Goal: Information Seeking & Learning: Learn about a topic

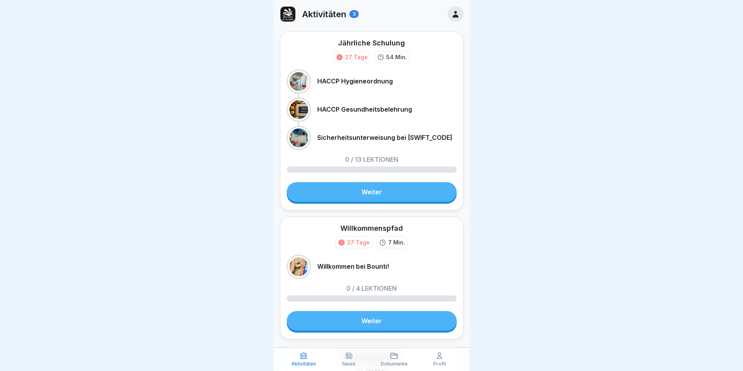
click at [452, 13] on icon at bounding box center [455, 14] width 9 height 9
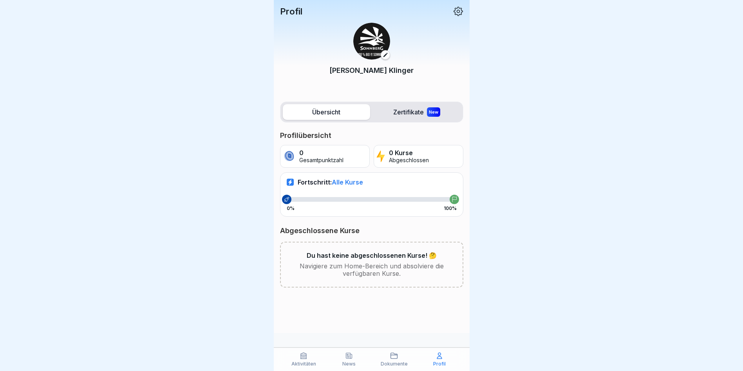
click at [338, 115] on label "Übersicht" at bounding box center [326, 112] width 87 height 16
click at [393, 112] on label "Zertifikate New" at bounding box center [416, 112] width 87 height 16
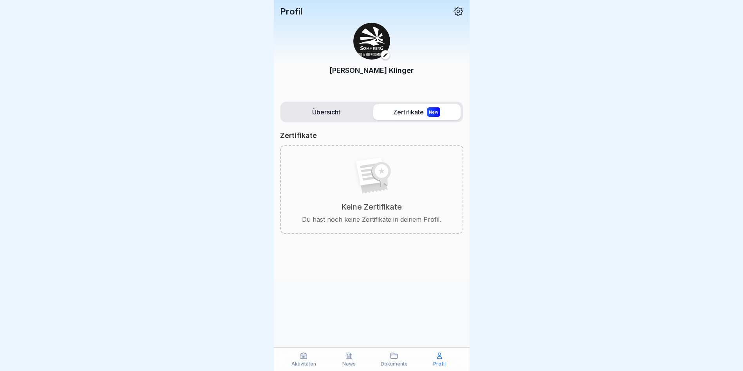
click at [352, 112] on label "Übersicht" at bounding box center [326, 112] width 87 height 16
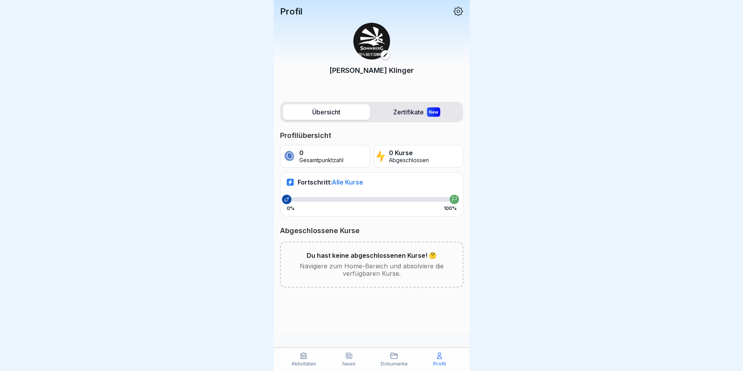
click at [302, 361] on p "Aktivitäten" at bounding box center [303, 363] width 25 height 5
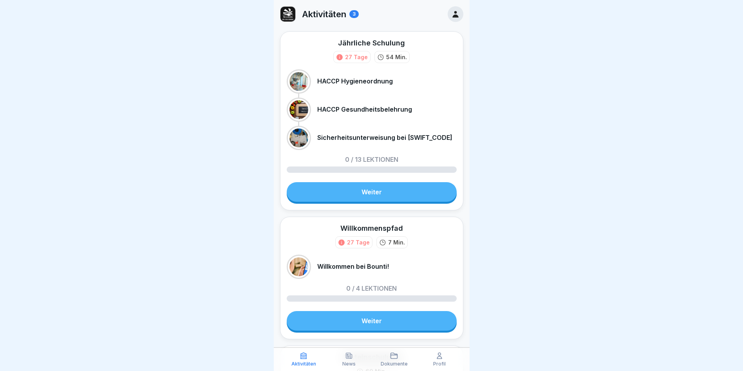
click at [544, 215] on div at bounding box center [371, 185] width 743 height 371
click at [353, 316] on link "Weiter" at bounding box center [372, 321] width 170 height 20
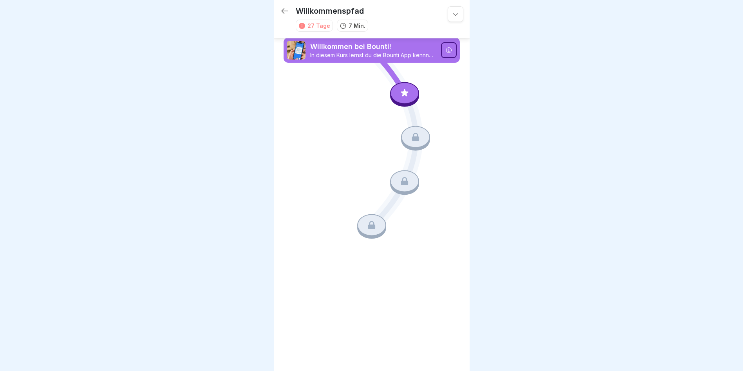
click at [405, 92] on icon at bounding box center [404, 92] width 7 height 7
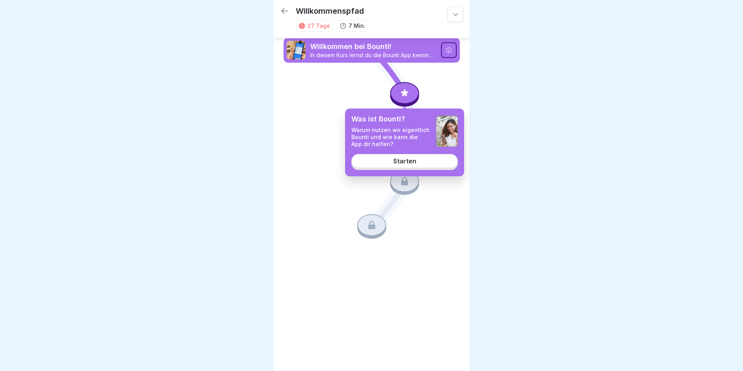
click at [411, 159] on div "Starten" at bounding box center [404, 160] width 23 height 7
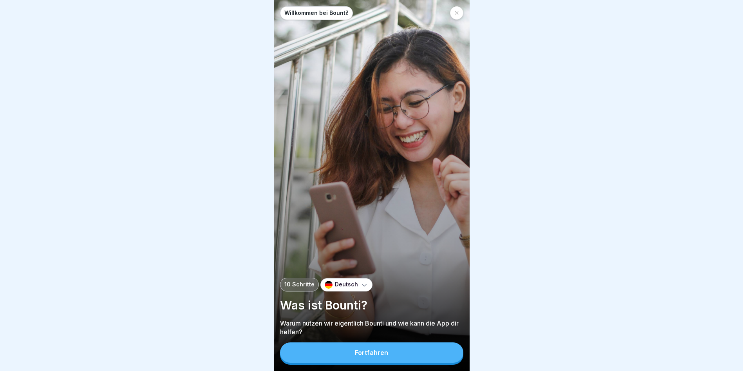
click at [363, 354] on button "Fortfahren" at bounding box center [371, 352] width 183 height 20
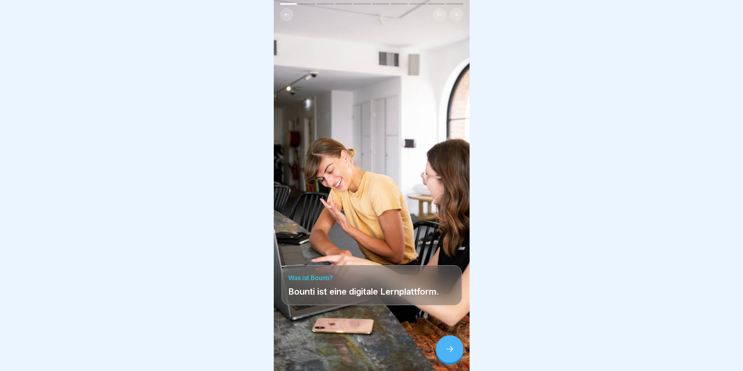
click at [444, 348] on div at bounding box center [449, 348] width 27 height 27
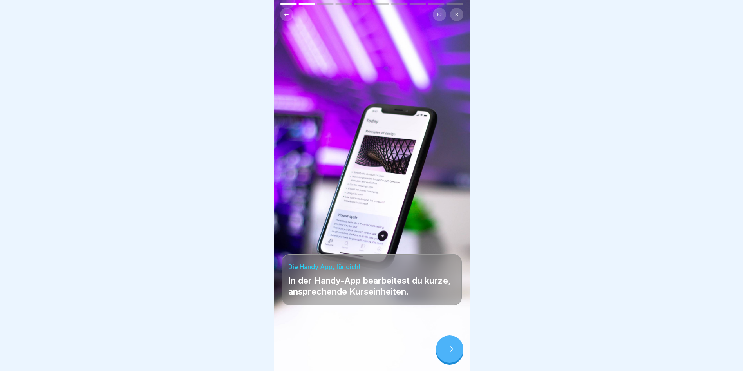
click at [444, 348] on div at bounding box center [449, 348] width 27 height 27
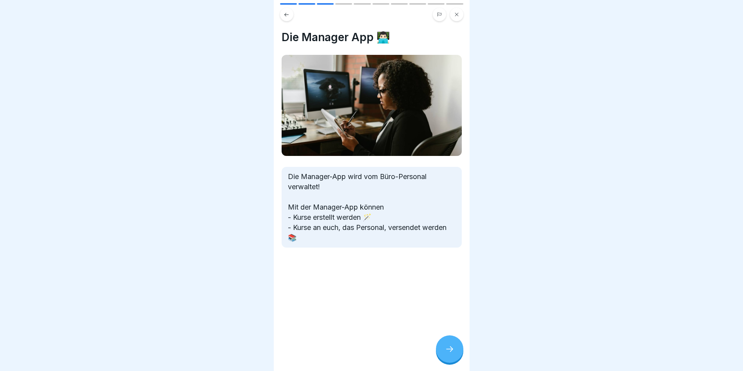
click at [444, 348] on div at bounding box center [449, 348] width 27 height 27
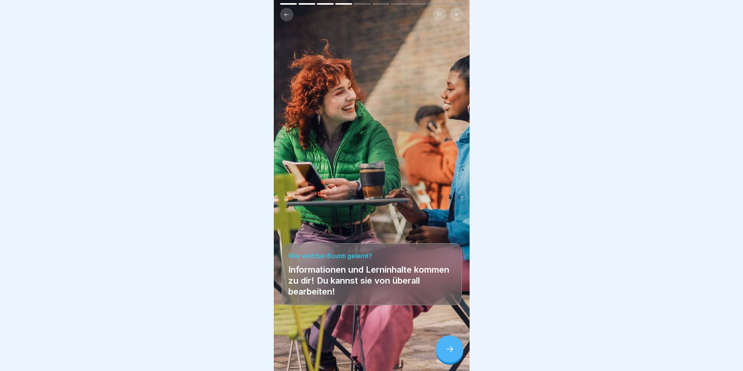
click at [451, 351] on icon at bounding box center [449, 348] width 9 height 9
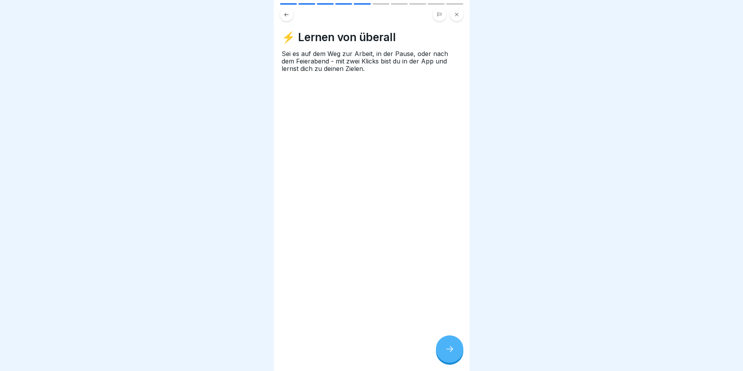
click at [456, 353] on div at bounding box center [449, 348] width 27 height 27
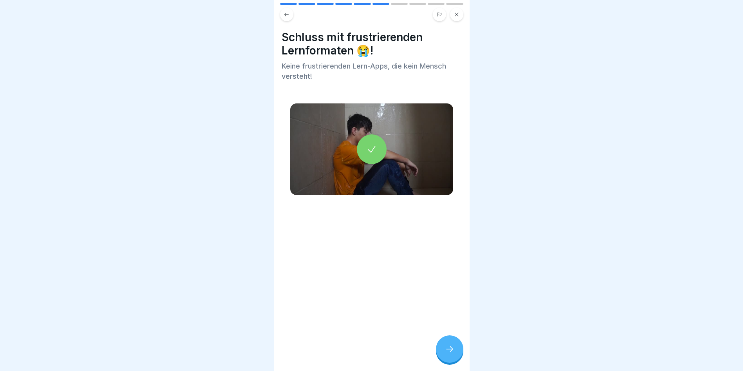
click at [456, 353] on div at bounding box center [449, 348] width 27 height 27
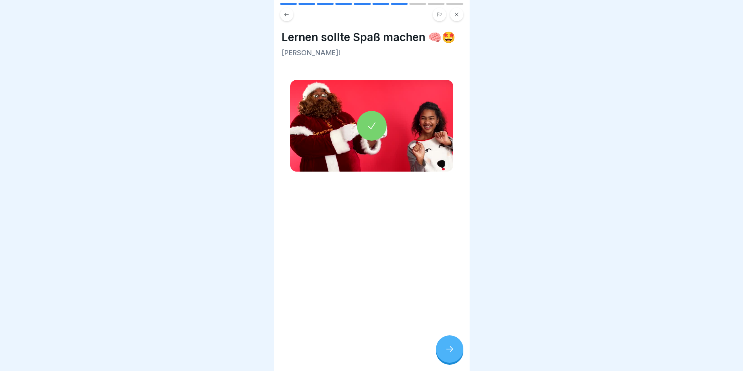
click at [456, 353] on div at bounding box center [449, 348] width 27 height 27
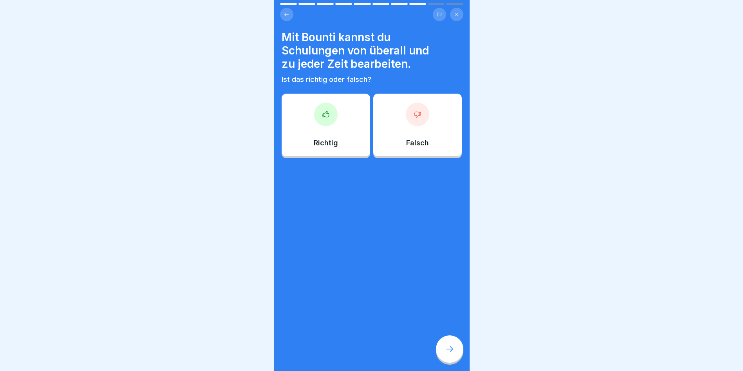
click at [456, 353] on div at bounding box center [449, 348] width 27 height 27
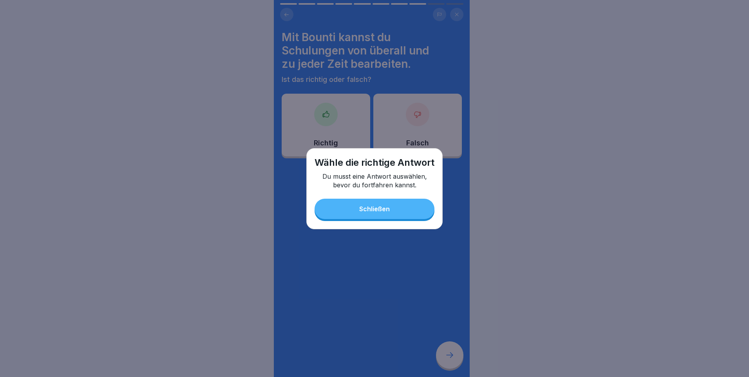
click at [384, 212] on div "Schließen" at bounding box center [374, 208] width 31 height 7
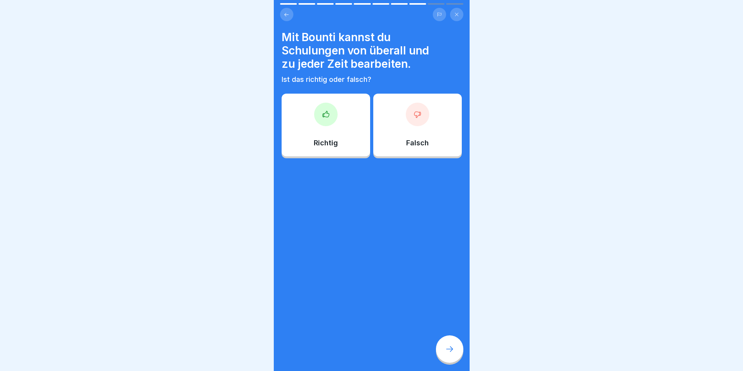
click at [334, 134] on div "Richtig" at bounding box center [326, 125] width 89 height 63
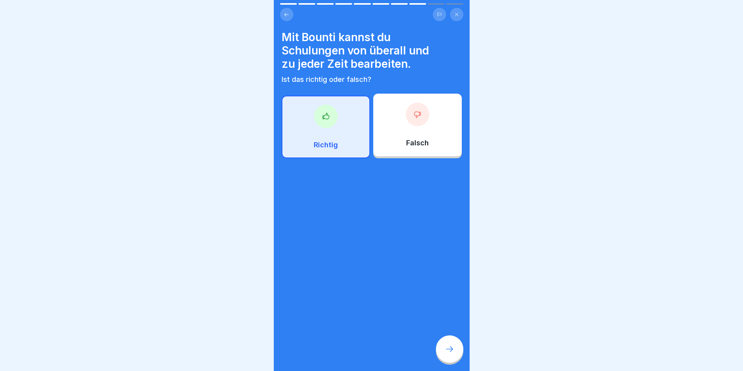
click at [443, 354] on div at bounding box center [449, 348] width 27 height 27
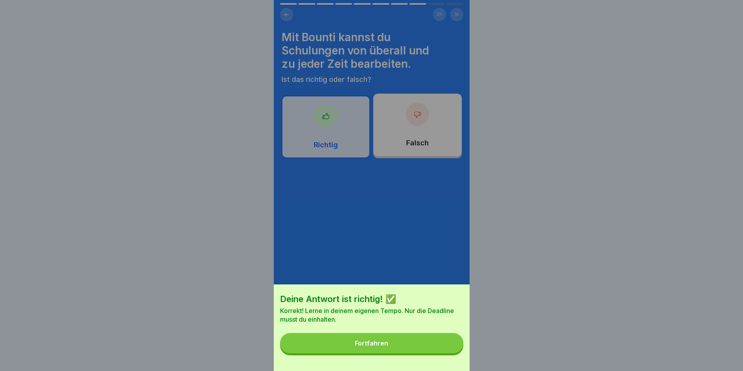
click at [389, 343] on button "Fortfahren" at bounding box center [371, 343] width 183 height 20
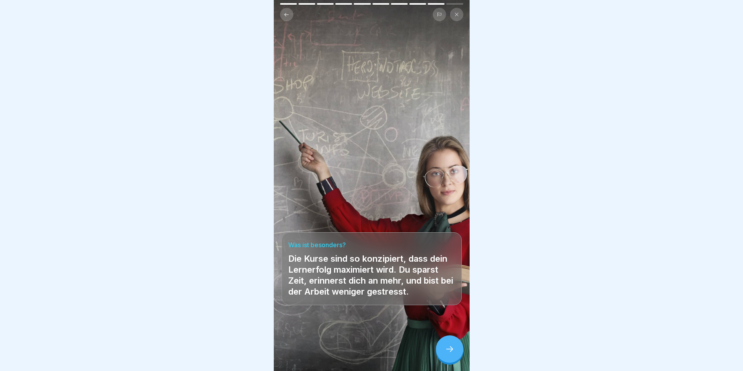
click at [440, 349] on div at bounding box center [449, 348] width 27 height 27
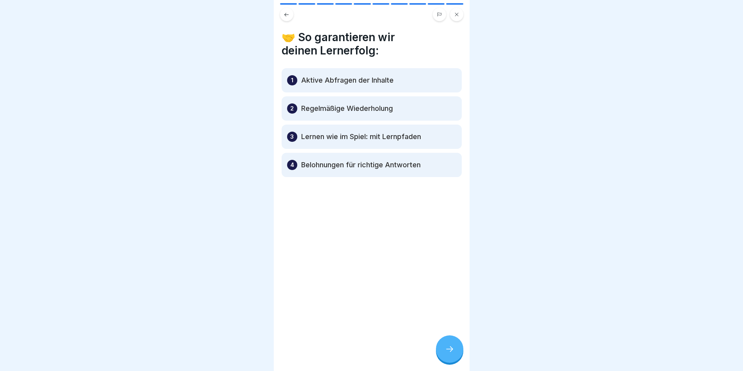
click at [448, 354] on icon at bounding box center [449, 348] width 9 height 9
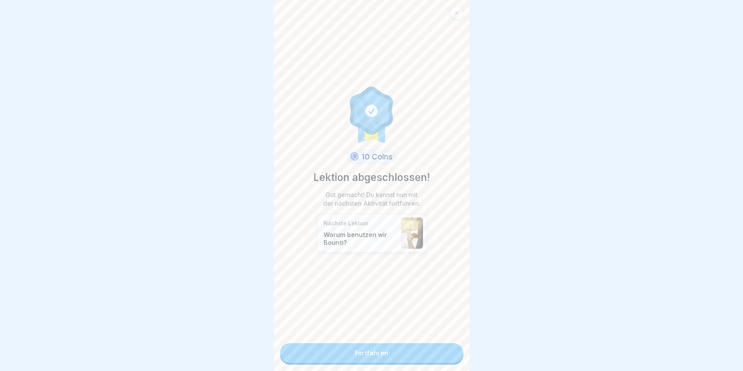
click at [419, 346] on link "Fortfahren" at bounding box center [371, 353] width 183 height 20
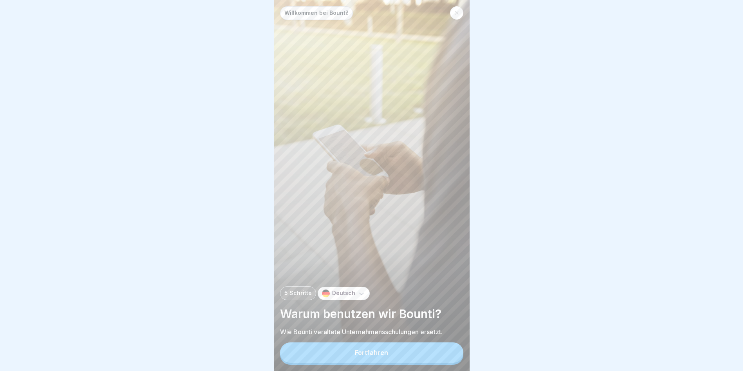
click at [374, 356] on div "Fortfahren" at bounding box center [371, 352] width 33 height 7
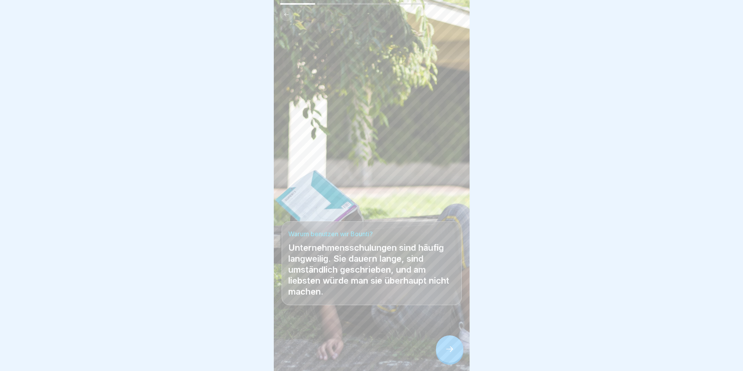
click at [450, 354] on icon at bounding box center [449, 348] width 9 height 9
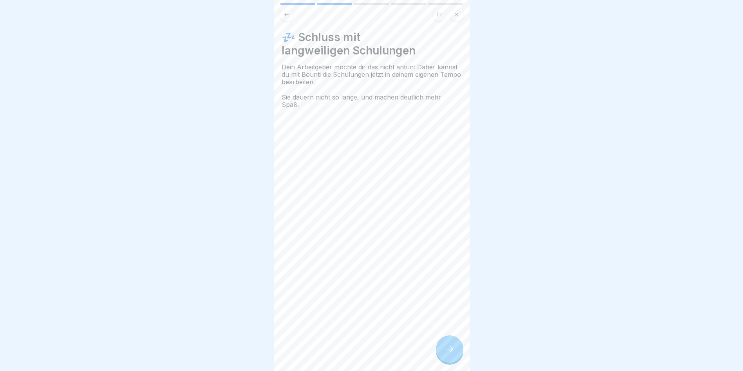
click at [450, 354] on icon at bounding box center [449, 348] width 9 height 9
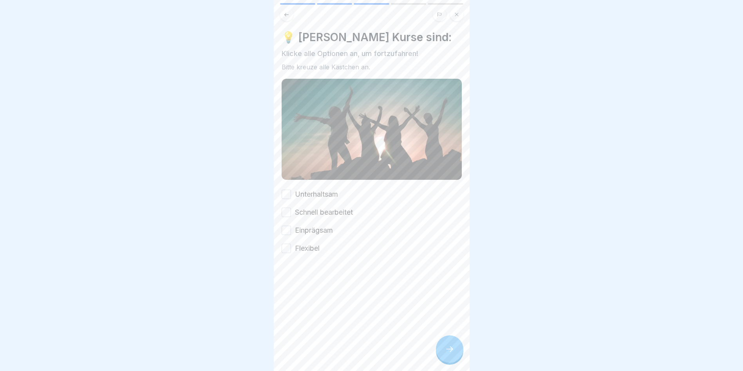
click at [318, 189] on label "Unterhaltsam" at bounding box center [316, 194] width 43 height 10
click at [291, 190] on button "Unterhaltsam" at bounding box center [286, 194] width 9 height 9
click at [306, 207] on label "Schnell bearbeitet" at bounding box center [324, 212] width 58 height 10
click at [291, 208] on button "Schnell bearbeitet" at bounding box center [286, 212] width 9 height 9
click at [298, 229] on label "Einprägsam" at bounding box center [314, 230] width 38 height 10
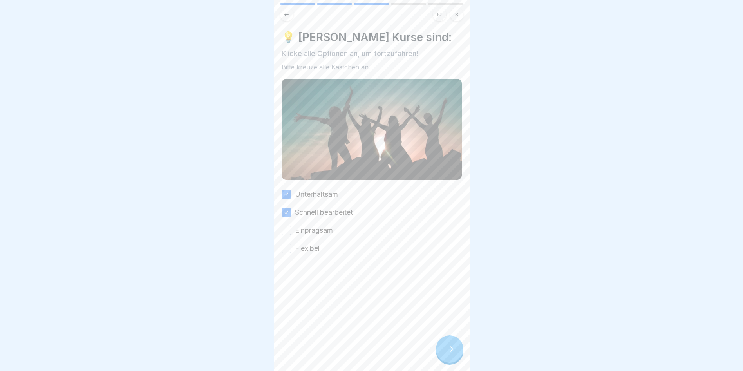
click at [291, 229] on button "Einprägsam" at bounding box center [286, 230] width 9 height 9
click at [298, 246] on label "Flexibel" at bounding box center [307, 248] width 25 height 10
click at [291, 246] on button "Flexibel" at bounding box center [286, 248] width 9 height 9
click at [445, 354] on icon at bounding box center [449, 348] width 9 height 9
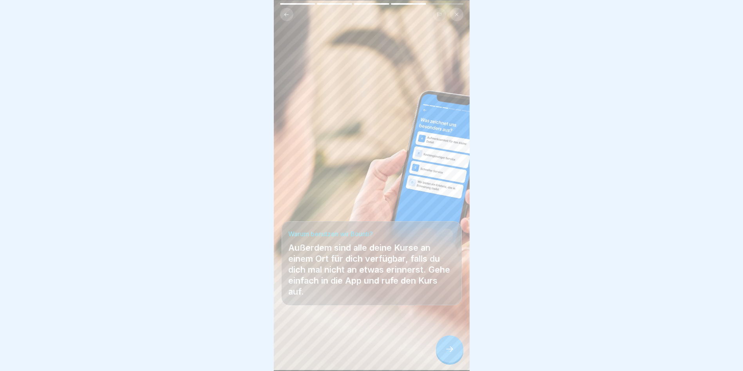
click at [449, 354] on icon at bounding box center [449, 348] width 9 height 9
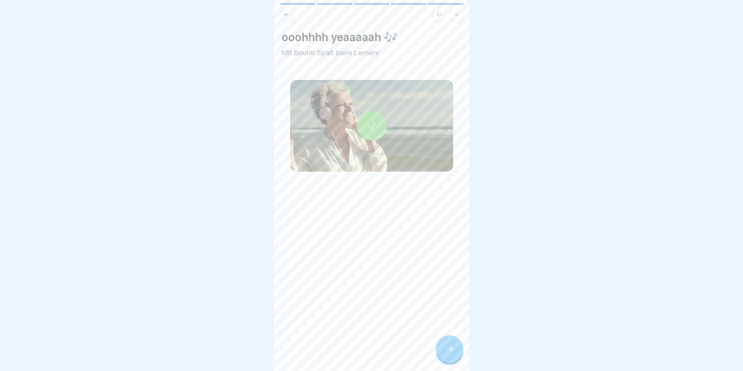
click at [449, 354] on icon at bounding box center [449, 348] width 9 height 9
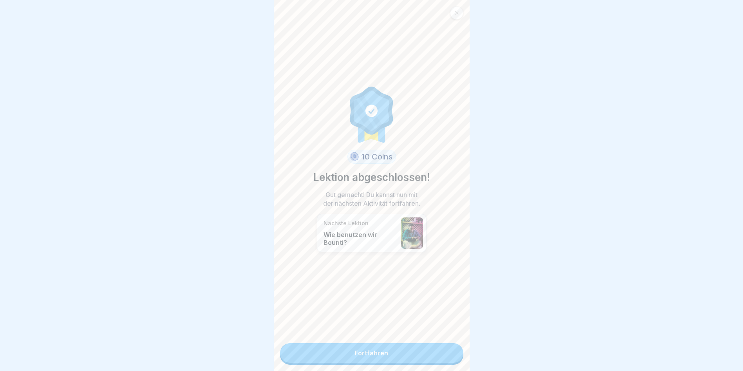
click at [449, 354] on link "Fortfahren" at bounding box center [371, 353] width 183 height 20
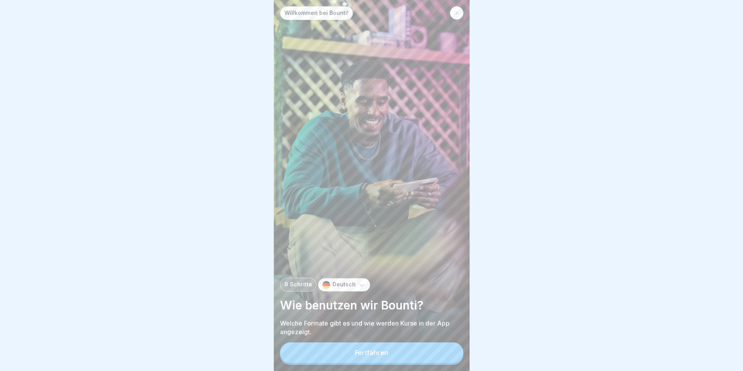
click at [449, 354] on button "Fortfahren" at bounding box center [371, 352] width 183 height 20
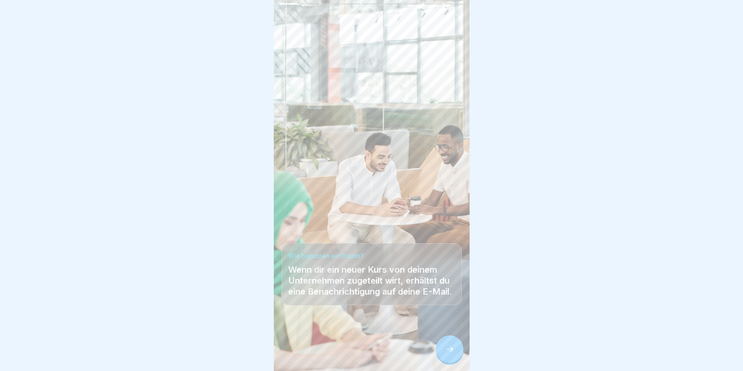
click at [449, 354] on icon at bounding box center [449, 348] width 9 height 9
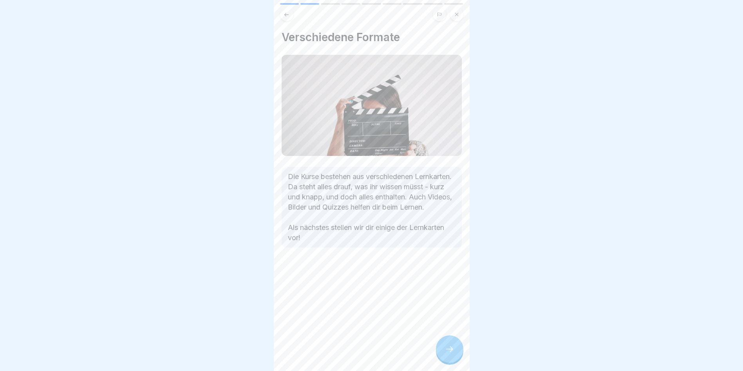
click at [448, 353] on icon at bounding box center [449, 348] width 9 height 9
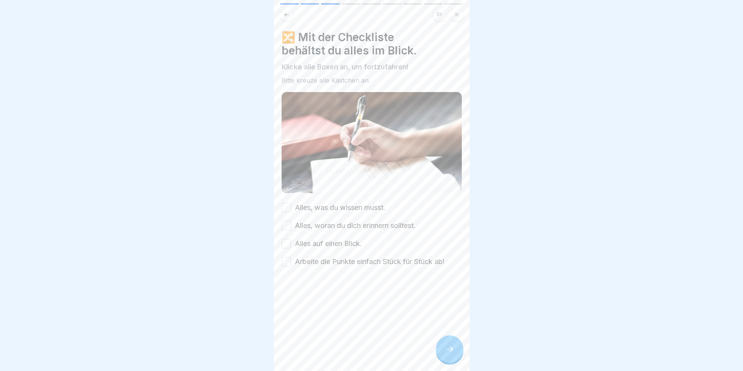
click at [319, 203] on label "Alles, was du wissen musst." at bounding box center [340, 207] width 90 height 10
click at [291, 203] on button "Alles, was du wissen musst." at bounding box center [286, 207] width 9 height 9
click at [310, 221] on label "Alles, woran du dich erinnern solltest." at bounding box center [355, 226] width 121 height 10
click at [291, 221] on button "Alles, woran du dich erinnern solltest." at bounding box center [286, 225] width 9 height 9
click at [304, 241] on label "Alles auf einen Blick." at bounding box center [328, 244] width 67 height 10
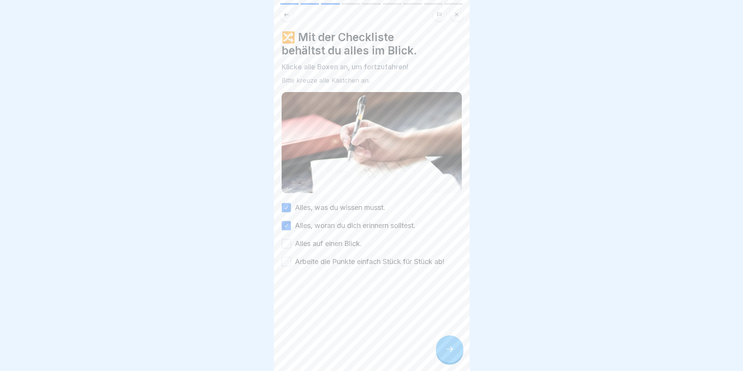
click at [291, 241] on button "Alles auf einen Blick." at bounding box center [286, 243] width 9 height 9
click at [302, 267] on div at bounding box center [372, 290] width 180 height 47
click at [299, 259] on label "Arbeite die Punkte einfach Stück für Stück ab!" at bounding box center [370, 262] width 150 height 10
click at [291, 259] on button "Arbeite die Punkte einfach Stück für Stück ab!" at bounding box center [286, 261] width 9 height 9
click at [450, 351] on icon at bounding box center [449, 348] width 9 height 9
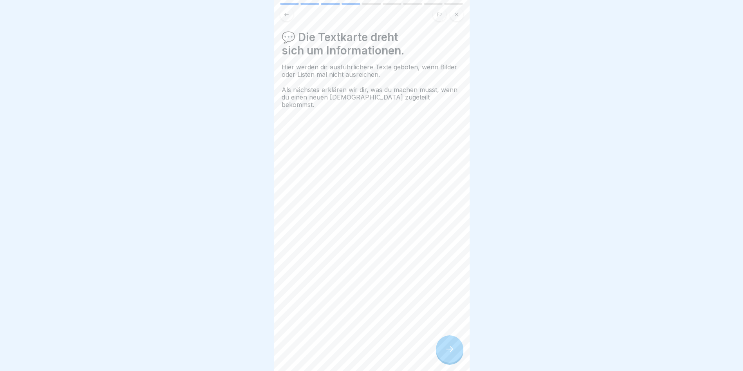
click at [453, 354] on icon at bounding box center [449, 348] width 9 height 9
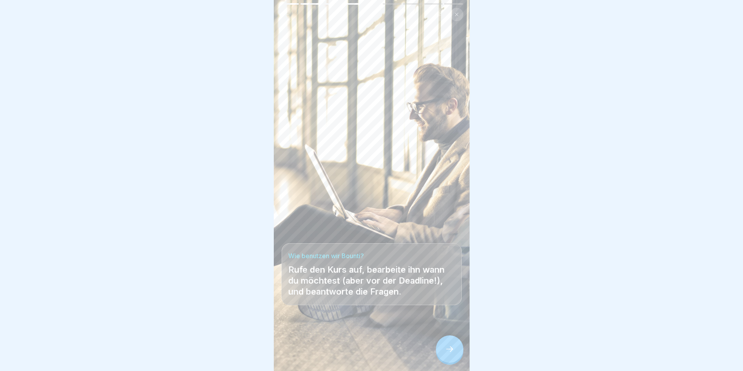
click at [453, 354] on icon at bounding box center [449, 348] width 9 height 9
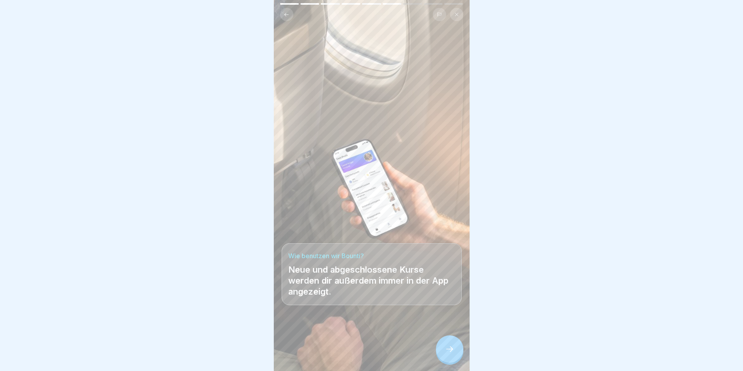
click at [453, 354] on icon at bounding box center [449, 348] width 9 height 9
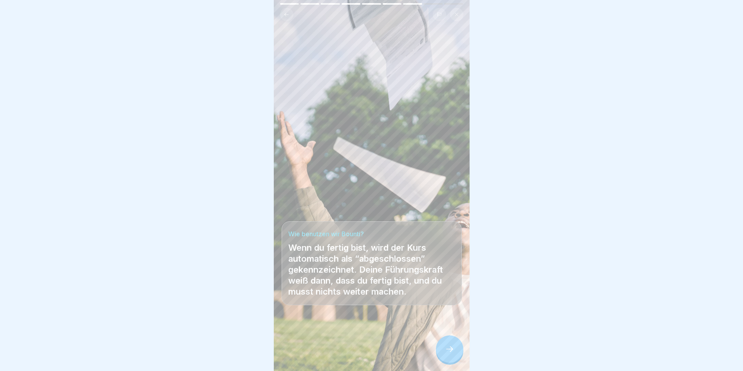
click at [453, 354] on icon at bounding box center [449, 348] width 9 height 9
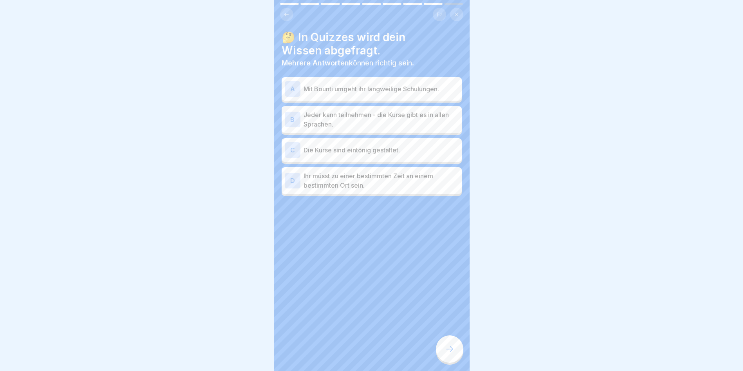
click at [303, 90] on div "A Mit Bounti umgeht ihr langweilige Schulungen." at bounding box center [372, 89] width 174 height 16
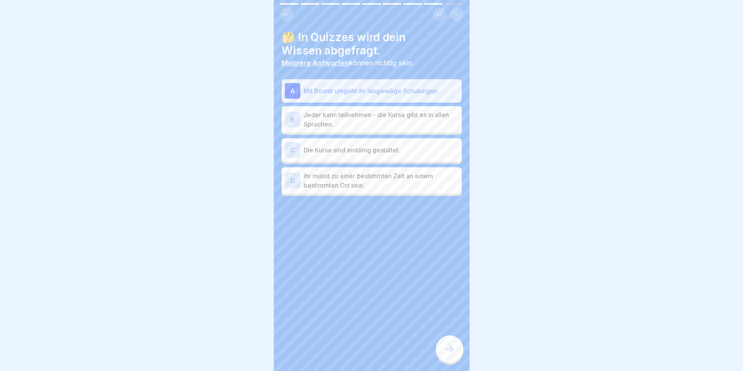
click at [360, 121] on p "Jeder kann teilnehmen - die Kurse gibt es in allen Sprachen." at bounding box center [381, 119] width 155 height 19
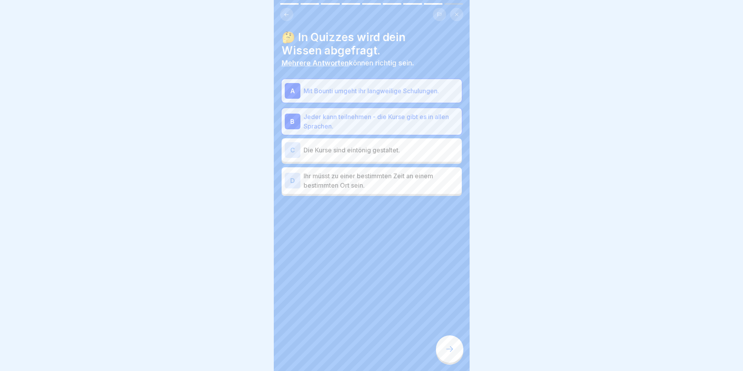
click at [450, 354] on icon at bounding box center [449, 348] width 9 height 9
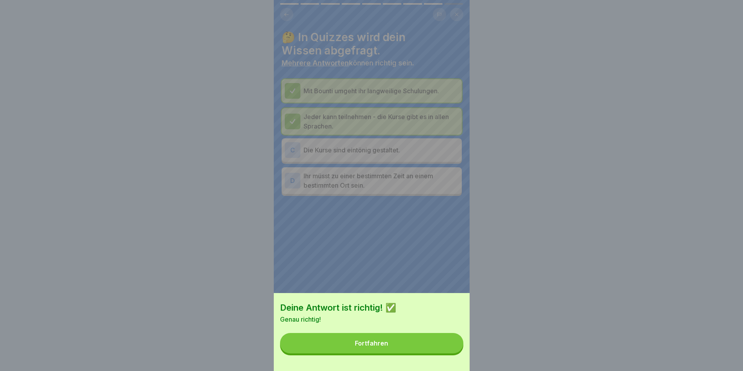
click at [384, 347] on div "Fortfahren" at bounding box center [371, 343] width 33 height 7
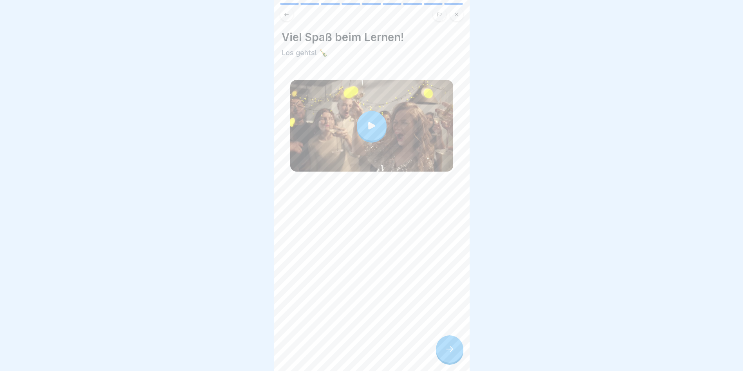
click at [441, 350] on div at bounding box center [449, 348] width 27 height 27
click at [442, 356] on div at bounding box center [449, 348] width 27 height 27
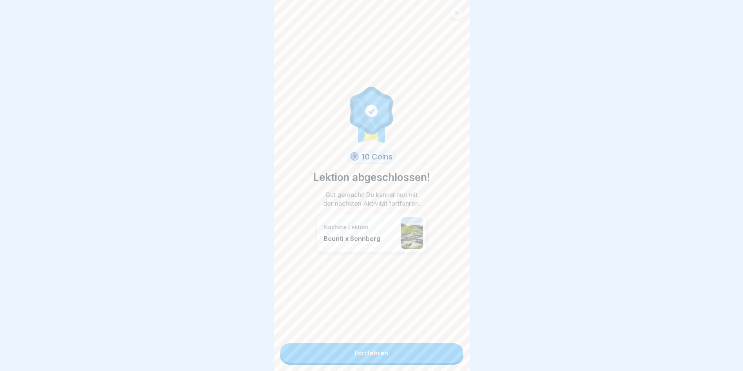
click at [358, 355] on link "Fortfahren" at bounding box center [371, 353] width 183 height 20
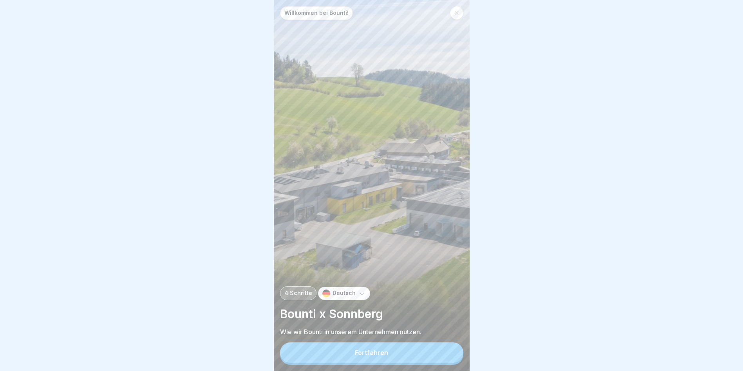
click at [400, 358] on button "Fortfahren" at bounding box center [371, 352] width 183 height 20
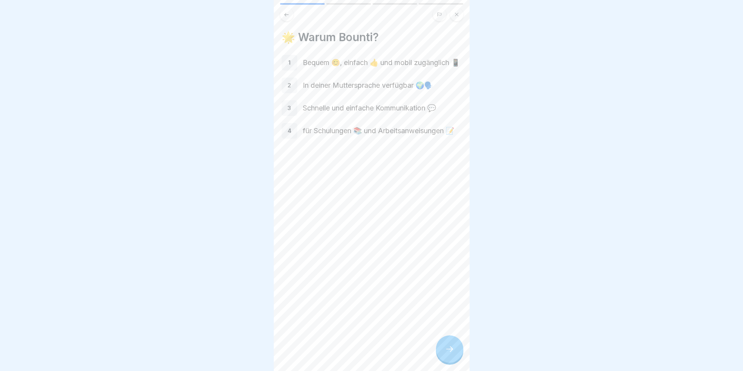
click at [450, 354] on icon at bounding box center [449, 348] width 9 height 9
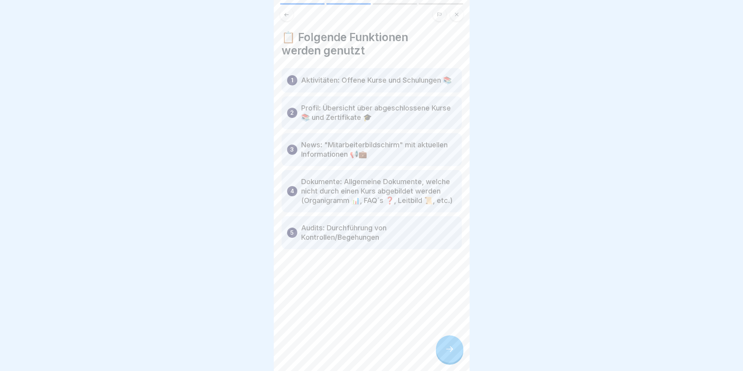
click at [446, 354] on icon at bounding box center [449, 348] width 9 height 9
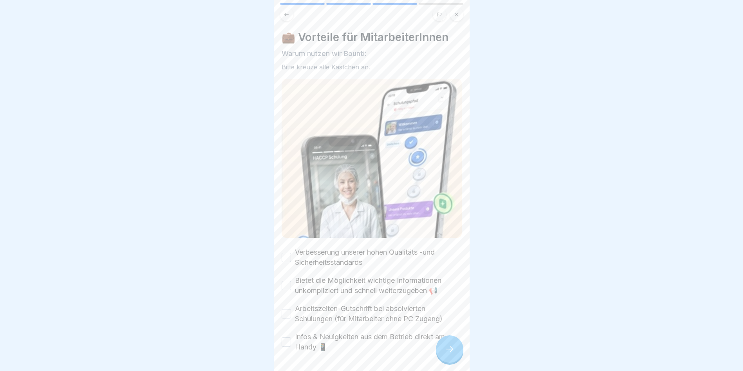
click at [315, 255] on label "Verbesserung unserer hohen Qualitäts -und Sicherheitsstandards" at bounding box center [378, 257] width 167 height 20
click at [291, 255] on button "Verbesserung unserer hohen Qualitäts -und Sicherheitsstandards" at bounding box center [286, 257] width 9 height 9
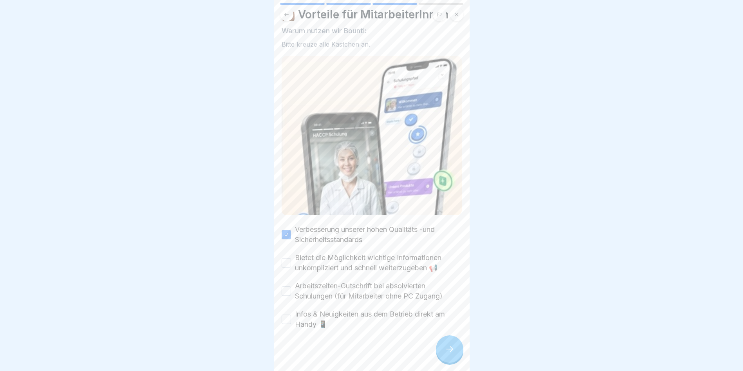
click at [344, 266] on label "Bietet die Möglichkeit wichtige Informationen unkompliziert und schnell weiterz…" at bounding box center [378, 263] width 167 height 20
click at [291, 266] on button "Bietet die Möglichkeit wichtige Informationen unkompliziert und schnell weiterz…" at bounding box center [286, 262] width 9 height 9
click at [328, 284] on label "Arbeitszeiten-Gutschrift bei absolvierten Schulungen (für Mitarbeiter ohne PC Z…" at bounding box center [378, 291] width 167 height 20
click at [291, 286] on button "Arbeitszeiten-Gutschrift bei absolvierten Schulungen (für Mitarbeiter ohne PC Z…" at bounding box center [286, 290] width 9 height 9
click at [334, 313] on label "Infos & Neuigkeiten aus dem Betrieb direkt am Handy 📱" at bounding box center [378, 319] width 167 height 20
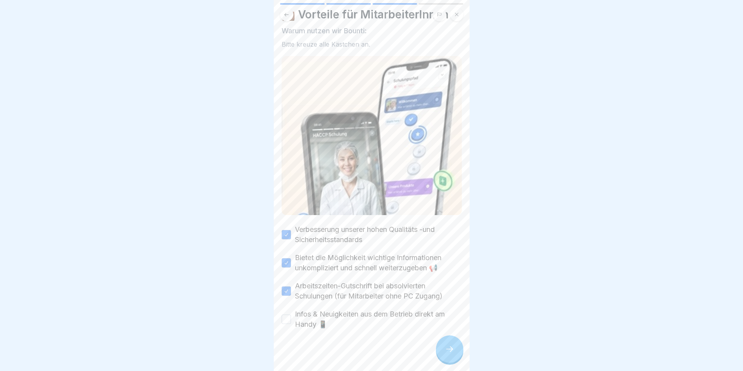
click at [291, 315] on button "Infos & Neuigkeiten aus dem Betrieb direkt am Handy 📱" at bounding box center [286, 319] width 9 height 9
click at [453, 351] on icon at bounding box center [449, 348] width 9 height 9
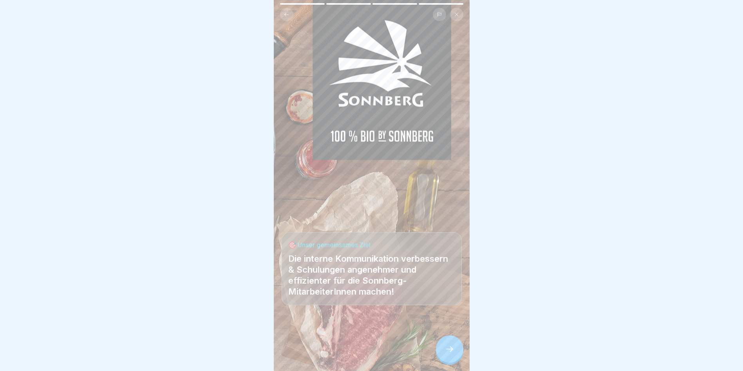
click at [453, 351] on div at bounding box center [449, 348] width 27 height 27
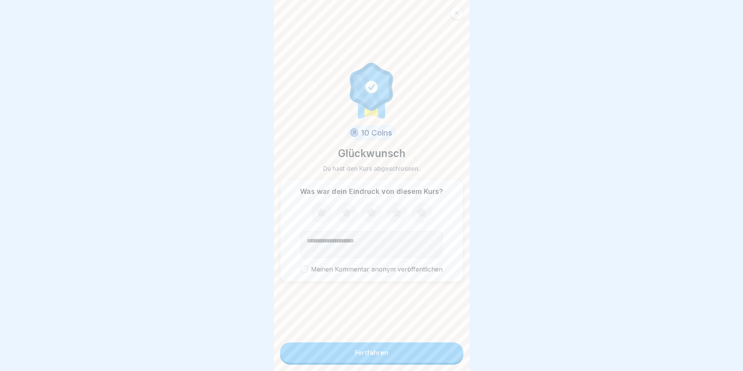
click at [427, 361] on button "Fortfahren" at bounding box center [371, 352] width 183 height 20
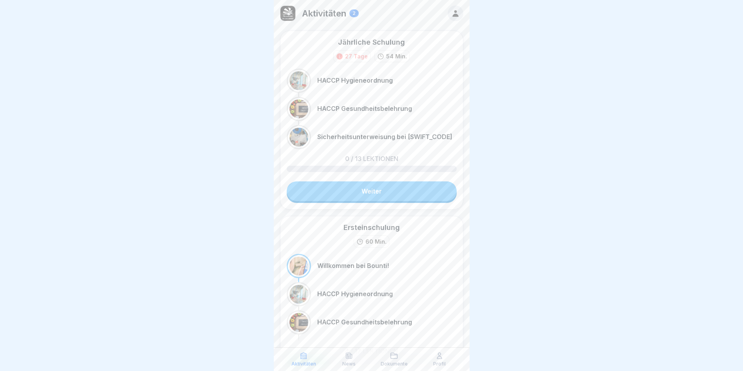
scroll to position [40, 0]
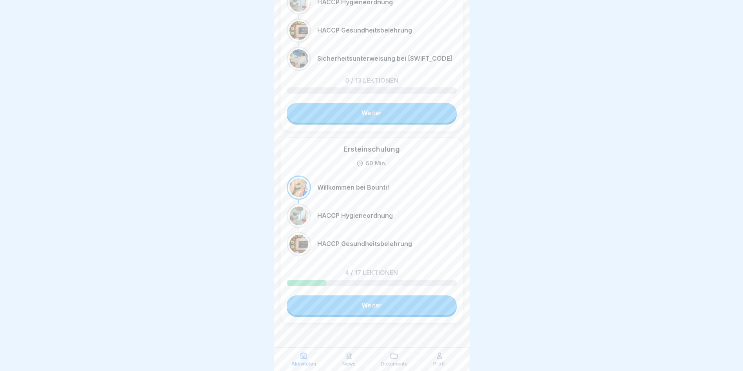
click at [381, 299] on link "Weiter" at bounding box center [372, 305] width 170 height 20
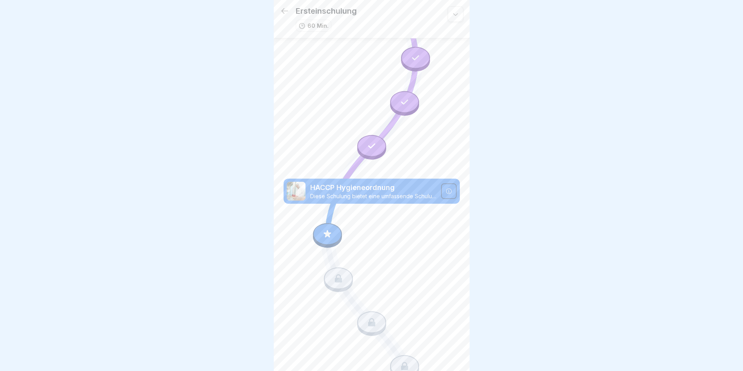
scroll to position [3, 0]
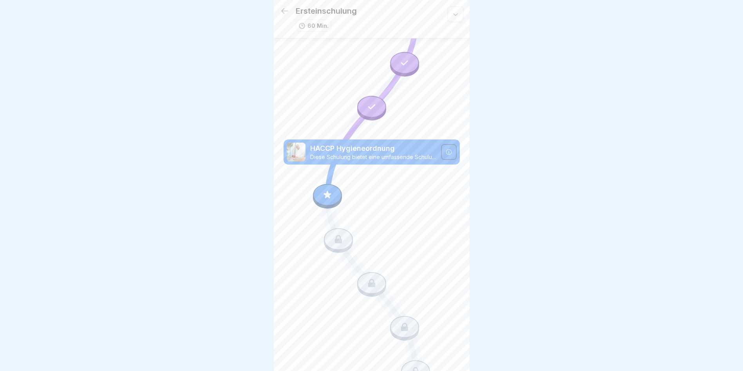
click at [328, 192] on div at bounding box center [327, 195] width 29 height 22
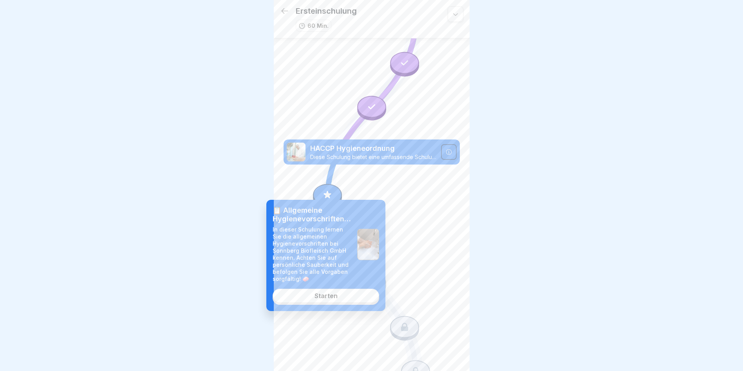
click at [334, 297] on div "Starten" at bounding box center [326, 295] width 23 height 7
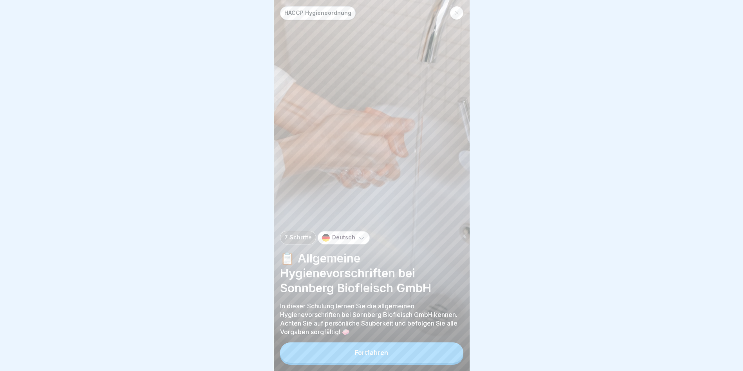
click at [382, 356] on div "Fortfahren" at bounding box center [371, 352] width 33 height 7
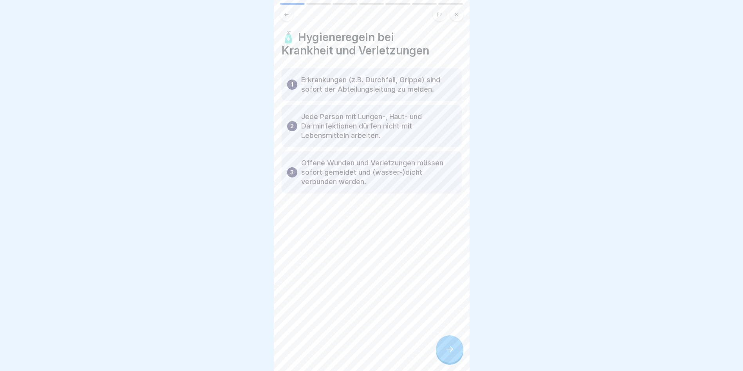
click at [440, 349] on div at bounding box center [449, 348] width 27 height 27
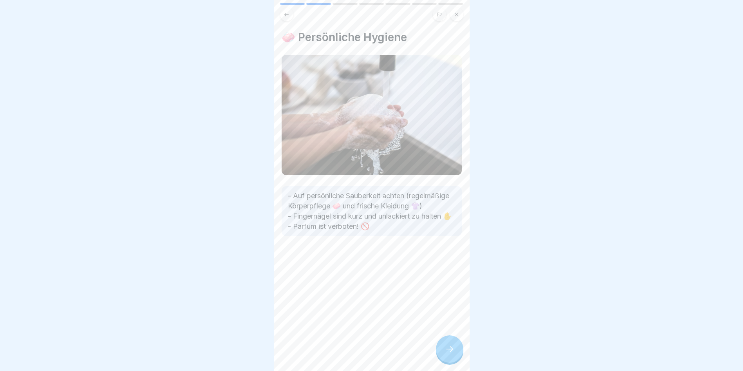
click at [456, 350] on div at bounding box center [449, 348] width 27 height 27
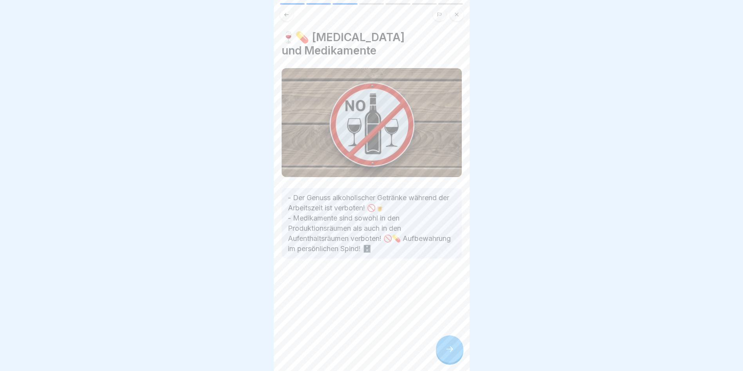
click at [445, 345] on div at bounding box center [449, 348] width 27 height 27
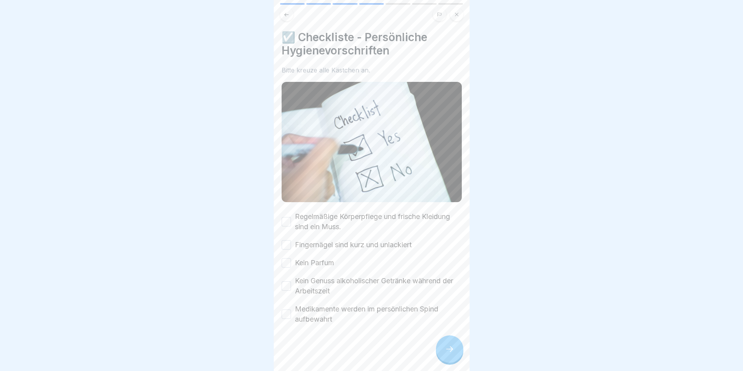
click at [326, 221] on label "Regelmäßige Körperpflege und frische Kleidung sind ein Muss." at bounding box center [378, 222] width 167 height 20
click at [291, 221] on button "Regelmäßige Körperpflege und frische Kleidung sind ein Muss." at bounding box center [286, 221] width 9 height 9
click at [324, 243] on label "Fingernägel sind kurz und unlackiert" at bounding box center [353, 245] width 117 height 10
click at [291, 243] on button "Fingernägel sind kurz und unlackiert" at bounding box center [286, 244] width 9 height 9
click at [320, 258] on label "Kein Parfum" at bounding box center [314, 263] width 39 height 10
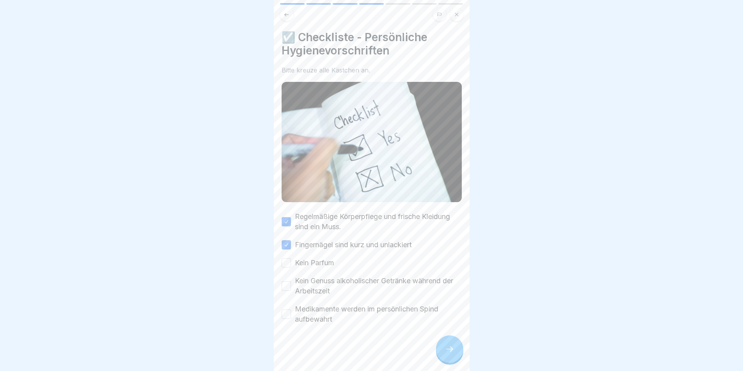
click at [291, 258] on button "Kein Parfum" at bounding box center [286, 262] width 9 height 9
click at [321, 282] on label "Kein Genuss alkoholischer Getränke während der Arbeitszeit" at bounding box center [378, 286] width 167 height 20
click at [291, 282] on button "Kein Genuss alkoholischer Getränke während der Arbeitszeit" at bounding box center [286, 285] width 9 height 9
click at [331, 309] on label "Medikamente werden im persönlichen Spind aufbewahrt" at bounding box center [378, 314] width 167 height 20
click at [291, 309] on button "Medikamente werden im persönlichen Spind aufbewahrt" at bounding box center [286, 313] width 9 height 9
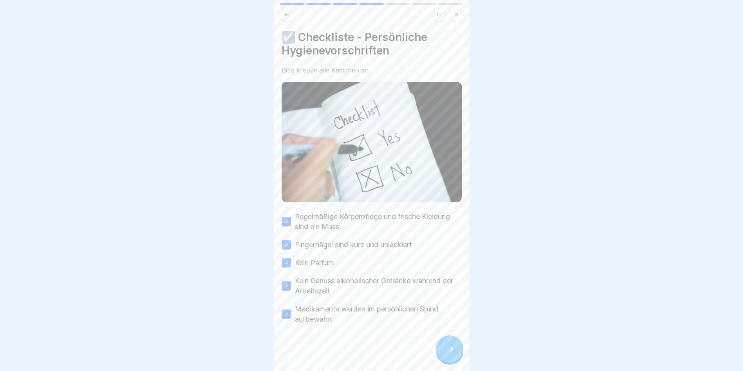
click at [441, 348] on div at bounding box center [449, 348] width 27 height 27
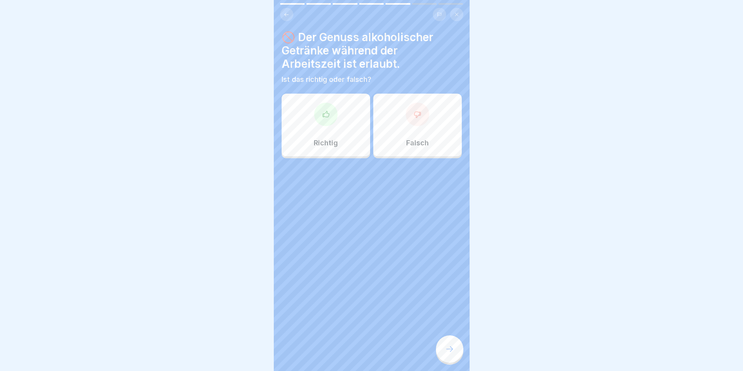
click at [411, 144] on p "Falsch" at bounding box center [417, 143] width 23 height 9
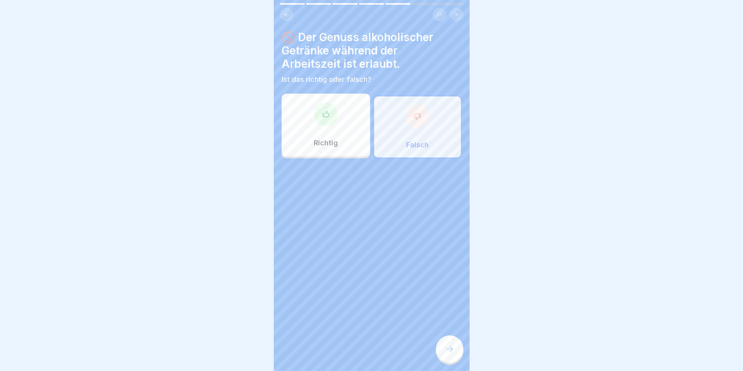
click at [452, 350] on icon at bounding box center [449, 348] width 9 height 9
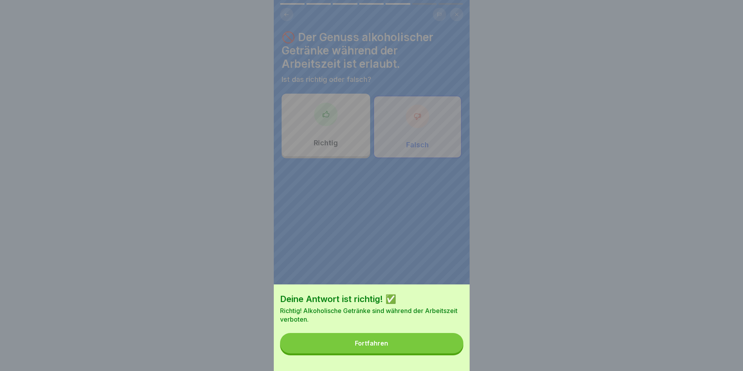
click at [379, 347] on div "Fortfahren" at bounding box center [371, 343] width 33 height 7
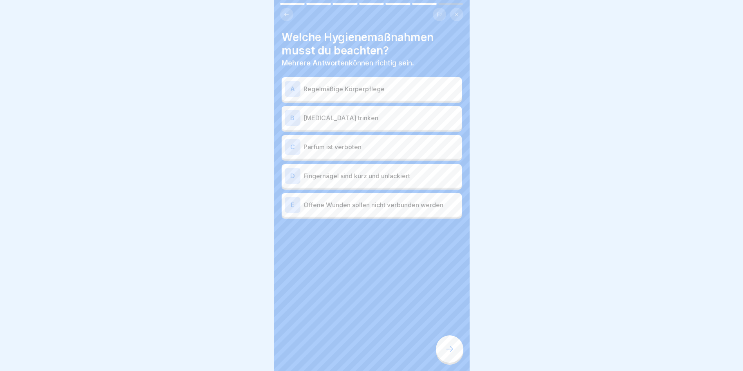
click at [323, 91] on div "A Regelmäßige Körperpflege" at bounding box center [372, 89] width 174 height 16
click at [327, 142] on p "Parfum ist verboten" at bounding box center [381, 146] width 155 height 9
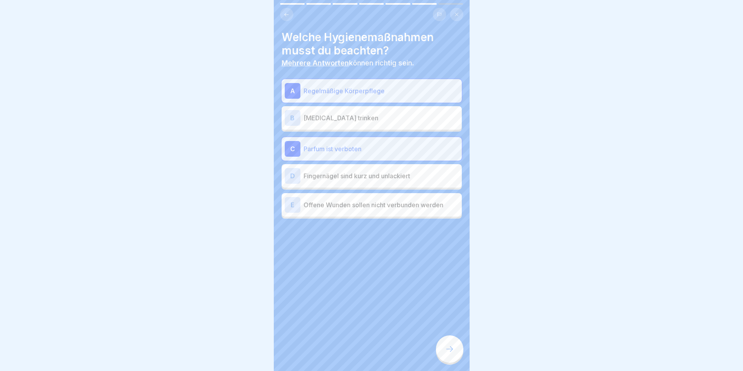
click at [331, 176] on p "Fingernägel sind kurz und unlackiert" at bounding box center [381, 175] width 155 height 9
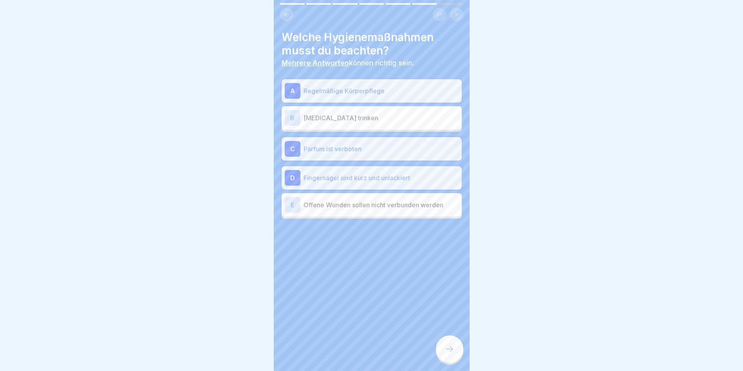
click at [444, 350] on div at bounding box center [449, 348] width 27 height 27
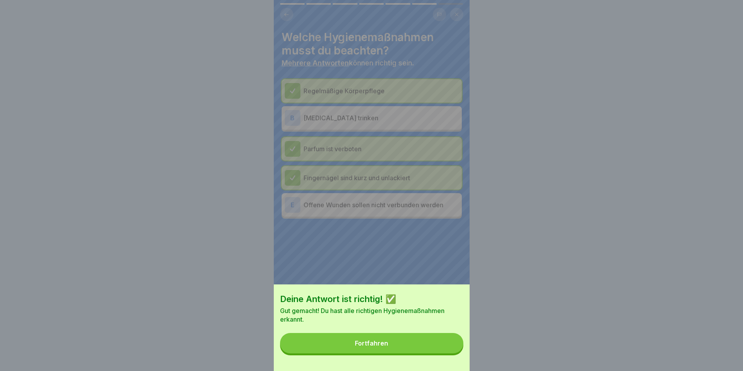
click at [351, 348] on button "Fortfahren" at bounding box center [371, 343] width 183 height 20
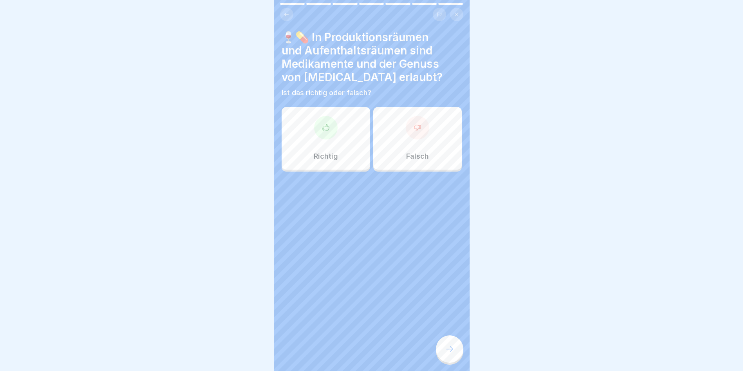
click at [432, 141] on div "Falsch" at bounding box center [417, 138] width 89 height 63
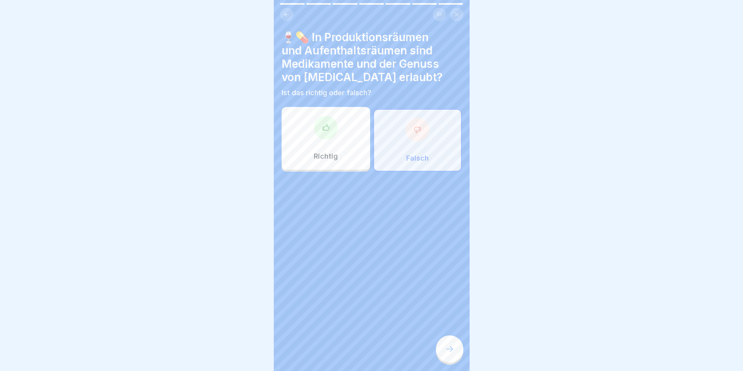
click at [445, 352] on icon at bounding box center [449, 348] width 9 height 9
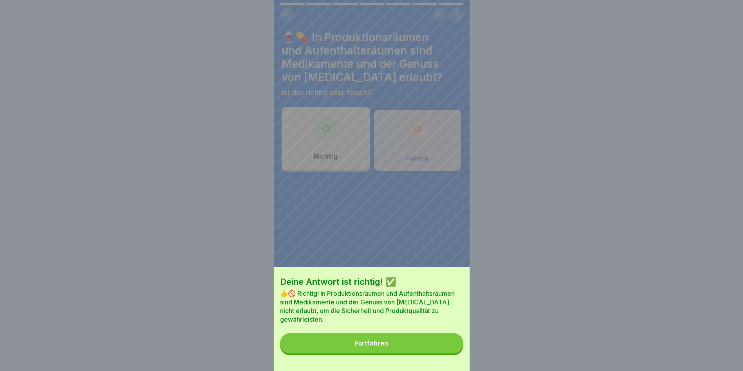
click at [352, 353] on button "Fortfahren" at bounding box center [371, 343] width 183 height 20
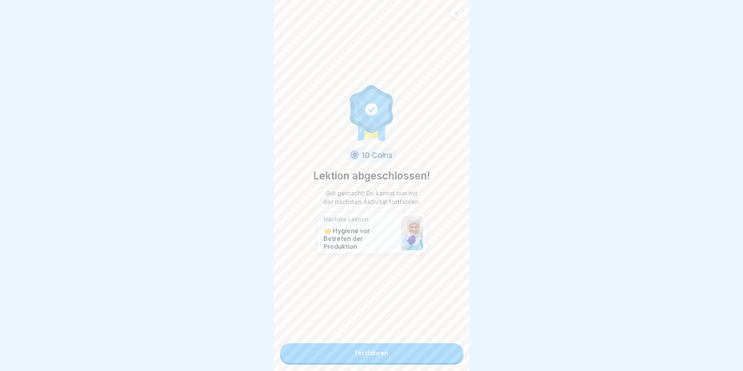
click at [378, 348] on link "Fortfahren" at bounding box center [371, 353] width 183 height 20
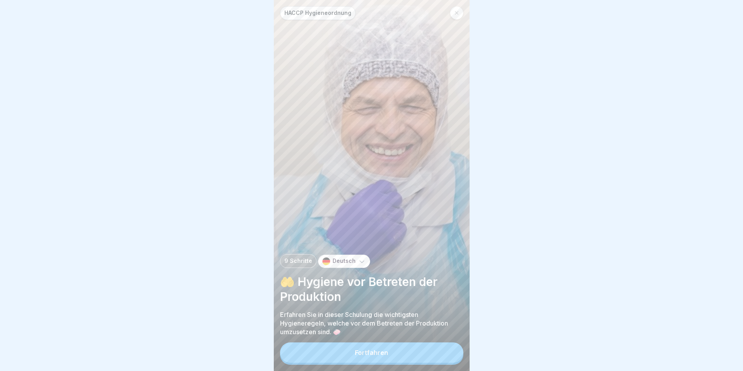
click at [375, 356] on div "Fortfahren" at bounding box center [371, 352] width 33 height 7
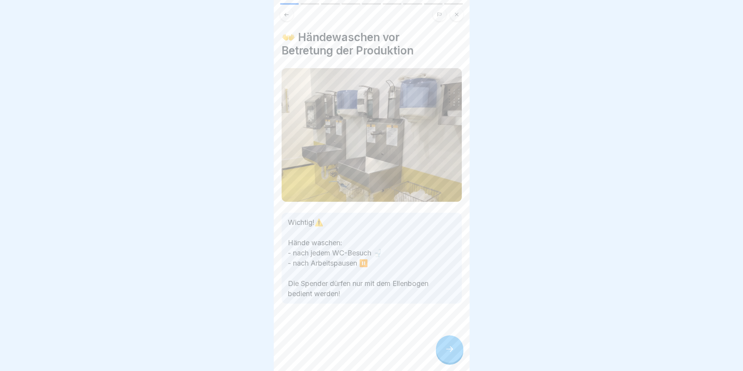
click at [440, 347] on div at bounding box center [449, 348] width 27 height 27
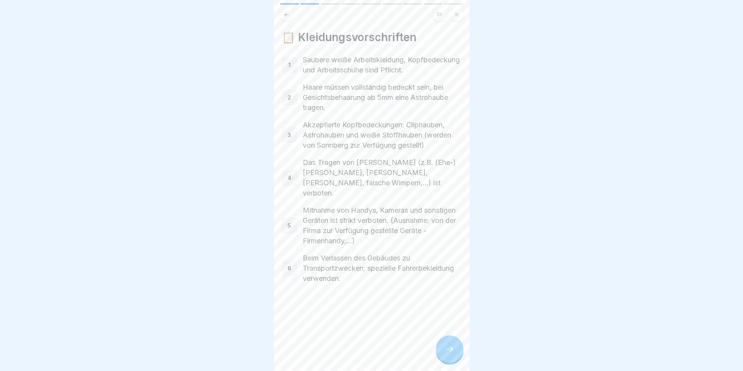
click at [442, 346] on div at bounding box center [449, 348] width 27 height 27
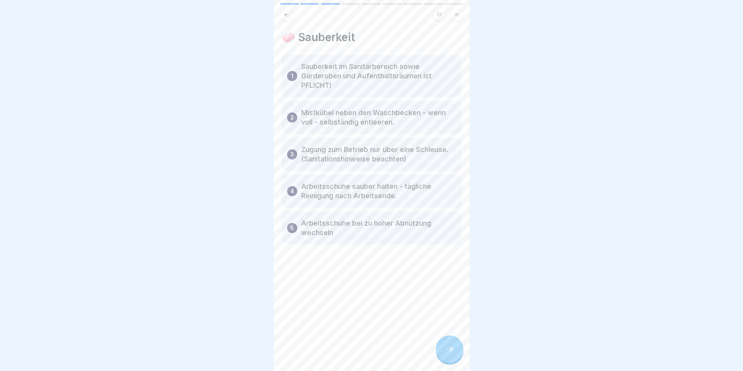
click at [453, 359] on div at bounding box center [449, 348] width 27 height 27
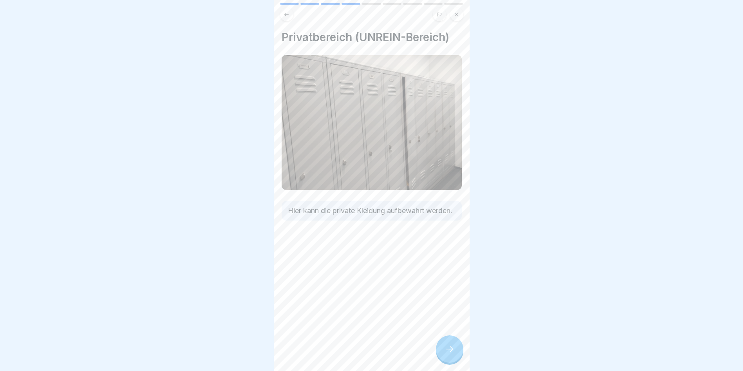
click at [451, 351] on icon at bounding box center [449, 348] width 9 height 9
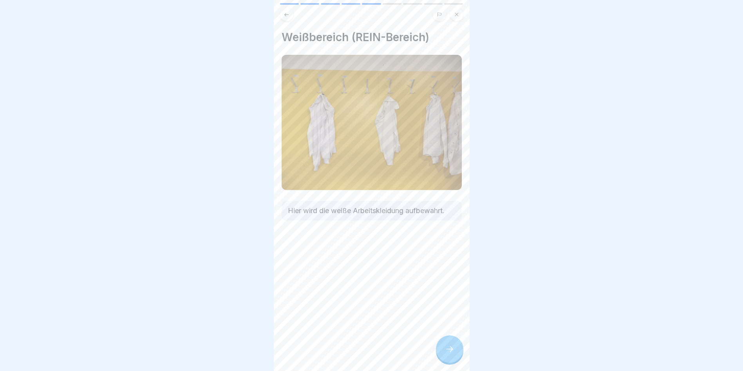
click at [453, 351] on icon at bounding box center [449, 348] width 9 height 9
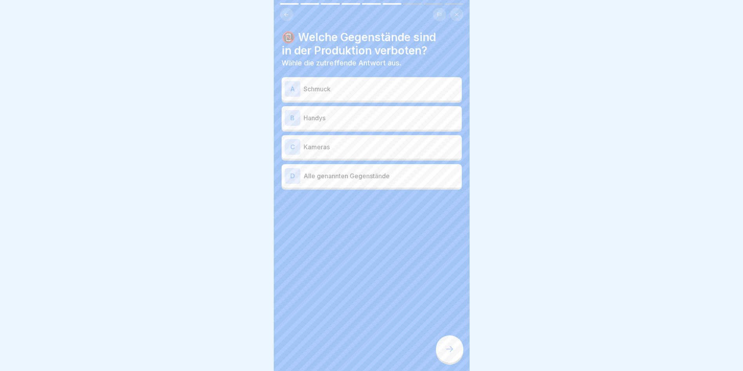
click at [343, 87] on p "Schmuck" at bounding box center [381, 88] width 155 height 9
click at [340, 110] on div "B Handys" at bounding box center [372, 118] width 174 height 16
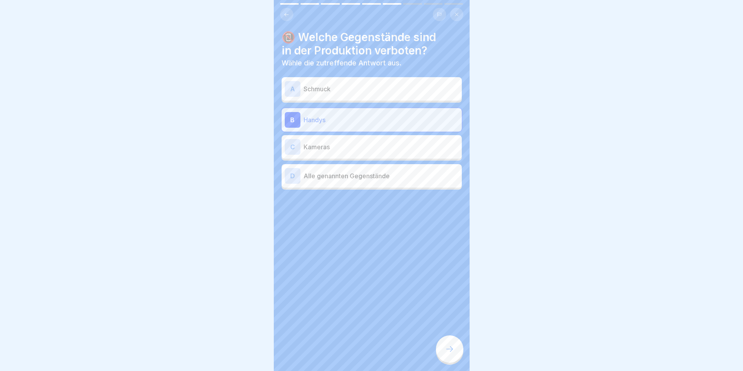
click at [342, 142] on p "Kameras" at bounding box center [381, 146] width 155 height 9
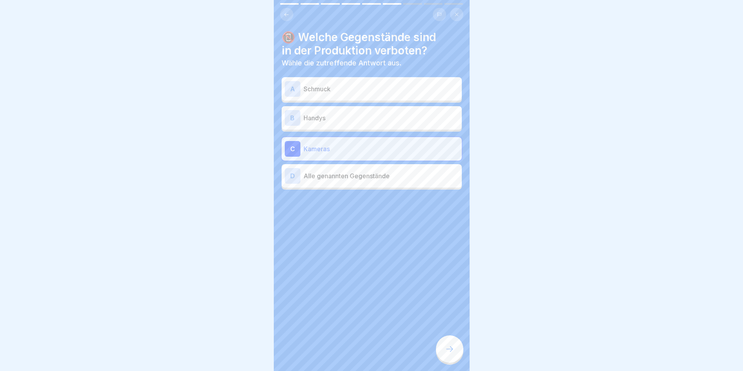
click at [338, 84] on p "Schmuck" at bounding box center [381, 88] width 155 height 9
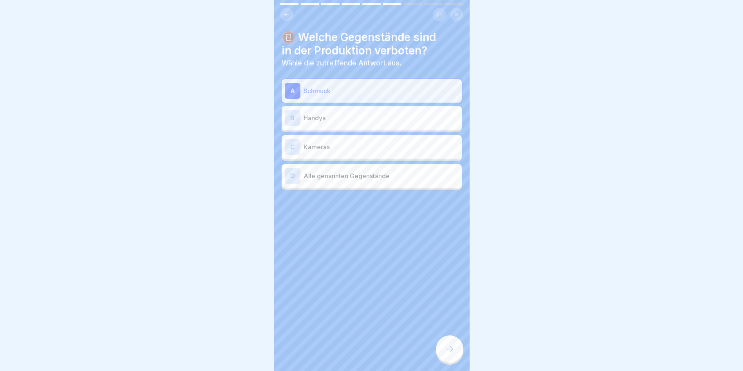
click at [344, 180] on div "D Alle genannten Gegenstände" at bounding box center [372, 176] width 174 height 16
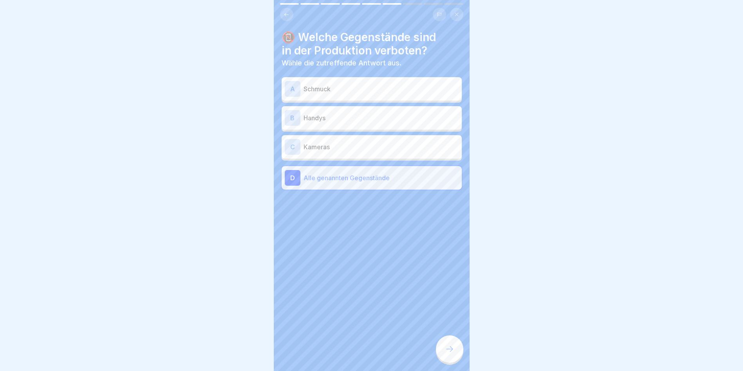
click at [449, 347] on div at bounding box center [449, 348] width 27 height 27
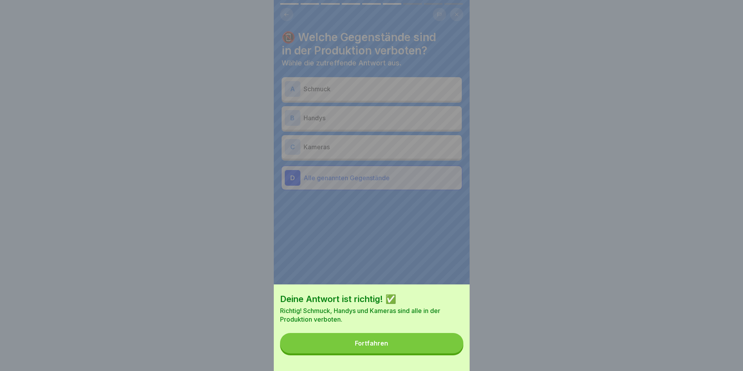
click at [379, 347] on div "Fortfahren" at bounding box center [371, 343] width 33 height 7
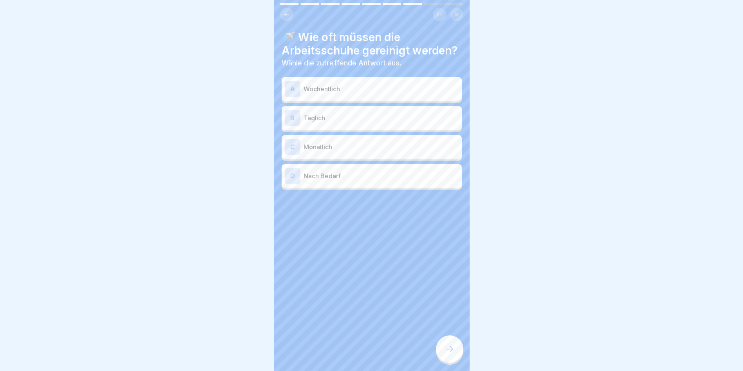
click at [346, 130] on div "B Täglich" at bounding box center [372, 118] width 180 height 24
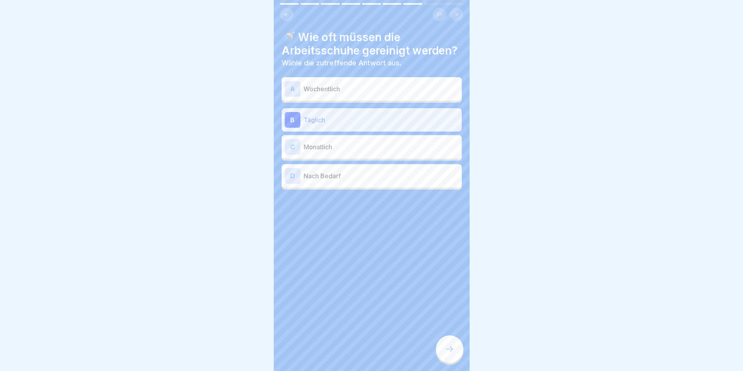
click at [441, 350] on div at bounding box center [449, 348] width 27 height 27
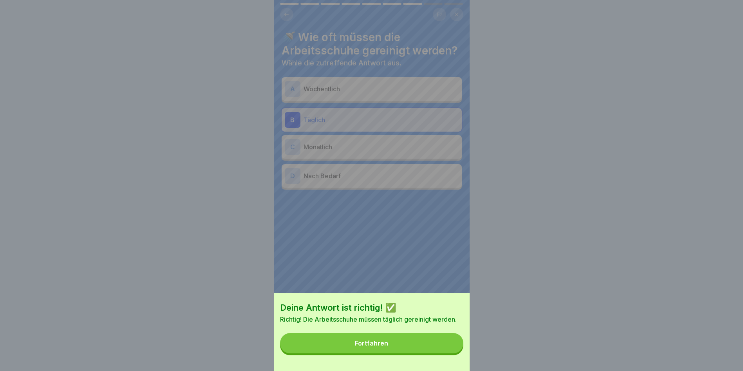
click at [416, 347] on button "Fortfahren" at bounding box center [371, 343] width 183 height 20
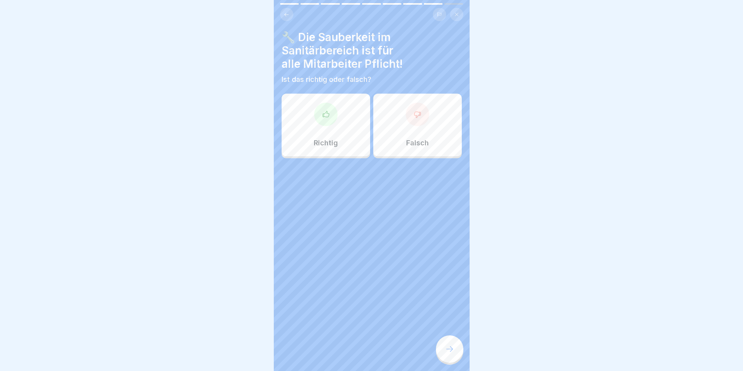
click at [334, 116] on div at bounding box center [326, 115] width 24 height 24
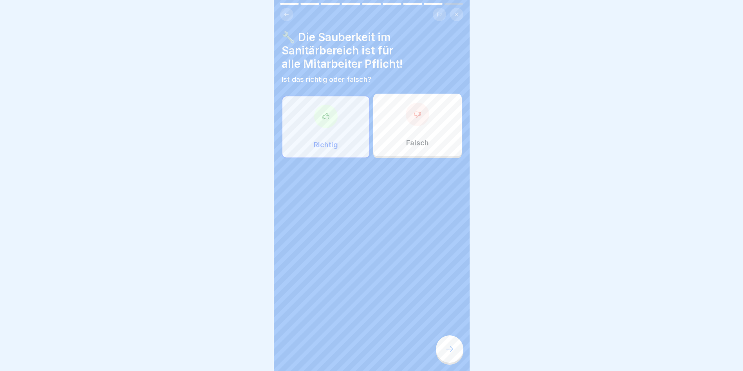
click at [450, 351] on icon at bounding box center [449, 348] width 9 height 9
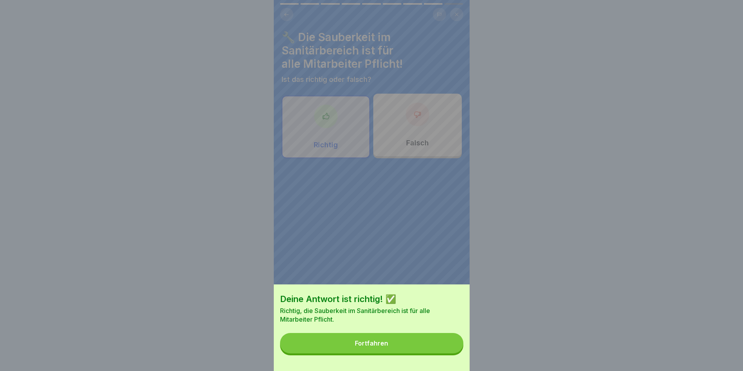
click at [347, 346] on button "Fortfahren" at bounding box center [371, 343] width 183 height 20
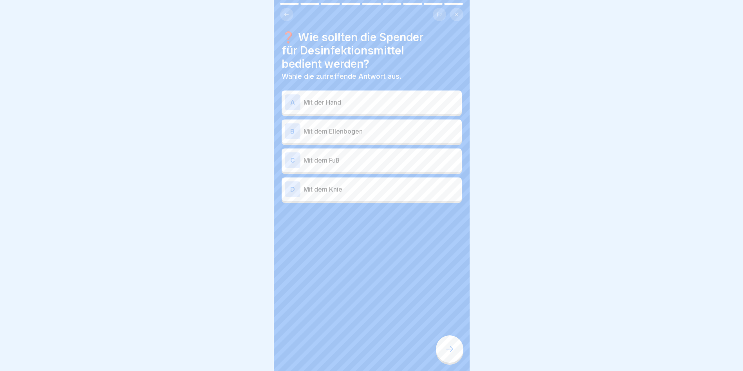
click at [330, 129] on p "Mit dem Ellenbogen" at bounding box center [381, 131] width 155 height 9
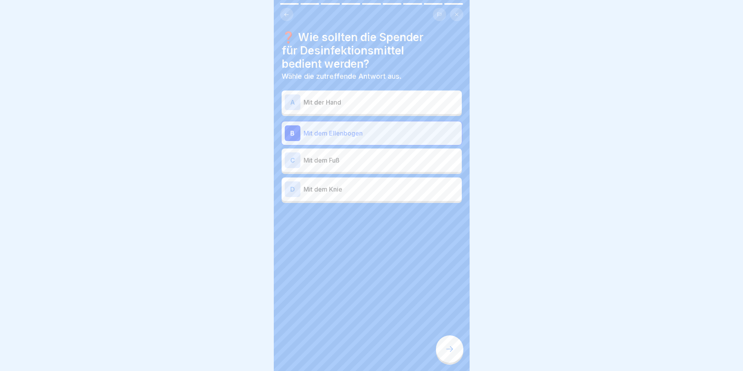
click at [448, 354] on icon at bounding box center [449, 348] width 9 height 9
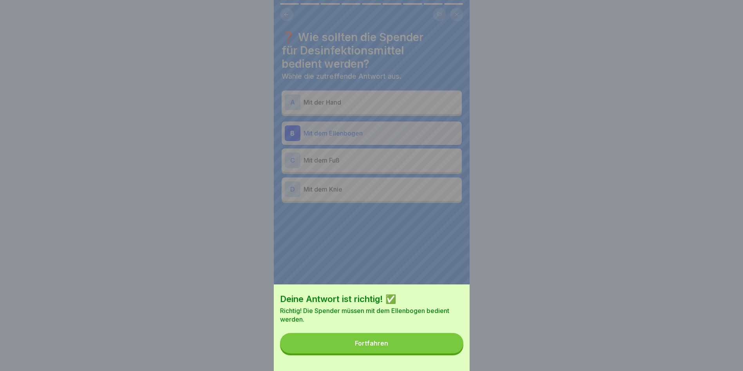
click at [364, 347] on div "Fortfahren" at bounding box center [371, 343] width 33 height 7
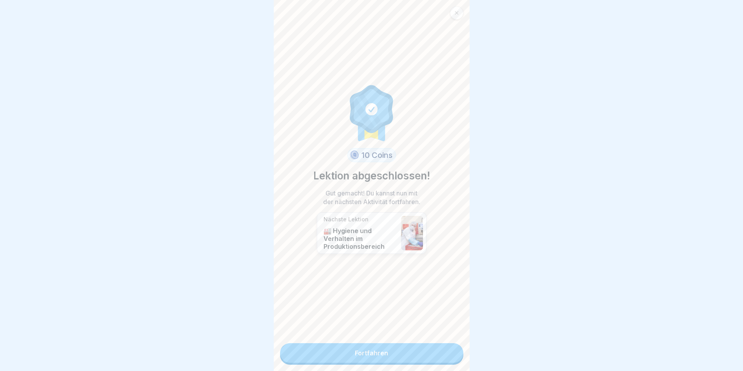
click at [347, 353] on link "Fortfahren" at bounding box center [371, 353] width 183 height 20
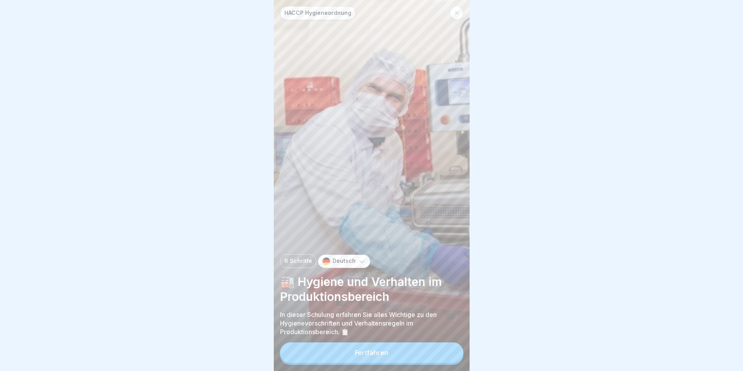
click at [347, 353] on button "Fortfahren" at bounding box center [371, 352] width 183 height 20
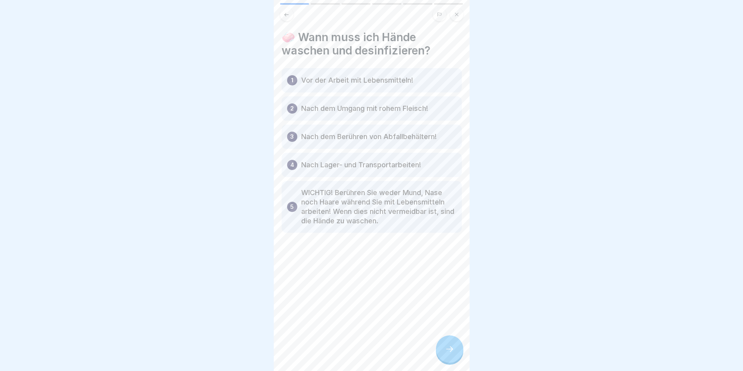
click at [452, 351] on icon at bounding box center [449, 348] width 9 height 9
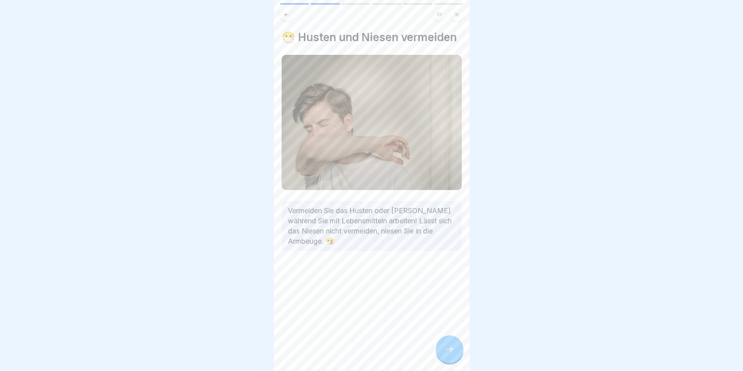
click at [450, 351] on icon at bounding box center [449, 348] width 9 height 9
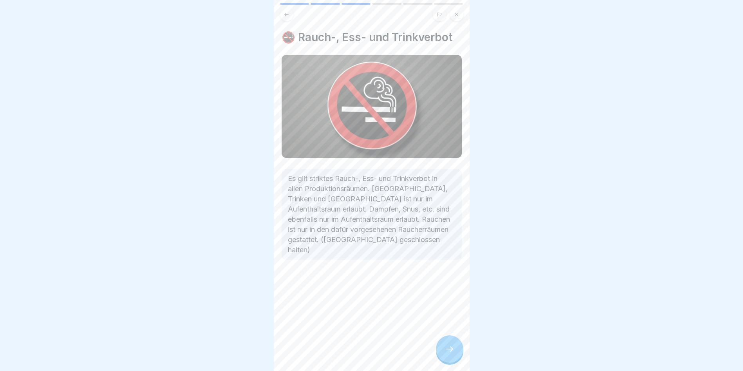
click at [447, 354] on icon at bounding box center [449, 348] width 9 height 9
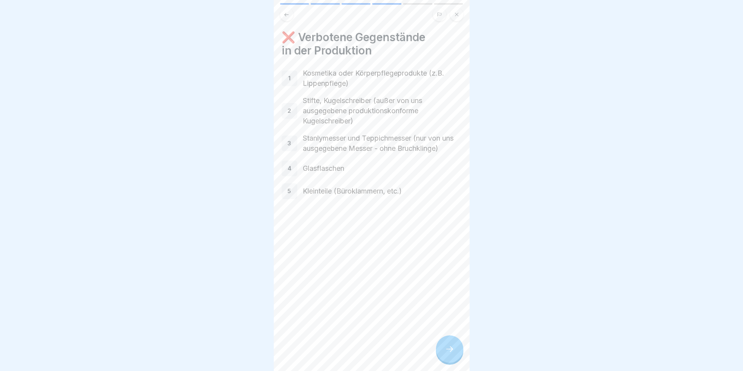
click at [453, 349] on icon at bounding box center [449, 348] width 9 height 9
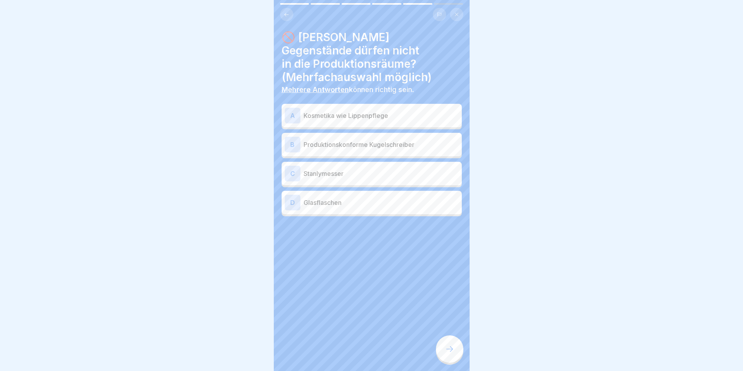
click at [354, 111] on p "Kosmetika wie Lippenpflege" at bounding box center [381, 115] width 155 height 9
click at [360, 169] on p "Stanlymesser" at bounding box center [381, 173] width 155 height 9
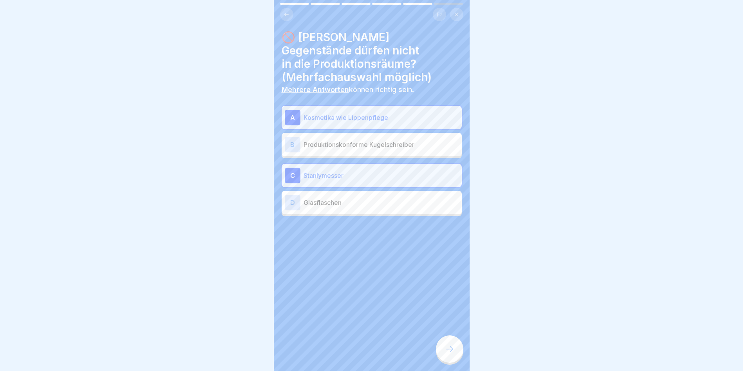
click at [360, 198] on p "Glasflaschen" at bounding box center [381, 202] width 155 height 9
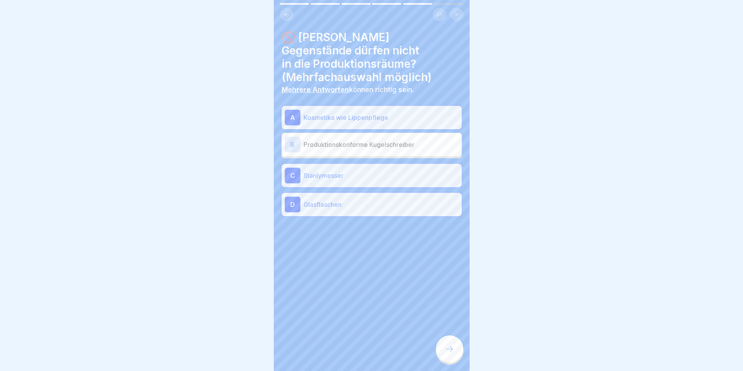
click at [446, 351] on icon at bounding box center [449, 348] width 9 height 9
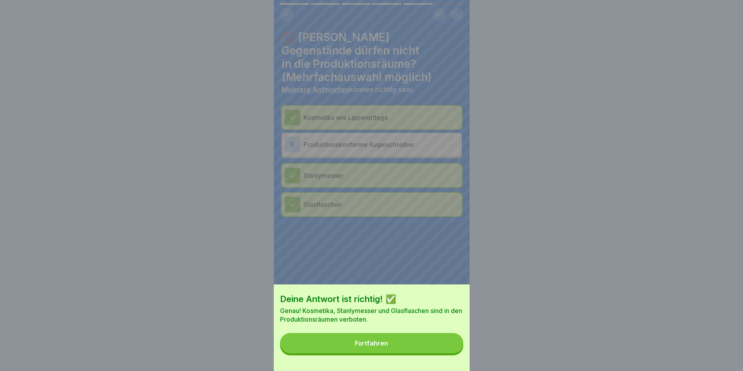
click at [389, 345] on button "Fortfahren" at bounding box center [371, 343] width 183 height 20
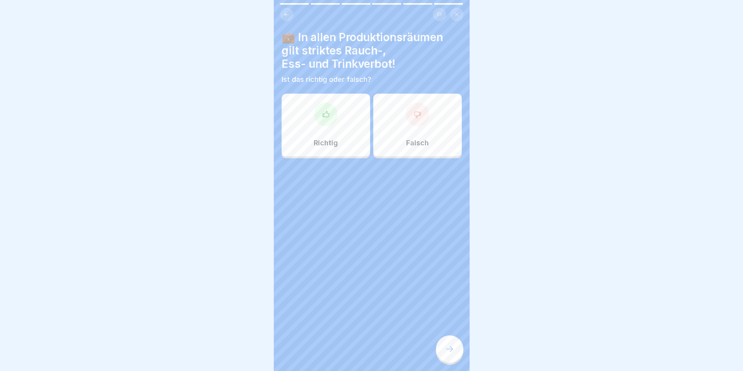
click at [347, 134] on div "Richtig" at bounding box center [326, 125] width 89 height 63
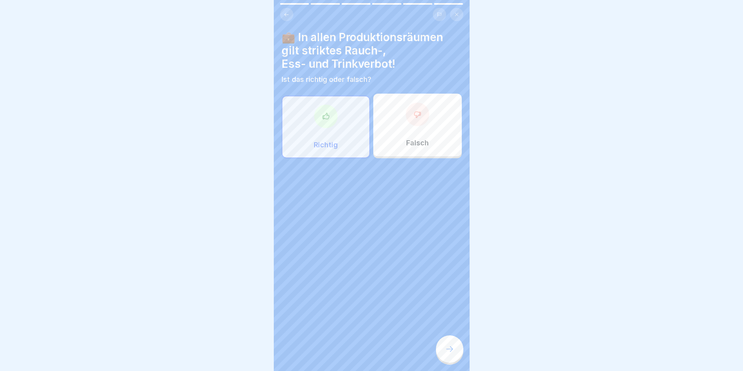
click at [450, 345] on div at bounding box center [449, 348] width 27 height 27
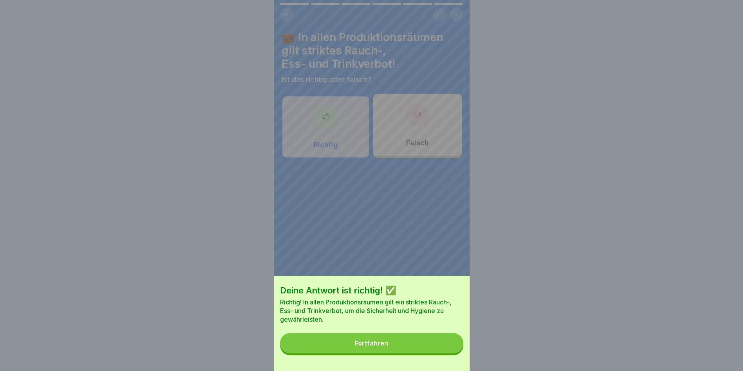
click at [372, 353] on button "Fortfahren" at bounding box center [371, 343] width 183 height 20
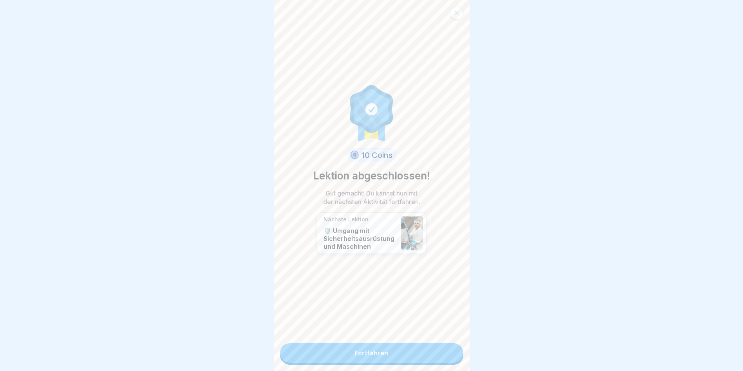
click at [342, 343] on link "Fortfahren" at bounding box center [371, 353] width 183 height 20
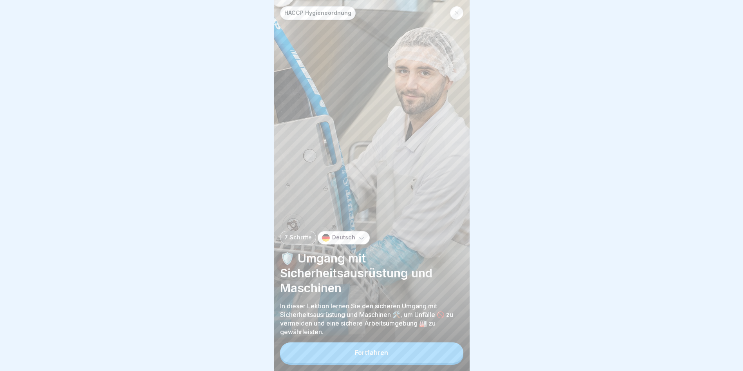
click at [343, 356] on button "Fortfahren" at bounding box center [371, 352] width 183 height 20
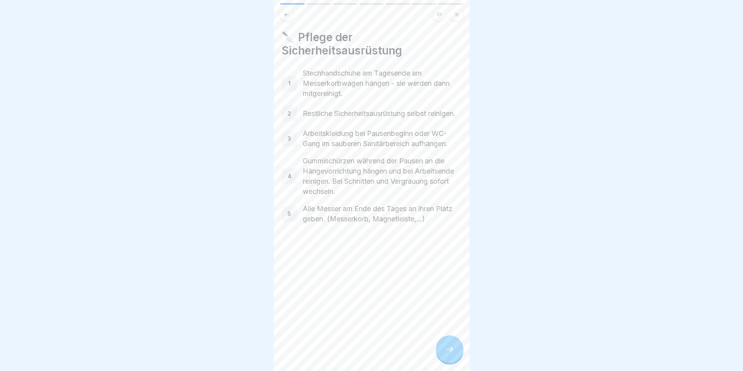
click at [385, 273] on div "🔪 Pflege der Sicherheitsausrüstung 1 Stechhandschuhe am Tagesende am Messerkorb…" at bounding box center [372, 185] width 196 height 371
click at [372, 268] on div at bounding box center [372, 247] width 180 height 47
click at [443, 357] on div at bounding box center [449, 348] width 27 height 27
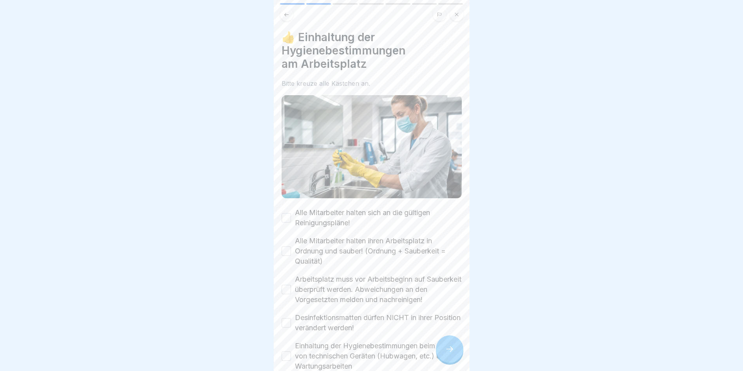
click at [340, 215] on label "Alle Mitarbeiter halten sich an die gültigen Reinigungspläne!" at bounding box center [378, 218] width 167 height 20
click at [291, 215] on button "Alle Mitarbeiter halten sich an die gültigen Reinigungspläne!" at bounding box center [286, 217] width 9 height 9
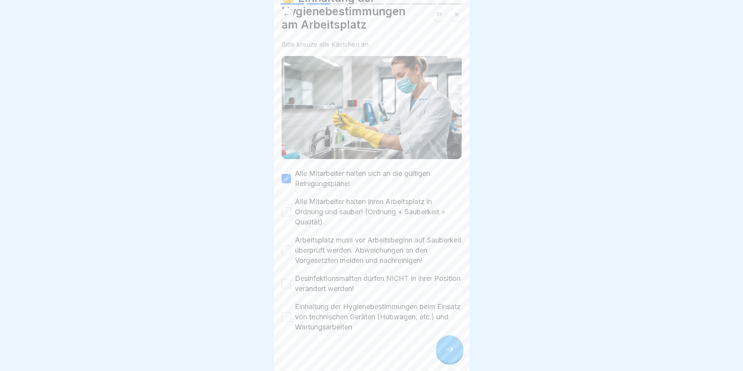
click at [316, 212] on label "Alle Mitarbeiter halten ihren Arbeitsplatz in Ordnung und sauber! (Ordnung + Sa…" at bounding box center [378, 212] width 167 height 31
click at [291, 212] on button "Alle Mitarbeiter halten ihren Arbeitsplatz in Ordnung und sauber! (Ordnung + Sa…" at bounding box center [286, 211] width 9 height 9
click at [365, 248] on label "Arbeitsplatz muss vor Arbeitsbeginn auf Sauberkeit überprüft werden. Abweichung…" at bounding box center [378, 250] width 167 height 31
click at [291, 248] on button "Arbeitsplatz muss vor Arbeitsbeginn auf Sauberkeit überprüft werden. Abweichung…" at bounding box center [286, 250] width 9 height 9
click at [370, 273] on label "Desinfektionsmatten dürfen NICHT in ihrer Position verändert werden!" at bounding box center [378, 283] width 167 height 20
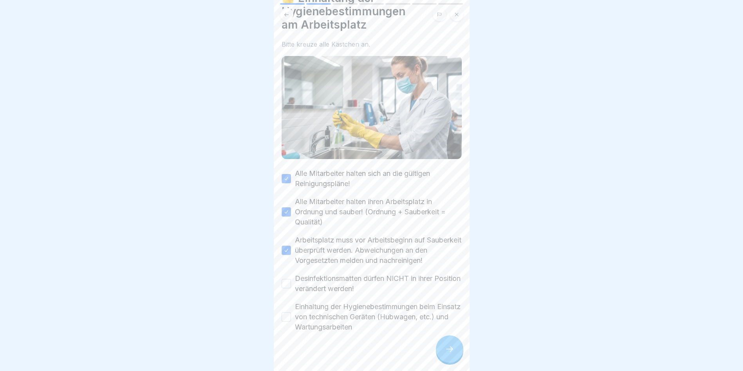
click at [291, 279] on button "Desinfektionsmatten dürfen NICHT in ihrer Position verändert werden!" at bounding box center [286, 283] width 9 height 9
click at [384, 308] on label "Einhaltung der Hygienebestimmungen beim Einsatz von technischen Geräten (Hubwag…" at bounding box center [378, 317] width 167 height 31
click at [291, 312] on button "Einhaltung der Hygienebestimmungen beim Einsatz von technischen Geräten (Hubwag…" at bounding box center [286, 316] width 9 height 9
click at [454, 345] on div at bounding box center [449, 348] width 27 height 27
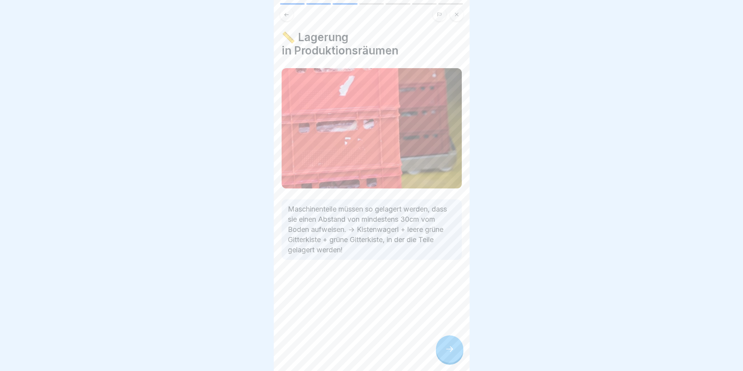
click at [452, 347] on div at bounding box center [449, 348] width 27 height 27
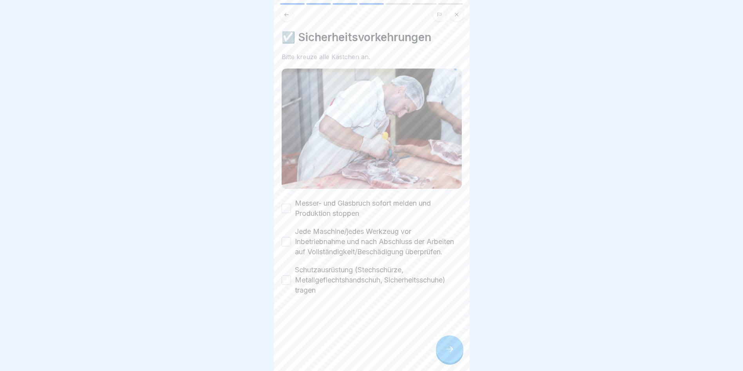
click at [376, 201] on label "Messer- und Glasbruch sofort melden und Produktion stoppen" at bounding box center [378, 208] width 167 height 20
click at [291, 204] on button "Messer- und Glasbruch sofort melden und Produktion stoppen" at bounding box center [286, 208] width 9 height 9
click at [402, 233] on label "Jede Maschine/jedes Werkzeug vor Inbetriebnahme und nach Abschluss der Arbeiten…" at bounding box center [378, 241] width 167 height 31
click at [291, 237] on button "Jede Maschine/jedes Werkzeug vor Inbetriebnahme und nach Abschluss der Arbeiten…" at bounding box center [286, 241] width 9 height 9
click at [386, 279] on label "Schutzausrüstung (Stechschürze, Metallgeflechtshandschuh, Sicherheitsschuhe) tr…" at bounding box center [378, 280] width 167 height 31
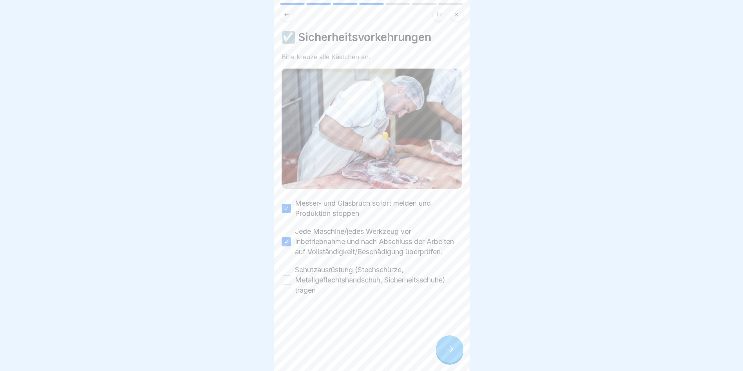
click at [291, 279] on button "Schutzausrüstung (Stechschürze, Metallgeflechtshandschuh, Sicherheitsschuhe) tr…" at bounding box center [286, 279] width 9 height 9
click at [445, 349] on icon at bounding box center [449, 348] width 9 height 9
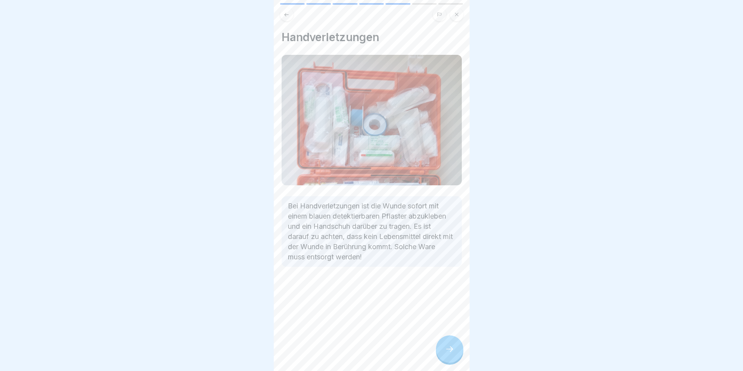
click at [442, 342] on div at bounding box center [449, 348] width 27 height 27
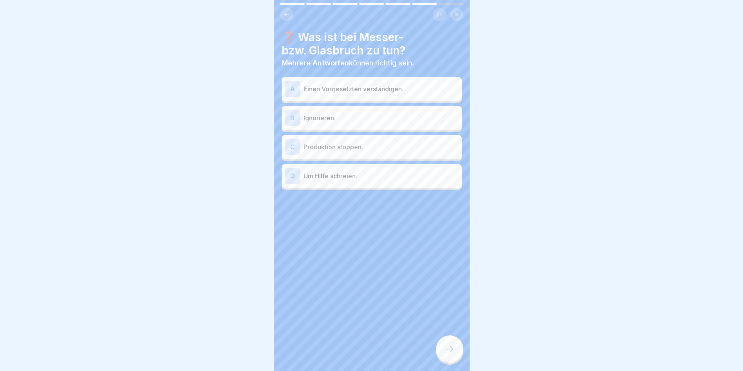
click at [301, 150] on div "C Produktion stoppen." at bounding box center [372, 147] width 174 height 16
click at [444, 351] on div at bounding box center [449, 348] width 27 height 27
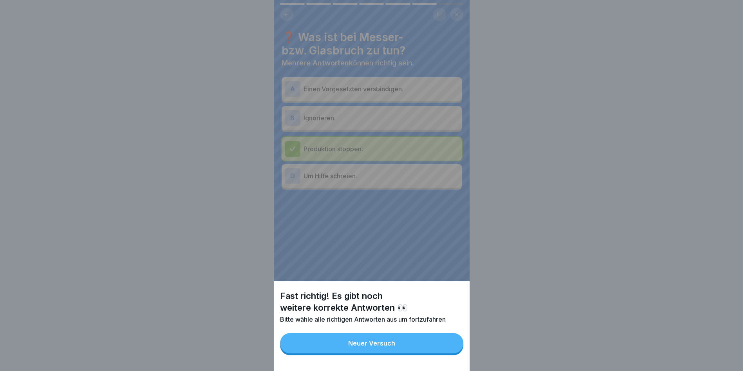
click at [385, 347] on div "Neuer Versuch" at bounding box center [371, 343] width 47 height 7
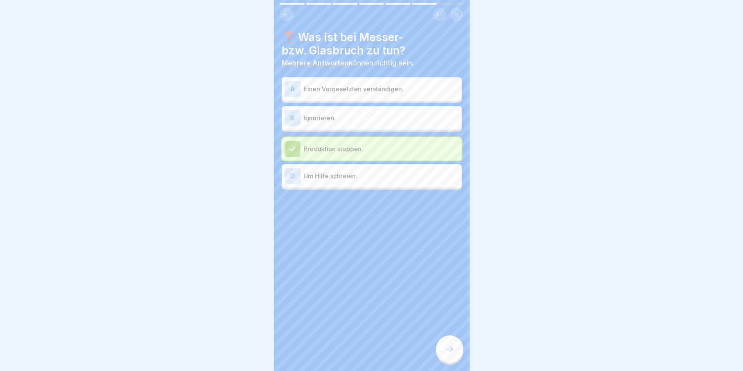
click at [436, 347] on div "HACCP Hygieneordnung 7 Schritte Deutsch 🛡️ Umgang mit Sicherheitsausrüstung und…" at bounding box center [372, 185] width 196 height 371
click at [443, 347] on div at bounding box center [449, 348] width 27 height 27
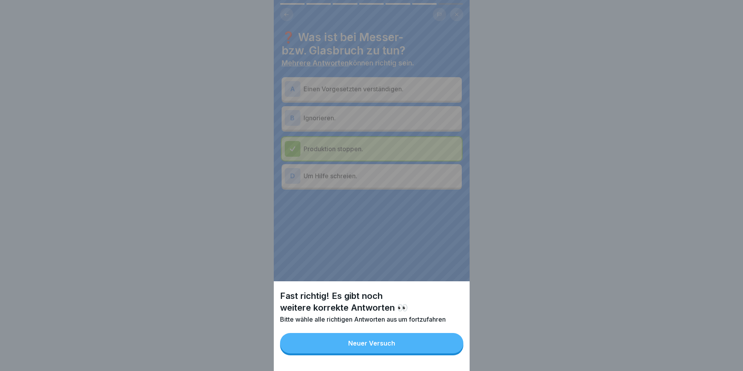
click at [376, 347] on div "Neuer Versuch" at bounding box center [371, 343] width 47 height 7
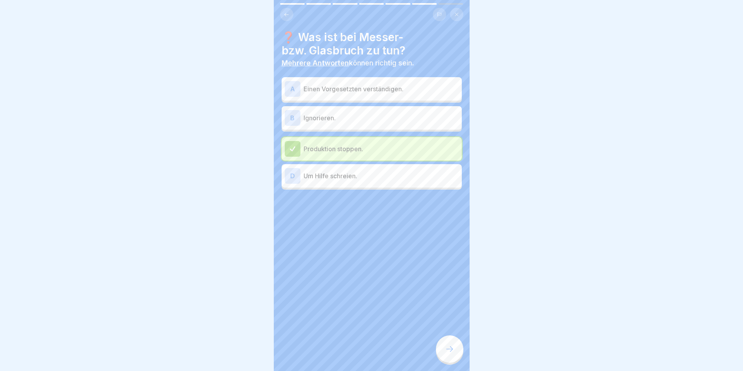
click at [340, 97] on div "A Einen Vorgesetzten verständigen." at bounding box center [372, 89] width 180 height 24
click at [441, 357] on div at bounding box center [449, 348] width 27 height 27
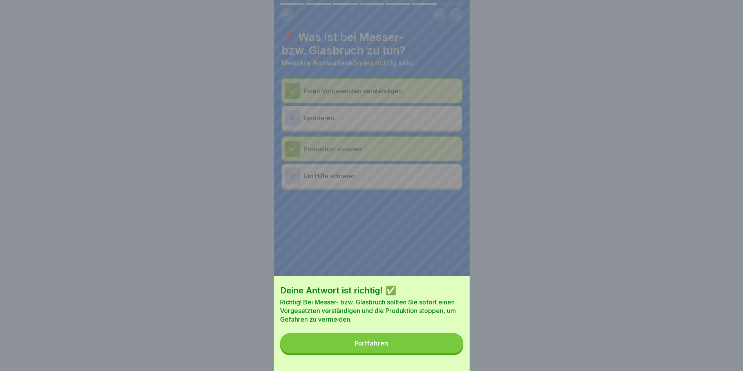
click at [368, 347] on div "Fortfahren" at bounding box center [371, 343] width 33 height 7
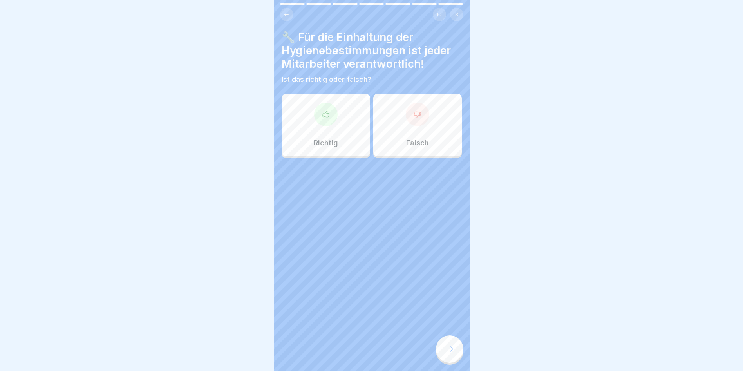
click at [315, 117] on div at bounding box center [326, 115] width 24 height 24
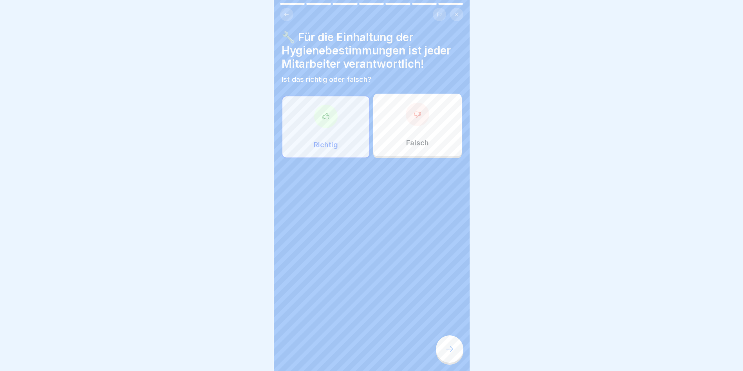
click at [440, 349] on div at bounding box center [449, 348] width 27 height 27
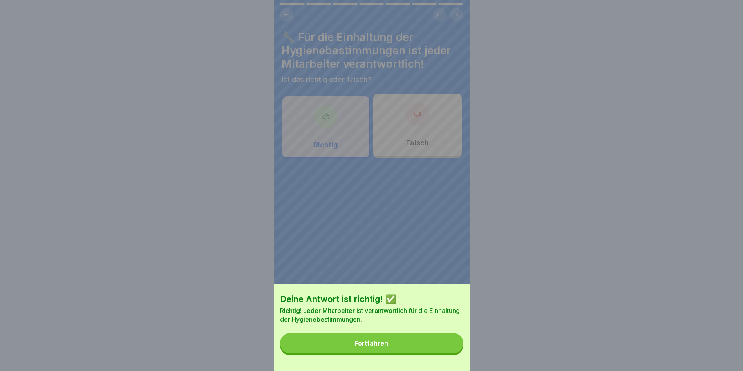
click at [371, 347] on div "Fortfahren" at bounding box center [371, 343] width 33 height 7
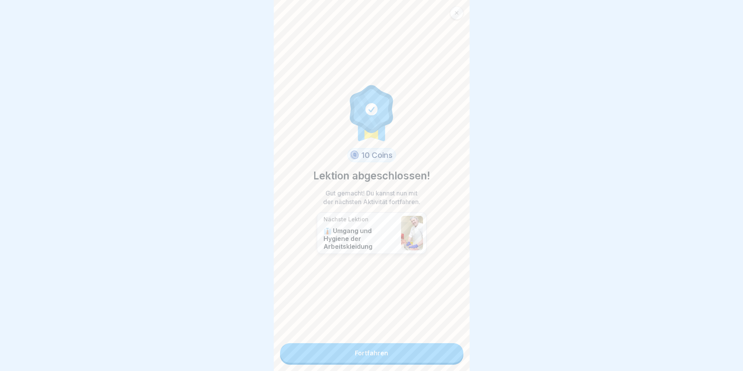
click at [457, 11] on icon at bounding box center [456, 13] width 5 height 5
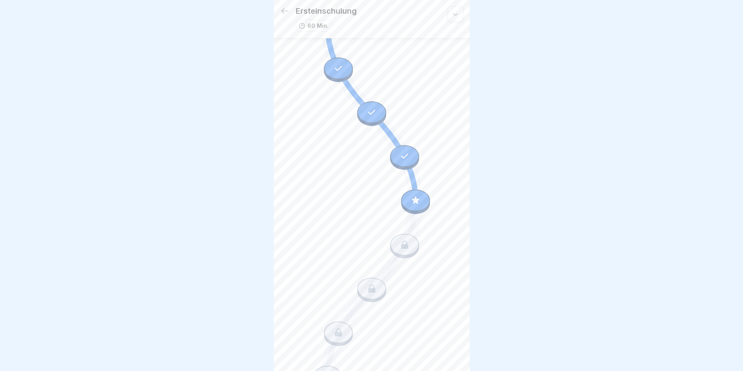
scroll to position [3, 0]
click at [452, 11] on icon at bounding box center [456, 14] width 8 height 8
click at [452, 12] on icon at bounding box center [456, 14] width 8 height 8
click at [286, 6] on icon at bounding box center [284, 10] width 9 height 9
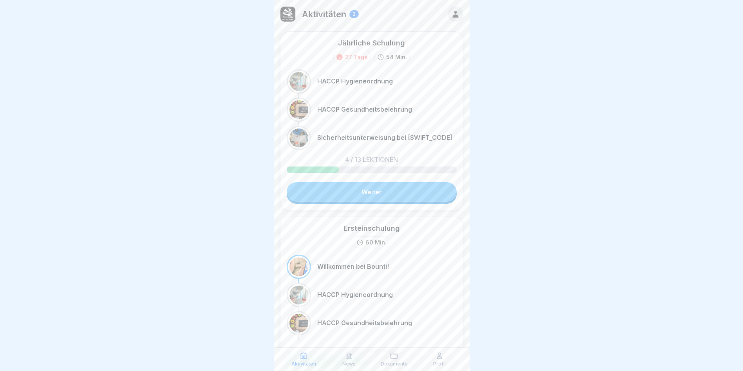
click at [346, 355] on icon at bounding box center [349, 356] width 8 height 8
click at [346, 356] on icon at bounding box center [349, 356] width 8 height 8
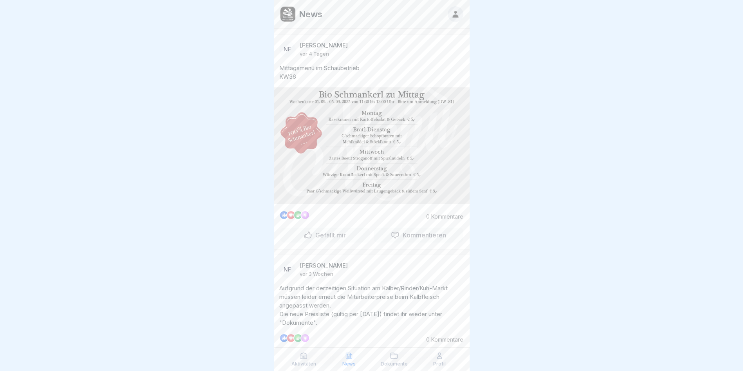
click at [306, 364] on p "Aktivitäten" at bounding box center [303, 363] width 25 height 5
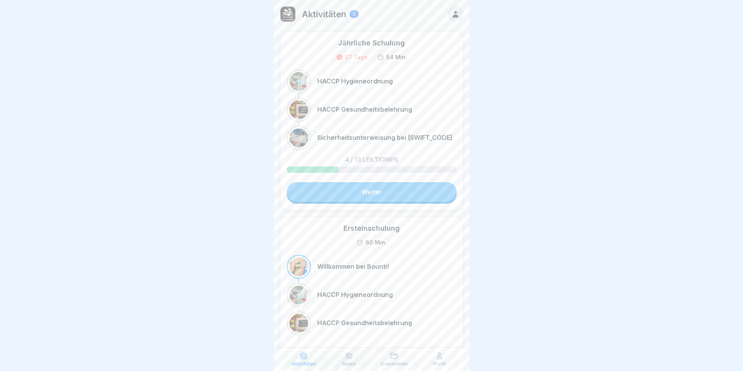
click at [369, 194] on link "Weiter" at bounding box center [372, 192] width 170 height 20
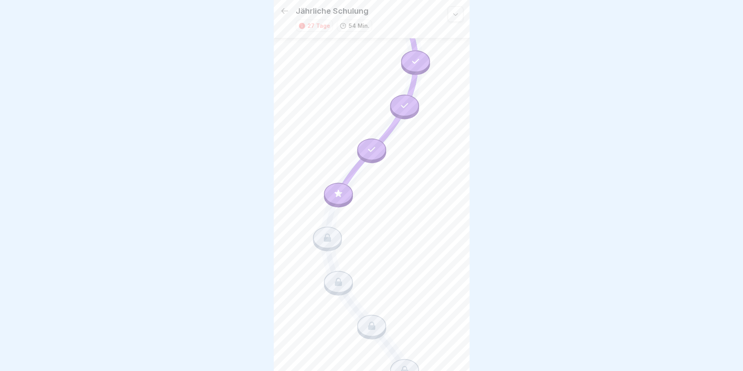
click at [337, 183] on div at bounding box center [338, 194] width 29 height 22
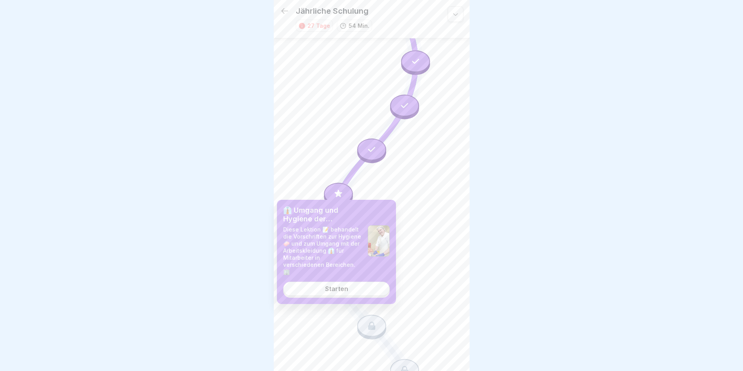
click at [343, 285] on div "Starten" at bounding box center [336, 288] width 23 height 7
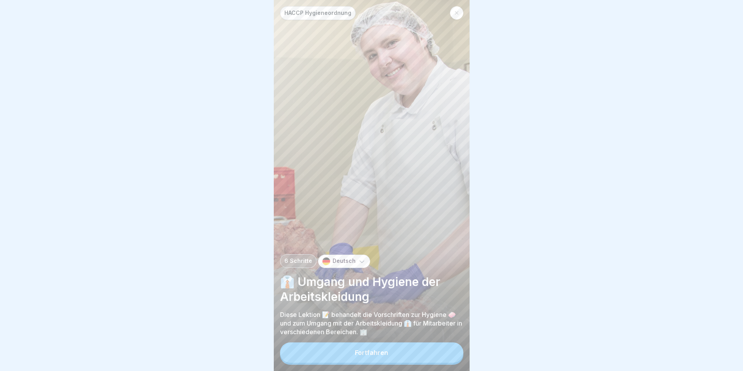
click at [378, 356] on div "Fortfahren" at bounding box center [371, 352] width 33 height 7
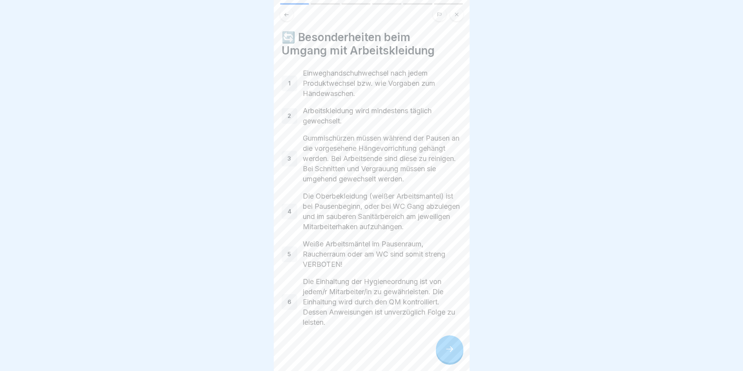
click at [442, 354] on div at bounding box center [449, 348] width 27 height 27
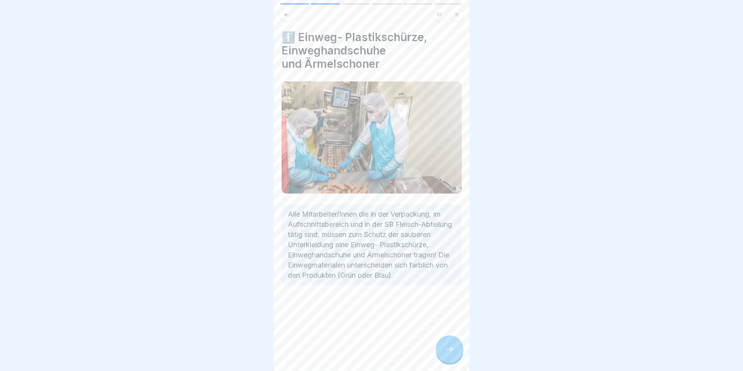
click at [443, 348] on div at bounding box center [449, 348] width 27 height 27
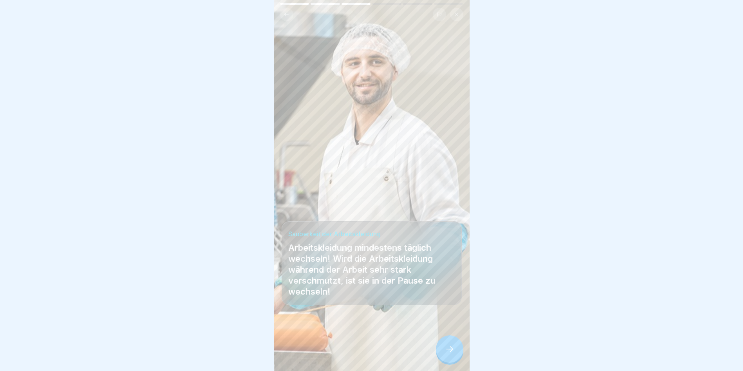
click at [448, 350] on icon at bounding box center [449, 348] width 9 height 9
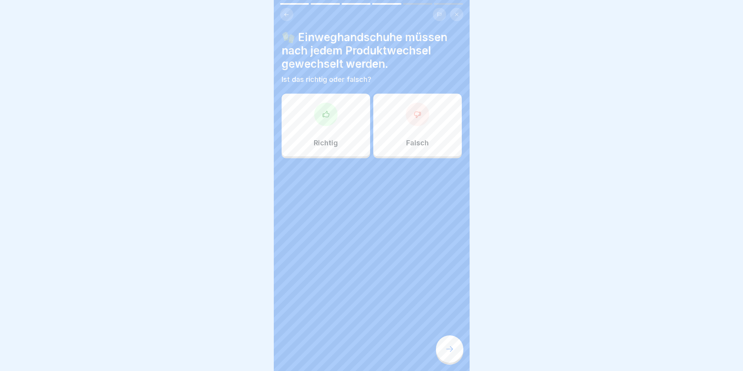
click at [319, 134] on div "Richtig" at bounding box center [326, 125] width 89 height 63
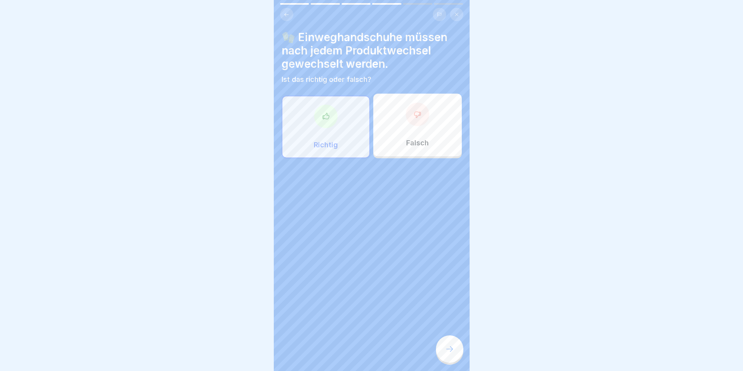
click at [450, 343] on div at bounding box center [449, 348] width 27 height 27
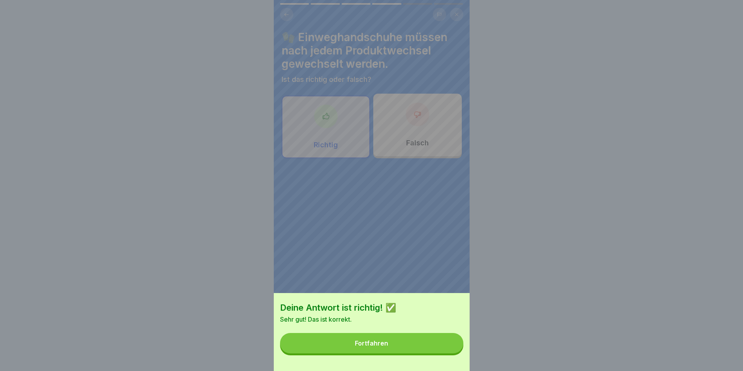
click at [361, 353] on button "Fortfahren" at bounding box center [371, 343] width 183 height 20
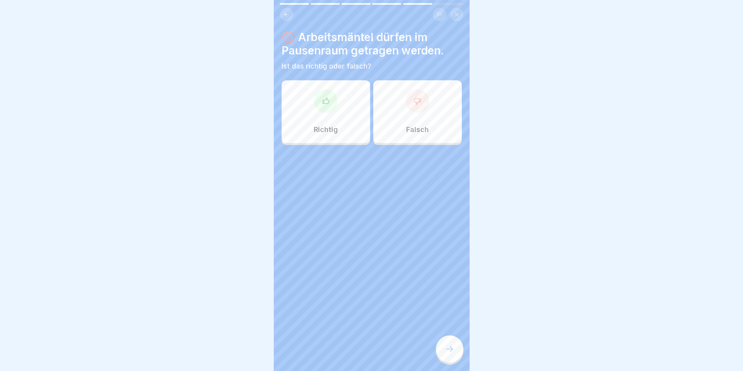
click at [400, 130] on div "Falsch" at bounding box center [417, 111] width 89 height 63
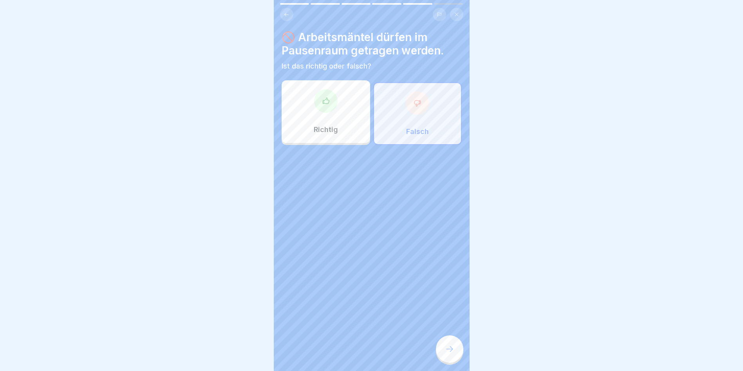
click at [446, 358] on div at bounding box center [449, 348] width 27 height 27
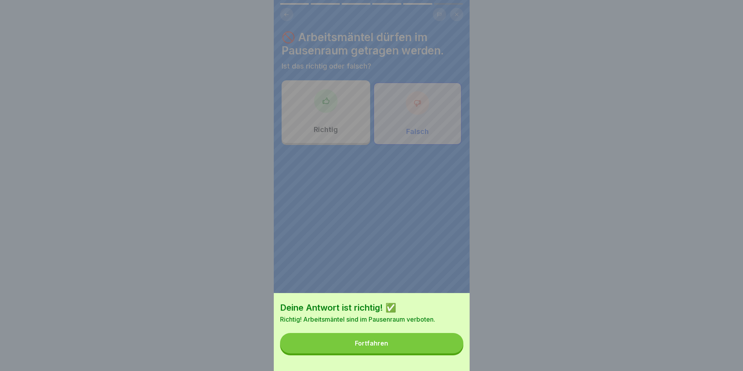
click at [351, 347] on button "Fortfahren" at bounding box center [371, 343] width 183 height 20
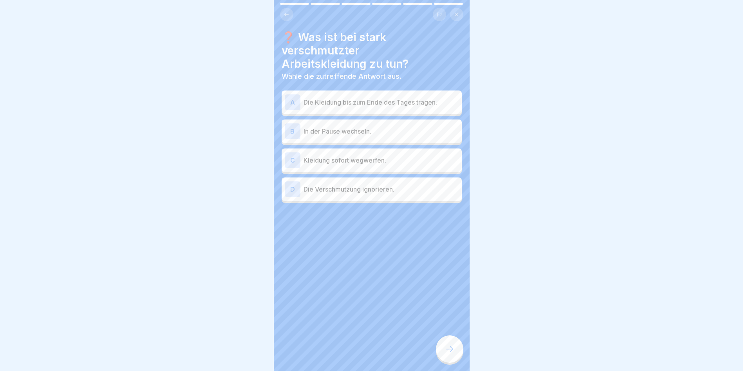
click at [354, 134] on div "B In der Pause wechseln." at bounding box center [372, 131] width 174 height 16
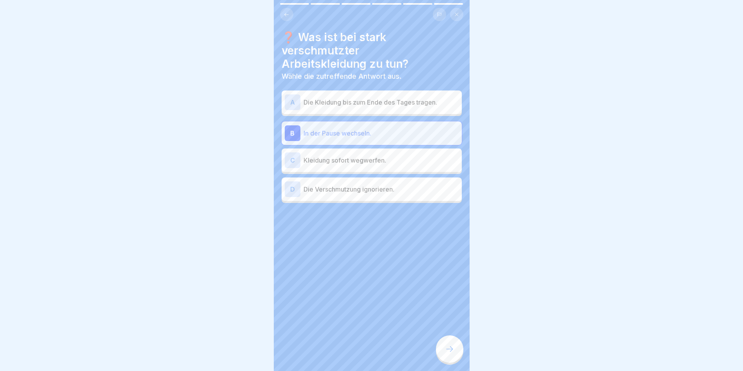
click at [439, 354] on div at bounding box center [449, 348] width 27 height 27
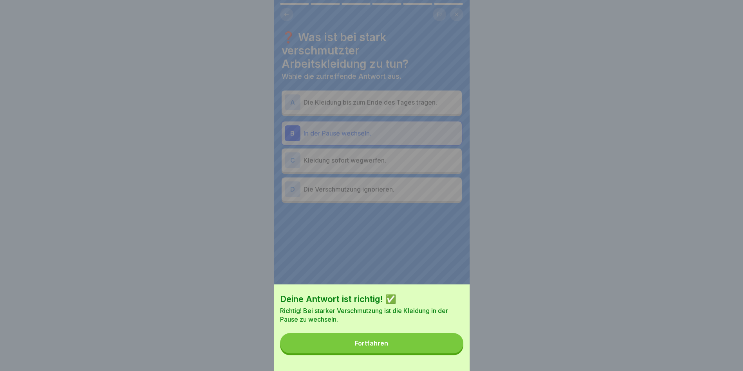
click at [380, 345] on button "Fortfahren" at bounding box center [371, 343] width 183 height 20
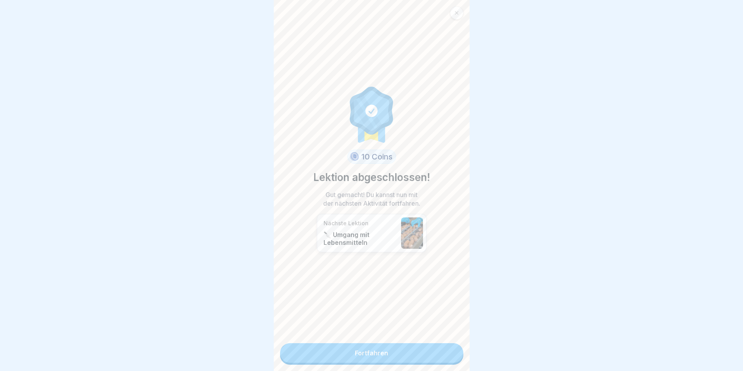
click at [380, 354] on link "Fortfahren" at bounding box center [371, 353] width 183 height 20
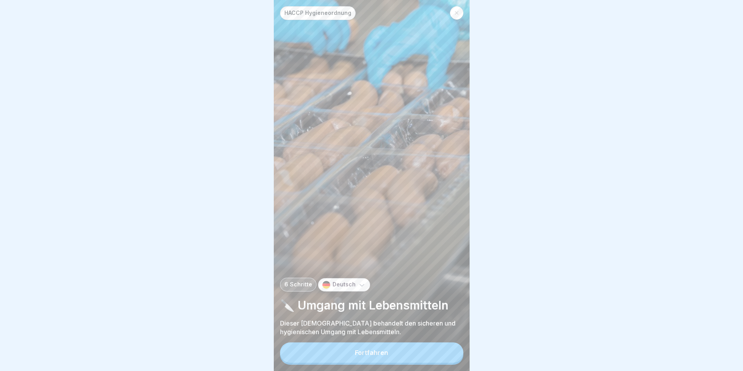
click at [389, 359] on button "Fortfahren" at bounding box center [371, 352] width 183 height 20
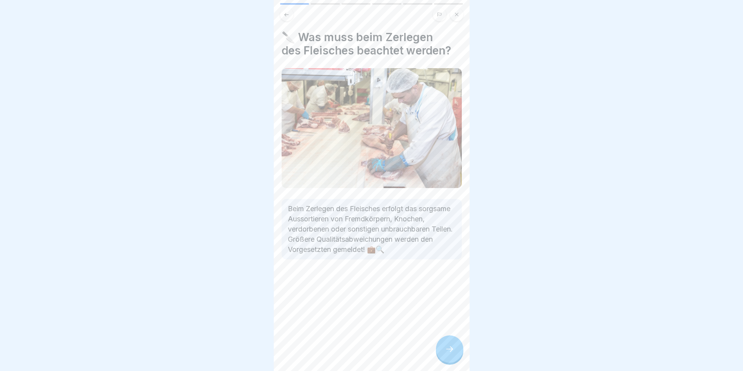
click at [443, 349] on div at bounding box center [449, 348] width 27 height 27
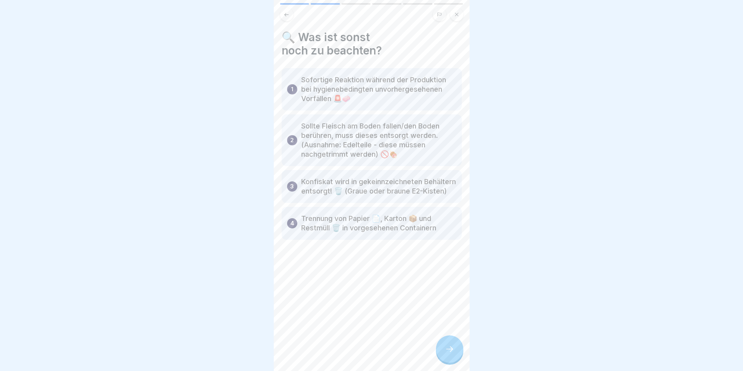
click at [452, 351] on icon at bounding box center [449, 348] width 9 height 9
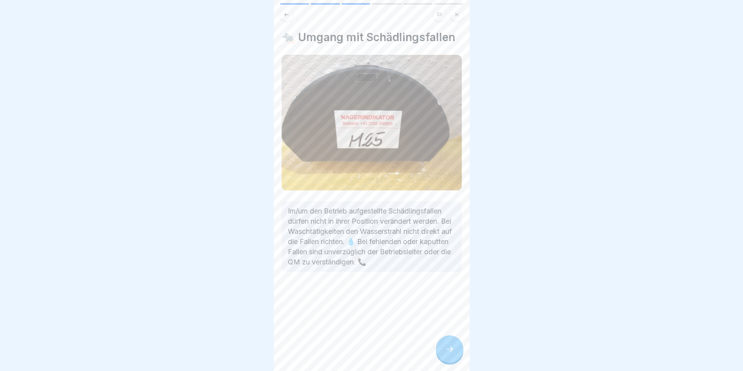
click at [451, 354] on icon at bounding box center [449, 348] width 9 height 9
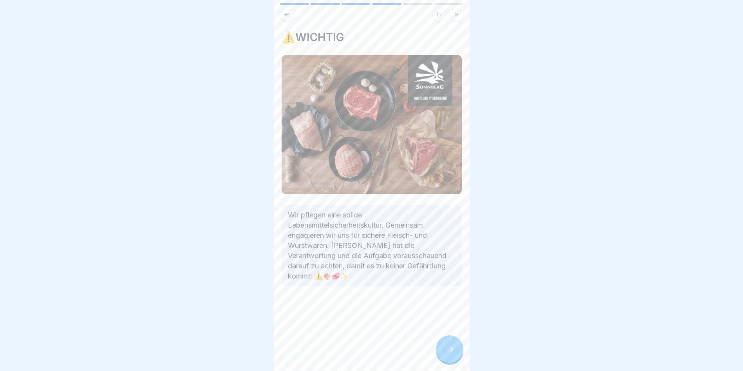
click at [440, 353] on div at bounding box center [449, 348] width 27 height 27
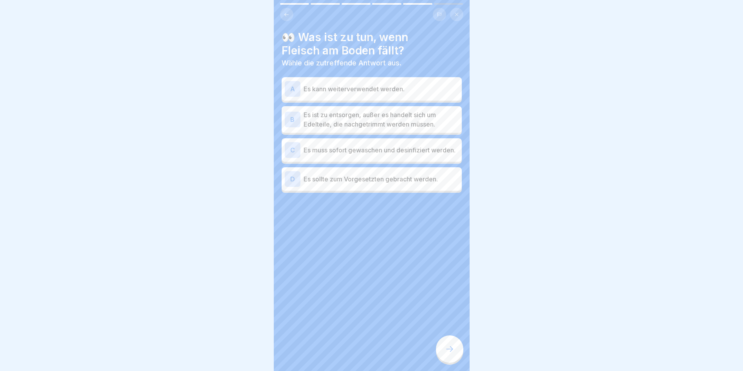
click at [343, 112] on p "Es ist zu entsorgen, außer es handelt sich um Edelteile, die nachgetrimmt werde…" at bounding box center [381, 119] width 155 height 19
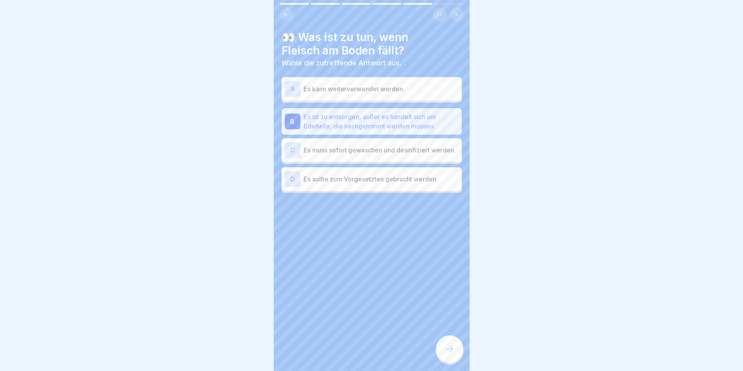
click at [445, 354] on icon at bounding box center [449, 348] width 9 height 9
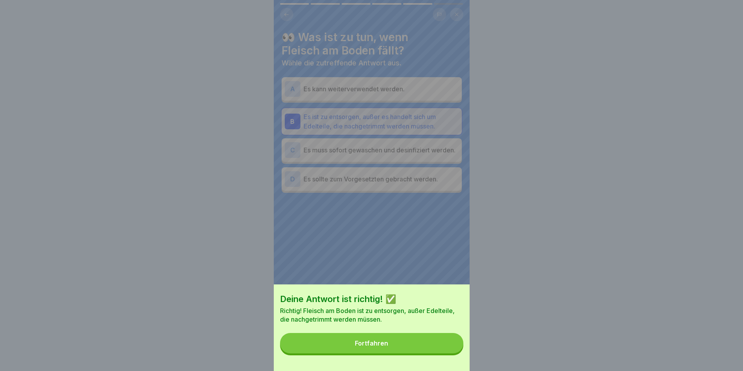
click at [410, 347] on button "Fortfahren" at bounding box center [371, 343] width 183 height 20
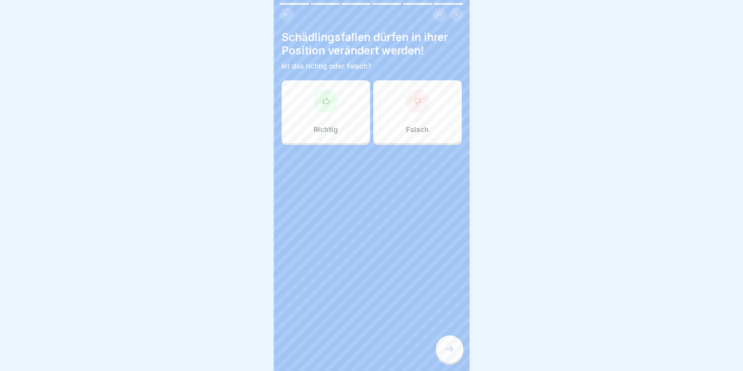
click at [412, 125] on p "Falsch" at bounding box center [417, 129] width 23 height 9
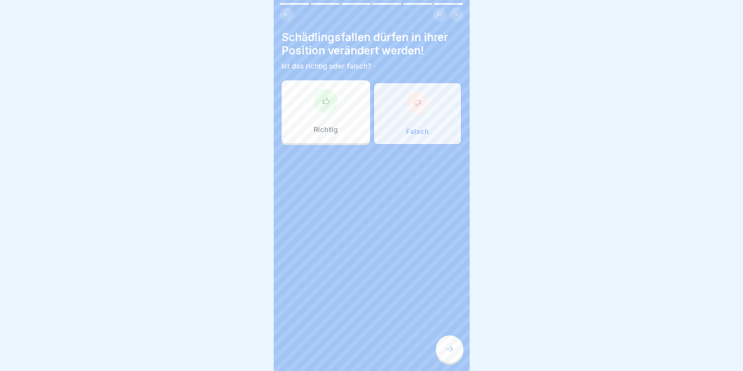
click at [450, 354] on icon at bounding box center [449, 348] width 9 height 9
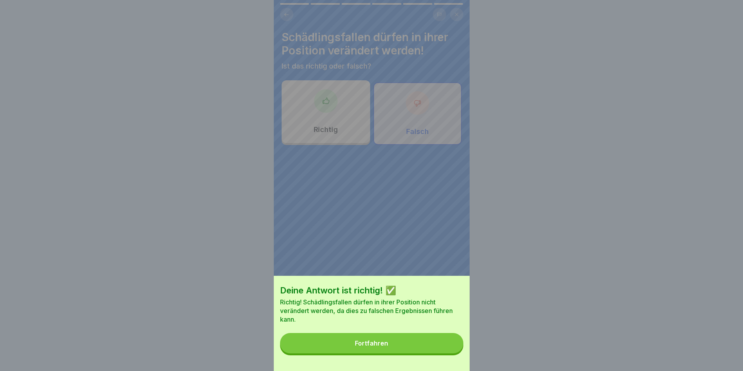
click at [414, 353] on button "Fortfahren" at bounding box center [371, 343] width 183 height 20
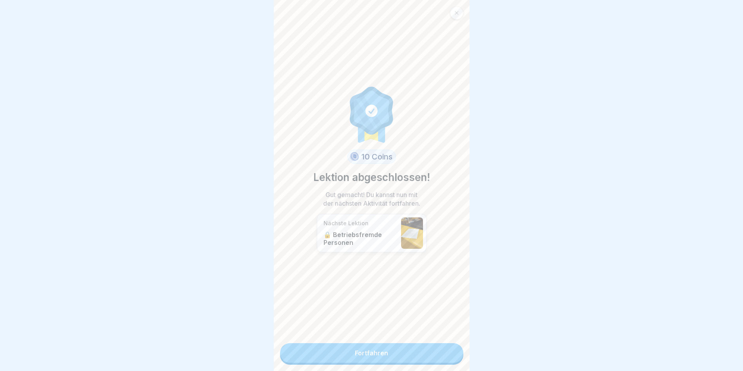
click at [365, 353] on link "Fortfahren" at bounding box center [371, 353] width 183 height 20
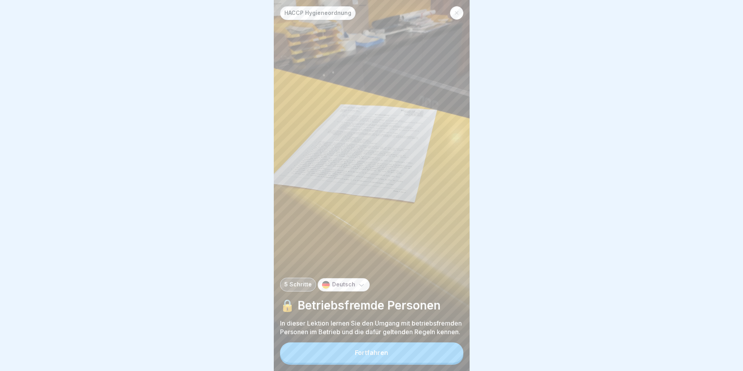
click at [365, 353] on div "Fortfahren" at bounding box center [371, 352] width 33 height 7
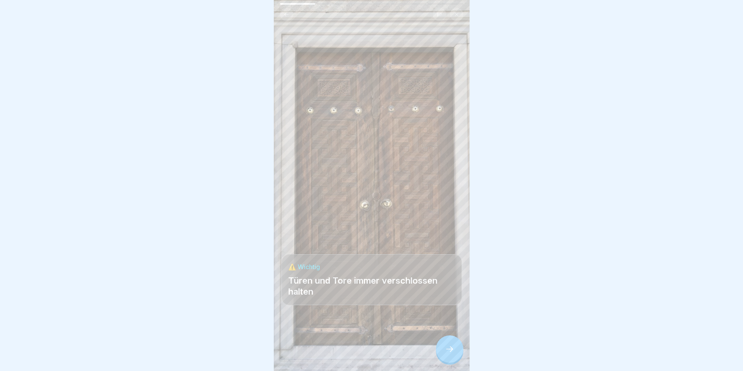
click at [438, 350] on div at bounding box center [449, 348] width 27 height 27
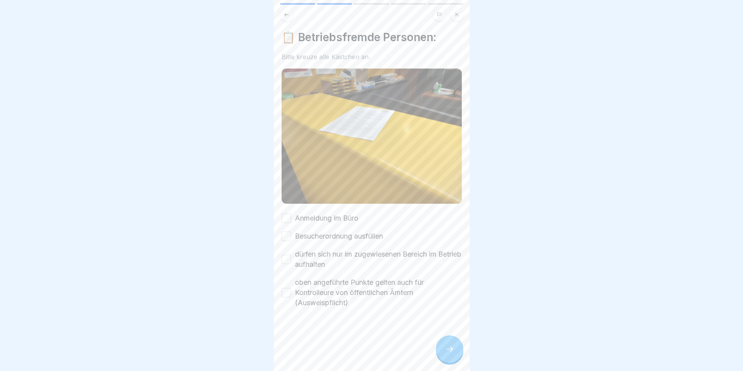
click at [336, 213] on label "Anmeldung im Büro" at bounding box center [326, 218] width 63 height 10
click at [291, 213] on button "Anmeldung im Büro" at bounding box center [286, 217] width 9 height 9
click at [333, 233] on label "Besucherordnung ausfüllen" at bounding box center [339, 236] width 88 height 10
click at [291, 233] on button "Besucherordnung ausfüllen" at bounding box center [286, 235] width 9 height 9
click at [340, 253] on label "dürfen sich nur im zugewiesenen Bereich im Betrieb aufhalten" at bounding box center [378, 259] width 167 height 20
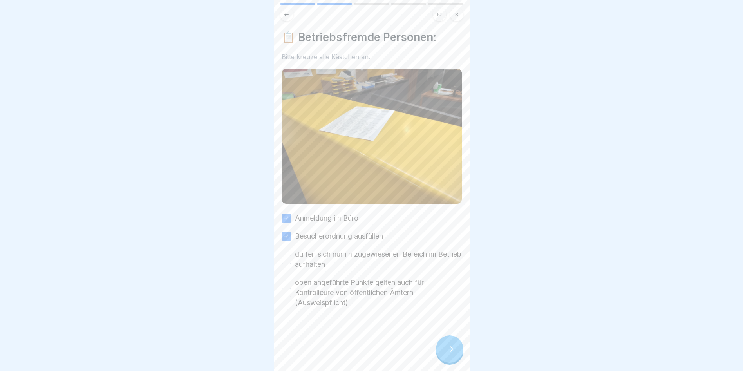
click at [291, 255] on button "dürfen sich nur im zugewiesenen Bereich im Betrieb aufhalten" at bounding box center [286, 259] width 9 height 9
click at [339, 286] on label "oben angeführte Punkte gelten auch für Kontrolleure von öffentlichen Ämtern (Au…" at bounding box center [378, 292] width 167 height 31
click at [291, 288] on button "oben angeführte Punkte gelten auch für Kontrolleure von öffentlichen Ämtern (Au…" at bounding box center [286, 292] width 9 height 9
click at [438, 353] on div at bounding box center [449, 348] width 27 height 27
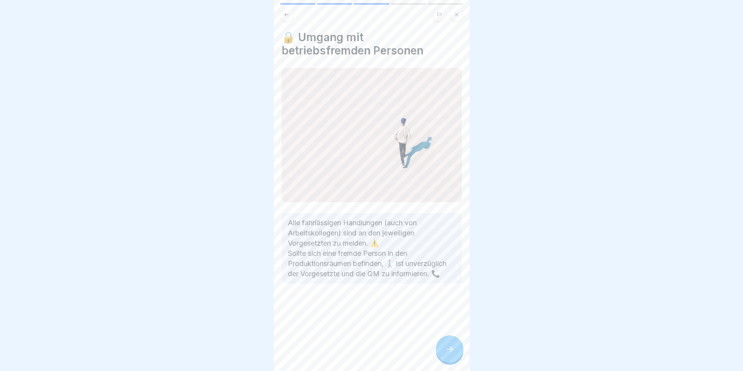
click at [447, 354] on icon at bounding box center [449, 348] width 9 height 9
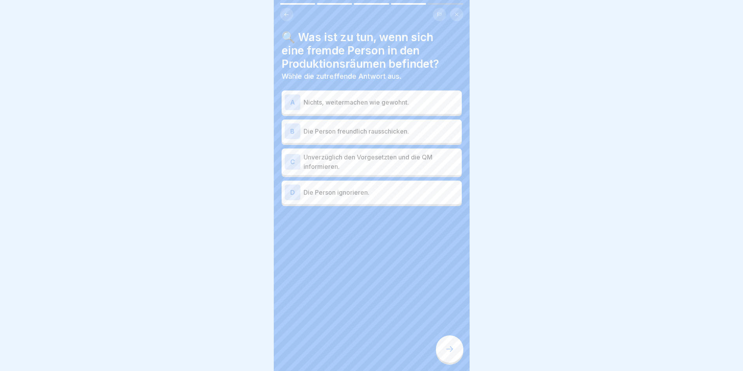
click at [348, 166] on p "Unverzüglich den Vorgesetzten und die QM informieren." at bounding box center [381, 161] width 155 height 19
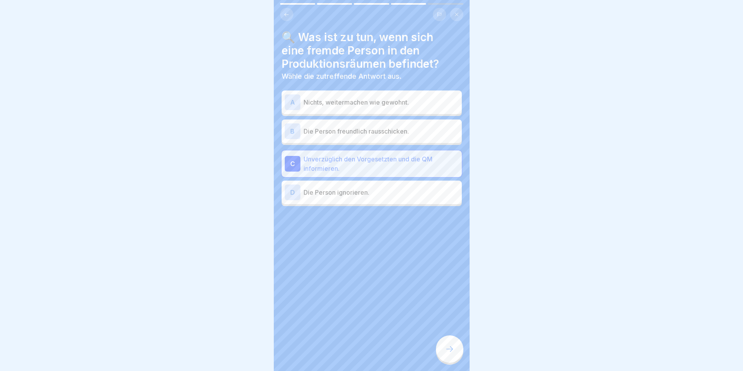
click at [452, 354] on icon at bounding box center [449, 348] width 9 height 9
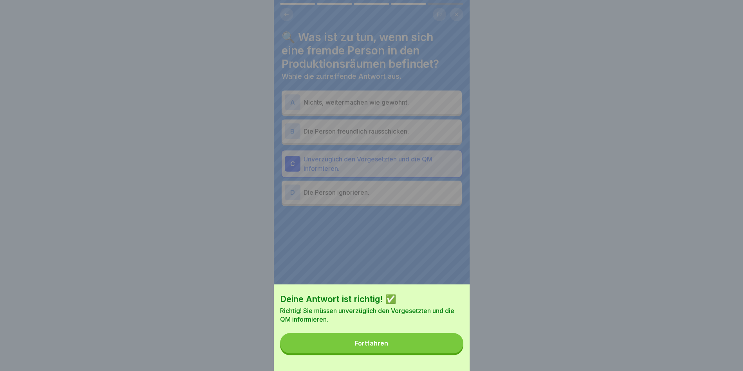
click at [384, 345] on button "Fortfahren" at bounding box center [371, 343] width 183 height 20
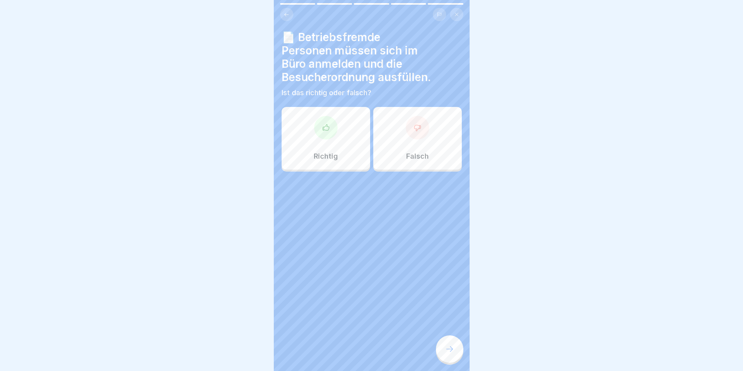
click at [331, 152] on p "Richtig" at bounding box center [326, 156] width 24 height 9
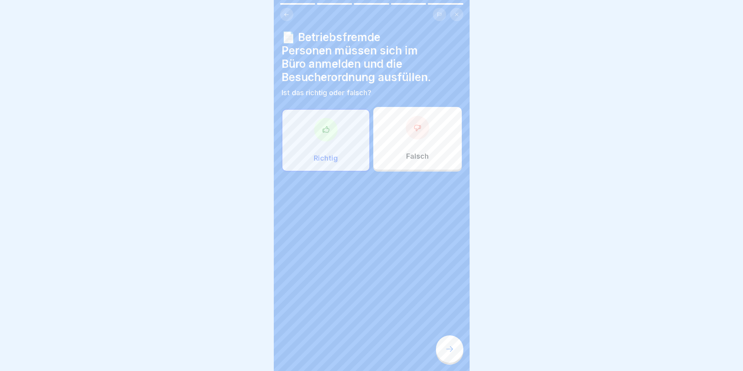
drag, startPoint x: 403, startPoint y: 343, endPoint x: 443, endPoint y: 349, distance: 40.4
click at [443, 349] on div at bounding box center [449, 348] width 27 height 27
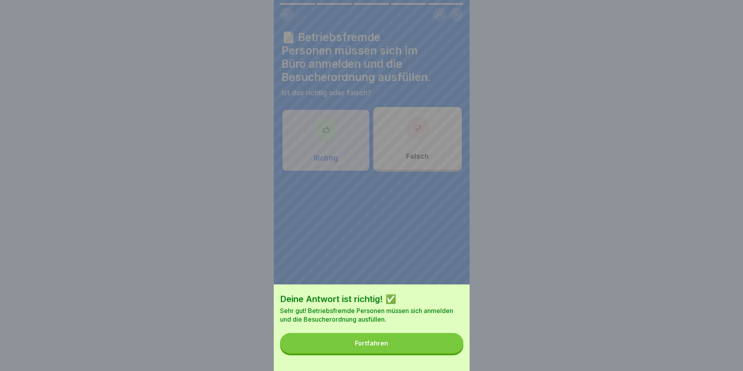
click at [357, 353] on button "Fortfahren" at bounding box center [371, 343] width 183 height 20
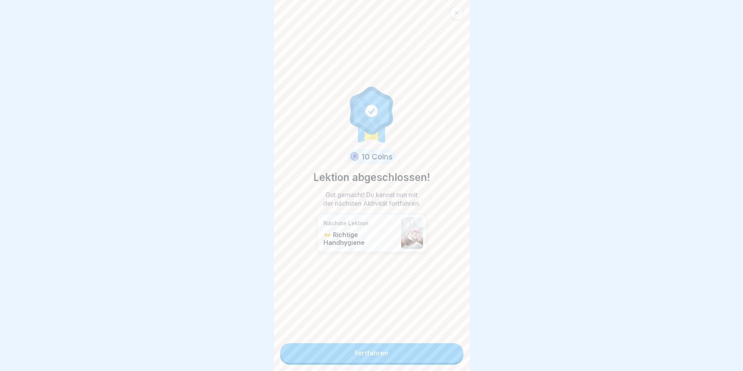
click at [354, 352] on link "Fortfahren" at bounding box center [371, 353] width 183 height 20
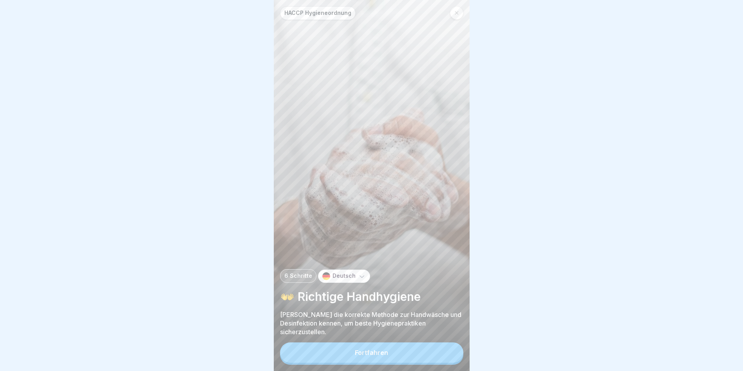
click at [352, 347] on button "Fortfahren" at bounding box center [371, 352] width 183 height 20
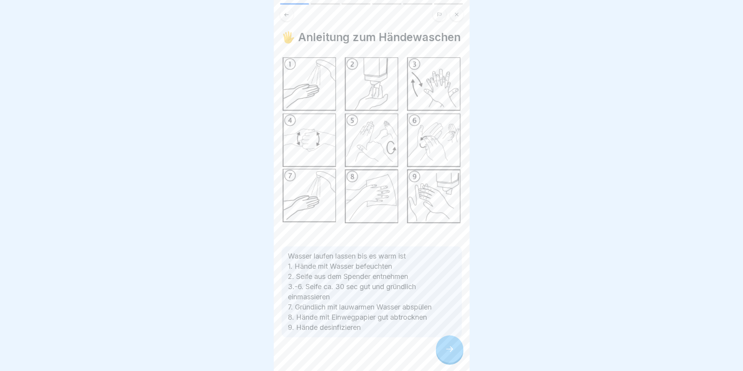
click at [442, 349] on div at bounding box center [449, 348] width 27 height 27
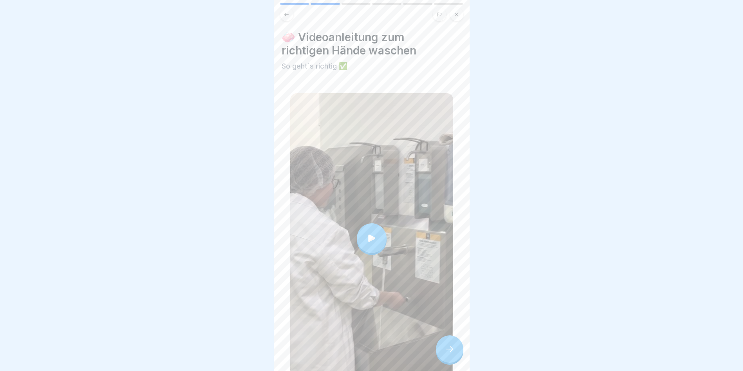
scroll to position [39, 0]
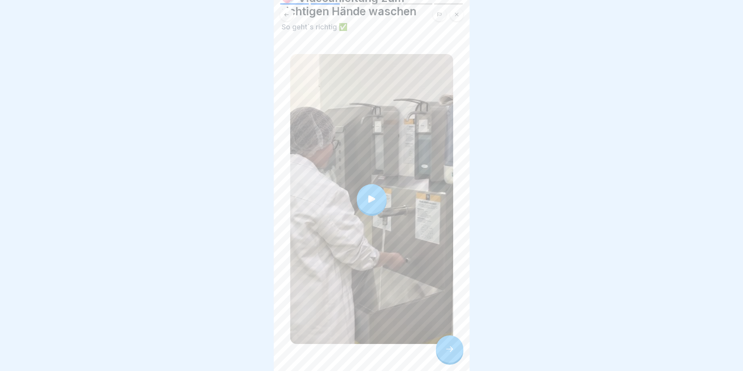
click at [365, 203] on div at bounding box center [372, 199] width 30 height 30
click at [452, 348] on div at bounding box center [449, 348] width 27 height 27
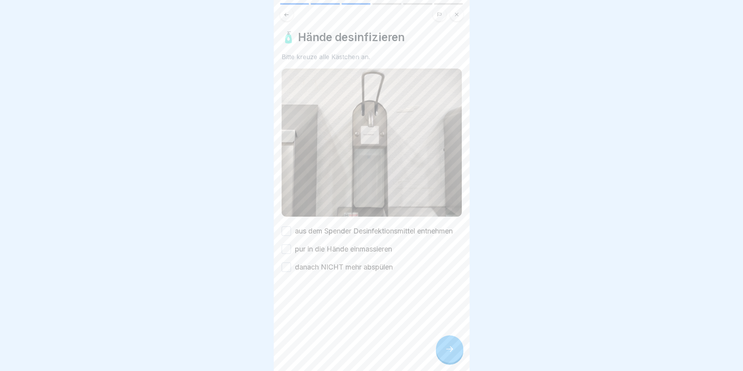
click at [304, 226] on label "aus dem Spender Desinfektionsmittel entnehmen" at bounding box center [374, 231] width 158 height 10
click at [291, 226] on button "aus dem Spender Desinfektionsmittel entnehmen" at bounding box center [286, 230] width 9 height 9
click at [313, 254] on label "pur in die Hände einmassieren" at bounding box center [343, 249] width 97 height 10
click at [291, 254] on button "pur in die Hände einmassieren" at bounding box center [286, 248] width 9 height 9
click at [318, 271] on label "danach NICHT mehr abspülen" at bounding box center [344, 267] width 98 height 10
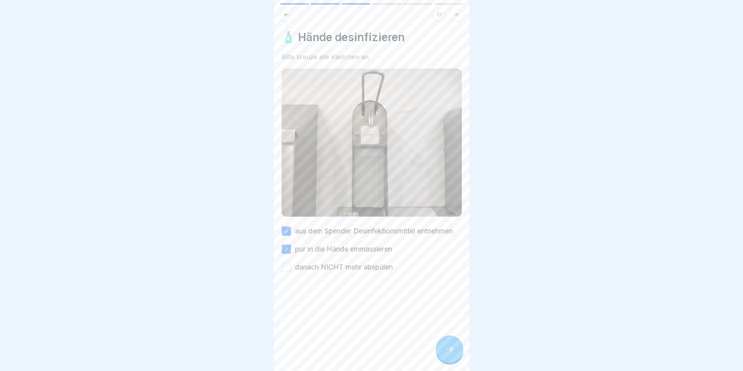
click at [291, 271] on button "danach NICHT mehr abspülen" at bounding box center [286, 266] width 9 height 9
click at [451, 350] on icon at bounding box center [449, 348] width 9 height 9
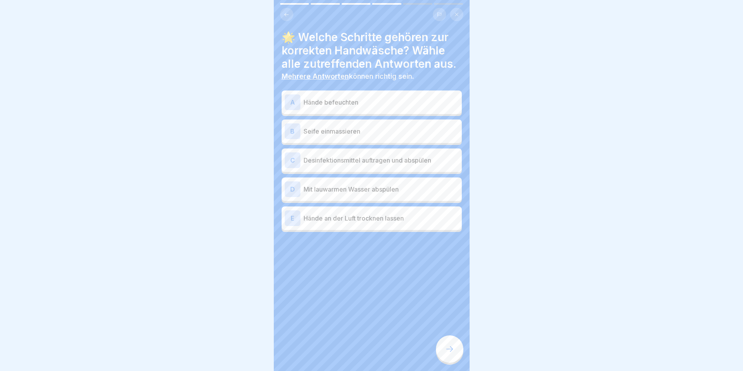
click at [335, 108] on div "A Hände befeuchten" at bounding box center [372, 102] width 180 height 24
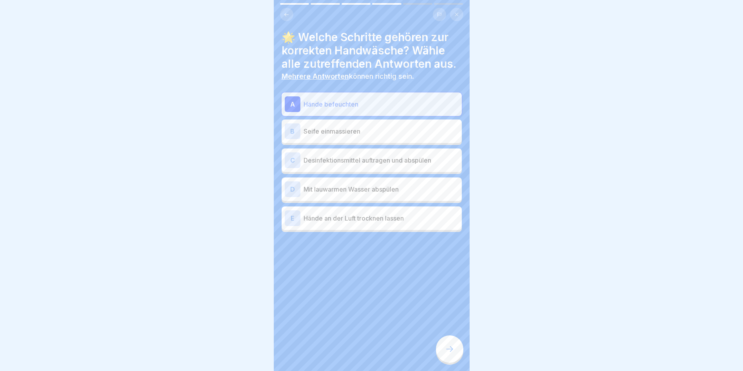
click at [333, 123] on div "B Seife einmassieren" at bounding box center [372, 131] width 174 height 16
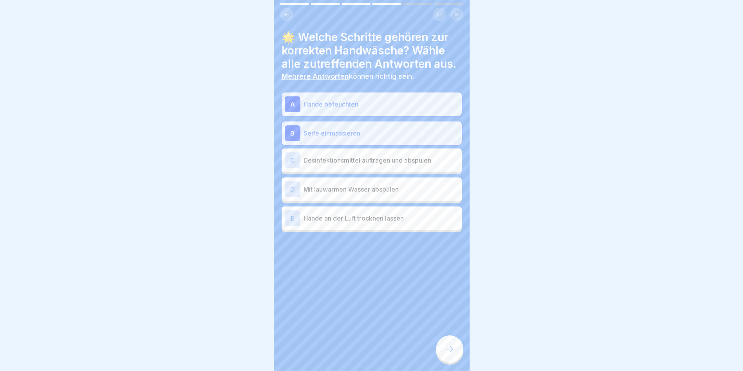
click at [358, 185] on p "Mit lauwarmen Wasser abspülen" at bounding box center [381, 188] width 155 height 9
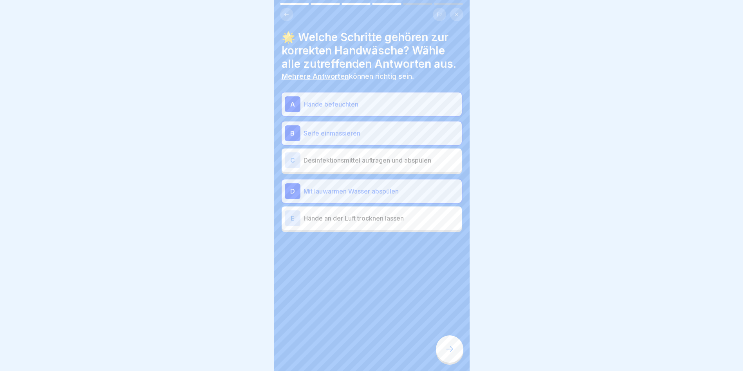
click at [448, 350] on icon at bounding box center [449, 348] width 9 height 9
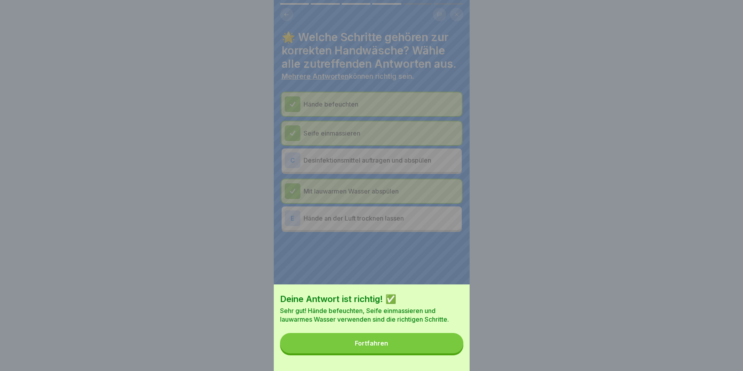
click at [363, 347] on div "Fortfahren" at bounding box center [371, 343] width 33 height 7
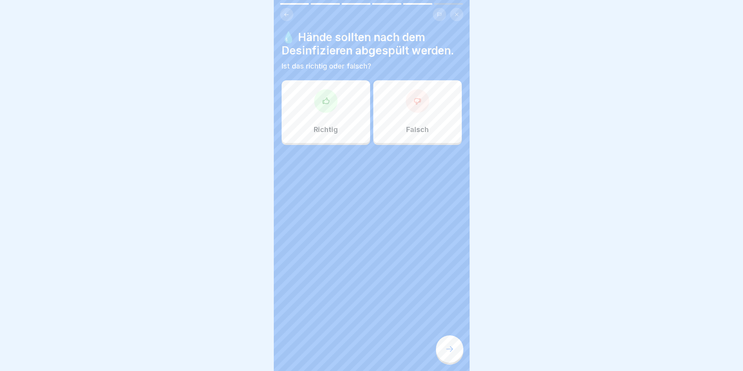
click at [424, 119] on div "Falsch" at bounding box center [417, 111] width 89 height 63
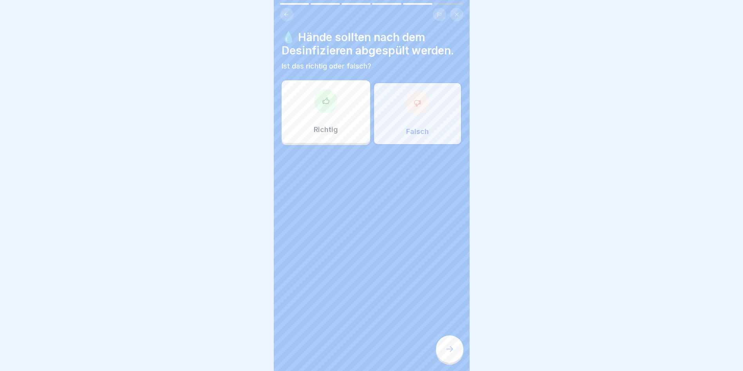
click at [450, 360] on div at bounding box center [449, 348] width 27 height 27
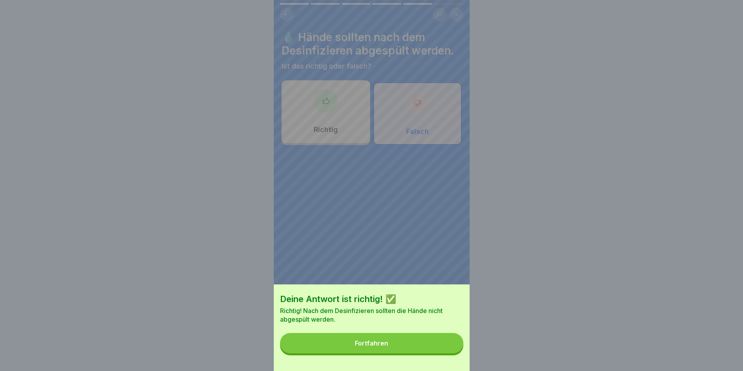
click at [366, 347] on div "Fortfahren" at bounding box center [371, 343] width 33 height 7
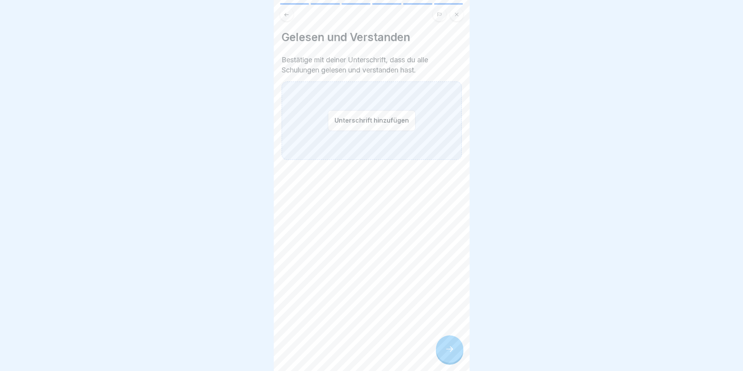
click at [343, 118] on button "Unterschrift hinzufügen" at bounding box center [372, 120] width 88 height 21
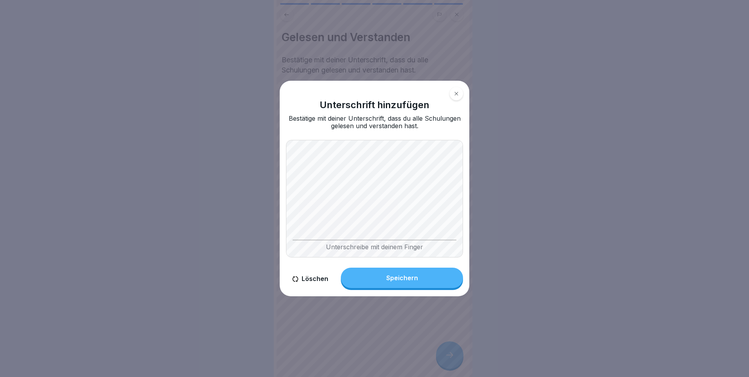
click at [321, 277] on button "Löschen" at bounding box center [310, 279] width 49 height 22
click at [300, 246] on div "Unterschreibe mit deinem Finger" at bounding box center [374, 199] width 177 height 118
click at [340, 240] on div "Unterschreibe mit deinem Finger" at bounding box center [374, 199] width 177 height 118
click at [357, 240] on div "Unterschreibe mit deinem Finger" at bounding box center [374, 199] width 177 height 118
click at [313, 282] on button "Löschen" at bounding box center [310, 279] width 49 height 22
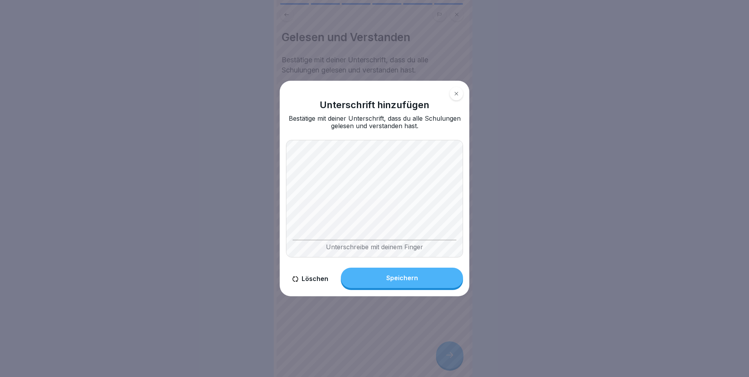
click at [296, 244] on div "Unterschreibe mit deinem Finger" at bounding box center [374, 199] width 177 height 118
click at [320, 239] on div "Unterschreibe mit deinem Finger" at bounding box center [374, 199] width 177 height 118
click at [311, 279] on button "Löschen" at bounding box center [310, 279] width 49 height 22
click at [295, 240] on div "Unterschreibe mit deinem Finger" at bounding box center [375, 245] width 164 height 11
click at [300, 277] on button "Löschen" at bounding box center [310, 279] width 49 height 22
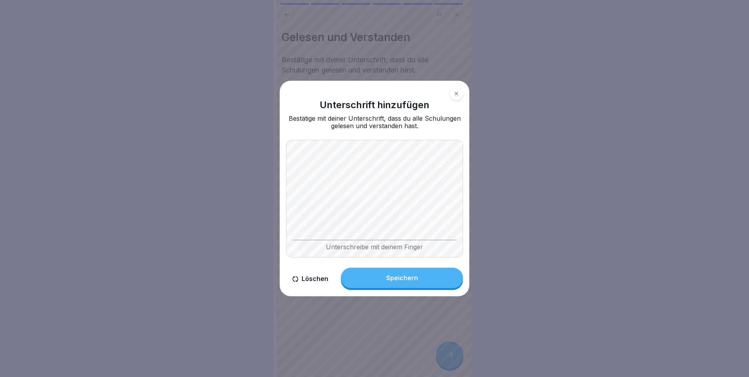
click at [293, 245] on div "Unterschreibe mit deinem Finger" at bounding box center [374, 199] width 177 height 118
click at [313, 240] on div "Unterschreibe mit deinem Finger" at bounding box center [374, 199] width 177 height 118
click at [400, 240] on div "Unterschreibe mit deinem Finger" at bounding box center [374, 199] width 177 height 118
click at [412, 242] on div "Unterschreibe mit deinem Finger" at bounding box center [374, 199] width 177 height 118
click at [394, 240] on div "Unterschreibe mit deinem Finger" at bounding box center [374, 199] width 177 height 118
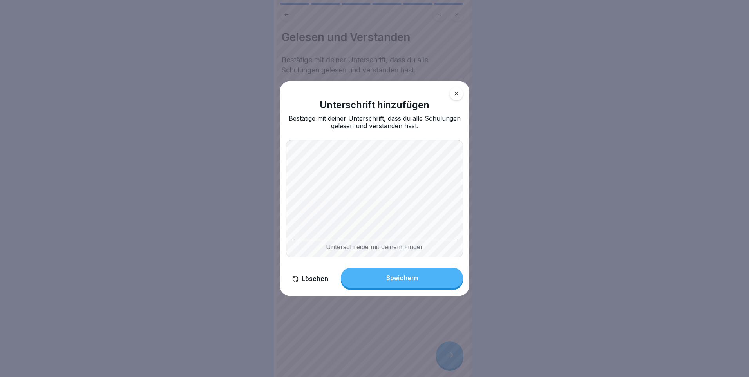
click at [308, 277] on button "Löschen" at bounding box center [310, 279] width 49 height 22
click at [299, 242] on div "Unterschreibe mit deinem Finger" at bounding box center [374, 199] width 177 height 118
click at [334, 239] on div "Unterschreibe mit deinem Finger" at bounding box center [374, 199] width 177 height 118
click at [417, 243] on div "Unterschreibe mit deinem Finger" at bounding box center [374, 199] width 177 height 118
click at [434, 242] on div "Unterschreibe mit deinem Finger" at bounding box center [374, 199] width 177 height 118
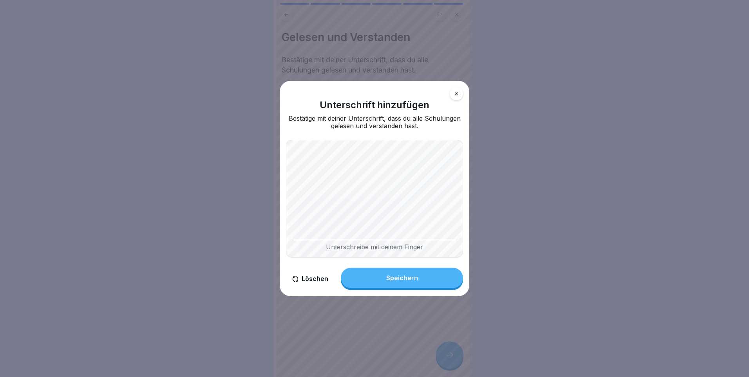
click at [381, 273] on button "Speichern" at bounding box center [402, 278] width 122 height 20
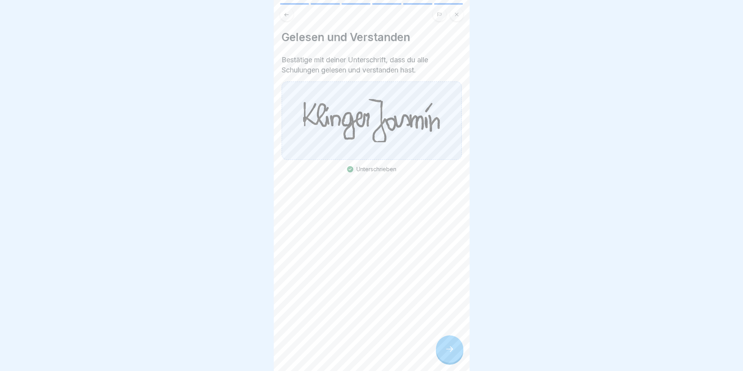
click at [454, 354] on icon at bounding box center [449, 348] width 9 height 9
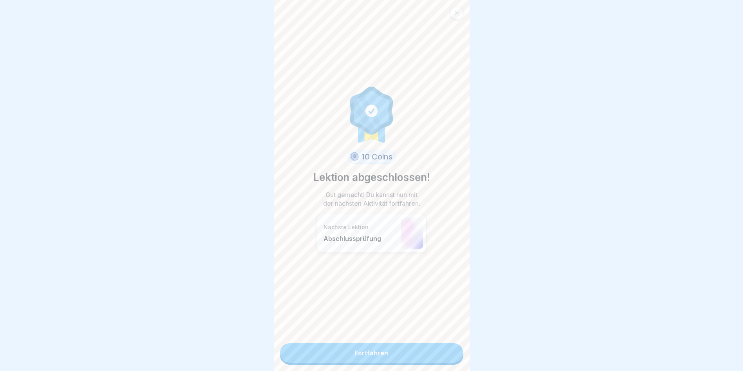
click at [376, 358] on link "Fortfahren" at bounding box center [371, 353] width 183 height 20
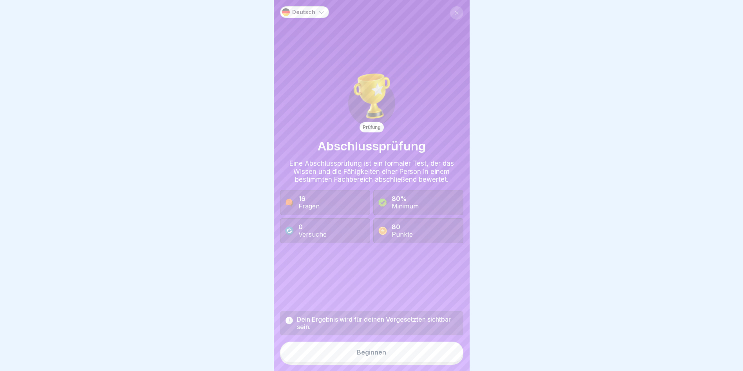
scroll to position [6, 0]
click at [367, 354] on div "Beginnen" at bounding box center [371, 352] width 29 height 7
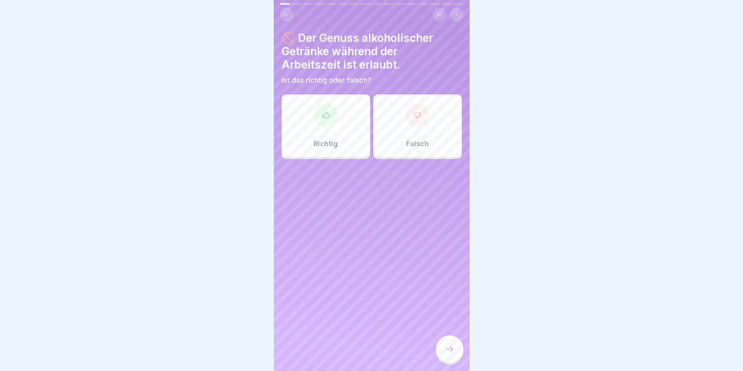
click at [424, 114] on div "Falsch" at bounding box center [417, 125] width 89 height 63
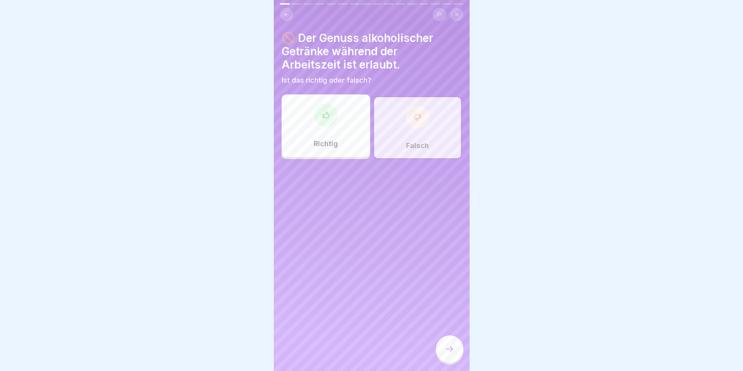
click at [447, 356] on div at bounding box center [449, 348] width 27 height 27
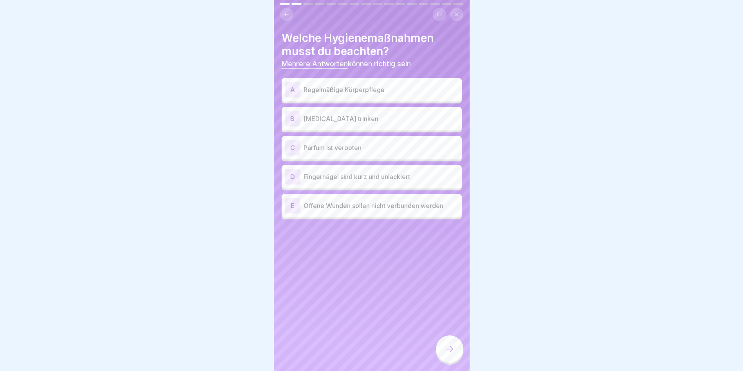
click at [328, 89] on div "A Regelmäßige Körperpflege" at bounding box center [372, 90] width 174 height 16
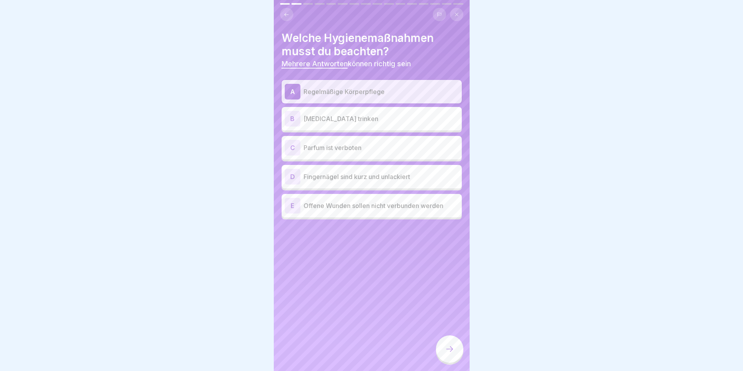
click at [324, 143] on p "Parfum ist verboten" at bounding box center [381, 147] width 155 height 9
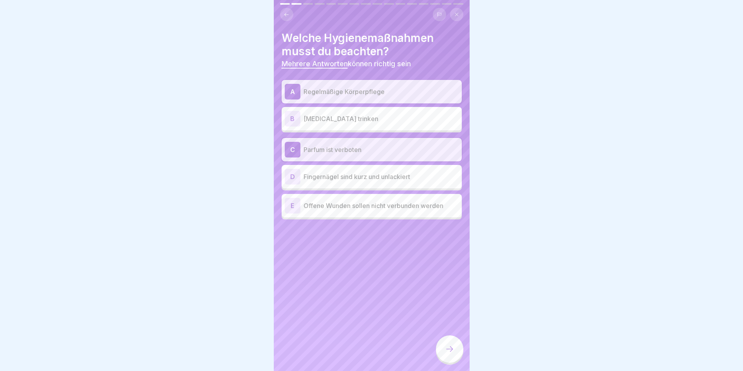
click at [335, 172] on p "Fingernägel sind kurz und unlackiert" at bounding box center [381, 176] width 155 height 9
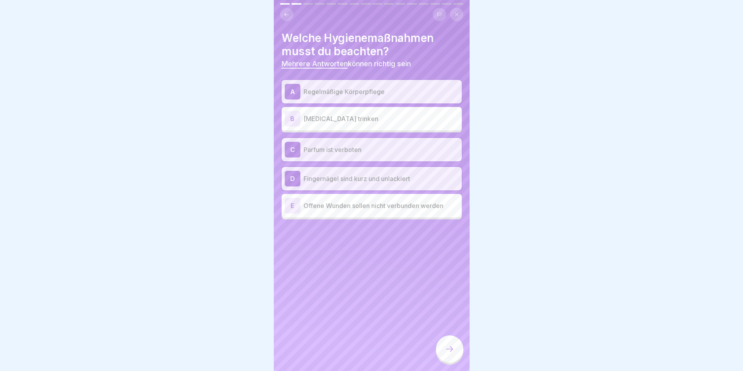
click at [442, 348] on div at bounding box center [449, 348] width 27 height 27
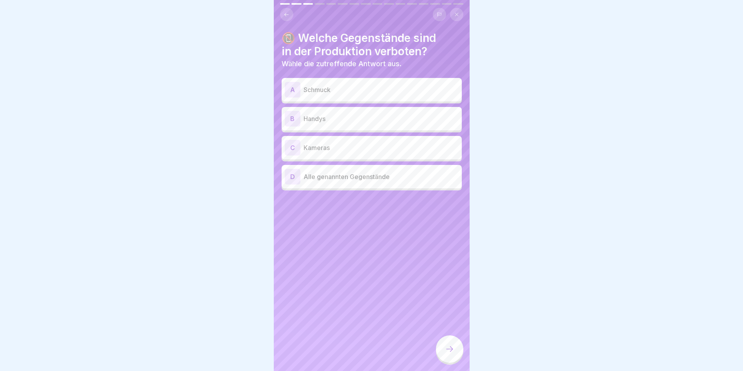
click at [338, 178] on div "D Alle genannten Gegenstände" at bounding box center [372, 177] width 174 height 16
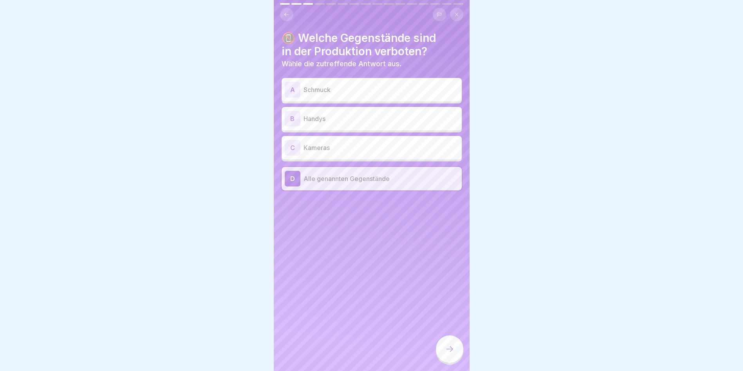
click at [445, 345] on icon at bounding box center [449, 348] width 9 height 9
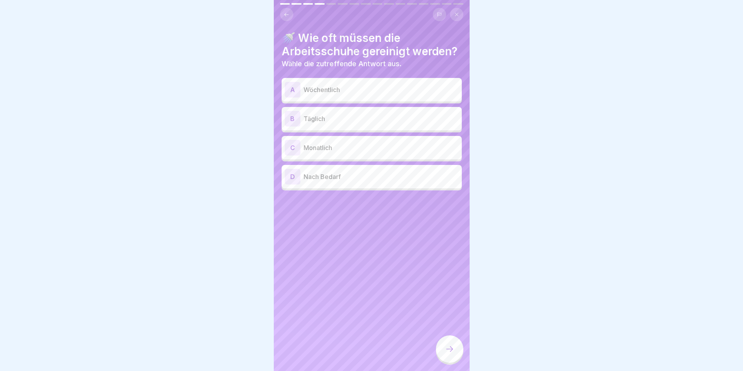
click at [370, 123] on p "Täglich" at bounding box center [381, 118] width 155 height 9
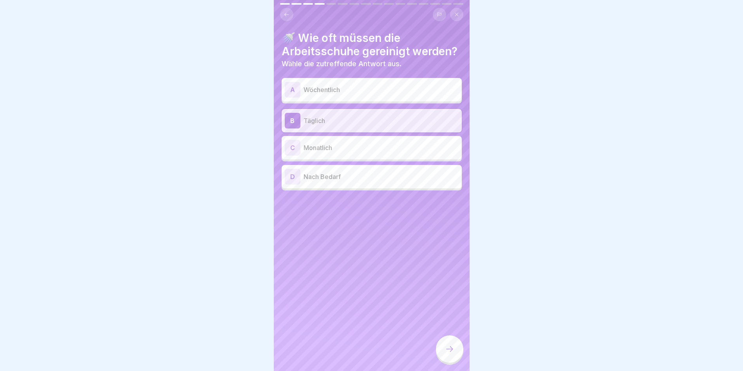
click at [449, 343] on div at bounding box center [449, 348] width 27 height 27
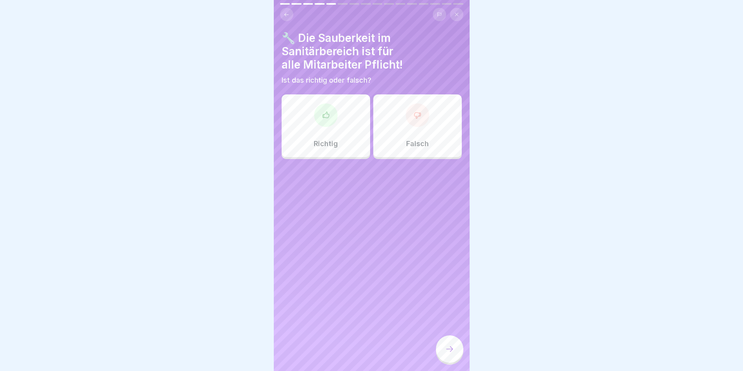
click at [359, 134] on div "Richtig" at bounding box center [326, 125] width 89 height 63
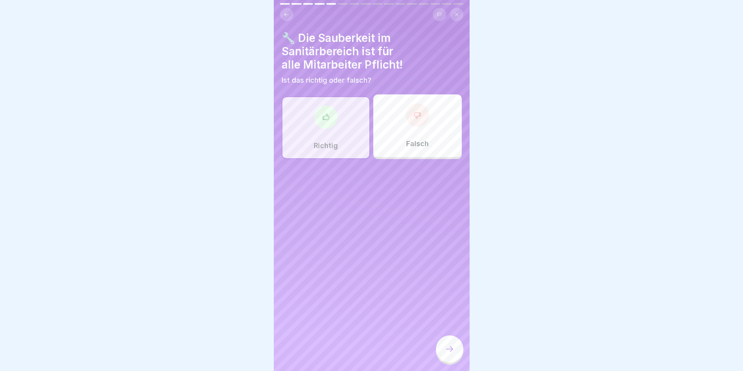
click at [455, 352] on div at bounding box center [449, 348] width 27 height 27
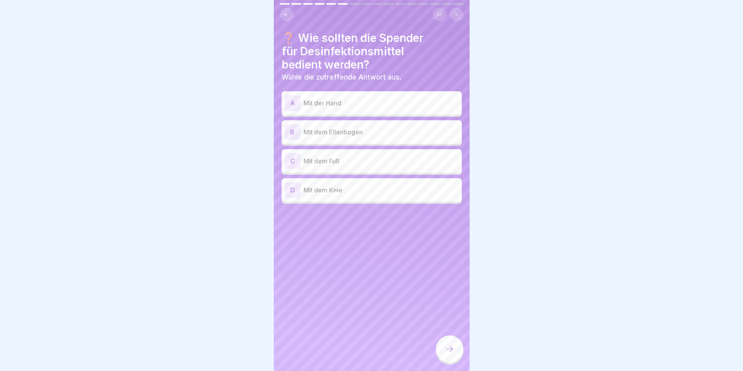
click at [336, 132] on div "B Mit dem Ellenbogen" at bounding box center [372, 132] width 174 height 16
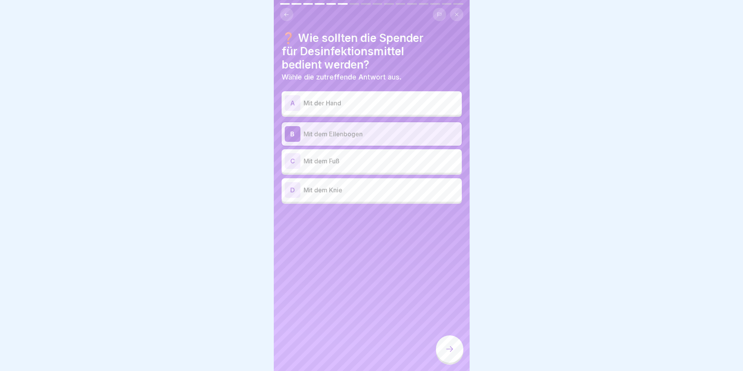
click at [445, 354] on div at bounding box center [449, 348] width 27 height 27
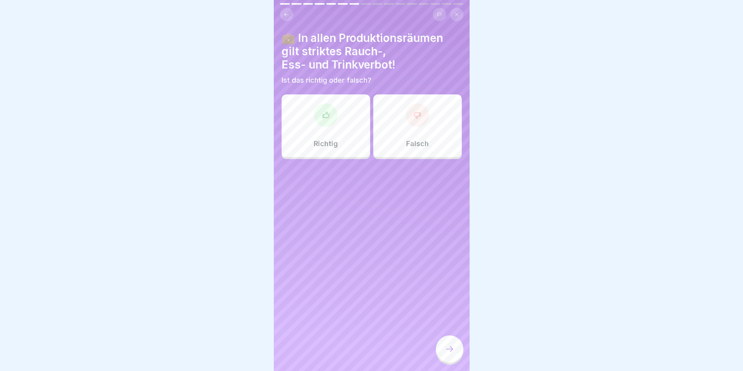
click at [330, 130] on div "Richtig" at bounding box center [326, 125] width 89 height 63
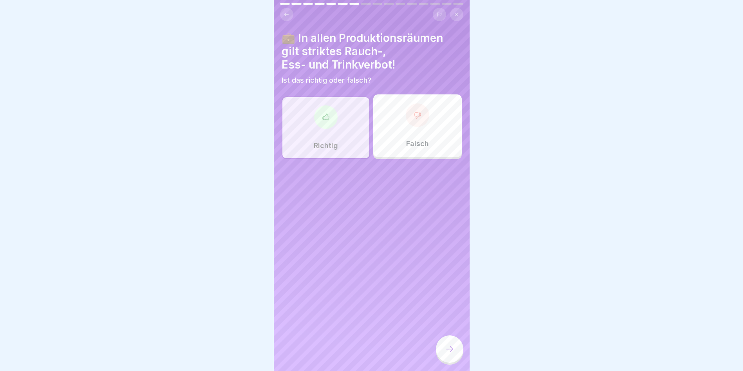
click at [450, 348] on icon at bounding box center [449, 348] width 9 height 9
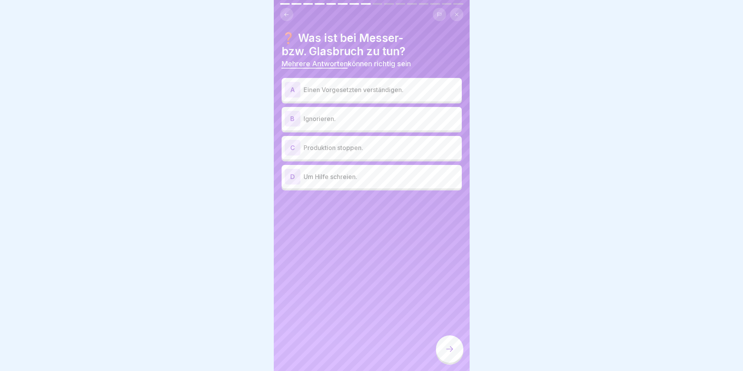
click at [353, 85] on p "Einen Vorgesetzten verständigen." at bounding box center [381, 89] width 155 height 9
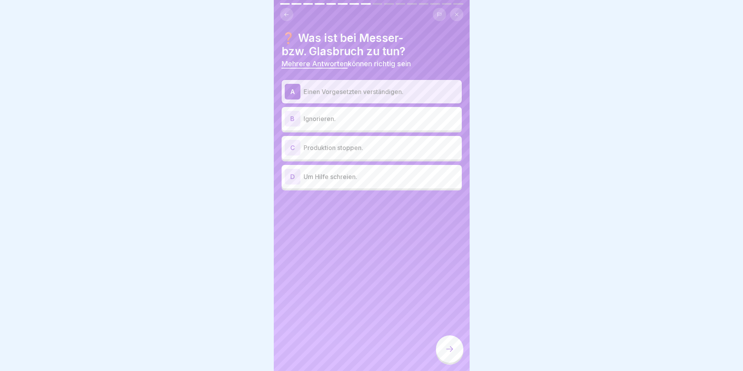
click at [356, 143] on p "Produktion stoppen." at bounding box center [381, 147] width 155 height 9
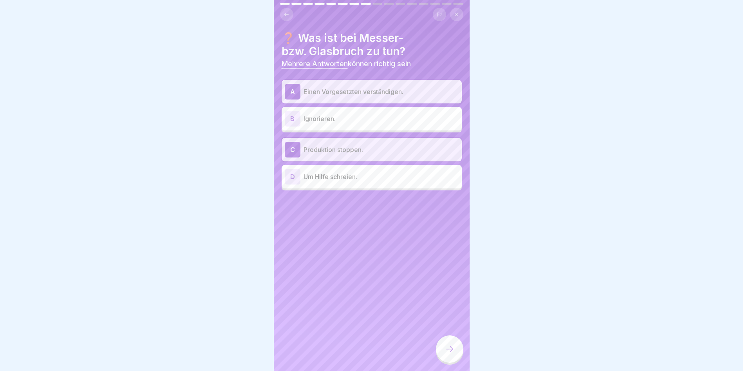
click at [460, 353] on div at bounding box center [449, 348] width 27 height 27
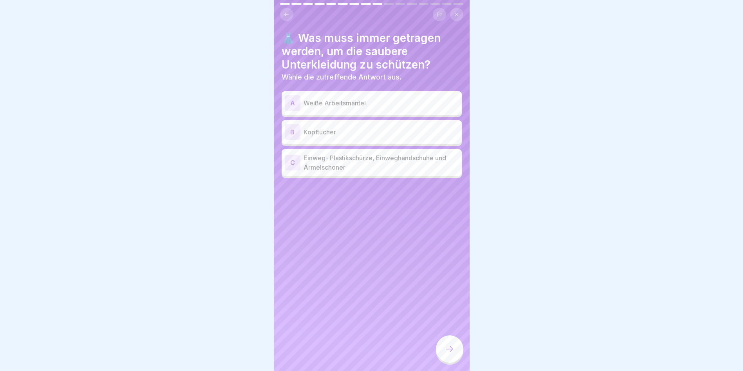
click at [357, 98] on p "Weiße Arbeitsmäntel" at bounding box center [381, 102] width 155 height 9
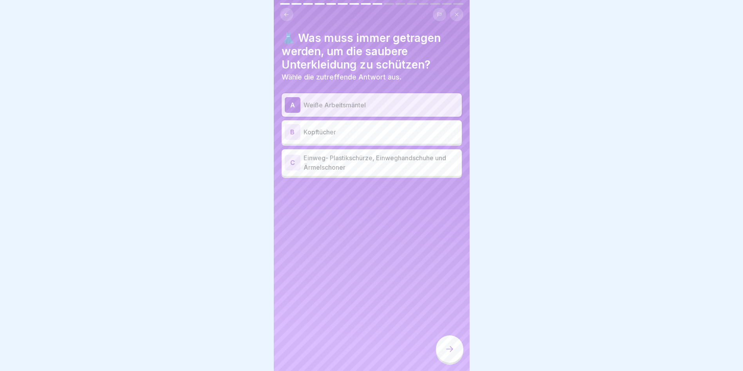
click at [355, 160] on p "Einweg- Plastikschürze, Einweghandschuhe und Ärmelschoner" at bounding box center [381, 162] width 155 height 19
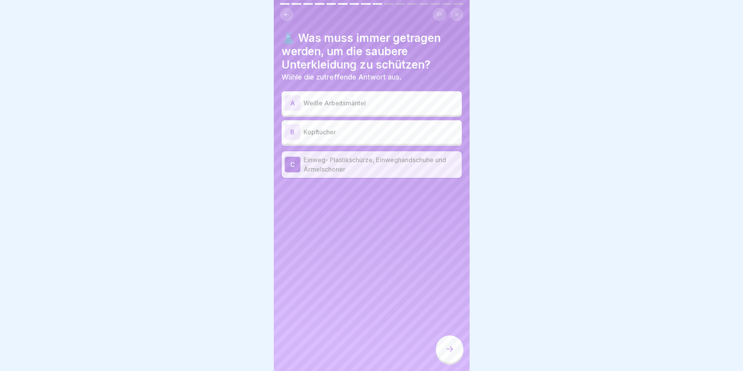
click at [448, 342] on div at bounding box center [449, 348] width 27 height 27
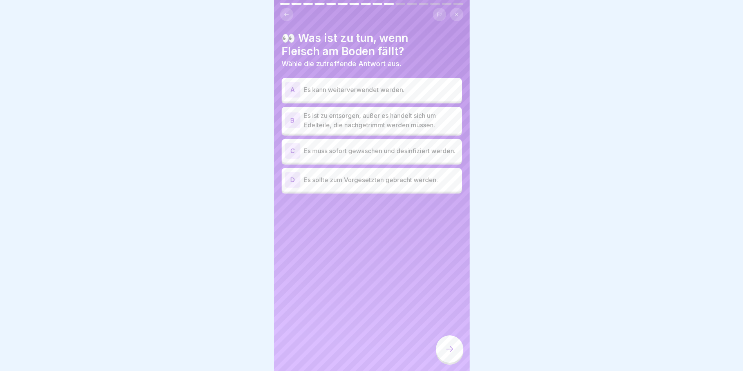
click at [373, 115] on p "Es ist zu entsorgen, außer es handelt sich um Edelteile, die nachgetrimmt werde…" at bounding box center [381, 120] width 155 height 19
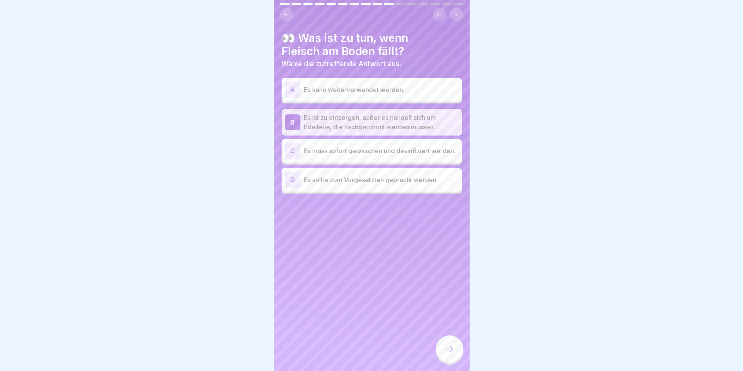
click at [446, 344] on div at bounding box center [449, 348] width 27 height 27
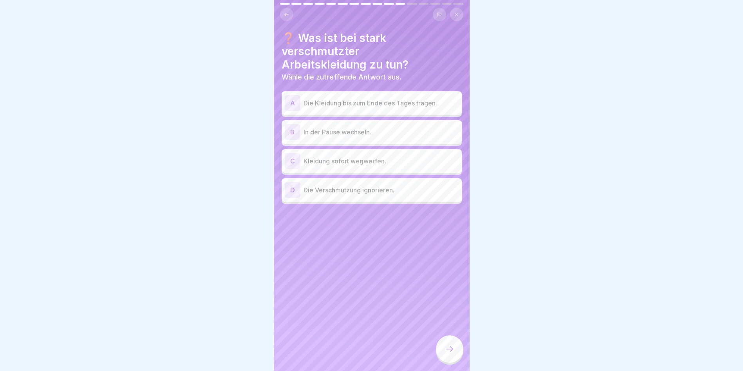
click at [337, 124] on div "B In der Pause wechseln." at bounding box center [372, 132] width 174 height 16
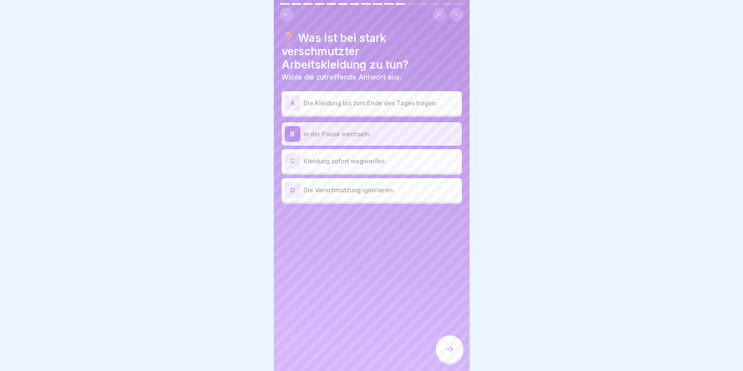
click at [441, 345] on div at bounding box center [449, 348] width 27 height 27
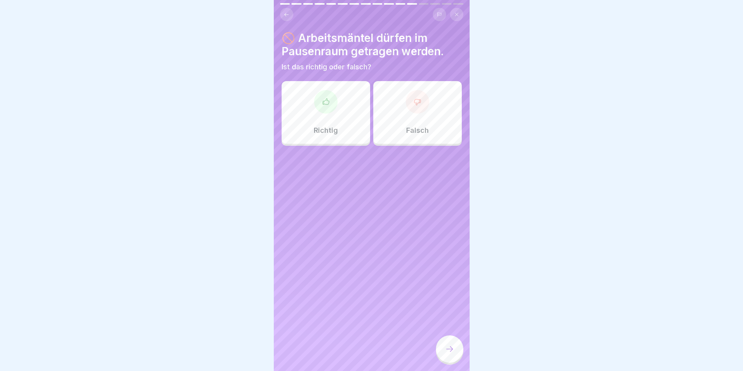
click at [419, 128] on p "Falsch" at bounding box center [417, 130] width 23 height 9
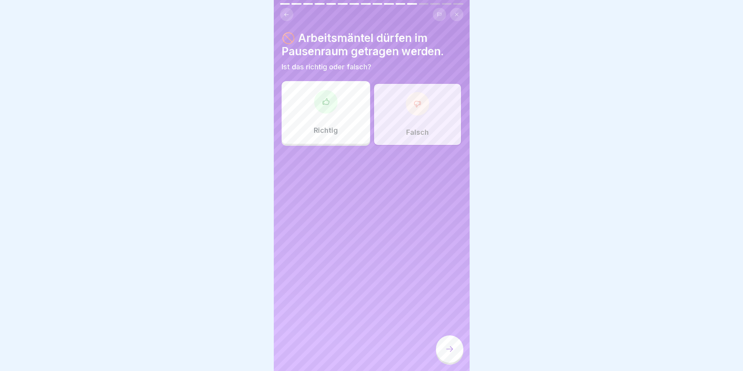
click at [446, 356] on div at bounding box center [449, 348] width 27 height 27
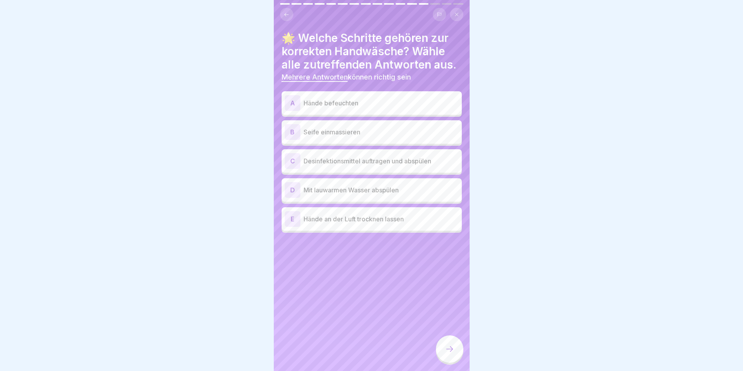
click at [326, 98] on p "Hände befeuchten" at bounding box center [381, 102] width 155 height 9
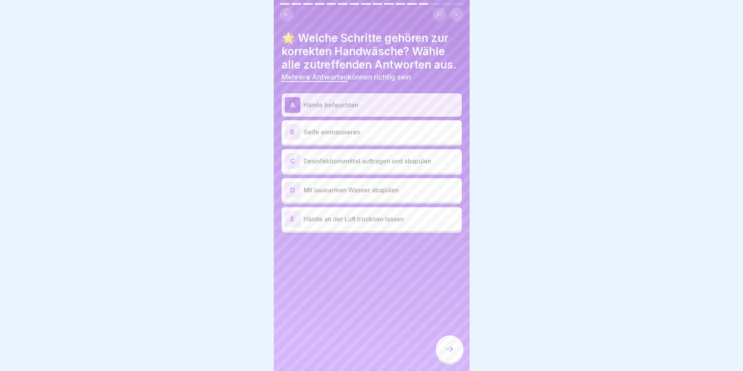
click at [325, 127] on p "Seife einmassieren" at bounding box center [381, 131] width 155 height 9
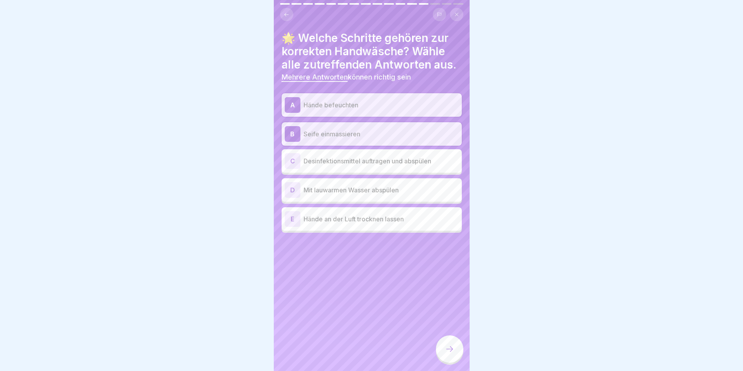
click at [353, 182] on div "D Mit lauwarmen Wasser abspülen" at bounding box center [372, 190] width 174 height 16
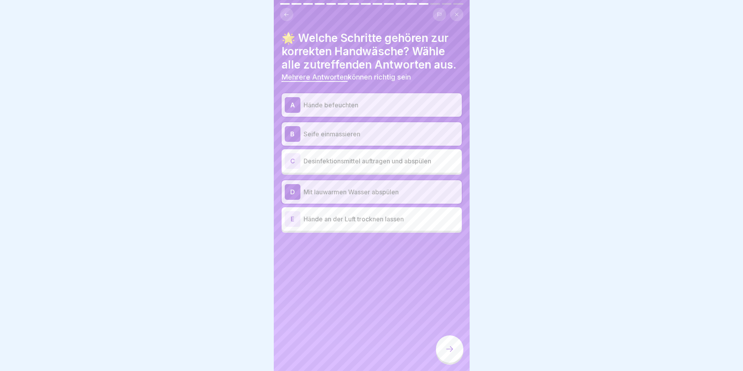
click at [449, 348] on icon at bounding box center [449, 348] width 9 height 9
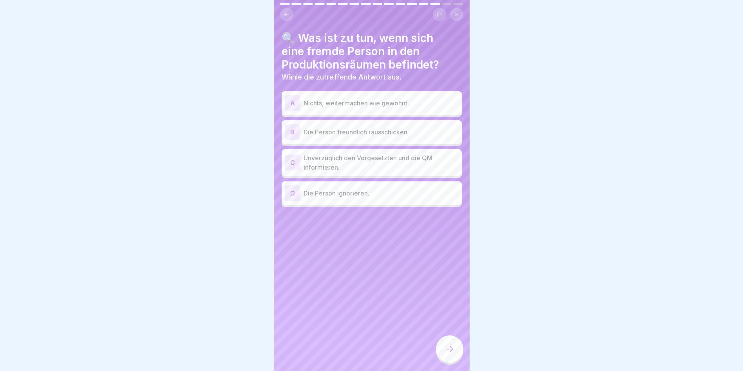
click at [360, 157] on p "Unverzüglich den Vorgesetzten und die QM informieren." at bounding box center [381, 162] width 155 height 19
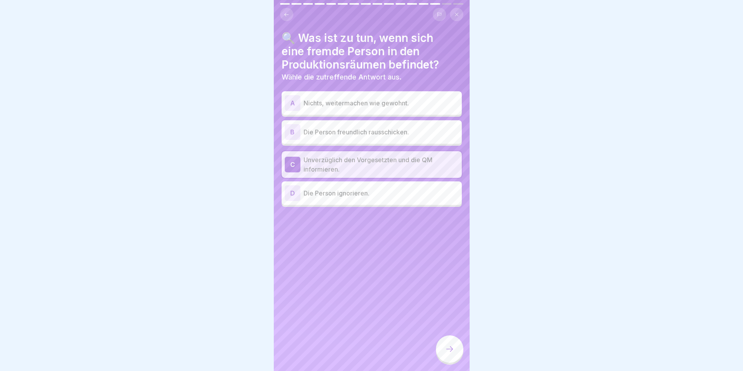
click at [448, 352] on icon at bounding box center [449, 348] width 9 height 9
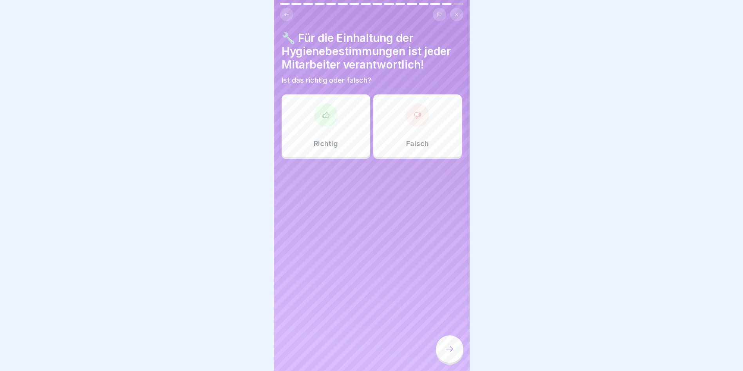
click at [326, 130] on div "Richtig" at bounding box center [326, 125] width 89 height 63
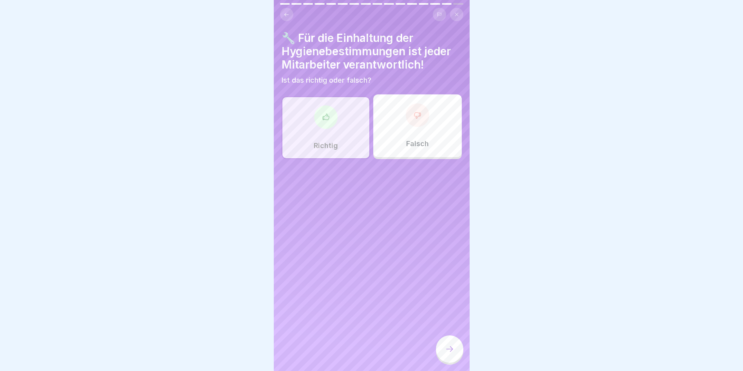
click at [445, 353] on icon at bounding box center [449, 348] width 9 height 9
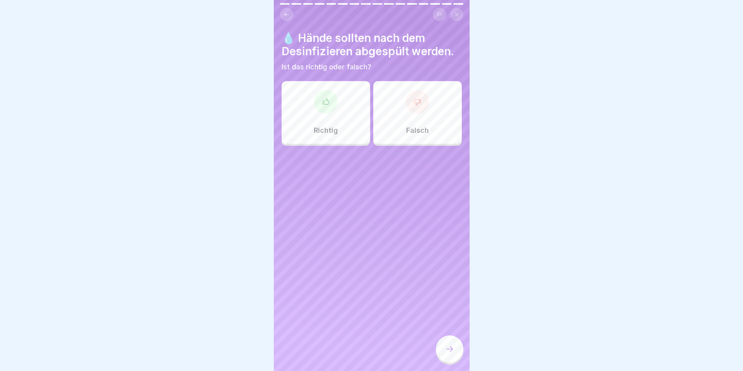
click at [411, 133] on div "Falsch" at bounding box center [417, 112] width 89 height 63
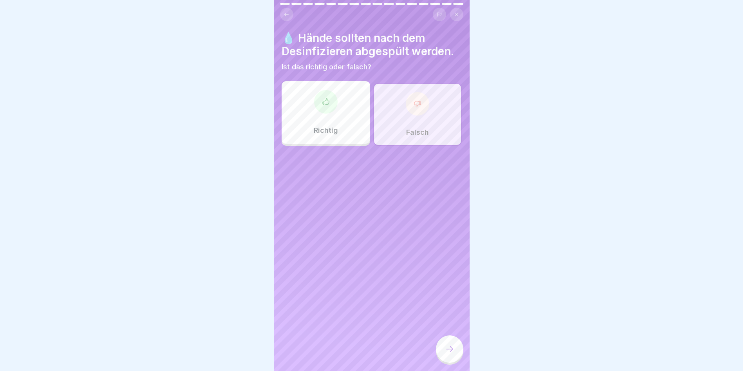
click at [458, 347] on div at bounding box center [449, 348] width 27 height 27
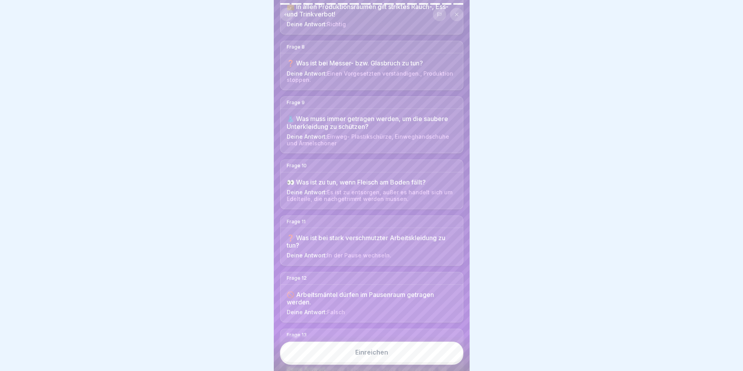
scroll to position [470, 0]
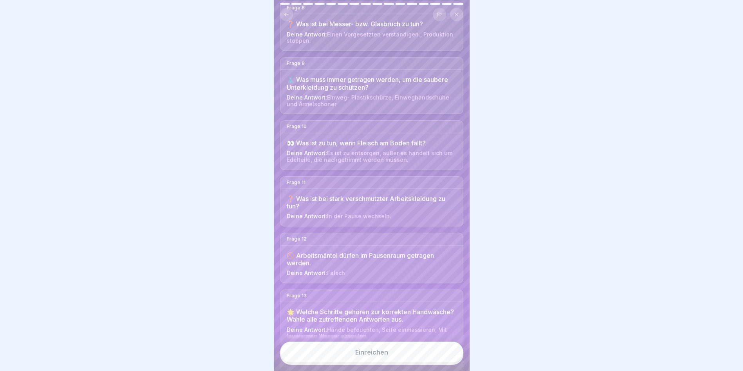
click at [382, 347] on button "Einreichen" at bounding box center [371, 352] width 183 height 21
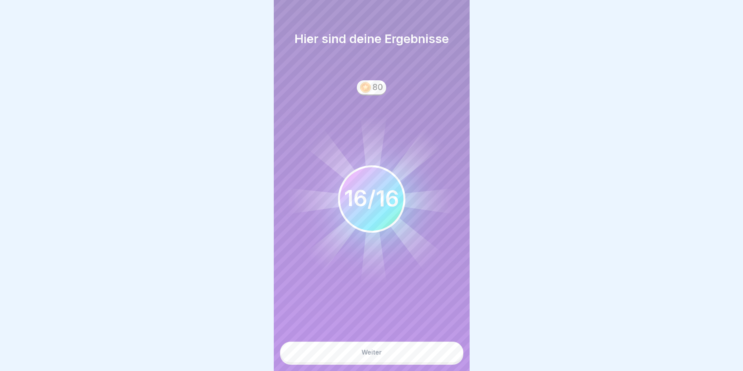
click at [341, 358] on button "Weiter" at bounding box center [371, 352] width 183 height 21
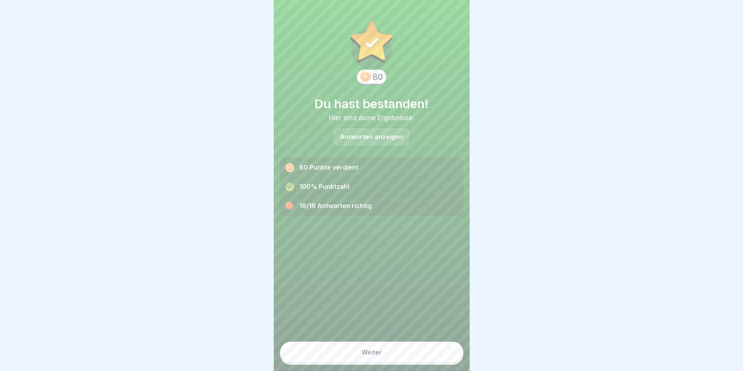
click at [362, 355] on div "Weiter" at bounding box center [372, 352] width 20 height 7
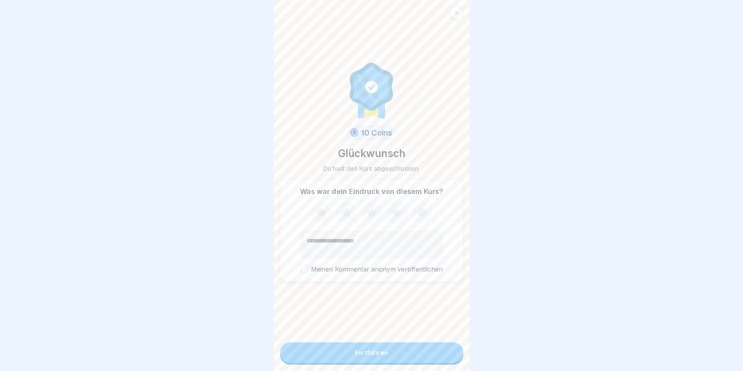
click at [365, 358] on button "Fortfahren" at bounding box center [371, 352] width 183 height 20
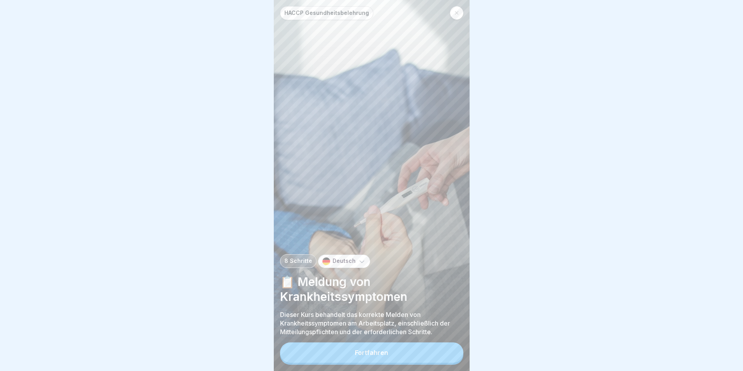
click at [362, 359] on button "Fortfahren" at bounding box center [371, 352] width 183 height 20
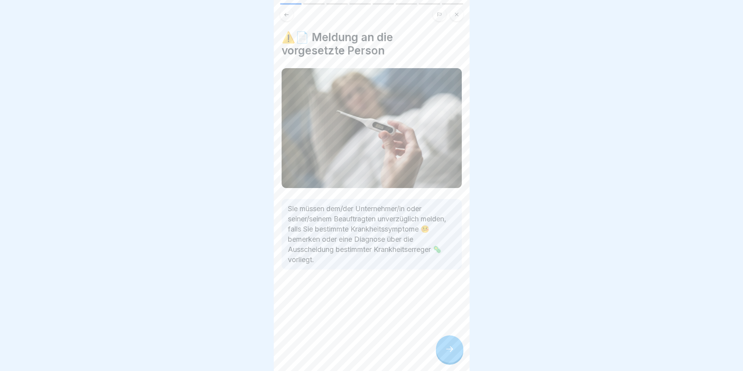
click at [447, 346] on icon at bounding box center [449, 348] width 9 height 9
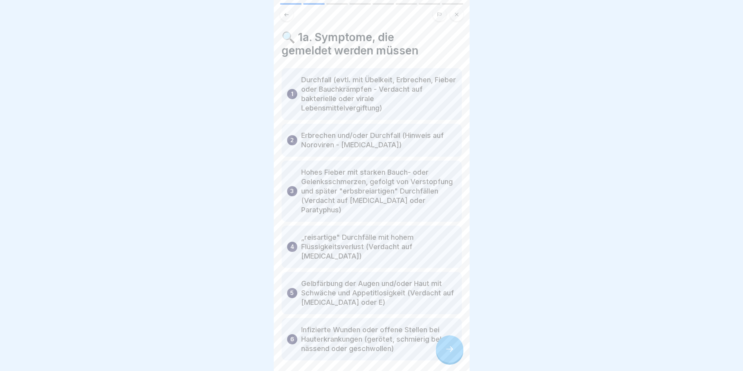
scroll to position [27, 0]
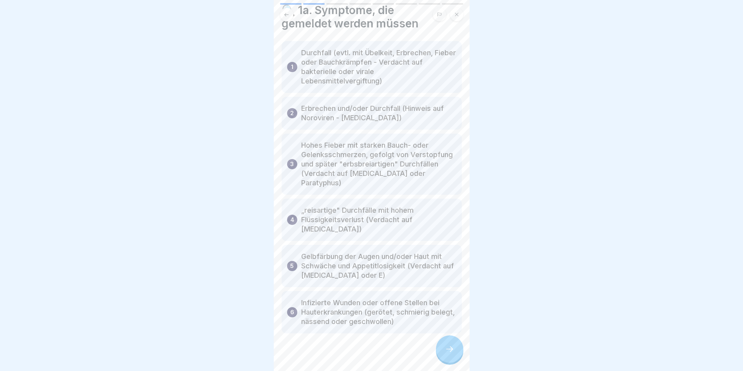
click at [441, 348] on div at bounding box center [449, 348] width 27 height 27
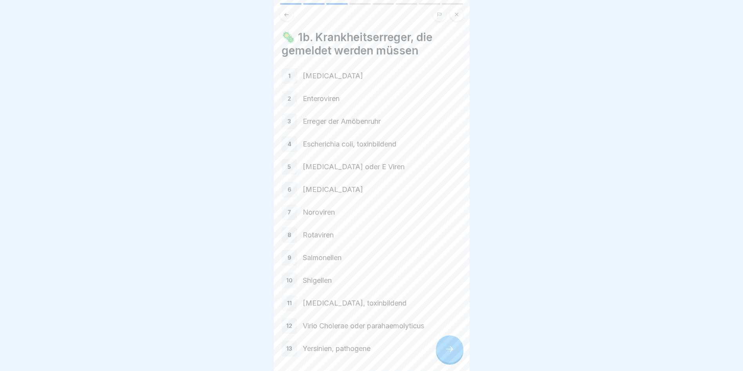
scroll to position [33, 0]
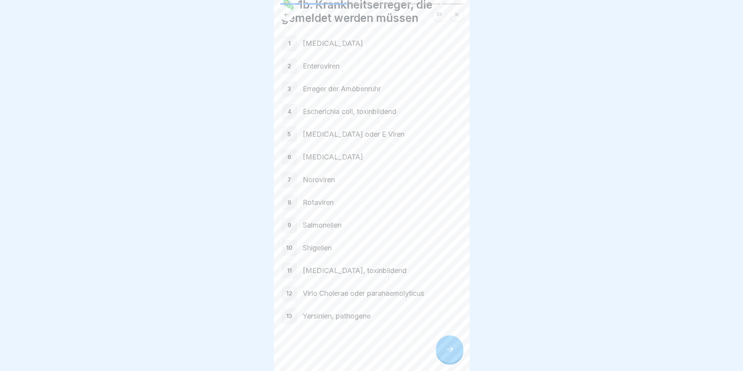
click at [441, 343] on div at bounding box center [449, 348] width 27 height 27
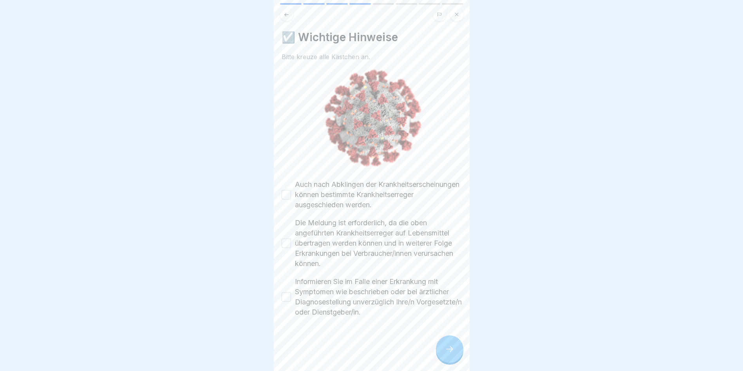
click at [338, 183] on label "Auch nach Abklingen der Krankheitserscheinungen können bestimmte Krankheitserre…" at bounding box center [378, 194] width 167 height 31
click at [291, 190] on button "Auch nach Abklingen der Krankheitserscheinungen können bestimmte Krankheitserre…" at bounding box center [286, 194] width 9 height 9
click at [342, 235] on label "Die Meldung ist erforderlich, da die oben angeführten Krankheitserreger auf Leb…" at bounding box center [378, 243] width 167 height 51
click at [291, 239] on button "Die Meldung ist erforderlich, da die oben angeführten Krankheitserreger auf Leb…" at bounding box center [286, 243] width 9 height 9
click at [351, 284] on label "Informieren Sie im Falle einer Erkrankung mit Symptomen wie beschrieben oder be…" at bounding box center [378, 297] width 167 height 41
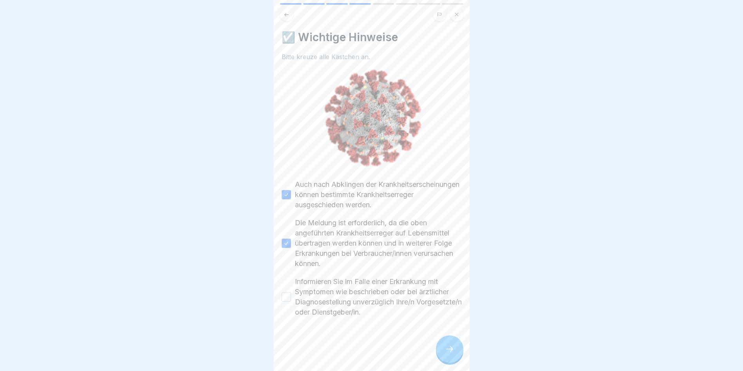
click at [291, 292] on button "Informieren Sie im Falle einer Erkrankung mit Symptomen wie beschrieben oder be…" at bounding box center [286, 296] width 9 height 9
click at [444, 350] on div at bounding box center [449, 348] width 27 height 27
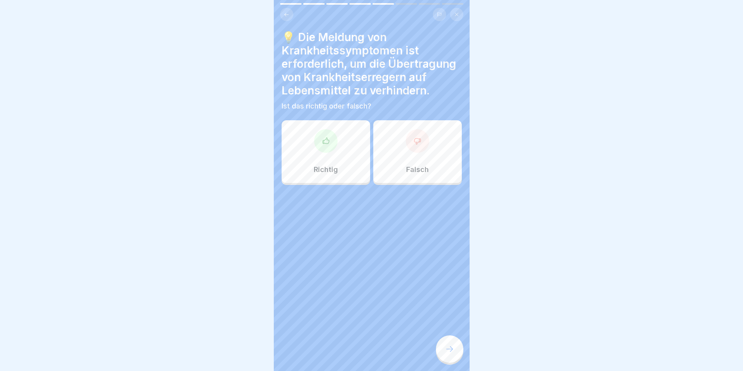
click at [338, 177] on div "Richtig" at bounding box center [326, 151] width 89 height 63
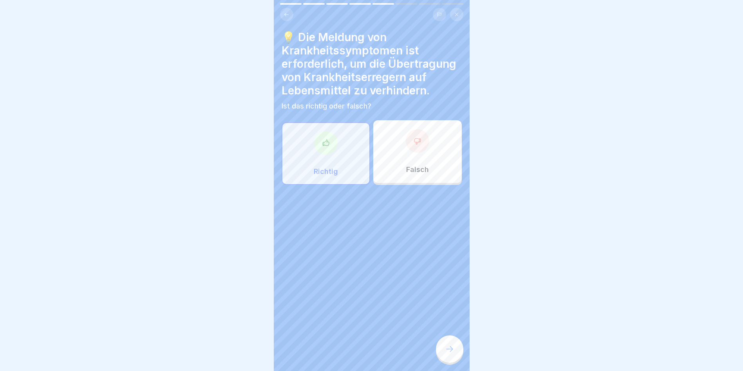
click at [452, 346] on icon at bounding box center [449, 348] width 9 height 9
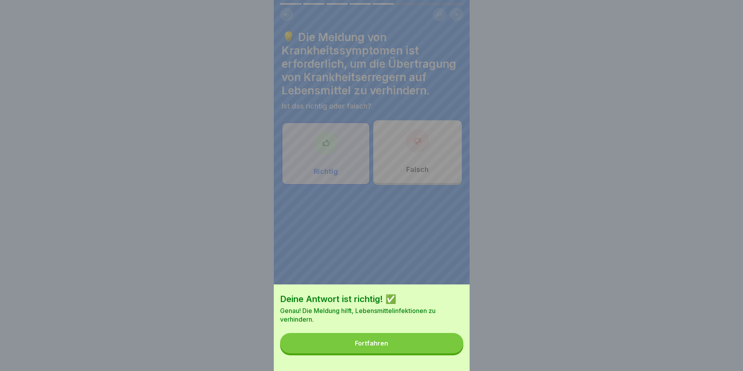
click at [387, 347] on div "Fortfahren" at bounding box center [371, 343] width 33 height 7
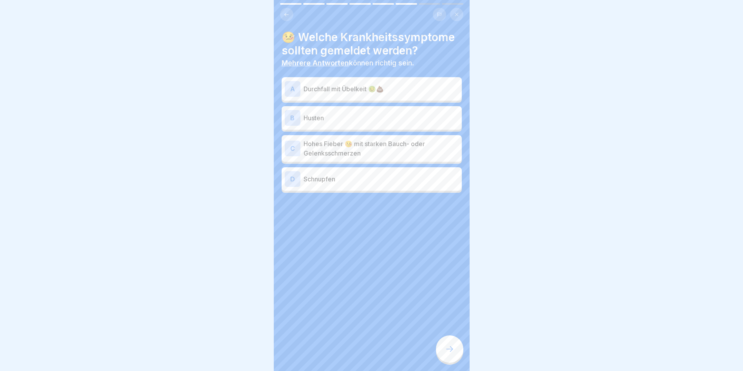
click at [363, 94] on div "A Durchfall mit Übelkeit 🤢💩" at bounding box center [372, 89] width 180 height 24
click at [351, 113] on p "Husten" at bounding box center [381, 117] width 155 height 9
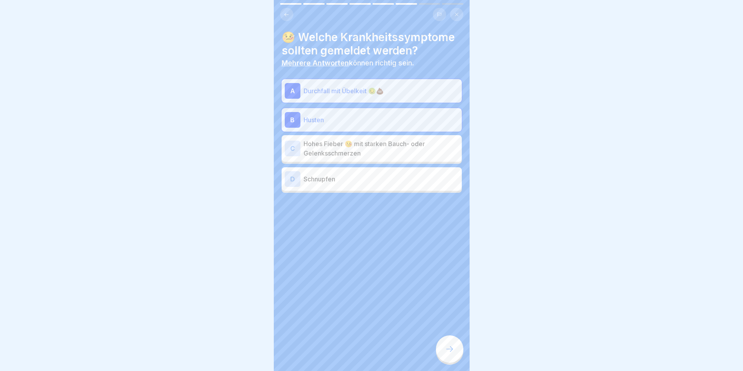
click at [351, 115] on p "Husten" at bounding box center [381, 119] width 155 height 9
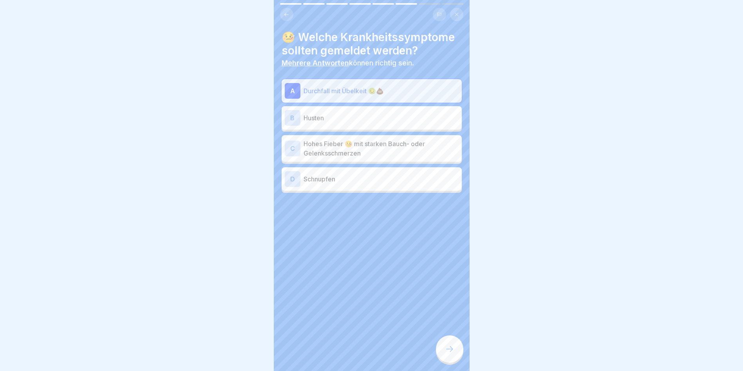
click at [368, 139] on p "Hohes Fieber 🤒 mit starken Bauch- oder Gelenksschmerzen" at bounding box center [381, 148] width 155 height 19
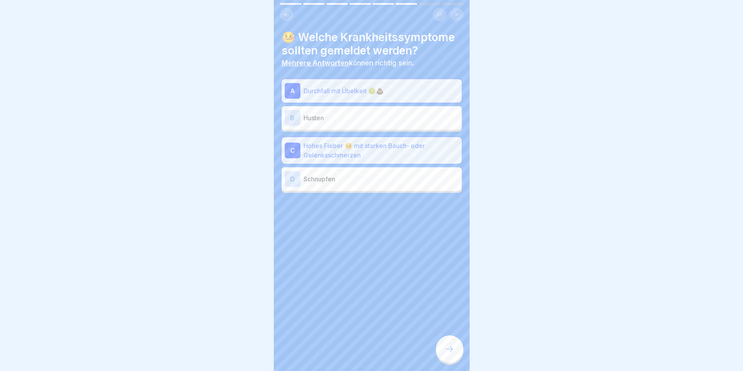
click at [442, 342] on div at bounding box center [449, 348] width 27 height 27
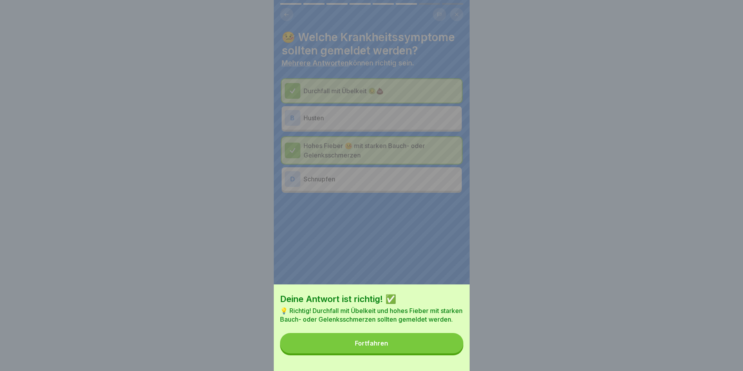
click at [395, 348] on button "Fortfahren" at bounding box center [371, 343] width 183 height 20
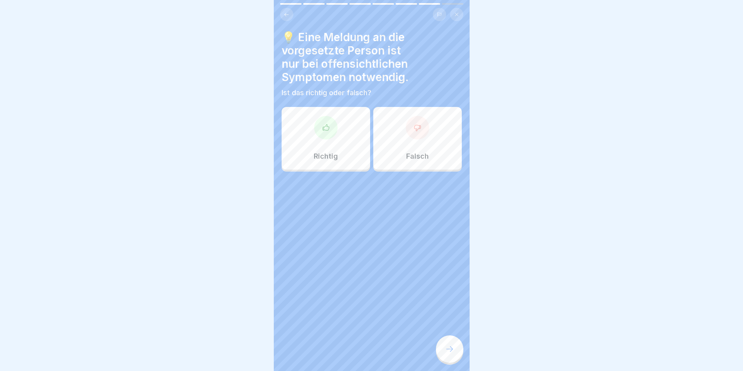
click at [415, 145] on div "Falsch" at bounding box center [417, 138] width 89 height 63
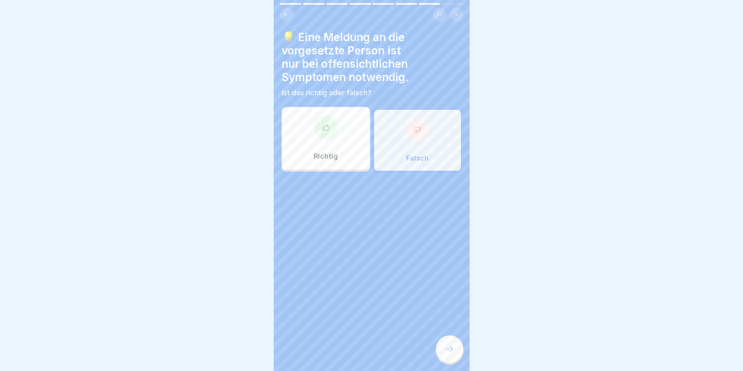
click at [440, 344] on div at bounding box center [449, 348] width 27 height 27
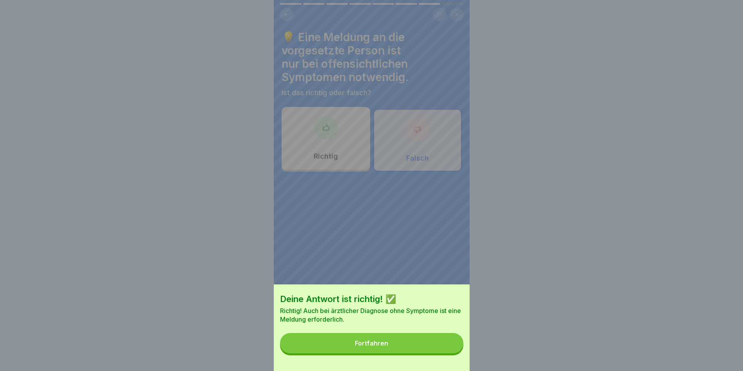
click at [370, 345] on button "Fortfahren" at bounding box center [371, 343] width 183 height 20
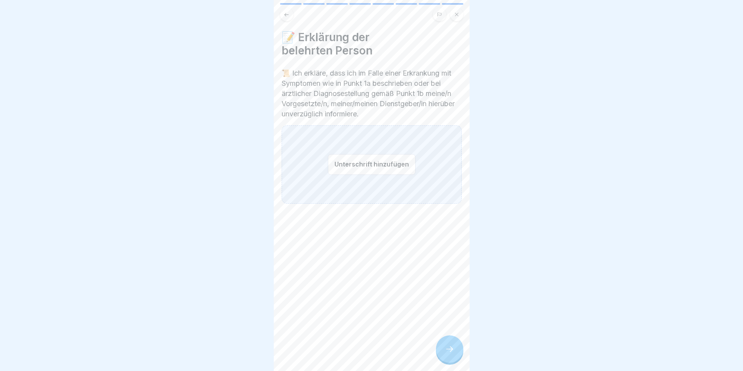
click at [346, 161] on button "Unterschrift hinzufügen" at bounding box center [372, 164] width 88 height 21
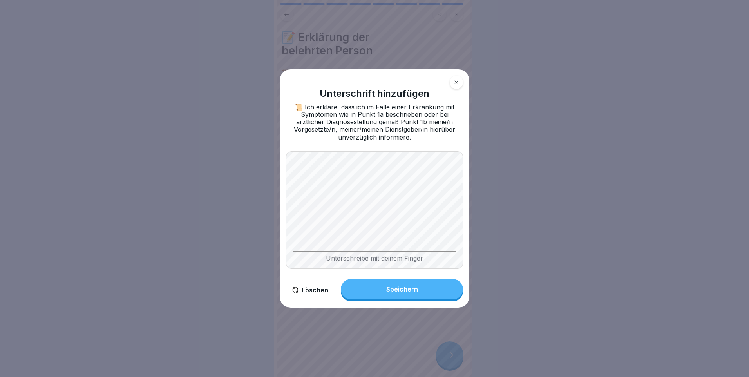
click at [296, 254] on div "Unterschreibe mit deinem Finger" at bounding box center [374, 210] width 177 height 118
click at [317, 253] on div "Unterschreibe mit deinem Finger" at bounding box center [374, 210] width 177 height 118
click at [327, 254] on div "Unterschreibe mit deinem Finger" at bounding box center [374, 210] width 177 height 118
click at [310, 288] on button "Löschen" at bounding box center [310, 290] width 49 height 22
click at [295, 254] on div "Unterschreibe mit deinem Finger" at bounding box center [374, 210] width 177 height 118
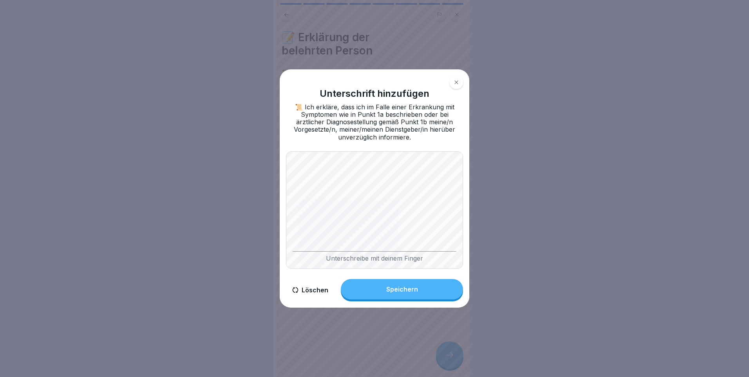
click at [321, 253] on div "Unterschreibe mit deinem Finger" at bounding box center [374, 210] width 177 height 118
click at [332, 252] on div "Unterschreibe mit deinem Finger" at bounding box center [374, 210] width 177 height 118
click at [315, 291] on button "Löschen" at bounding box center [310, 290] width 49 height 22
click at [299, 260] on div "Unterschreibe mit deinem Finger" at bounding box center [374, 210] width 177 height 118
drag, startPoint x: 305, startPoint y: 289, endPoint x: 303, endPoint y: 284, distance: 4.9
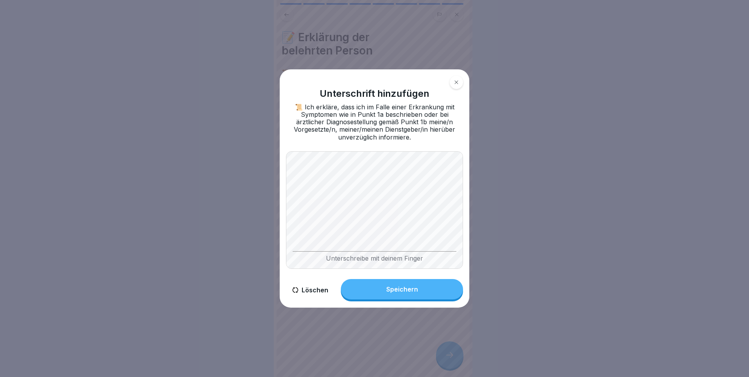
click at [305, 289] on button "Löschen" at bounding box center [310, 290] width 49 height 22
click at [297, 258] on div "Unterschreibe mit deinem Finger" at bounding box center [374, 210] width 177 height 118
click at [298, 291] on icon at bounding box center [295, 289] width 5 height 5
click at [297, 255] on div "Unterschreibe mit deinem Finger" at bounding box center [374, 210] width 177 height 118
click at [319, 251] on div "Unterschreibe mit deinem Finger" at bounding box center [374, 210] width 177 height 118
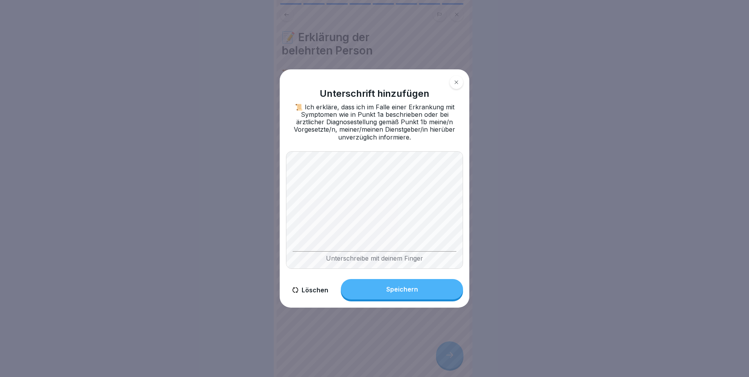
click at [410, 253] on div "Unterschreibe mit deinem Finger" at bounding box center [374, 210] width 177 height 118
click at [415, 251] on div "Unterschreibe mit deinem Finger" at bounding box center [374, 210] width 177 height 118
click at [389, 293] on div "Speichern" at bounding box center [402, 289] width 32 height 7
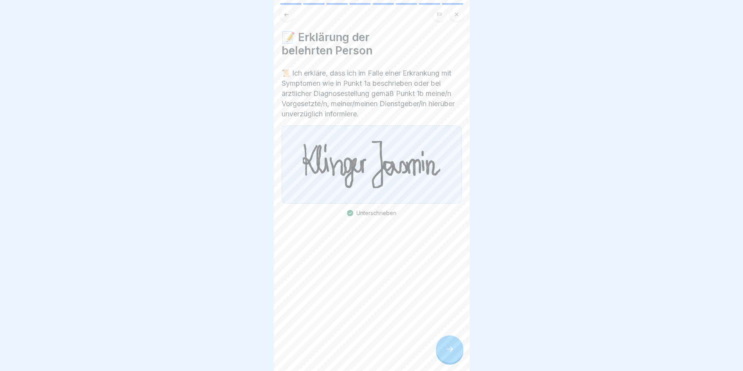
click at [445, 351] on icon at bounding box center [449, 348] width 9 height 9
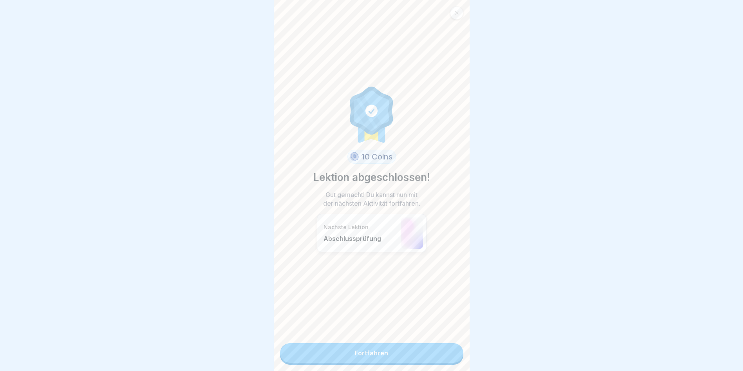
click at [379, 355] on link "Fortfahren" at bounding box center [371, 353] width 183 height 20
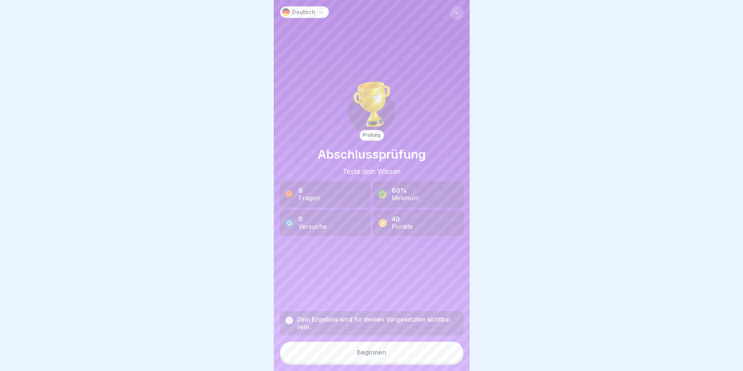
click at [353, 356] on button "Beginnen" at bounding box center [371, 352] width 183 height 21
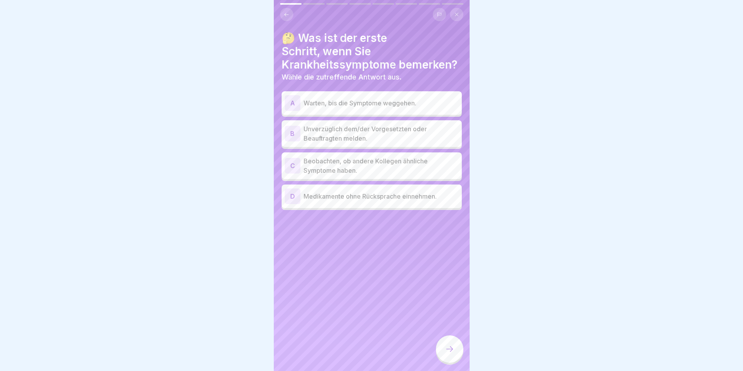
click at [369, 133] on p "Unverzüglich dem/der Vorgesetzten oder Beauftragten melden." at bounding box center [381, 133] width 155 height 19
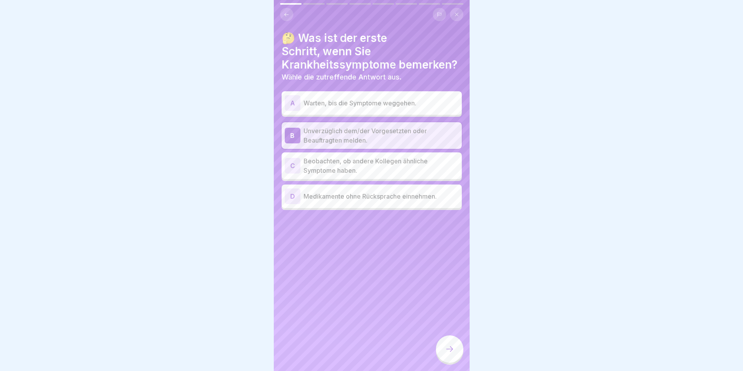
click at [453, 354] on icon at bounding box center [449, 348] width 9 height 9
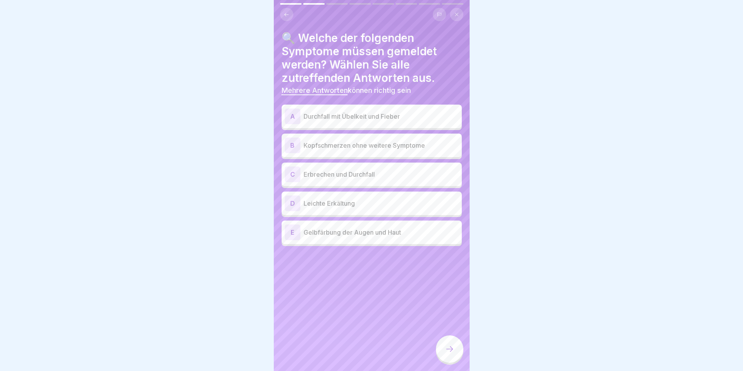
click at [349, 118] on p "Durchfall mit Übelkeit und Fieber" at bounding box center [381, 116] width 155 height 9
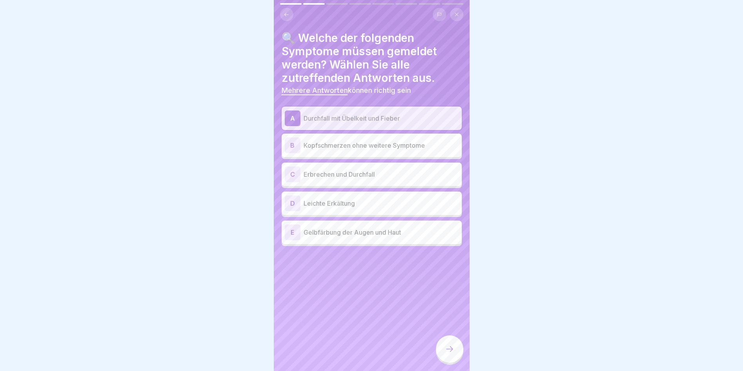
click at [353, 170] on p "Erbrechen und Durchfall" at bounding box center [381, 174] width 155 height 9
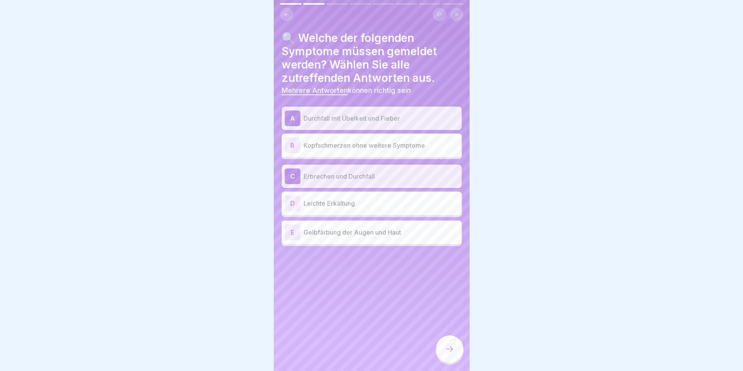
click at [343, 237] on div "E Gelbfärbung der Augen und Haut" at bounding box center [372, 232] width 174 height 16
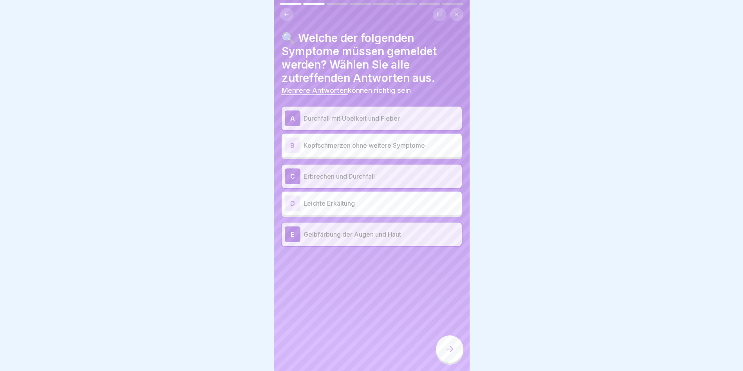
click at [447, 346] on div at bounding box center [449, 348] width 27 height 27
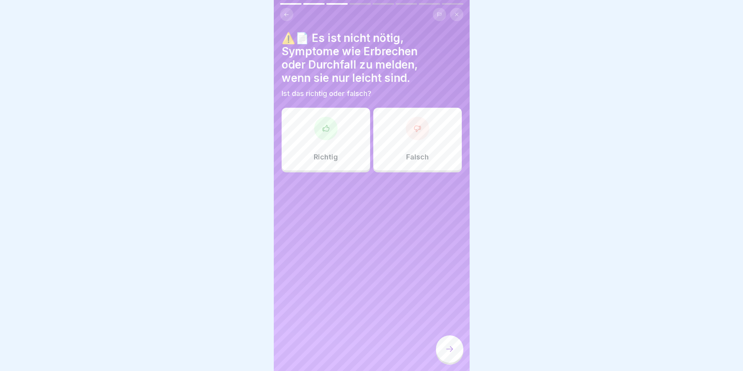
click at [407, 154] on p "Falsch" at bounding box center [417, 157] width 23 height 9
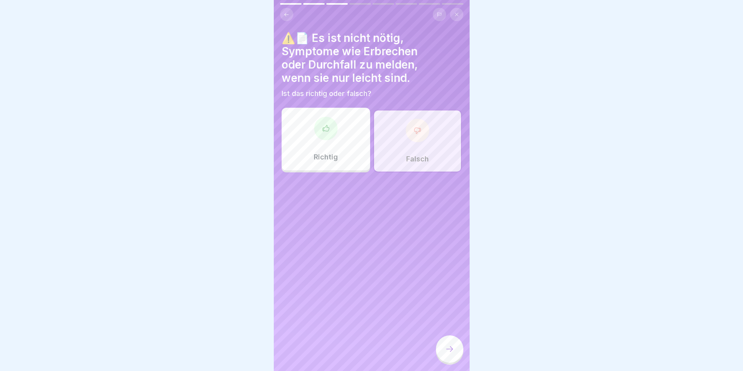
click at [442, 354] on div at bounding box center [449, 348] width 27 height 27
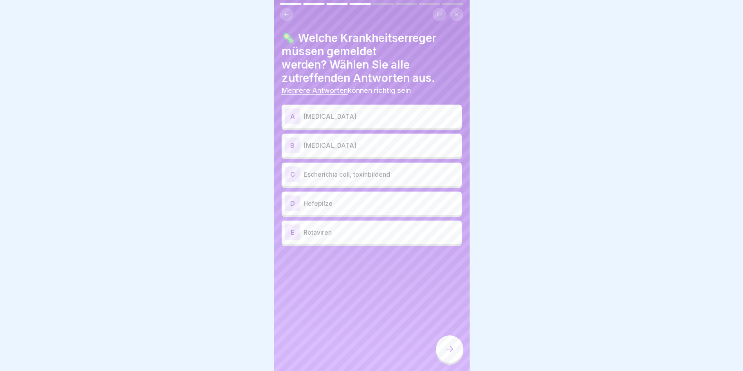
click at [378, 116] on p "[MEDICAL_DATA]" at bounding box center [381, 116] width 155 height 9
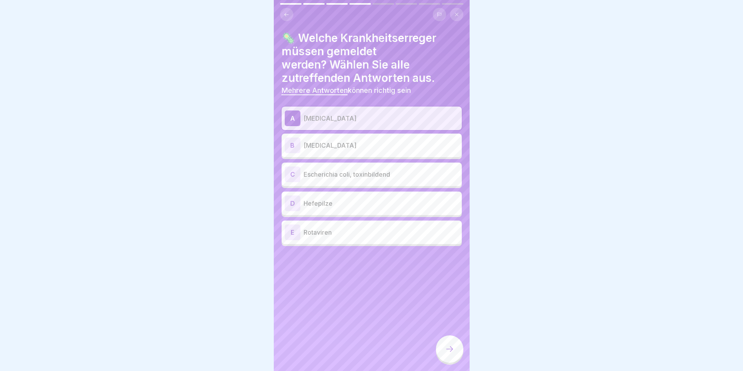
click at [368, 170] on p "Escherichia coli, toxinbildend" at bounding box center [381, 174] width 155 height 9
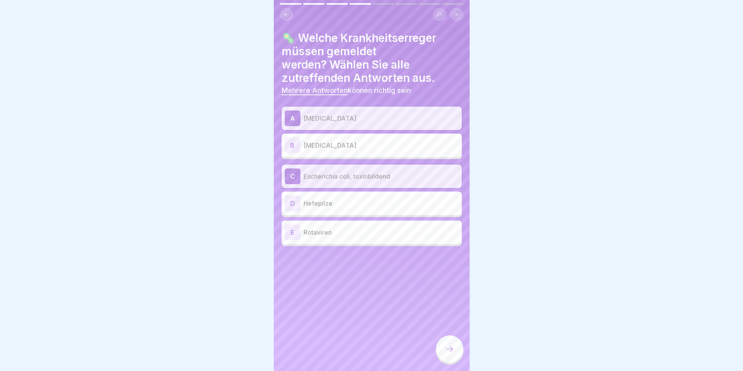
click at [364, 228] on p "Rotaviren" at bounding box center [381, 232] width 155 height 9
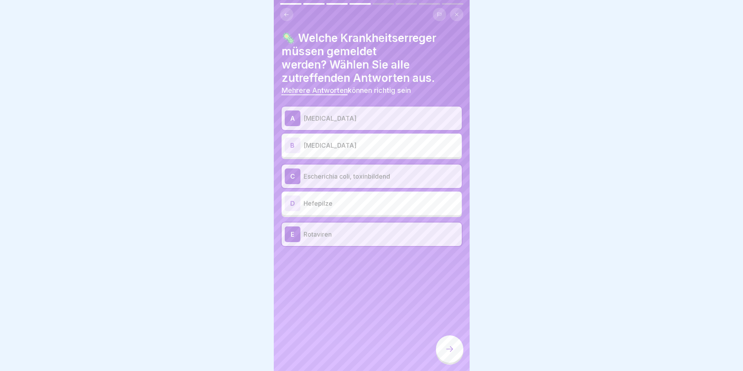
click at [342, 156] on div "B [MEDICAL_DATA]" at bounding box center [372, 146] width 180 height 24
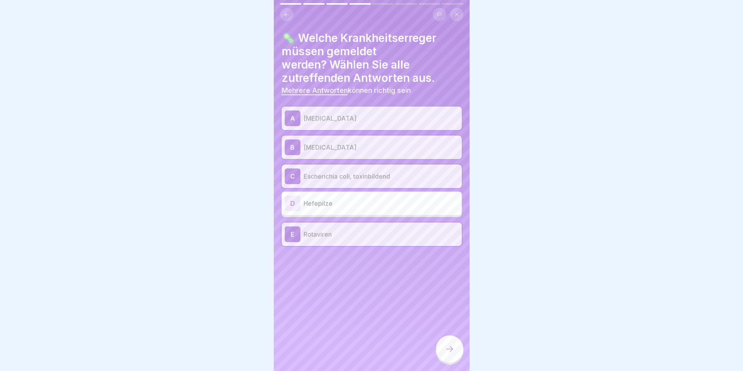
click at [442, 363] on div at bounding box center [449, 348] width 27 height 27
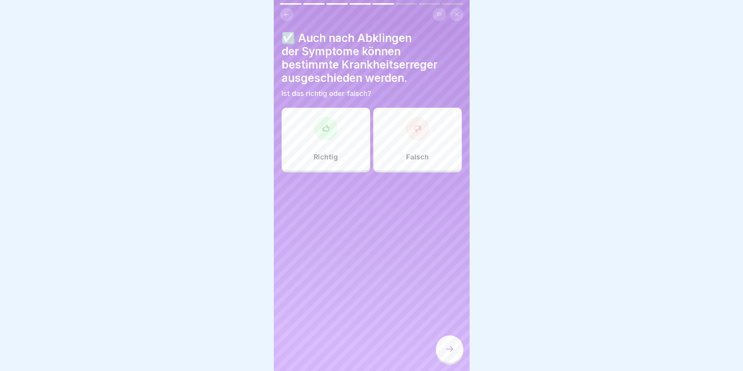
click at [320, 145] on div "Richtig" at bounding box center [326, 139] width 89 height 63
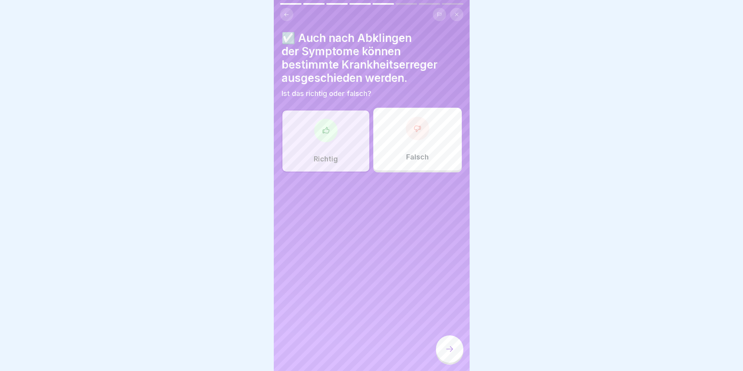
click at [438, 357] on div at bounding box center [449, 348] width 27 height 27
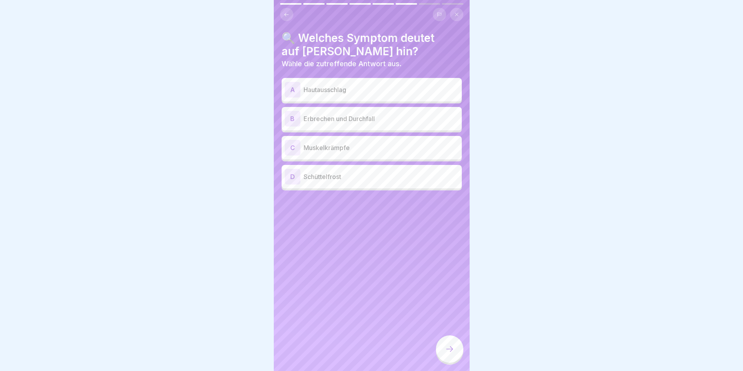
click at [316, 117] on p "Erbrechen und Durchfall" at bounding box center [381, 118] width 155 height 9
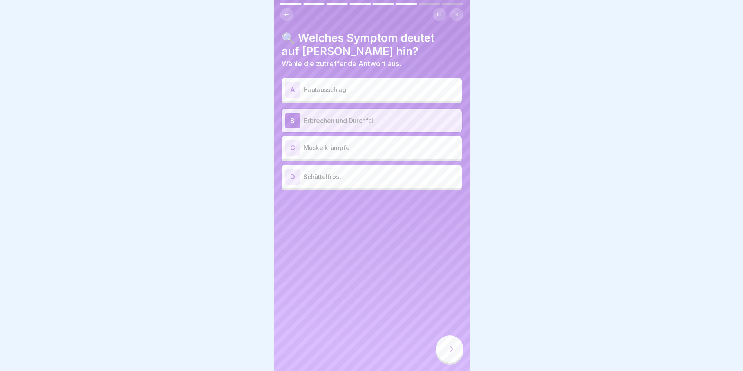
click at [448, 347] on div at bounding box center [449, 348] width 27 height 27
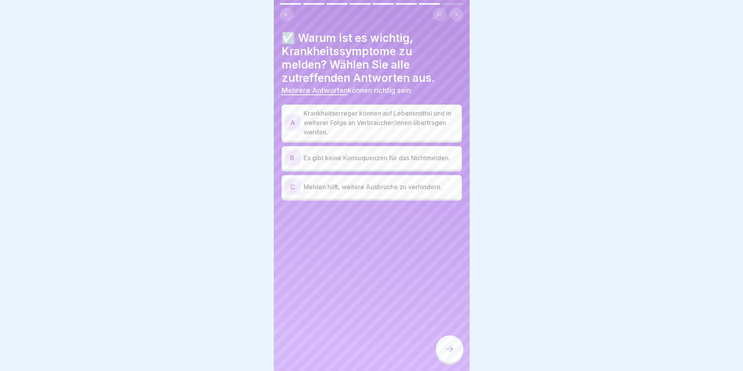
click at [381, 133] on p "Krankheitserreger können auf Lebensmittel und in weiterer Folge an Verbraucher/…" at bounding box center [381, 122] width 155 height 28
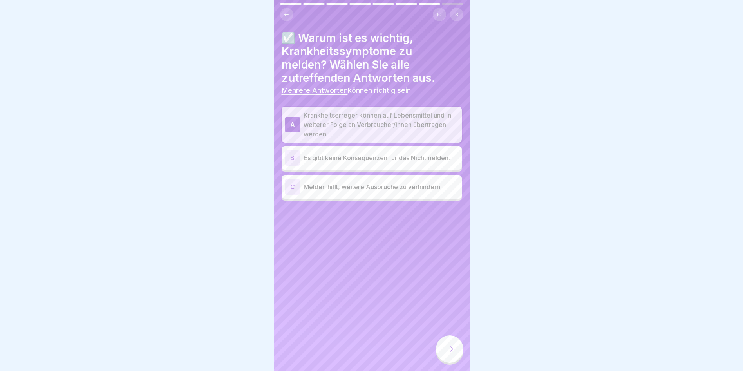
click at [371, 189] on p "Melden hilft, weitere Ausbrüche zu verhindern." at bounding box center [381, 186] width 155 height 9
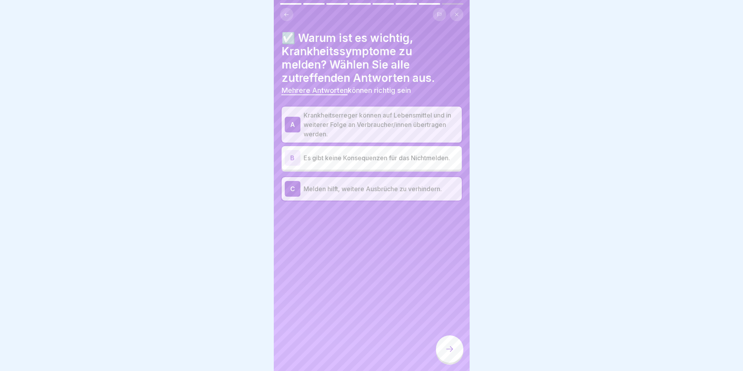
click at [449, 351] on icon at bounding box center [449, 348] width 9 height 9
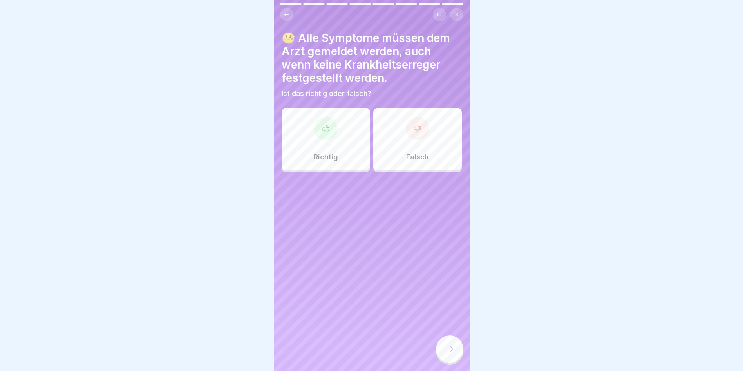
click at [337, 170] on div "Richtig" at bounding box center [326, 139] width 89 height 63
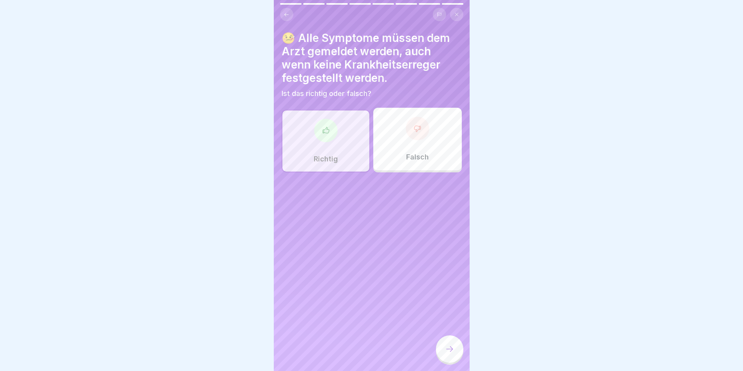
click at [444, 354] on div at bounding box center [449, 348] width 27 height 27
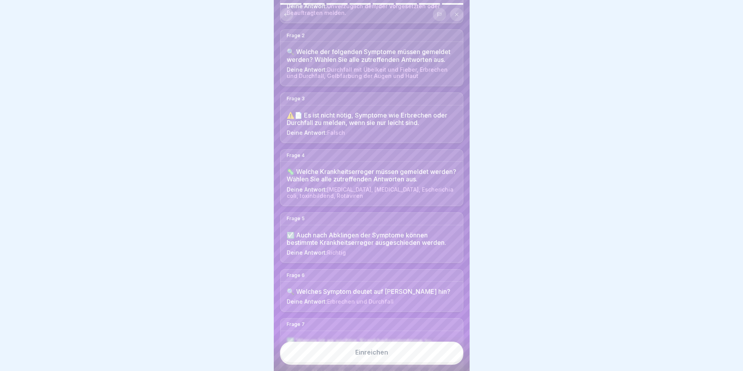
scroll to position [231, 0]
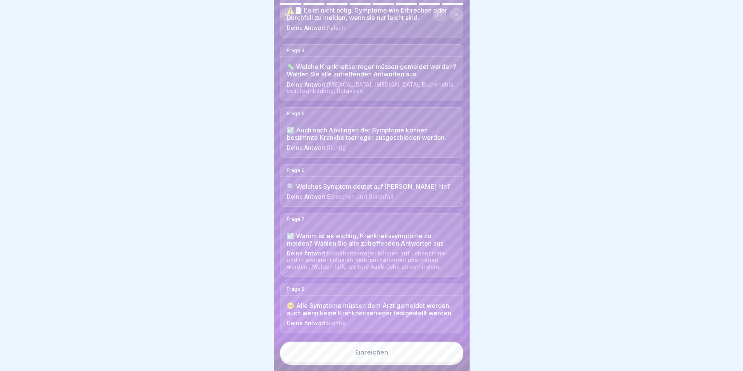
click at [406, 358] on button "Einreichen" at bounding box center [371, 352] width 183 height 21
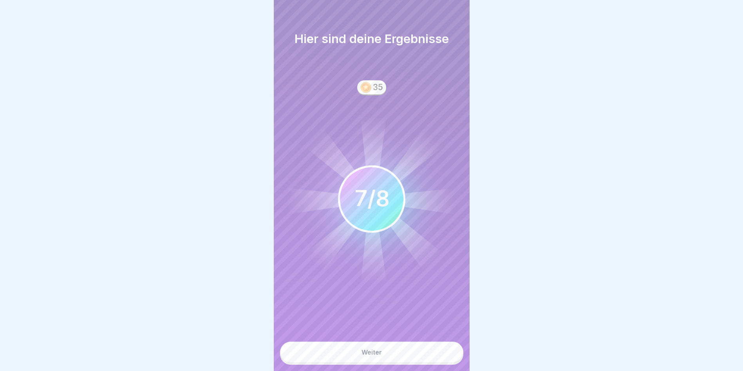
click at [353, 358] on button "Weiter" at bounding box center [371, 352] width 183 height 21
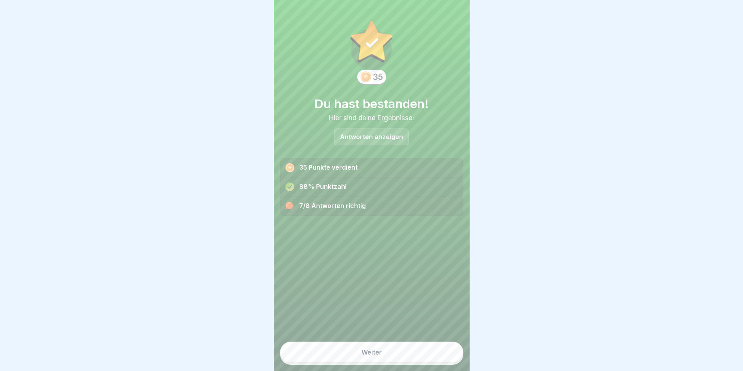
click at [415, 355] on button "Weiter" at bounding box center [371, 352] width 183 height 21
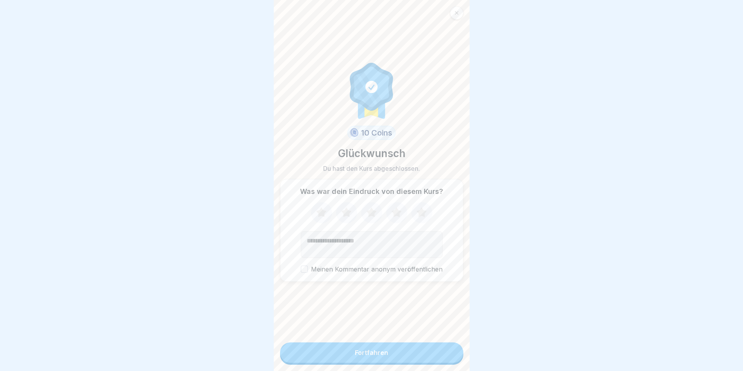
click at [355, 356] on div "Fortfahren" at bounding box center [371, 352] width 33 height 7
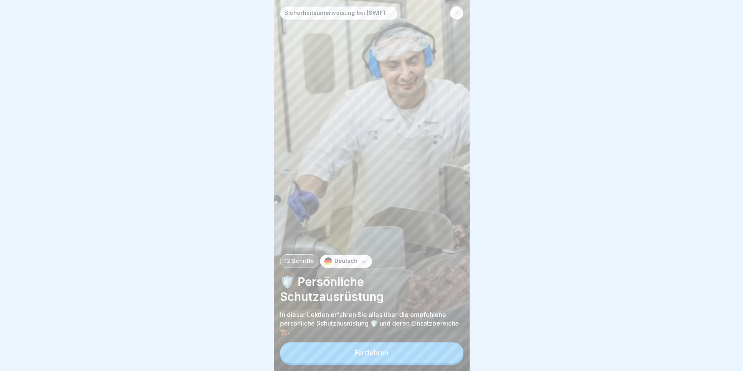
click at [382, 363] on button "Fortfahren" at bounding box center [371, 352] width 183 height 20
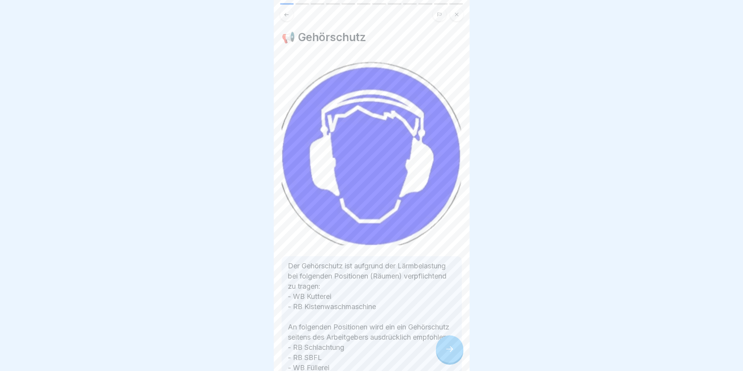
scroll to position [78, 0]
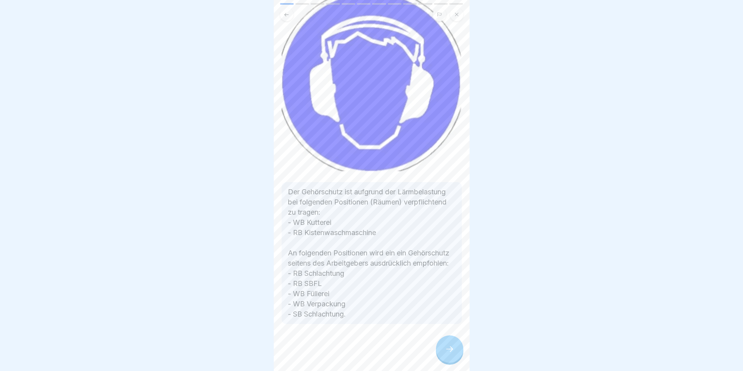
click at [442, 363] on div at bounding box center [449, 348] width 27 height 27
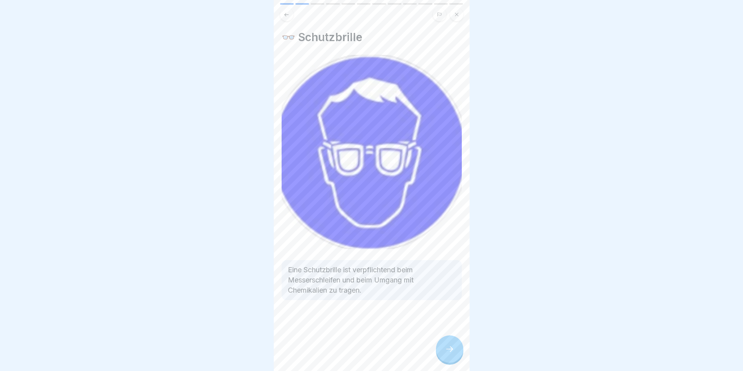
click at [452, 354] on icon at bounding box center [449, 348] width 9 height 9
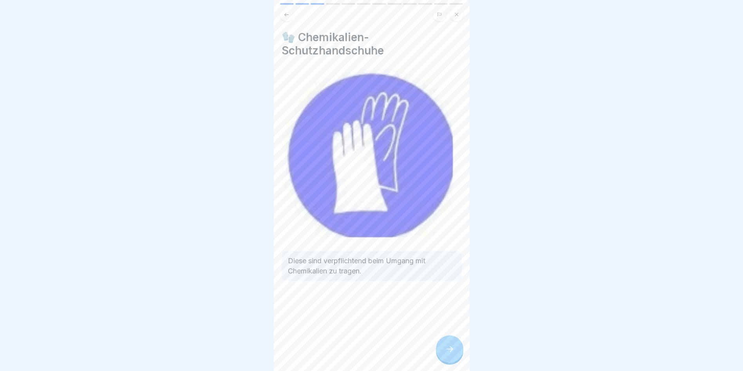
click at [452, 354] on icon at bounding box center [449, 348] width 9 height 9
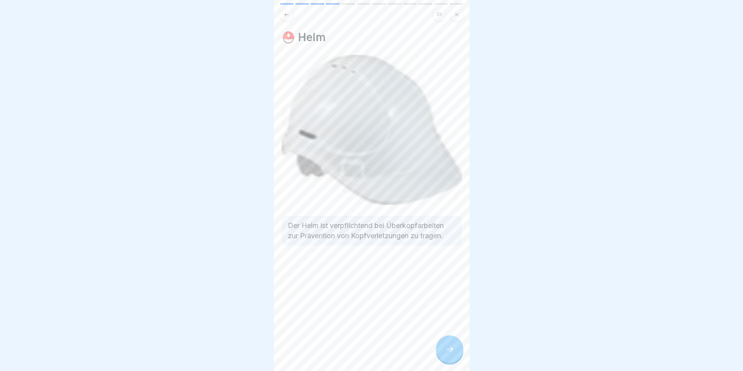
click at [452, 354] on icon at bounding box center [449, 348] width 9 height 9
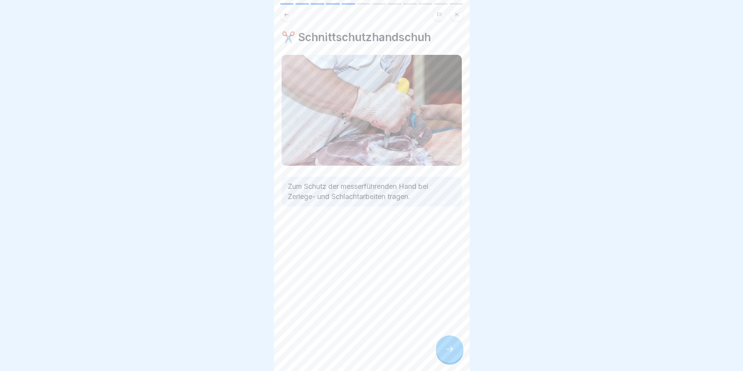
click at [452, 354] on icon at bounding box center [449, 348] width 9 height 9
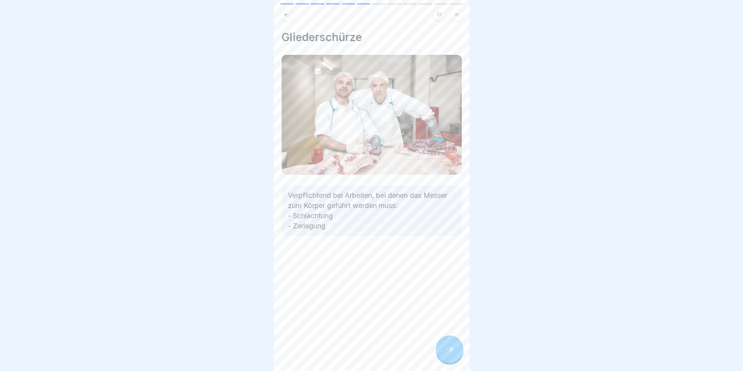
click at [451, 354] on icon at bounding box center [449, 348] width 9 height 9
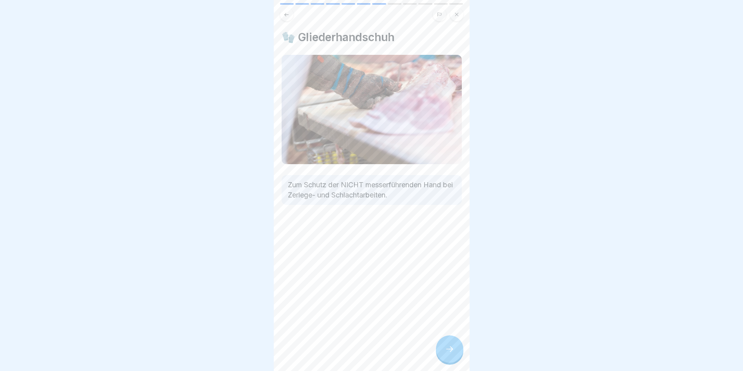
click at [451, 354] on icon at bounding box center [449, 348] width 9 height 9
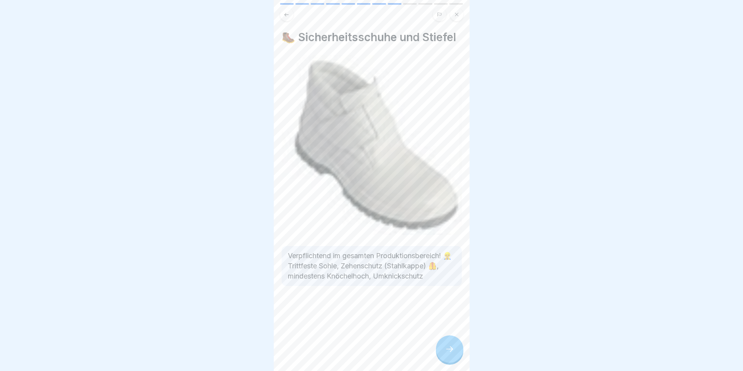
click at [451, 354] on icon at bounding box center [449, 348] width 9 height 9
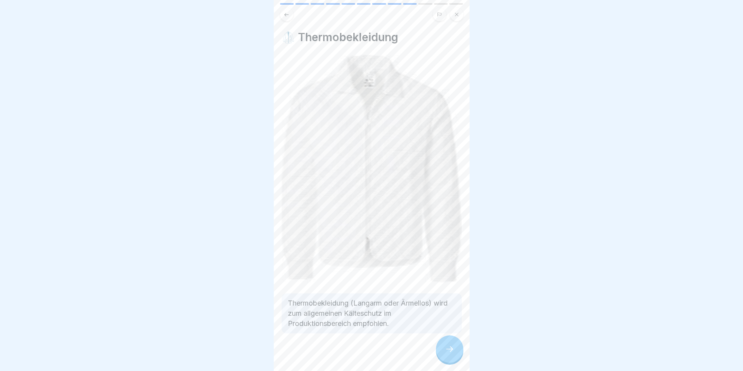
click at [451, 354] on icon at bounding box center [449, 348] width 9 height 9
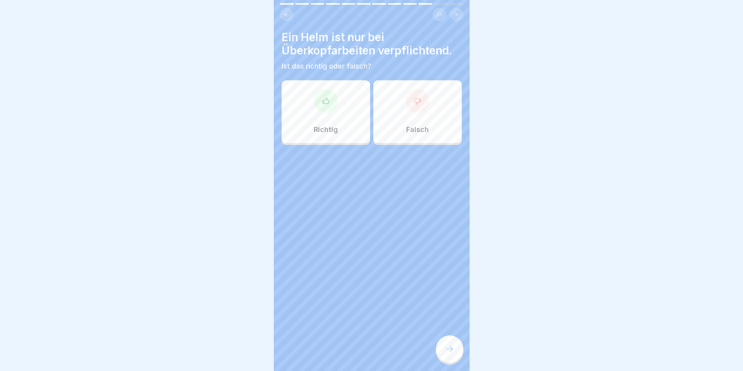
click at [339, 110] on div "Richtig" at bounding box center [326, 111] width 89 height 63
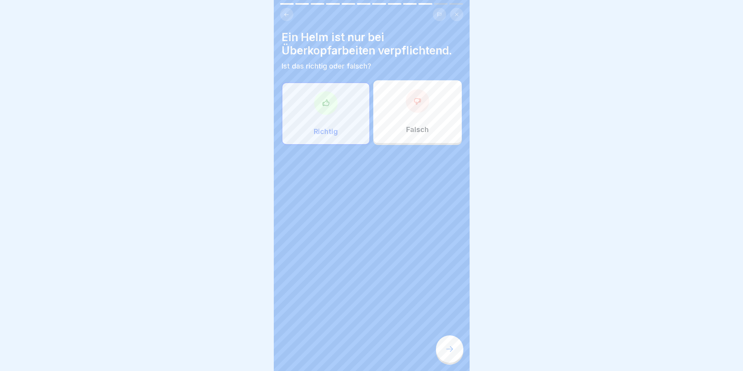
click at [449, 354] on icon at bounding box center [449, 348] width 9 height 9
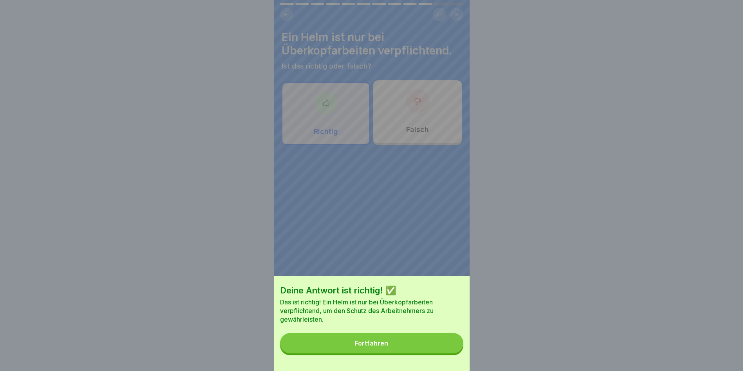
click at [396, 347] on button "Fortfahren" at bounding box center [371, 343] width 183 height 20
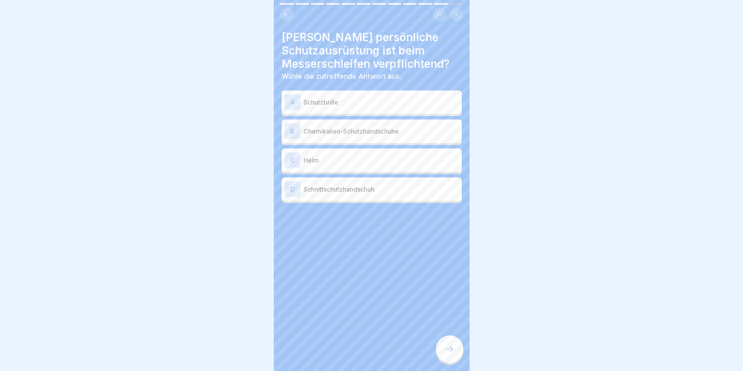
click at [418, 106] on p "Schutzbrille" at bounding box center [381, 102] width 155 height 9
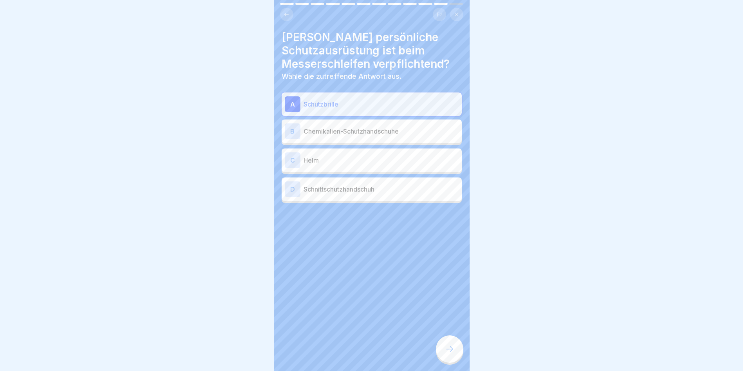
click at [446, 347] on div at bounding box center [449, 348] width 27 height 27
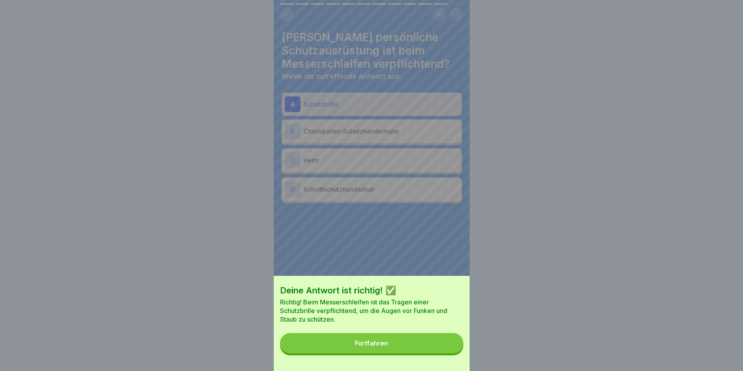
click at [393, 349] on button "Fortfahren" at bounding box center [371, 343] width 183 height 20
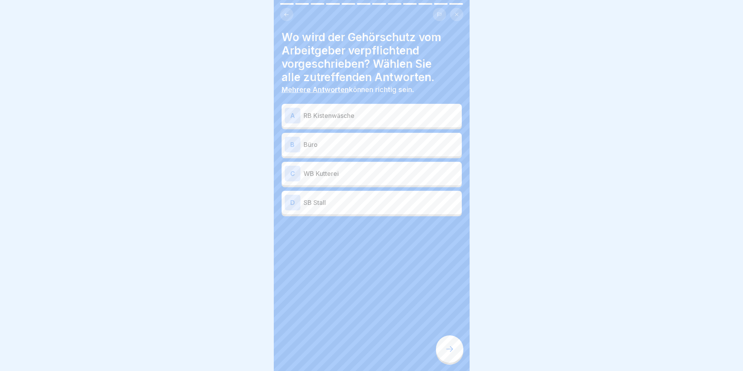
click at [373, 119] on p "RB Kistenwäsche" at bounding box center [381, 115] width 155 height 9
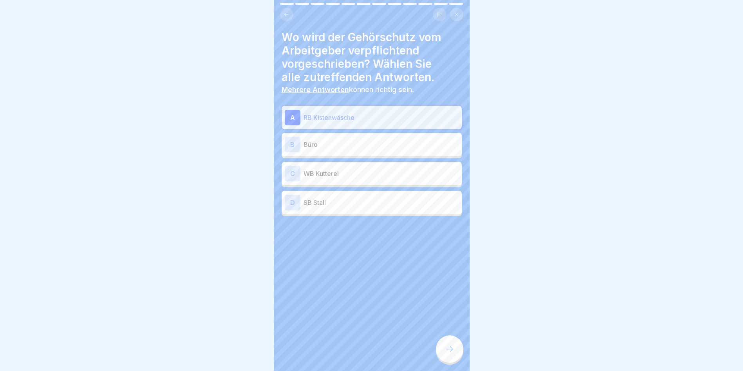
click at [377, 169] on p "WB Kutterei" at bounding box center [381, 173] width 155 height 9
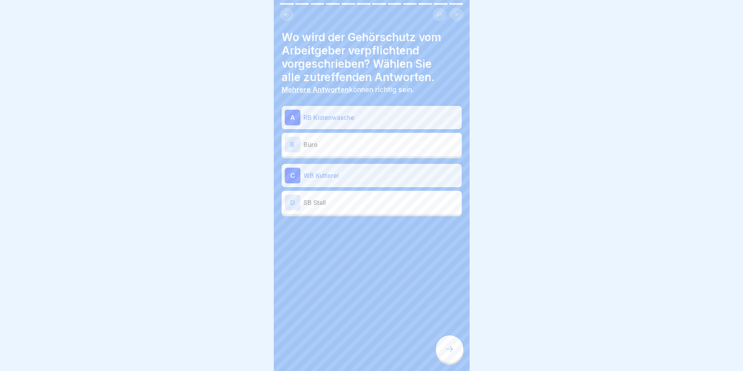
click at [444, 348] on div at bounding box center [449, 348] width 27 height 27
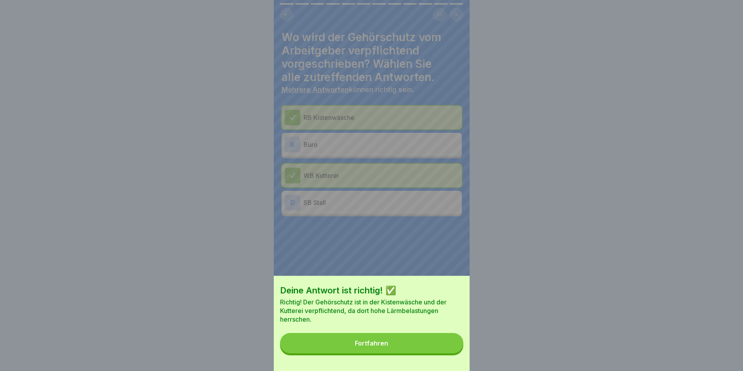
click at [385, 347] on div "Fortfahren" at bounding box center [371, 343] width 33 height 7
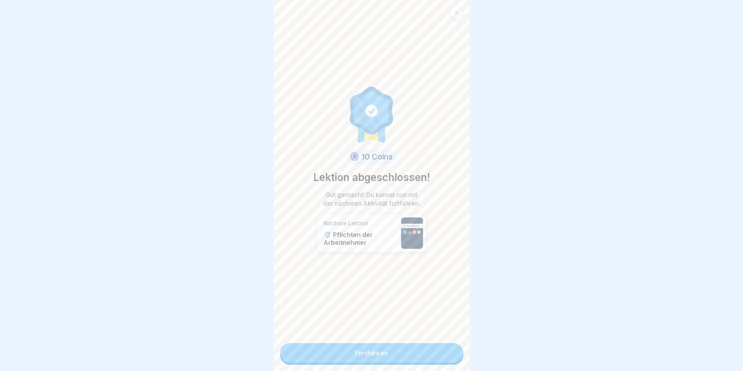
click at [354, 352] on link "Fortfahren" at bounding box center [371, 353] width 183 height 20
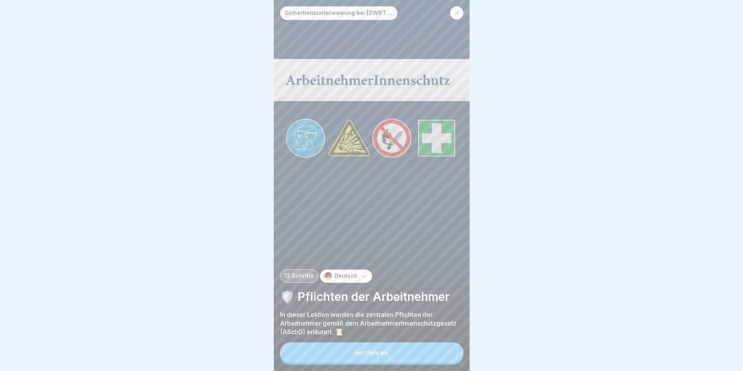
click at [351, 356] on button "Fortfahren" at bounding box center [371, 352] width 183 height 20
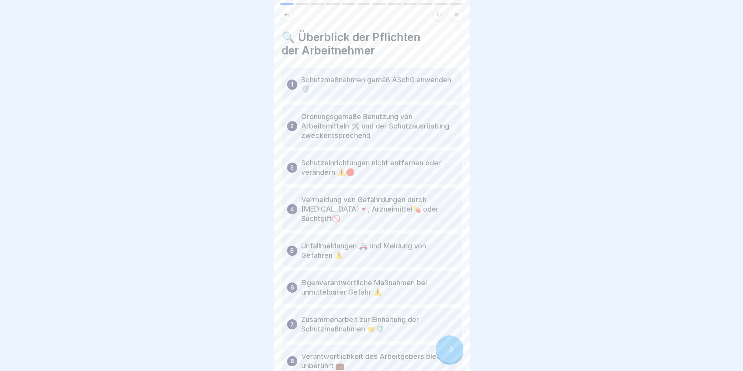
scroll to position [44, 0]
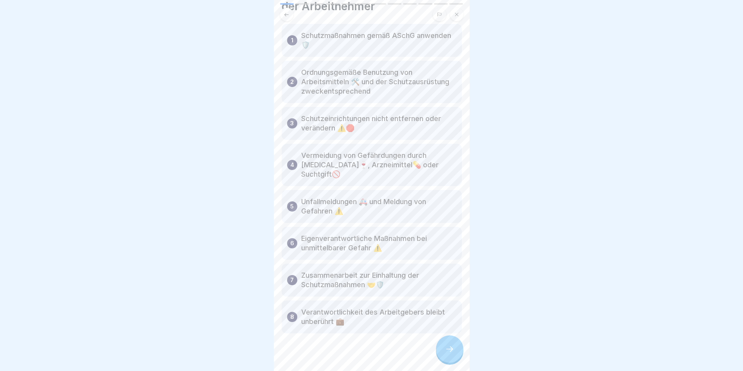
click at [452, 354] on icon at bounding box center [449, 348] width 9 height 9
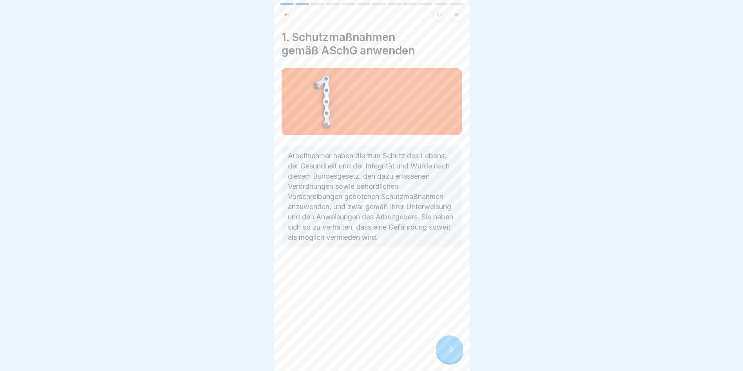
click at [447, 354] on icon at bounding box center [449, 348] width 9 height 9
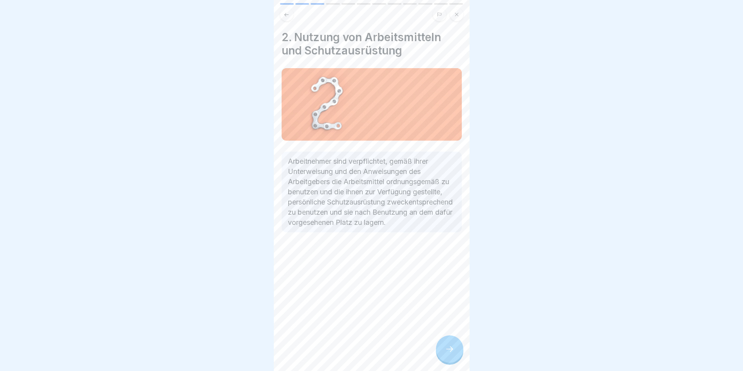
click at [449, 363] on div at bounding box center [449, 348] width 27 height 27
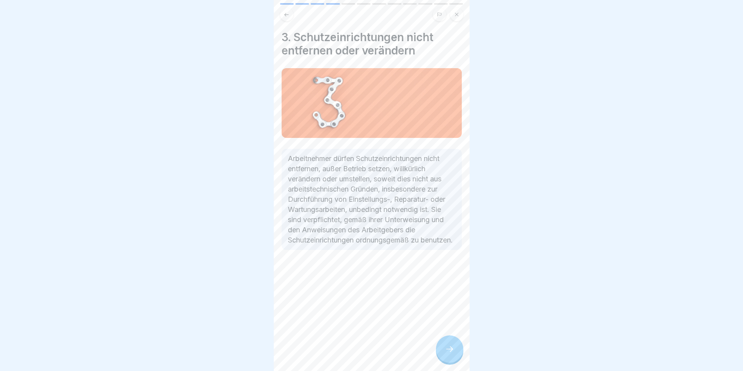
click at [451, 354] on icon at bounding box center [449, 348] width 9 height 9
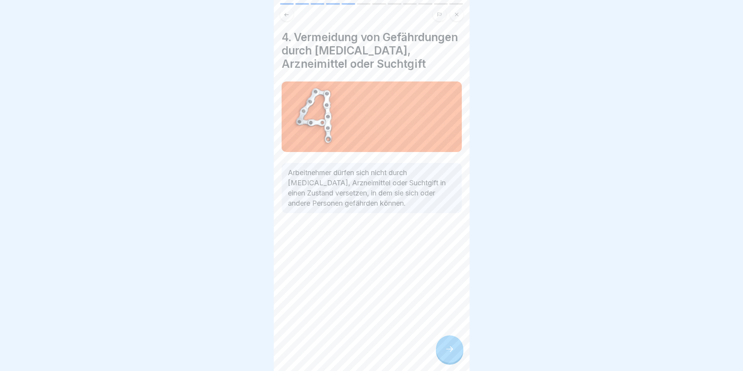
click at [454, 354] on icon at bounding box center [449, 348] width 9 height 9
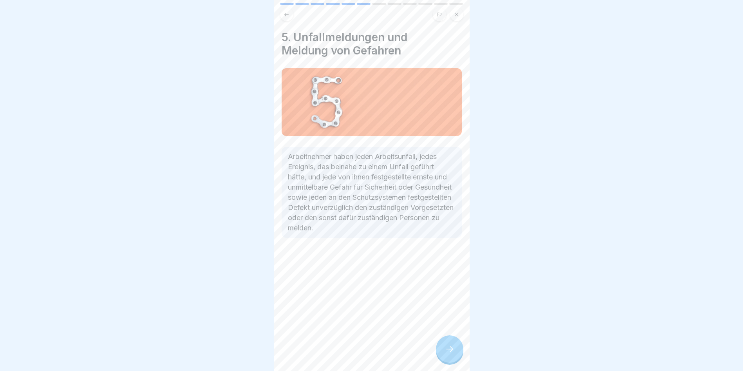
click at [447, 352] on icon at bounding box center [449, 348] width 9 height 9
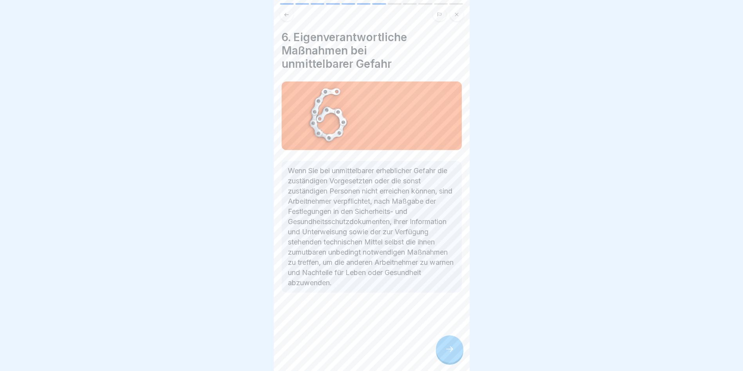
click at [456, 357] on div at bounding box center [449, 348] width 27 height 27
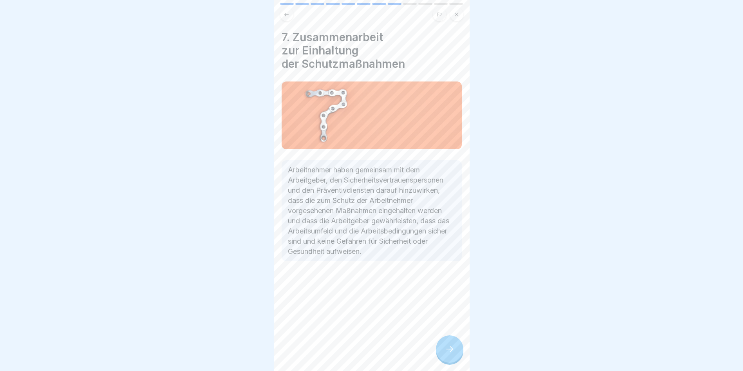
click at [445, 354] on icon at bounding box center [449, 348] width 9 height 9
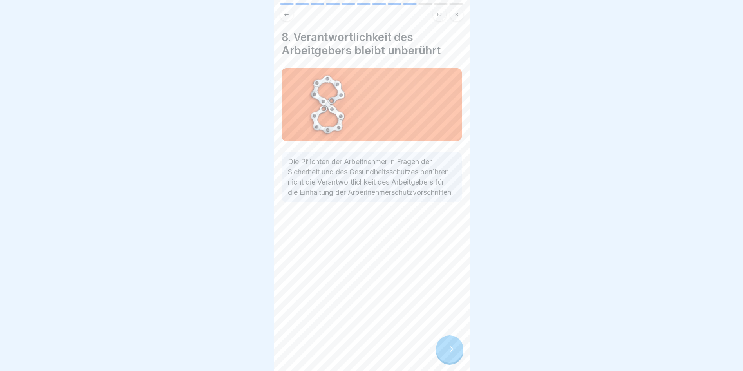
click at [450, 354] on icon at bounding box center [449, 348] width 9 height 9
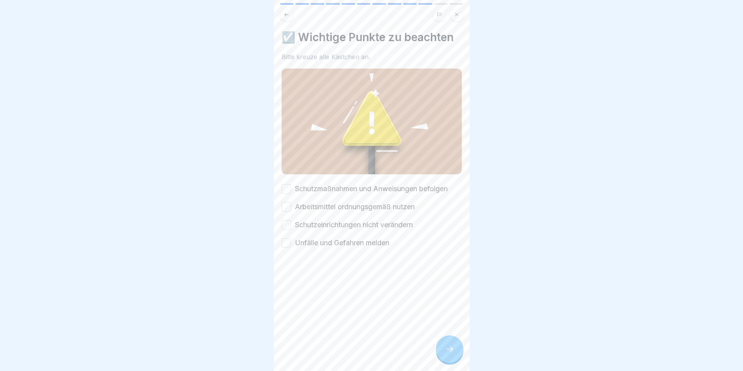
click at [339, 184] on label "Schutzmaßnahmen und Anweisungen befolgen" at bounding box center [371, 189] width 153 height 10
click at [291, 184] on button "Schutzmaßnahmen und Anweisungen befolgen" at bounding box center [286, 188] width 9 height 9
click at [338, 205] on label "Arbeitsmittel ordnungsgemäß nutzen" at bounding box center [355, 207] width 120 height 10
click at [291, 205] on button "Arbeitsmittel ordnungsgemäß nutzen" at bounding box center [286, 206] width 9 height 9
click at [342, 224] on label "Schutzeinrichtungen nicht verändern" at bounding box center [354, 225] width 118 height 10
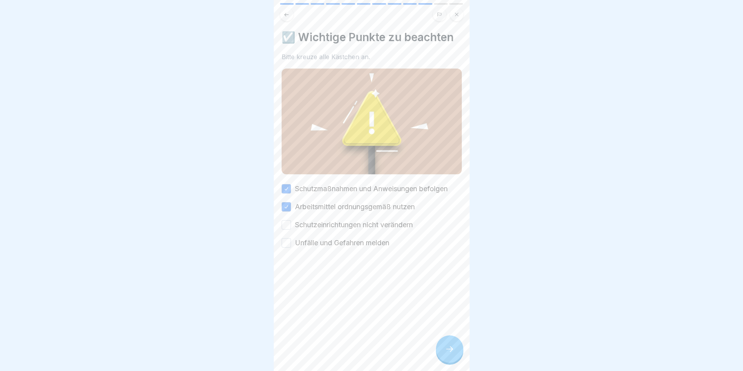
click at [291, 224] on button "Schutzeinrichtungen nicht verändern" at bounding box center [286, 224] width 9 height 9
click at [346, 238] on label "Unfälle und Gefahren melden" at bounding box center [342, 243] width 94 height 10
click at [291, 238] on button "Unfälle und Gefahren melden" at bounding box center [286, 242] width 9 height 9
click at [448, 354] on icon at bounding box center [449, 348] width 9 height 9
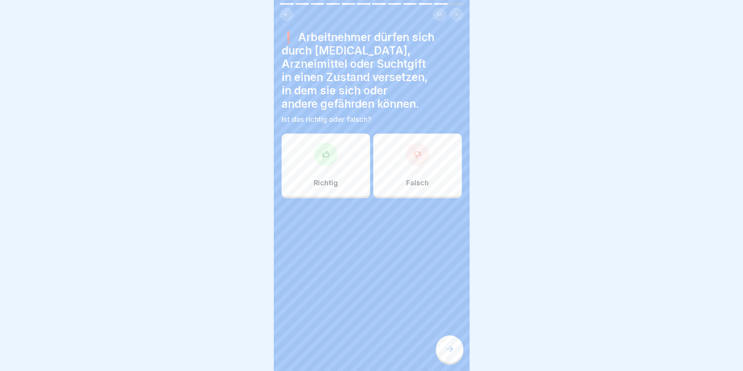
click at [394, 160] on div "Falsch" at bounding box center [417, 165] width 89 height 63
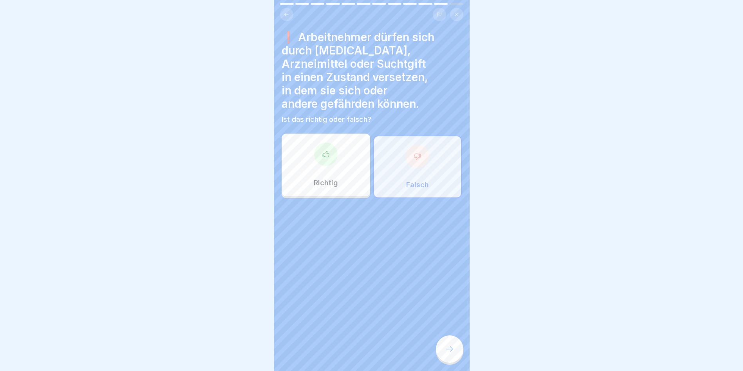
click at [454, 349] on div at bounding box center [449, 348] width 27 height 27
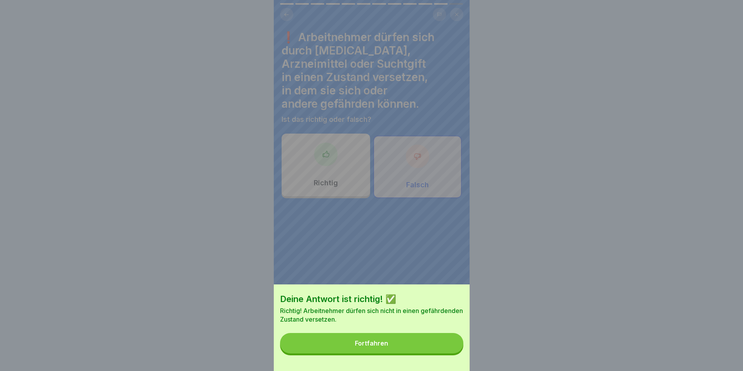
click at [388, 353] on button "Fortfahren" at bounding box center [371, 343] width 183 height 20
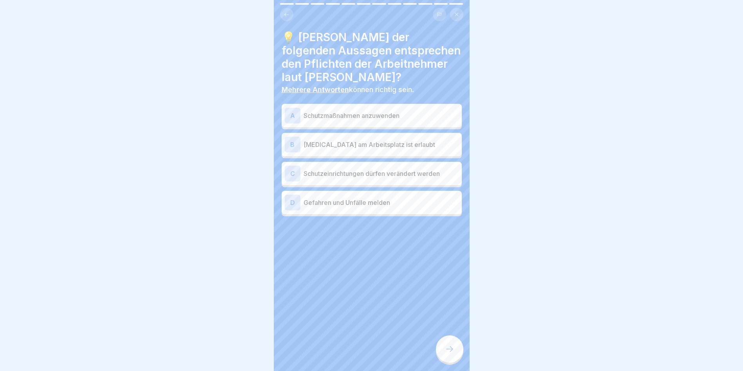
click at [370, 117] on p "Schutzmaßnahmen anzuwenden" at bounding box center [381, 115] width 155 height 9
click at [374, 206] on p "Gefahren und Unfälle melden" at bounding box center [381, 202] width 155 height 9
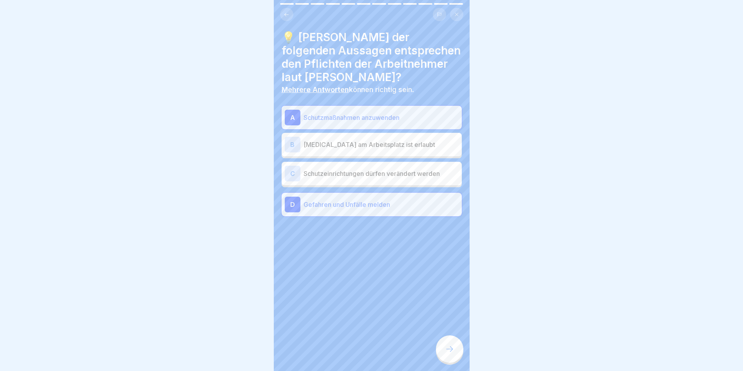
click at [441, 356] on div at bounding box center [449, 348] width 27 height 27
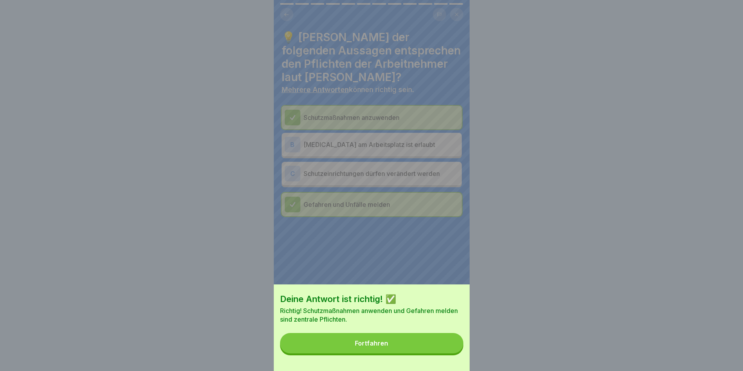
click at [345, 352] on button "Fortfahren" at bounding box center [371, 343] width 183 height 20
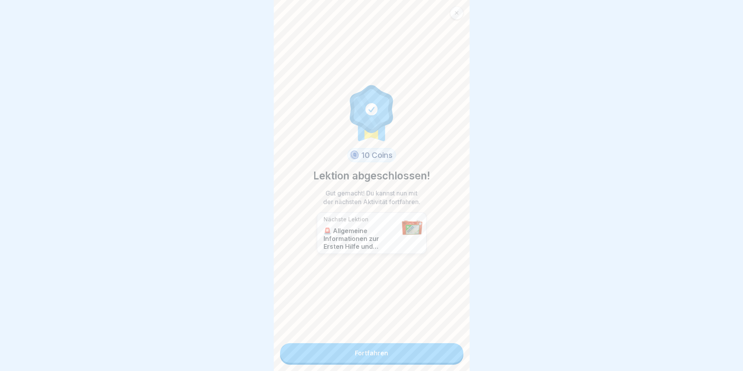
click at [354, 355] on link "Fortfahren" at bounding box center [371, 353] width 183 height 20
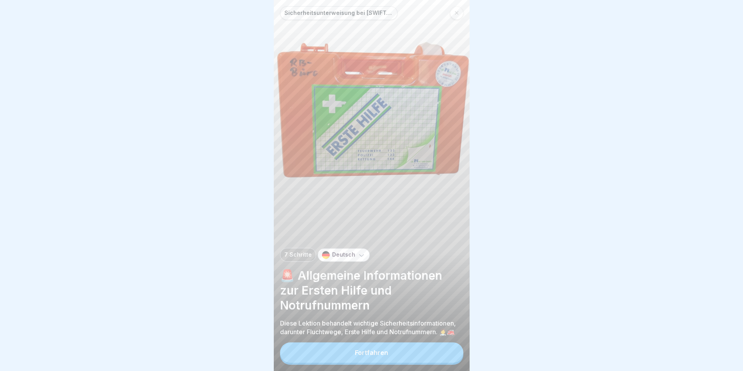
click at [352, 358] on button "Fortfahren" at bounding box center [371, 352] width 183 height 20
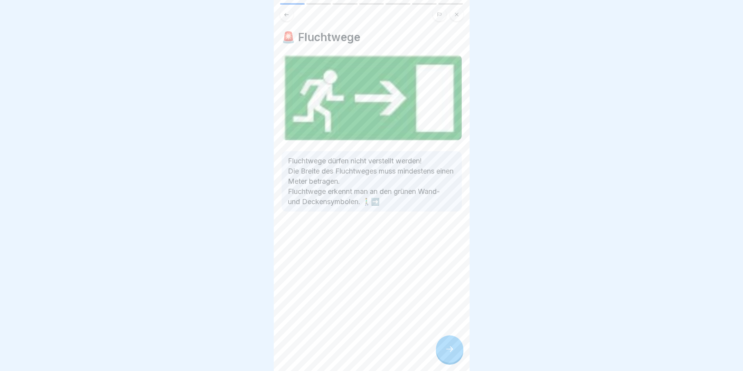
click at [448, 353] on icon at bounding box center [449, 348] width 9 height 9
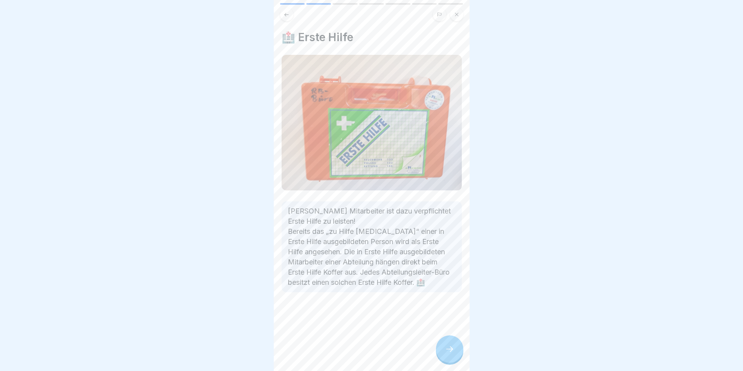
click at [440, 347] on div at bounding box center [449, 348] width 27 height 27
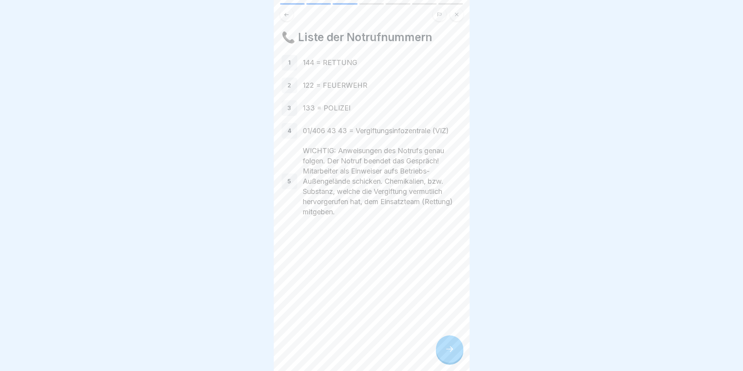
click at [446, 354] on icon at bounding box center [449, 348] width 9 height 9
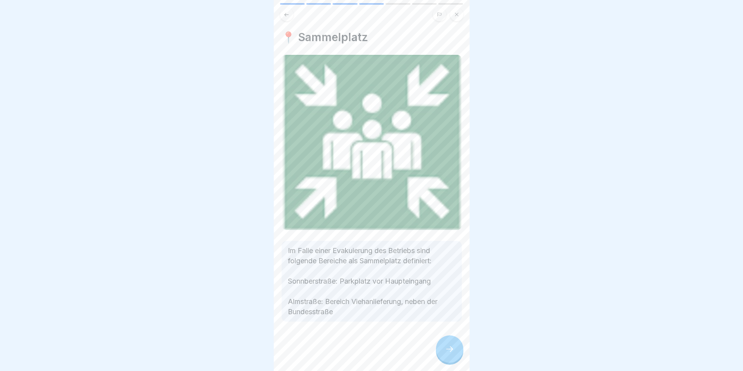
click at [444, 351] on div at bounding box center [449, 348] width 27 height 27
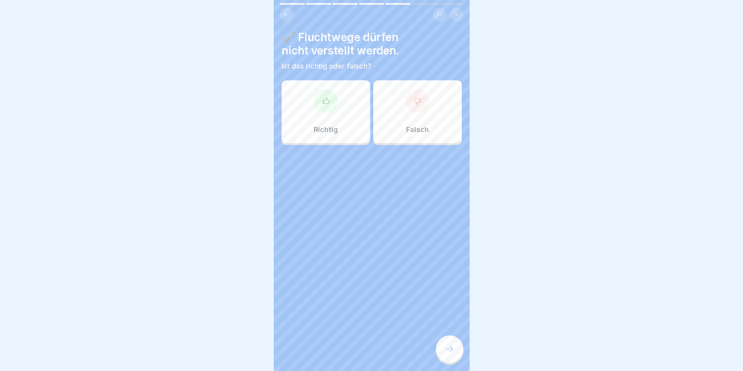
click at [345, 133] on div "Richtig" at bounding box center [326, 111] width 89 height 63
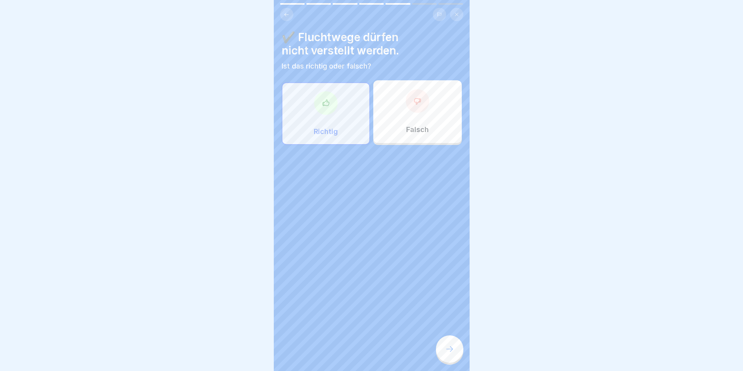
click at [450, 351] on icon at bounding box center [449, 348] width 9 height 9
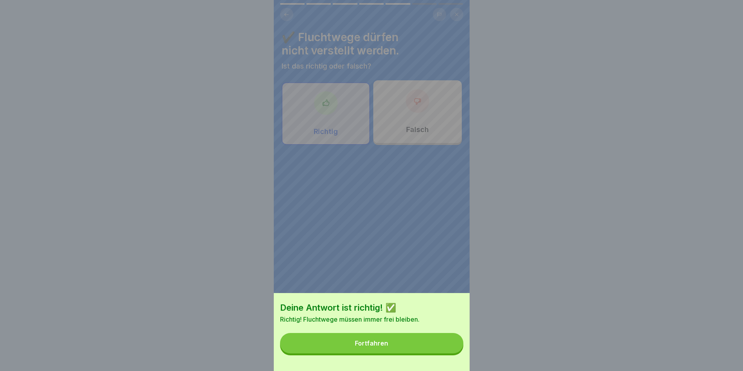
click at [432, 353] on button "Fortfahren" at bounding box center [371, 343] width 183 height 20
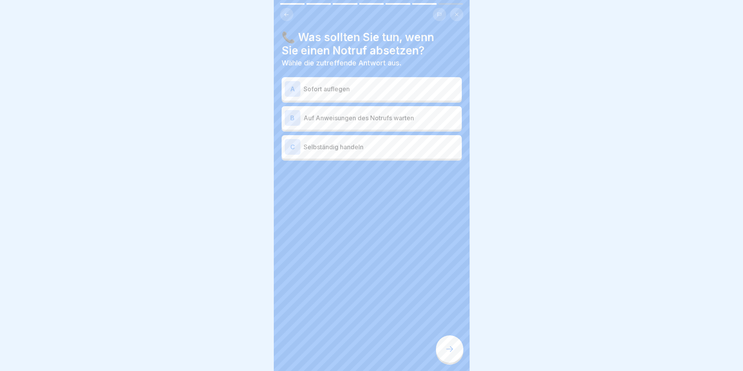
click at [384, 116] on p "Auf Anweisungen des Notrufs warten" at bounding box center [381, 117] width 155 height 9
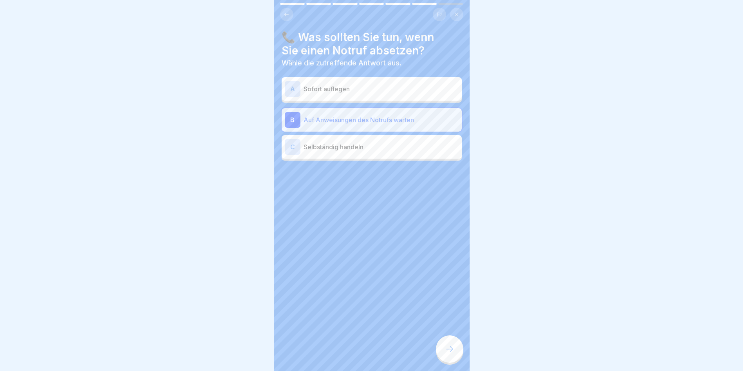
click at [441, 345] on div at bounding box center [449, 348] width 27 height 27
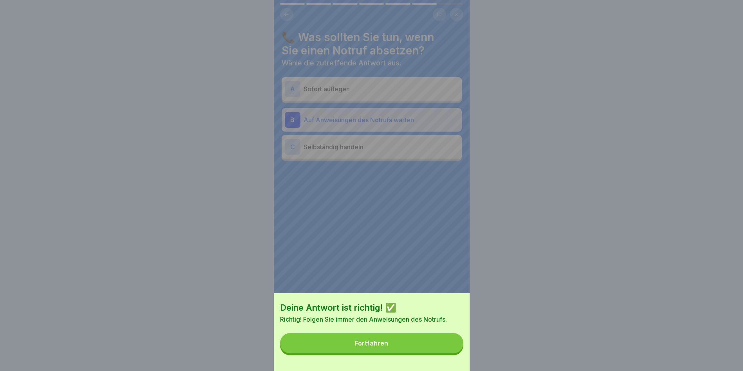
click at [449, 344] on button "Fortfahren" at bounding box center [371, 343] width 183 height 20
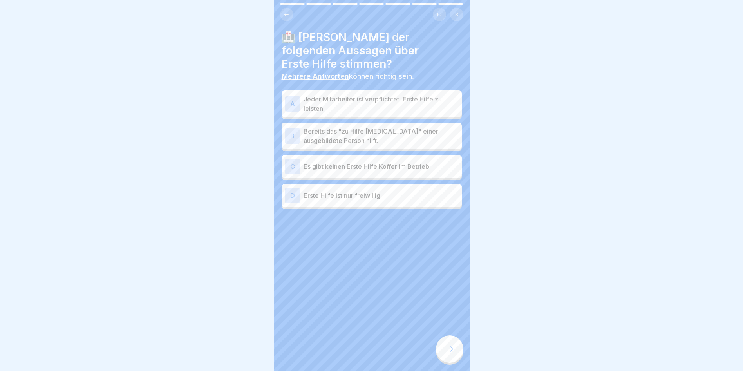
click at [371, 108] on p "Jeder Mitarbeiter ist verpflichtet, Erste Hilfe zu leisten." at bounding box center [381, 103] width 155 height 19
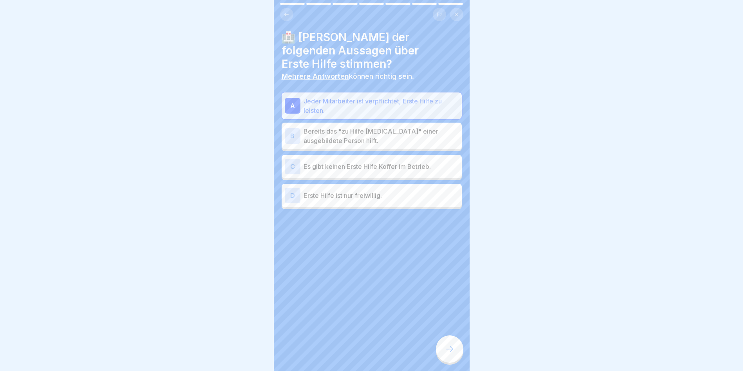
click at [366, 129] on p "Bereits das "zu Hilfe [MEDICAL_DATA]" einer ausgebildete Person hilft." at bounding box center [381, 136] width 155 height 19
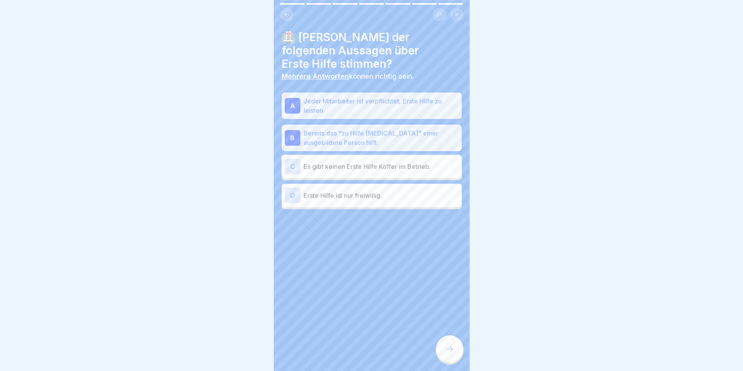
click at [441, 355] on div at bounding box center [449, 348] width 27 height 27
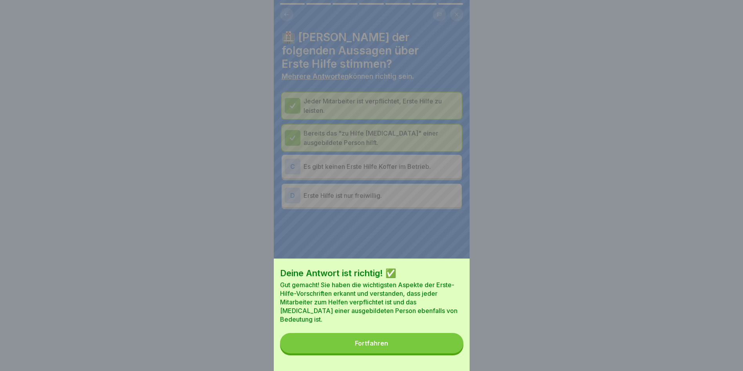
click at [380, 347] on div "Fortfahren" at bounding box center [371, 343] width 33 height 7
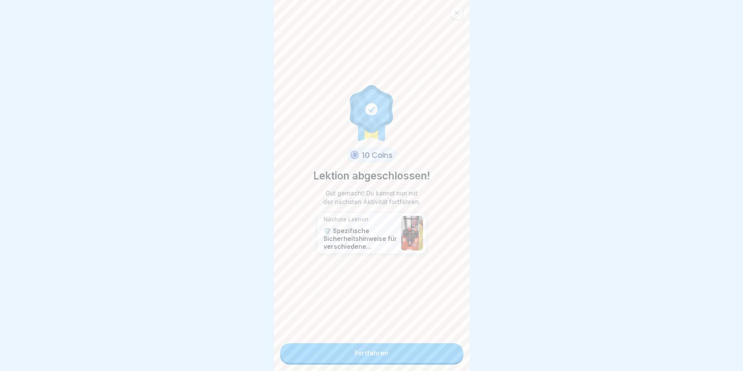
click at [354, 355] on link "Fortfahren" at bounding box center [371, 353] width 183 height 20
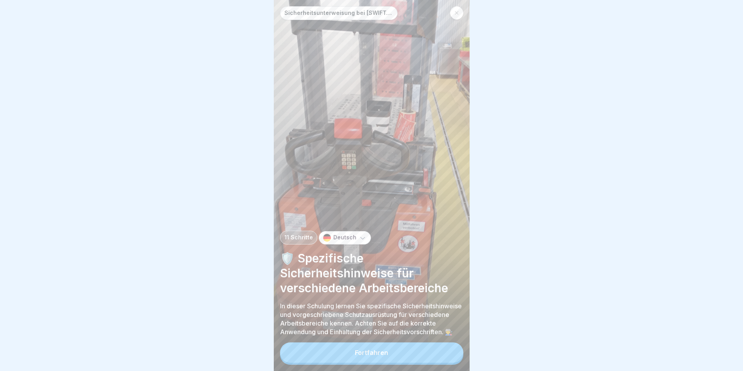
click at [353, 353] on button "Fortfahren" at bounding box center [371, 352] width 183 height 20
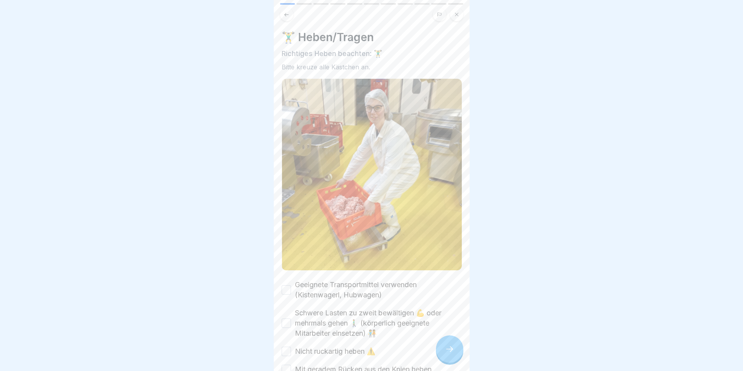
scroll to position [90, 0]
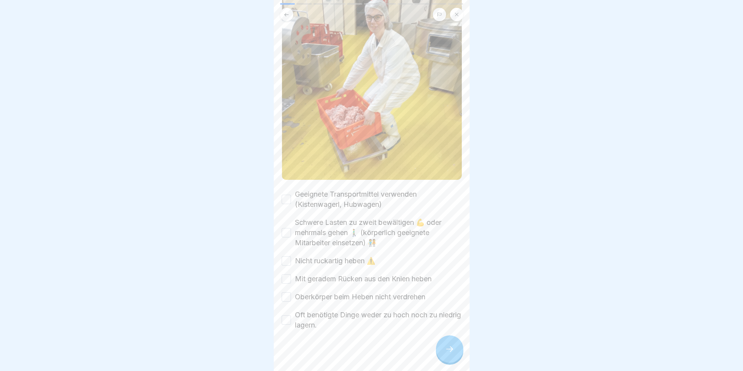
click at [353, 198] on label "Geeignete Transportmittel verwenden (Kistenwagerl, Hubwagen)" at bounding box center [378, 199] width 167 height 20
click at [291, 198] on button "Geeignete Transportmittel verwenden (Kistenwagerl, Hubwagen)" at bounding box center [286, 199] width 9 height 9
click at [354, 217] on label "Schwere Lasten zu zweit bewältigen 💪 oder mehrmals gehen 🚶‍♂️ (körperlich geeig…" at bounding box center [378, 232] width 167 height 31
click at [291, 228] on button "Schwere Lasten zu zweit bewältigen 💪 oder mehrmals gehen 🚶‍♂️ (körperlich geeig…" at bounding box center [286, 232] width 9 height 9
click at [354, 256] on label "Nicht ruckartig heben ⚠️" at bounding box center [335, 261] width 80 height 10
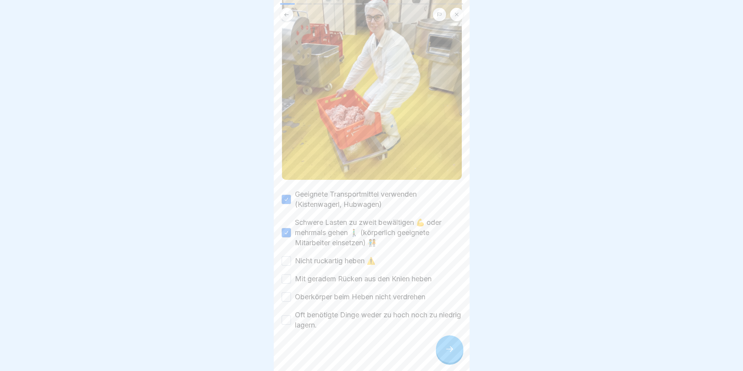
click at [291, 256] on button "Nicht ruckartig heben ⚠️" at bounding box center [286, 260] width 9 height 9
click at [409, 274] on label "Mit geradem Rücken aus den Knien heben" at bounding box center [363, 279] width 137 height 10
click at [291, 274] on button "Mit geradem Rücken aus den Knien heben" at bounding box center [286, 278] width 9 height 9
click at [358, 284] on div "Geeignete Transportmittel verwenden (Kistenwagerl, Hubwagen) Schwere Lasten zu …" at bounding box center [372, 259] width 180 height 141
click at [362, 295] on label "Oberkörper beim Heben nicht verdrehen" at bounding box center [360, 297] width 130 height 10
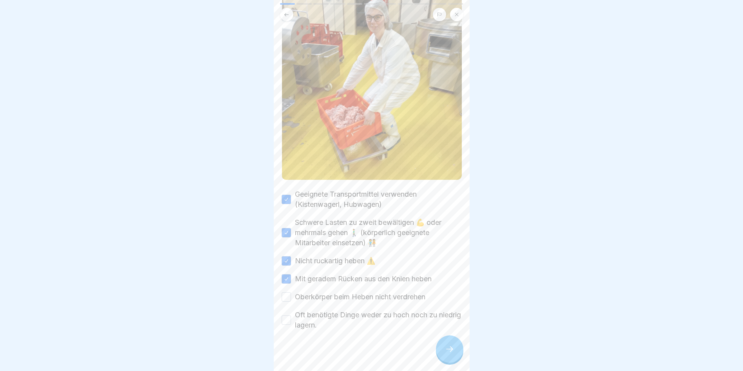
click at [291, 295] on button "Oberkörper beim Heben nicht verdrehen" at bounding box center [286, 296] width 9 height 9
click at [300, 316] on label "Oft benötigte Dinge weder zu hoch noch zu niedrig lagern." at bounding box center [378, 320] width 167 height 20
click at [291, 316] on button "Oft benötigte Dinge weder zu hoch noch zu niedrig lagern." at bounding box center [286, 319] width 9 height 9
click at [450, 347] on div at bounding box center [449, 348] width 27 height 27
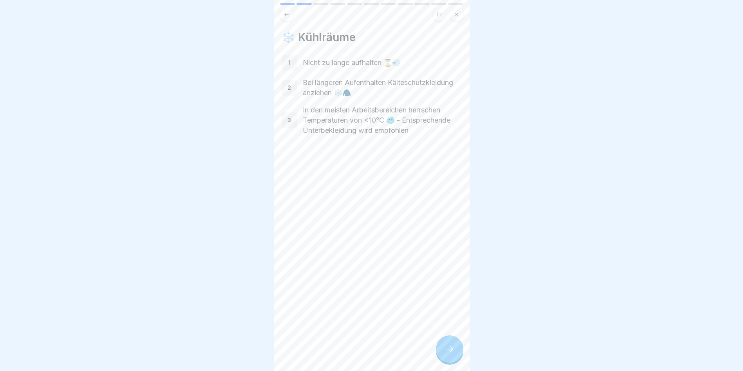
click at [444, 352] on div at bounding box center [449, 348] width 27 height 27
click at [430, 341] on div "Boden 1 Sauber halten 🧼✨ 2 Verschüttete Flüssigkeiten aufwischen (Gummiwischer)…" at bounding box center [372, 185] width 196 height 371
click at [439, 350] on div at bounding box center [449, 348] width 27 height 27
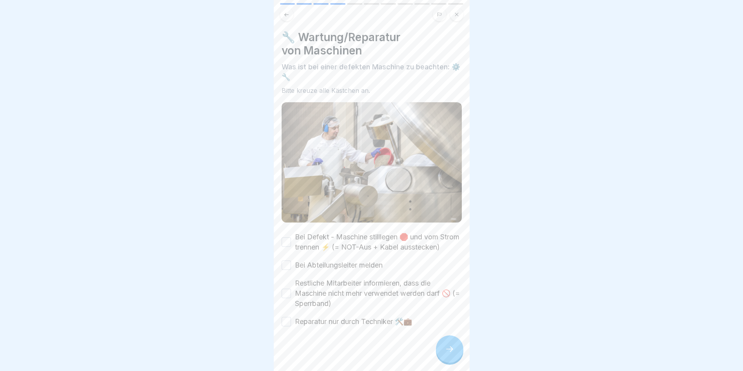
click at [354, 239] on label "Bei Defekt - Maschine stilllegen 🛑 und vom Strom trennen ⚡ (= NOT-Aus + Kabel a…" at bounding box center [378, 242] width 167 height 20
click at [291, 239] on button "Bei Defekt - Maschine stilllegen 🛑 und vom Strom trennen ⚡ (= NOT-Aus + Kabel a…" at bounding box center [286, 241] width 9 height 9
click at [340, 269] on label "Bei Abteilungsleiter melden" at bounding box center [339, 265] width 88 height 10
click at [291, 269] on button "Bei Abteilungsleiter melden" at bounding box center [286, 264] width 9 height 9
click at [371, 296] on label "Restliche Mitarbeiter informieren, dass die Maschine nicht mehr verwendet werde…" at bounding box center [378, 293] width 167 height 31
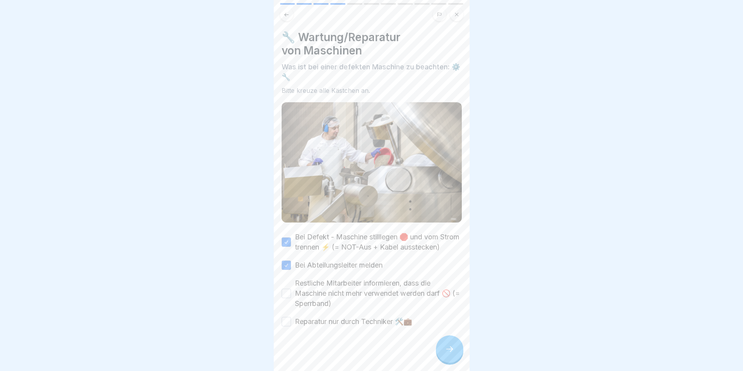
click at [291, 296] on button "Restliche Mitarbeiter informieren, dass die Maschine nicht mehr verwendet werde…" at bounding box center [286, 293] width 9 height 9
click at [399, 327] on label "Reparatur nur durch Techniker 🛠️💼" at bounding box center [353, 321] width 117 height 10
click at [291, 326] on button "Reparatur nur durch Techniker 🛠️💼" at bounding box center [286, 321] width 9 height 9
click at [445, 354] on icon at bounding box center [449, 348] width 9 height 9
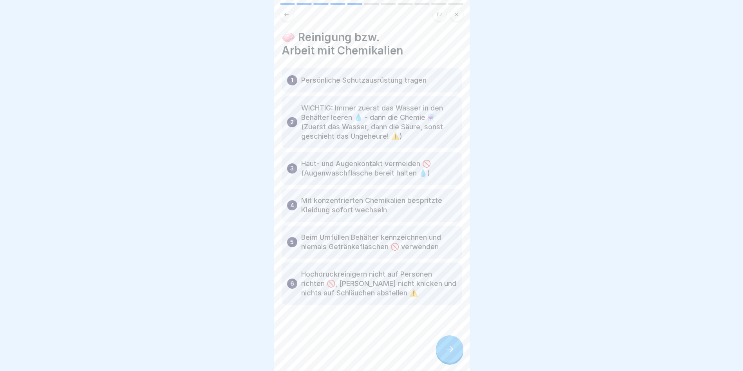
click at [452, 354] on icon at bounding box center [449, 348] width 9 height 9
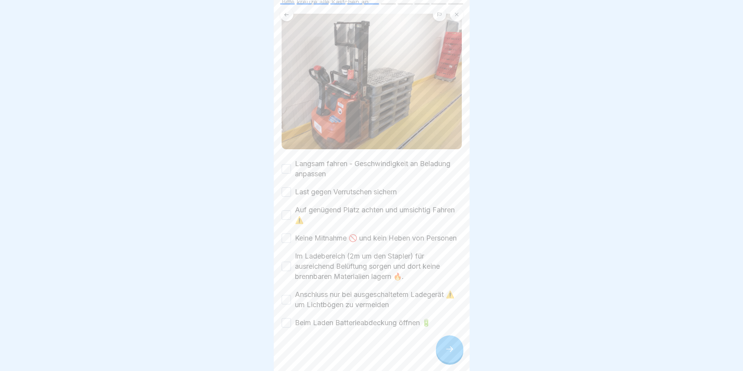
scroll to position [88, 0]
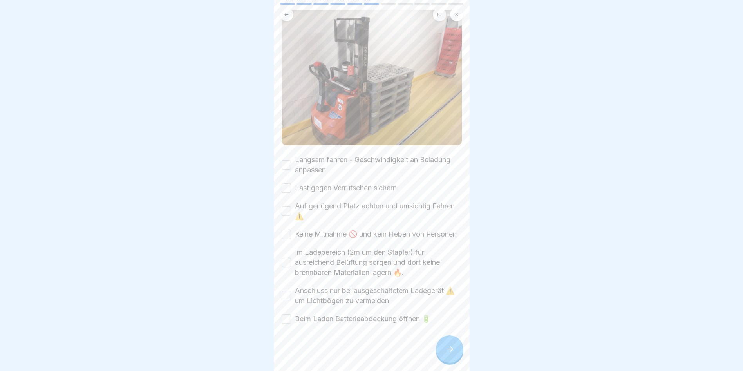
click at [332, 155] on label "Langsam fahren - Geschwindigkeit an Beladung anpassen" at bounding box center [378, 165] width 167 height 20
click at [291, 160] on button "Langsam fahren - Geschwindigkeit an Beladung anpassen" at bounding box center [286, 164] width 9 height 9
click at [327, 183] on label "Last gegen Verrutschen sichern" at bounding box center [346, 188] width 102 height 10
click at [291, 183] on button "Last gegen Verrutschen sichern" at bounding box center [286, 187] width 9 height 9
click at [363, 201] on label "Auf genügend Platz achten und umsichtig Fahren ⚠️" at bounding box center [378, 211] width 167 height 20
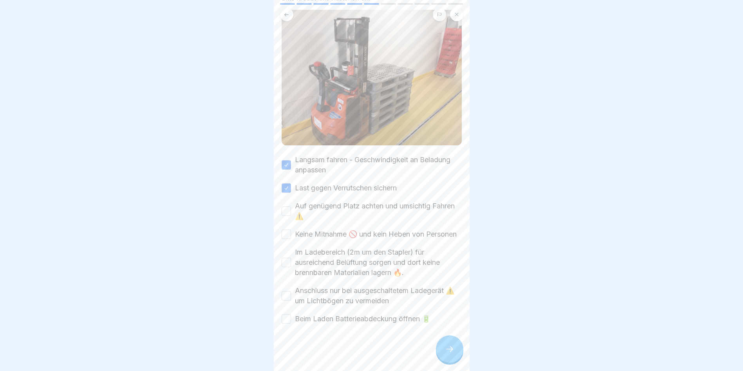
click at [291, 206] on button "Auf genügend Platz achten und umsichtig Fahren ⚠️" at bounding box center [286, 210] width 9 height 9
click at [368, 229] on label "Keine Mitnahme 🚫 und kein Heben von Personen" at bounding box center [376, 234] width 162 height 10
click at [291, 230] on button "Keine Mitnahme 🚫 und kein Heben von Personen" at bounding box center [286, 234] width 9 height 9
click at [372, 268] on label "Im Ladebereich (2m um den Stapler) für ausreichend Belüftung sorgen und dort ke…" at bounding box center [378, 262] width 167 height 31
click at [291, 267] on button "Im Ladebereich (2m um den Stapler) für ausreichend Belüftung sorgen und dort ke…" at bounding box center [286, 262] width 9 height 9
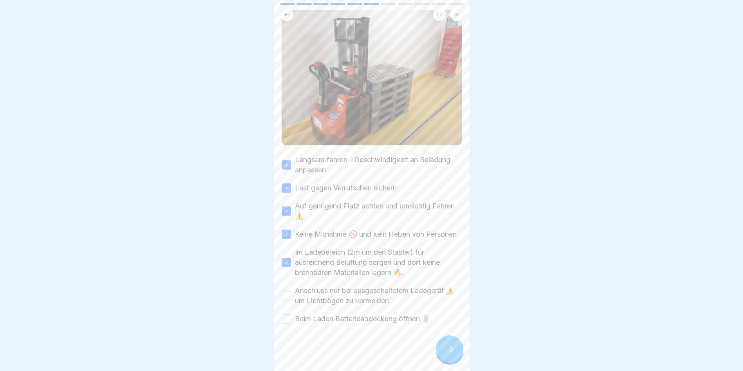
click at [408, 300] on label "Anschluss nur bei ausgeschaltetem Ladegerät ⚠️ um Lichtbögen zu vermeiden" at bounding box center [378, 296] width 167 height 20
click at [291, 300] on button "Anschluss nur bei ausgeschaltetem Ladegerät ⚠️ um Lichtbögen zu vermeiden" at bounding box center [286, 295] width 9 height 9
click at [392, 322] on label "Beim Laden Batterieabdeckung öffnen 🔋" at bounding box center [363, 319] width 136 height 10
click at [291, 322] on button "Beim Laden Batterieabdeckung öffnen 🔋" at bounding box center [286, 318] width 9 height 9
click at [450, 353] on icon at bounding box center [449, 348] width 9 height 9
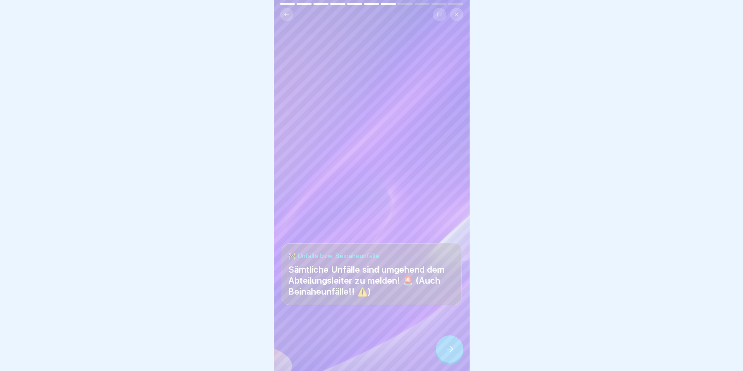
click at [450, 353] on icon at bounding box center [449, 348] width 9 height 9
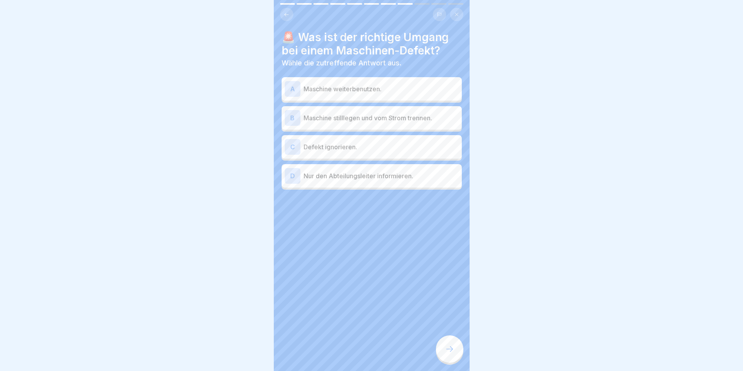
click at [337, 120] on p "Maschine stilllegen und vom Strom trennen." at bounding box center [381, 117] width 155 height 9
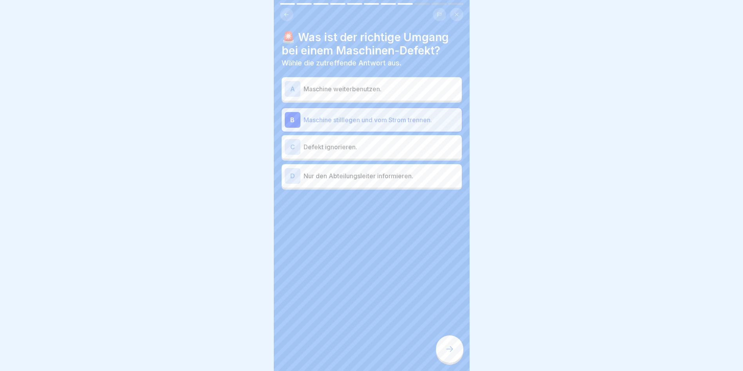
click at [452, 345] on div at bounding box center [449, 348] width 27 height 27
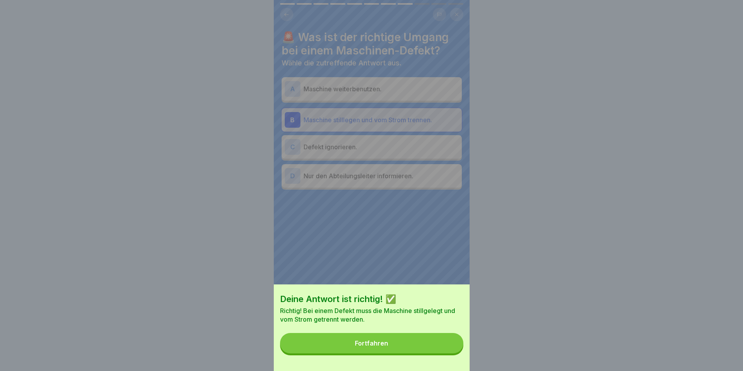
click at [376, 345] on button "Fortfahren" at bounding box center [371, 343] width 183 height 20
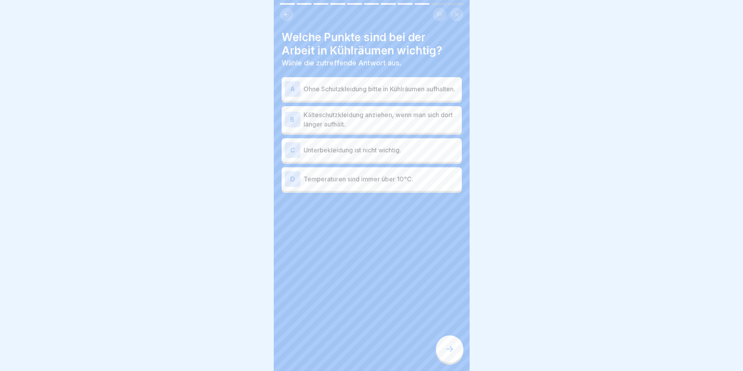
click at [374, 128] on p "Kälteschutzkleidung anziehen, wenn man sich dort länger aufhält." at bounding box center [381, 119] width 155 height 19
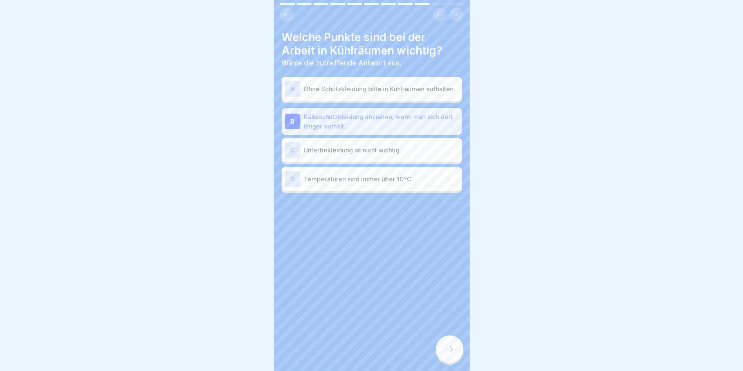
click at [447, 354] on icon at bounding box center [449, 348] width 9 height 9
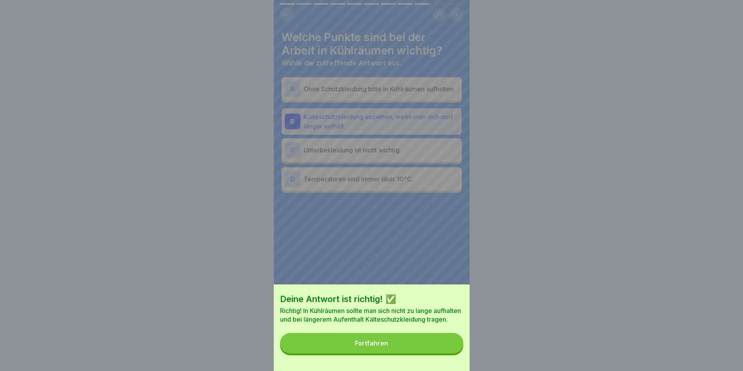
click at [419, 344] on button "Fortfahren" at bounding box center [371, 343] width 183 height 20
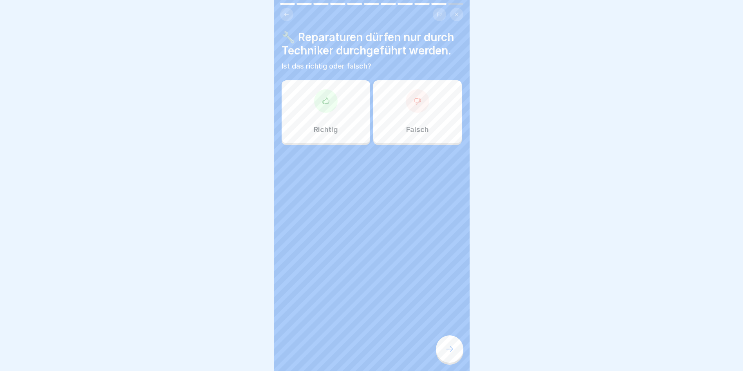
click at [340, 107] on div "Richtig" at bounding box center [326, 111] width 89 height 63
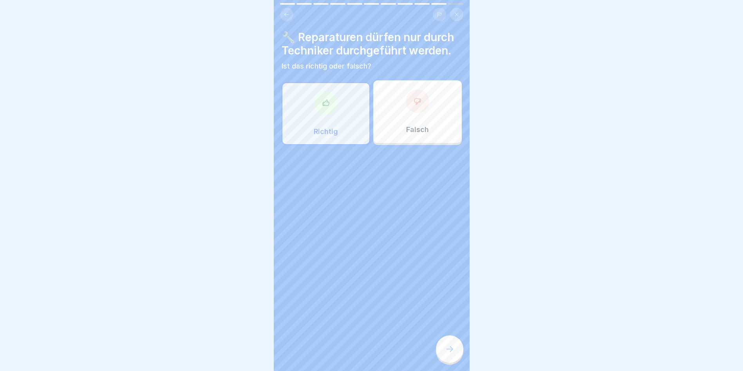
click at [445, 353] on icon at bounding box center [449, 348] width 9 height 9
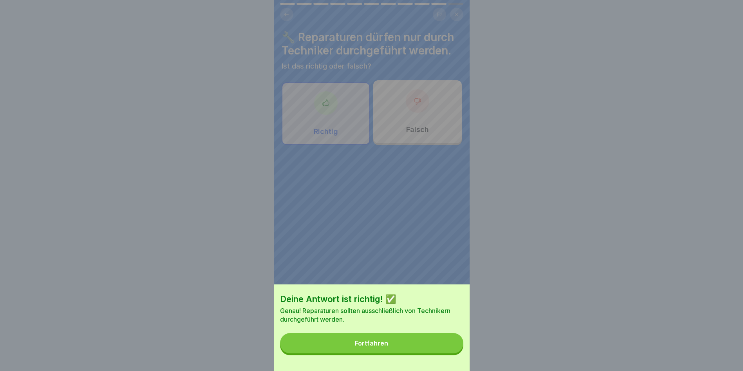
click at [405, 351] on button "Fortfahren" at bounding box center [371, 343] width 183 height 20
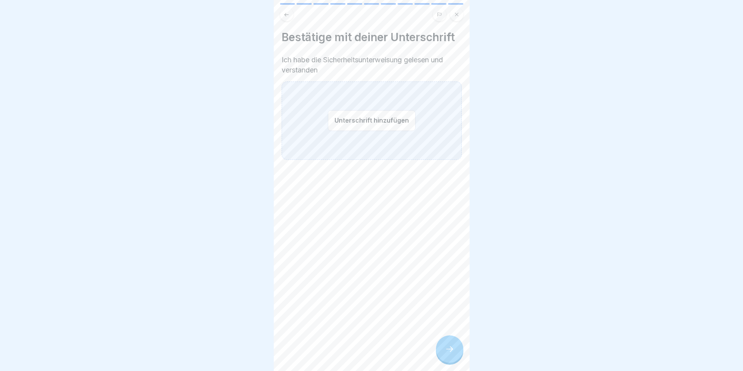
click at [357, 118] on button "Unterschrift hinzufügen" at bounding box center [372, 120] width 88 height 21
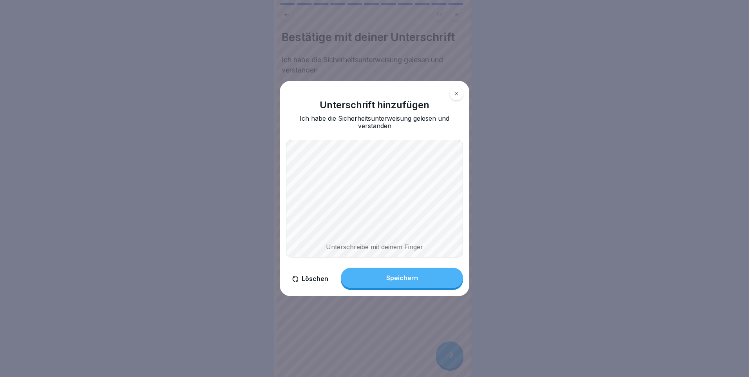
click at [293, 241] on div "Unterschreibe mit deinem Finger" at bounding box center [374, 199] width 177 height 118
click at [318, 240] on div "Unterschreibe mit deinem Finger" at bounding box center [374, 199] width 177 height 118
click at [315, 276] on button "Löschen" at bounding box center [310, 279] width 49 height 22
click at [295, 240] on div "Unterschreibe mit deinem Finger" at bounding box center [374, 199] width 177 height 118
click at [308, 281] on button "Löschen" at bounding box center [310, 279] width 49 height 22
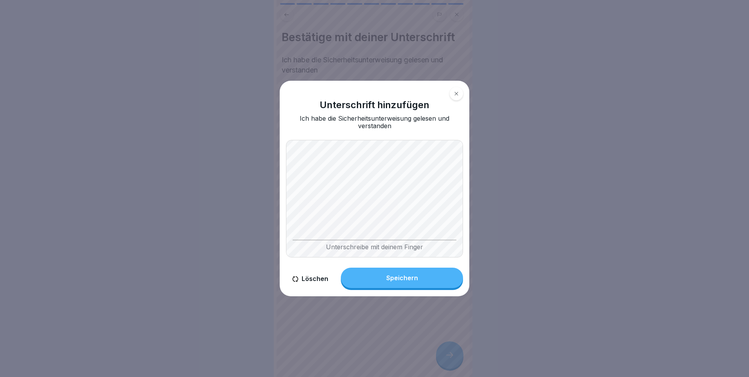
click at [297, 246] on div "Unterschreibe mit deinem Finger" at bounding box center [374, 199] width 177 height 118
click at [322, 241] on div "Unterschreibe mit deinem Finger" at bounding box center [374, 199] width 177 height 118
click at [318, 276] on button "Löschen" at bounding box center [310, 279] width 49 height 22
click at [295, 243] on div "Unterschreibe mit deinem Finger" at bounding box center [374, 199] width 177 height 118
click at [312, 274] on button "Löschen" at bounding box center [310, 279] width 49 height 22
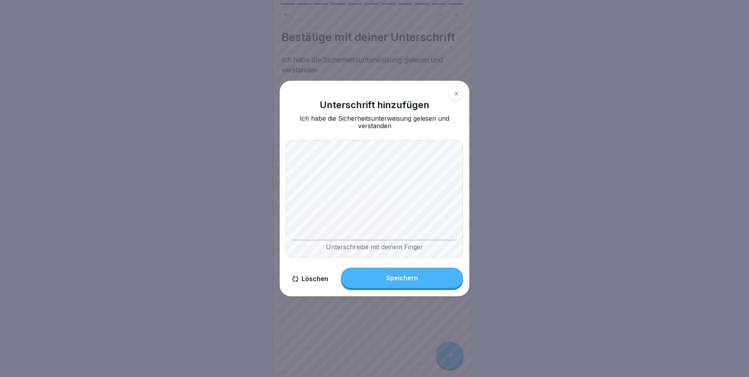
click at [296, 242] on div "Unterschreibe mit deinem Finger" at bounding box center [374, 199] width 177 height 118
click at [314, 277] on button "Löschen" at bounding box center [310, 279] width 49 height 22
click at [295, 244] on div "Unterschreibe mit deinem Finger" at bounding box center [374, 199] width 177 height 118
click at [324, 240] on div "Unterschreibe mit deinem Finger" at bounding box center [374, 199] width 177 height 118
click at [378, 239] on div "Unterschreibe mit deinem Finger" at bounding box center [374, 199] width 177 height 118
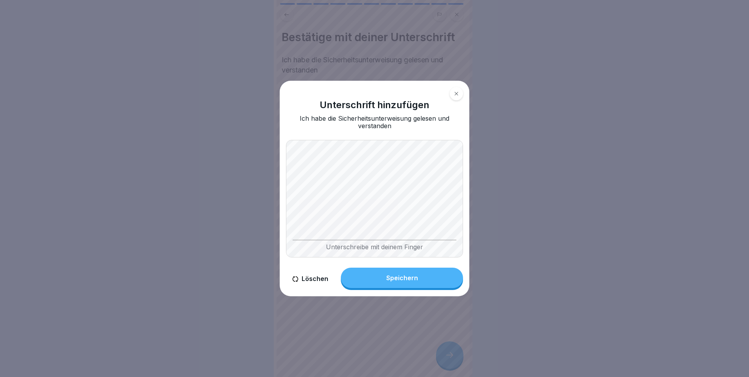
click at [321, 275] on button "Löschen" at bounding box center [310, 279] width 49 height 22
click at [299, 239] on div "Unterschreibe mit deinem Finger" at bounding box center [374, 199] width 177 height 118
click at [322, 241] on div "Unterschreibe mit deinem Finger" at bounding box center [374, 199] width 177 height 118
drag, startPoint x: 308, startPoint y: 278, endPoint x: 306, endPoint y: 272, distance: 6.6
click at [308, 279] on button "Löschen" at bounding box center [310, 279] width 49 height 22
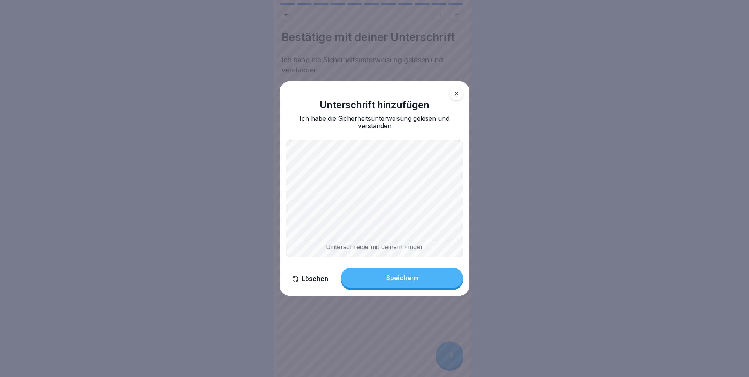
click at [296, 244] on div "Unterschreibe mit deinem Finger" at bounding box center [374, 199] width 177 height 118
click at [309, 276] on button "Löschen" at bounding box center [310, 279] width 49 height 22
click at [297, 242] on div "Unterschreibe mit deinem Finger" at bounding box center [374, 199] width 177 height 118
click at [326, 241] on div "Unterschreibe mit deinem Finger" at bounding box center [374, 199] width 177 height 118
click at [315, 273] on button "Löschen" at bounding box center [310, 279] width 49 height 22
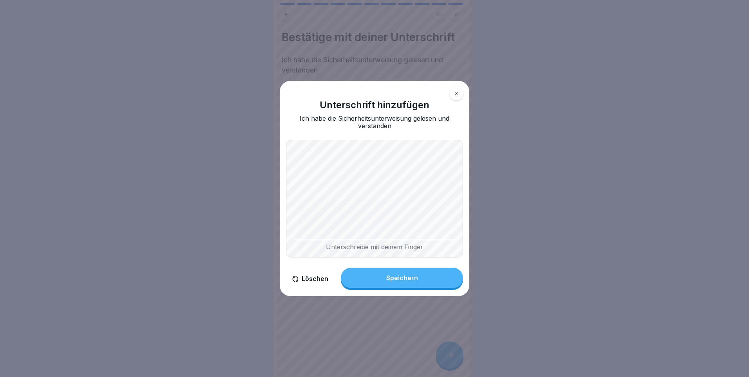
click at [298, 241] on div "Unterschreibe mit deinem Finger" at bounding box center [374, 199] width 177 height 118
click at [311, 282] on button "Löschen" at bounding box center [310, 279] width 49 height 22
click at [299, 239] on div "Unterschreibe mit deinem Finger" at bounding box center [374, 199] width 177 height 118
click at [312, 278] on button "Löschen" at bounding box center [310, 279] width 49 height 22
click at [297, 242] on div "Unterschreibe mit deinem Finger" at bounding box center [374, 199] width 177 height 118
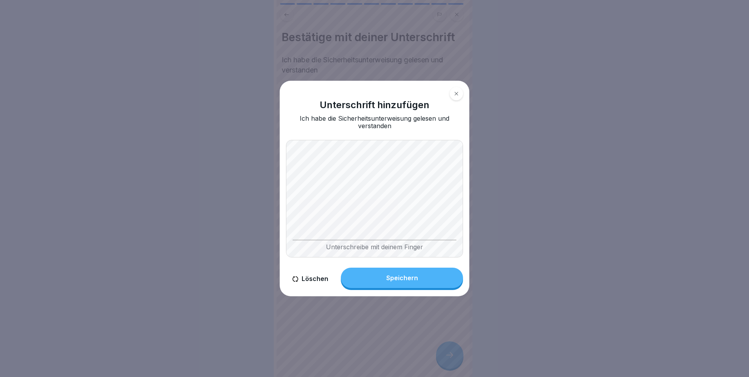
click at [305, 277] on button "Löschen" at bounding box center [310, 279] width 49 height 22
click at [297, 242] on div "Unterschreibe mit deinem Finger" at bounding box center [374, 199] width 177 height 118
click at [321, 240] on div "Unterschreibe mit deinem Finger" at bounding box center [374, 199] width 177 height 118
click at [305, 277] on button "Löschen" at bounding box center [310, 279] width 49 height 22
click at [297, 241] on div "Unterschreibe mit deinem Finger" at bounding box center [374, 199] width 177 height 118
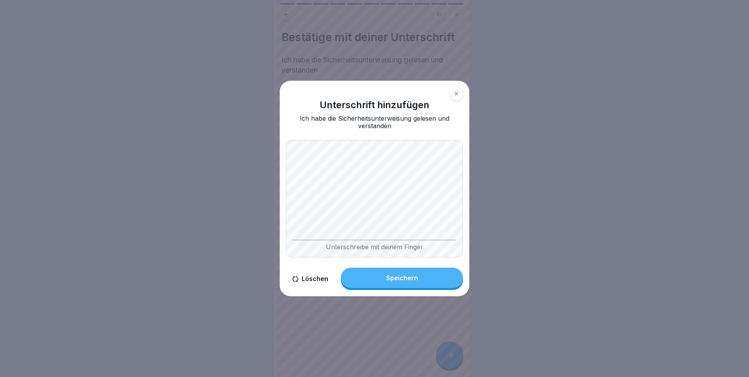
click at [311, 279] on button "Löschen" at bounding box center [310, 279] width 49 height 22
click at [304, 244] on div "Unterschreibe mit deinem Finger" at bounding box center [374, 199] width 177 height 118
click at [308, 277] on button "Löschen" at bounding box center [310, 279] width 49 height 22
click at [298, 246] on div "Unterschreibe mit deinem Finger" at bounding box center [374, 199] width 177 height 118
click at [323, 241] on div "Unterschreibe mit deinem Finger" at bounding box center [374, 199] width 177 height 118
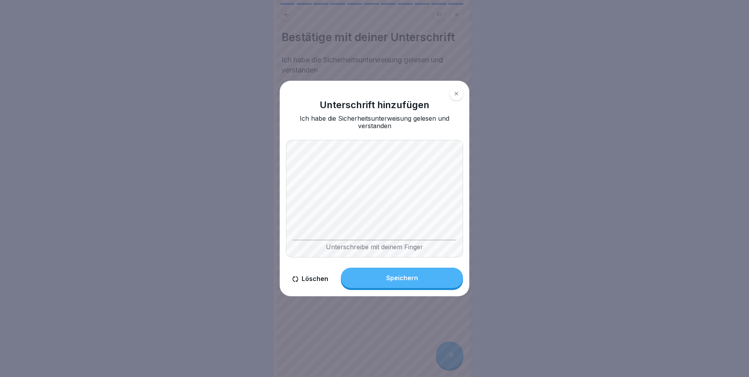
click at [309, 280] on button "Löschen" at bounding box center [310, 279] width 49 height 22
click at [300, 242] on div "Unterschreibe mit deinem Finger" at bounding box center [374, 199] width 177 height 118
click at [316, 240] on div "Unterschreibe mit deinem Finger" at bounding box center [374, 199] width 177 height 118
click at [309, 273] on button "Löschen" at bounding box center [310, 279] width 49 height 22
click at [293, 246] on div "Unterschreibe mit deinem Finger" at bounding box center [374, 199] width 177 height 118
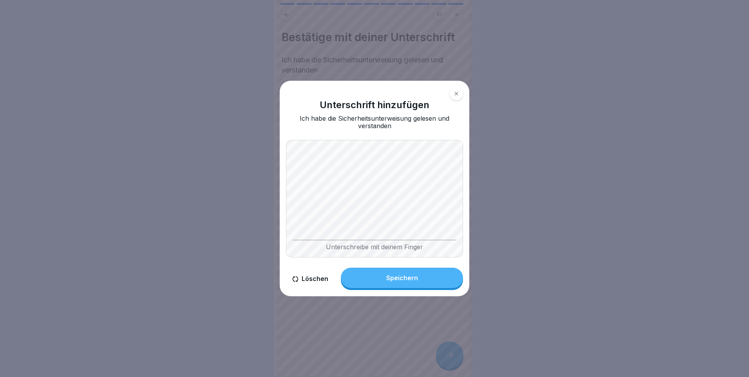
click at [304, 275] on button "Löschen" at bounding box center [310, 279] width 49 height 22
click at [297, 243] on div "Unterschreibe mit deinem Finger" at bounding box center [374, 199] width 177 height 118
click at [324, 241] on div "Unterschreibe mit deinem Finger" at bounding box center [374, 199] width 177 height 118
click at [420, 242] on div "Unterschreibe mit deinem Finger" at bounding box center [374, 199] width 177 height 118
click at [374, 282] on button "Speichern" at bounding box center [402, 278] width 122 height 20
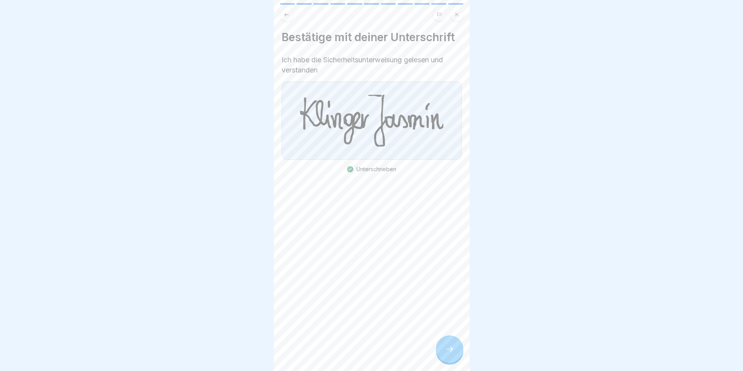
click at [443, 357] on div at bounding box center [449, 348] width 27 height 27
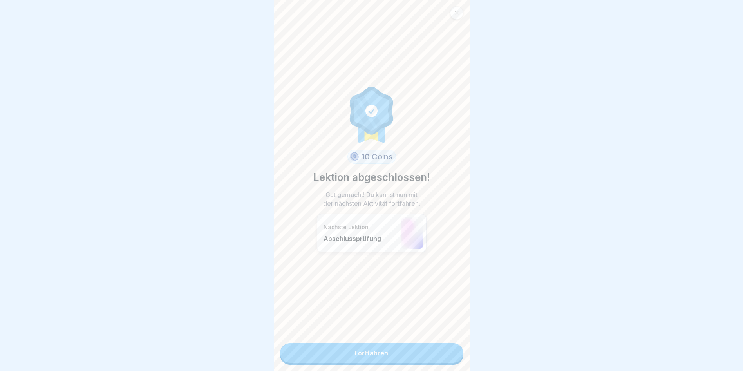
click at [357, 354] on link "Fortfahren" at bounding box center [371, 353] width 183 height 20
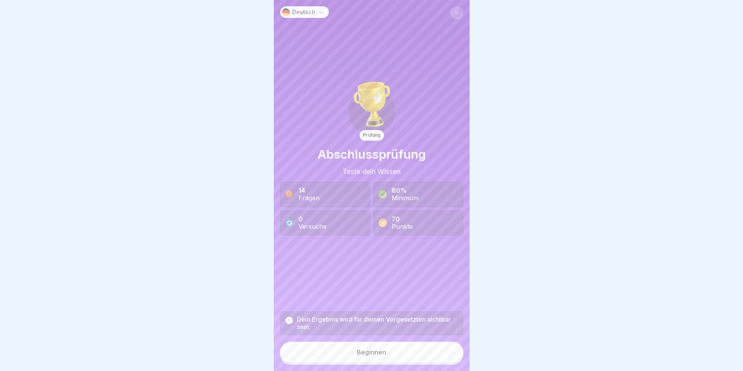
click at [372, 356] on div "Beginnen" at bounding box center [371, 352] width 29 height 7
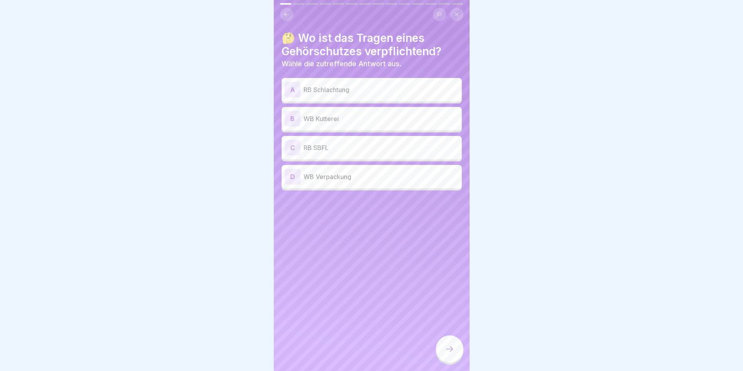
click at [320, 116] on p "WB Kutterei" at bounding box center [381, 118] width 155 height 9
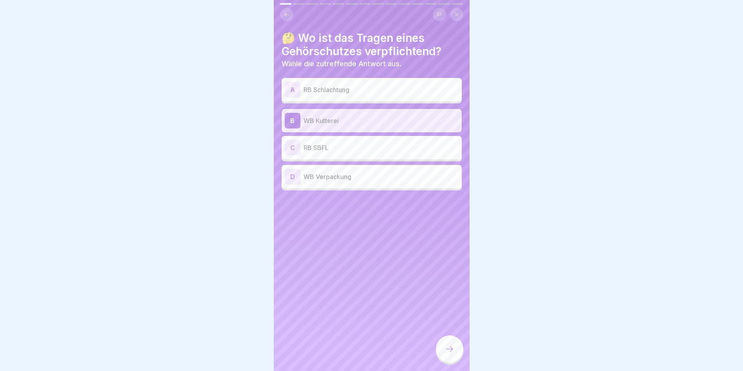
click at [316, 98] on div "A RB Schlachtung" at bounding box center [372, 90] width 180 height 24
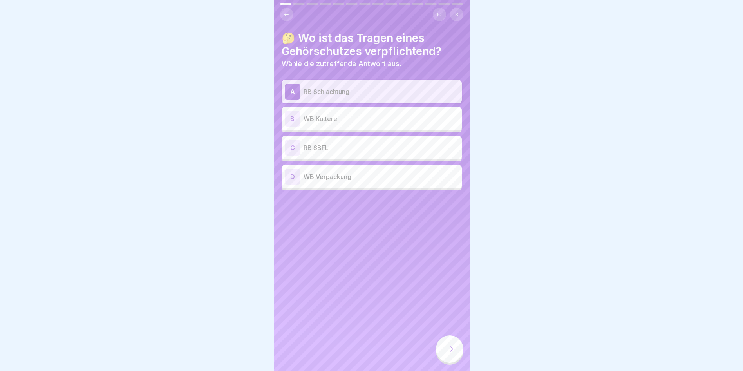
click at [314, 119] on p "WB Kutterei" at bounding box center [381, 118] width 155 height 9
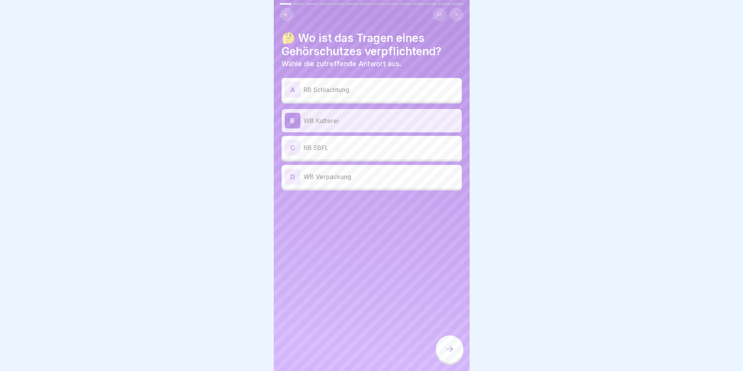
click at [447, 363] on div at bounding box center [449, 348] width 27 height 27
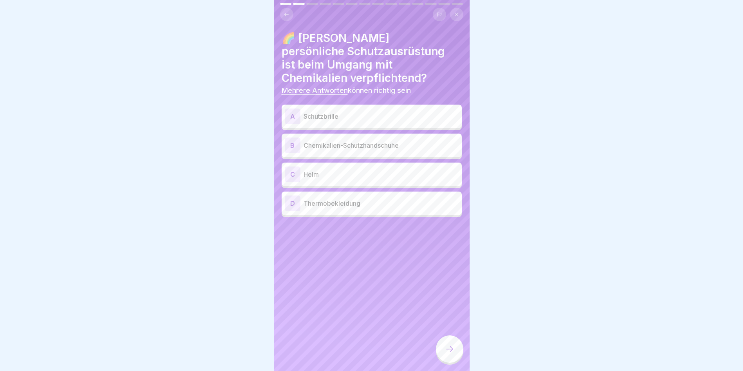
click at [340, 141] on p "Chemikalien-Schutzhandschuhe" at bounding box center [381, 145] width 155 height 9
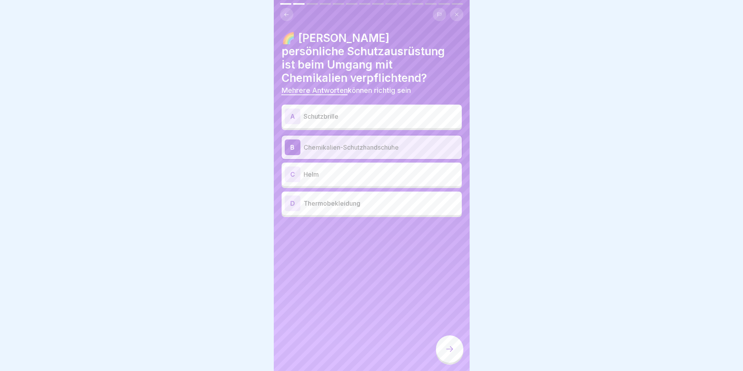
click at [343, 125] on div "A Schutzbrille" at bounding box center [372, 117] width 180 height 24
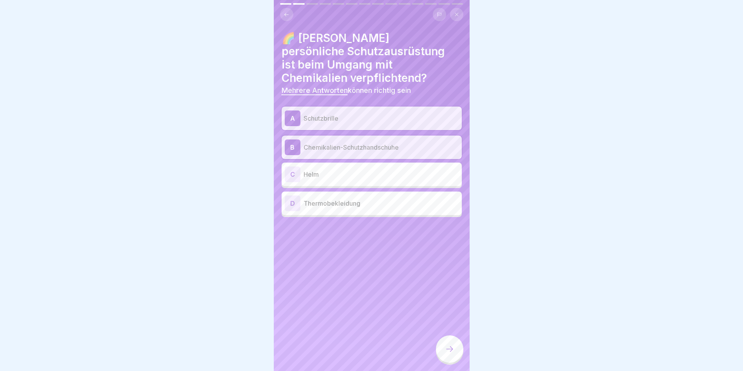
click at [448, 354] on icon at bounding box center [449, 348] width 9 height 9
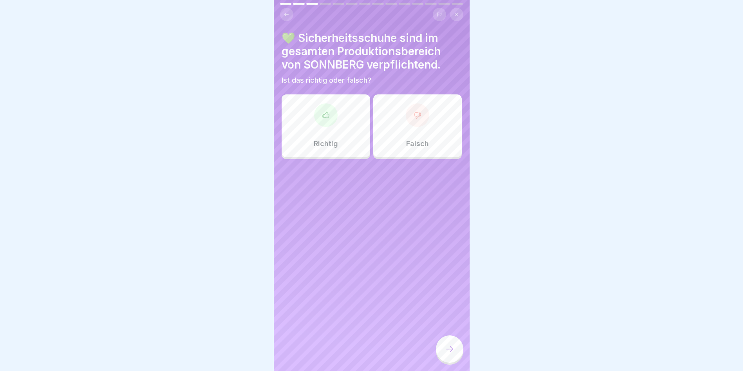
click at [314, 146] on p "Richtig" at bounding box center [326, 143] width 24 height 9
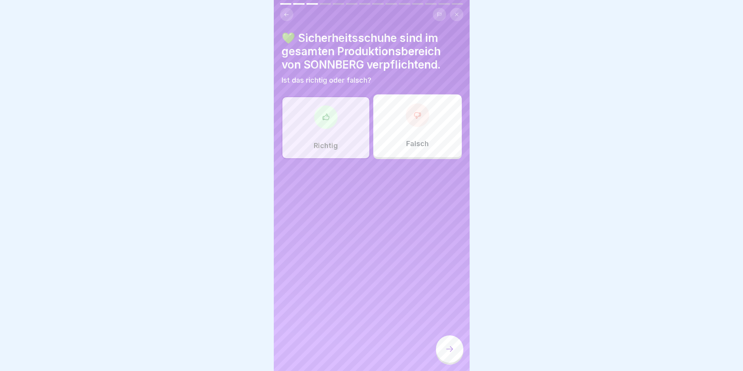
click at [443, 355] on div at bounding box center [449, 348] width 27 height 27
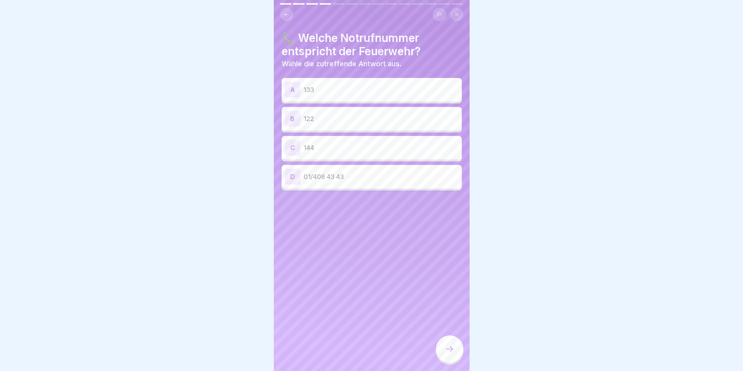
click at [330, 113] on div "B 122" at bounding box center [372, 119] width 174 height 16
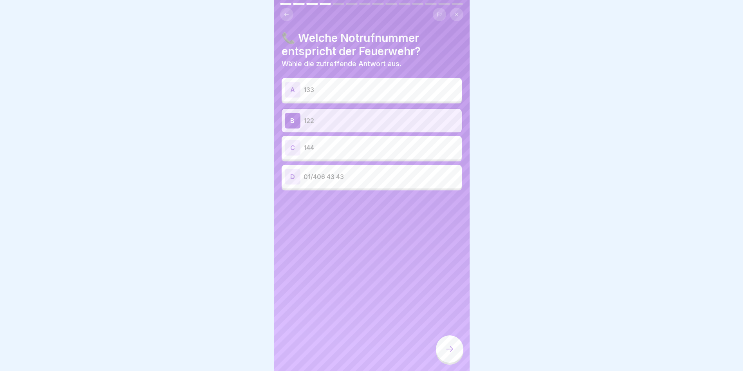
click at [447, 349] on div at bounding box center [449, 348] width 27 height 27
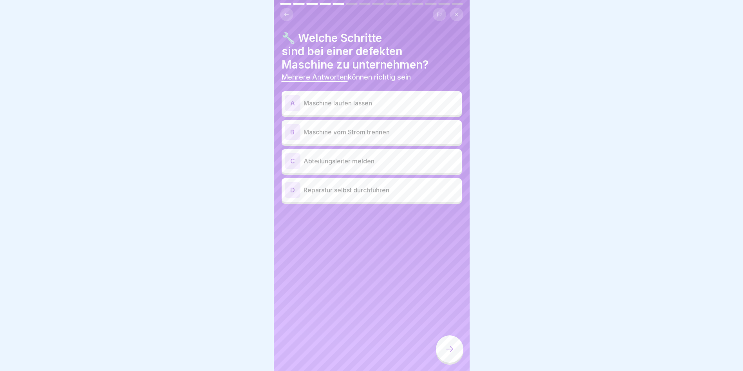
click at [397, 132] on p "Maschine vom Strom trennen" at bounding box center [381, 131] width 155 height 9
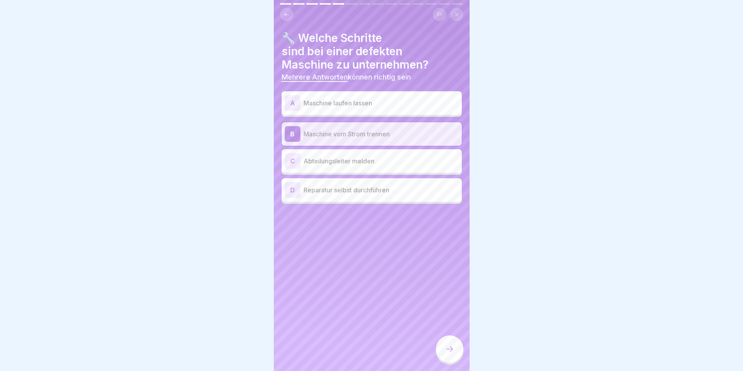
click at [374, 167] on div "C Abteilungsleiter melden" at bounding box center [372, 161] width 174 height 16
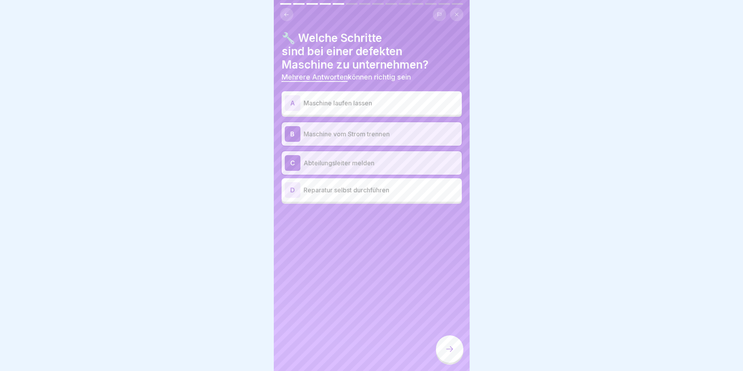
click at [437, 354] on div at bounding box center [449, 348] width 27 height 27
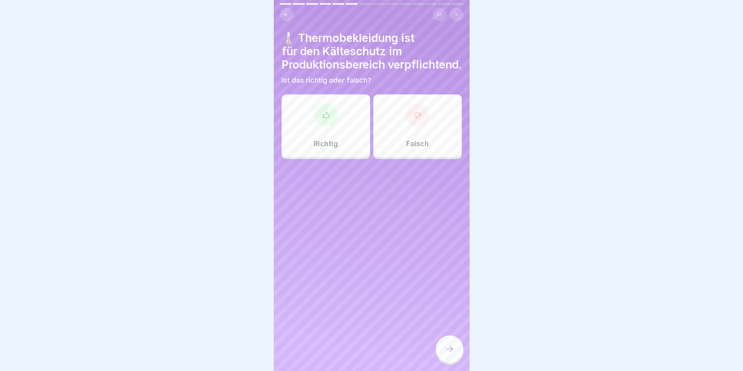
click at [425, 157] on div "Falsch" at bounding box center [417, 125] width 89 height 63
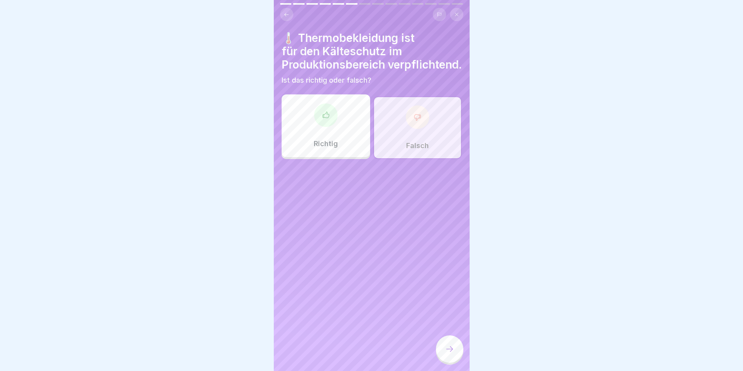
click at [439, 350] on div at bounding box center [449, 348] width 27 height 27
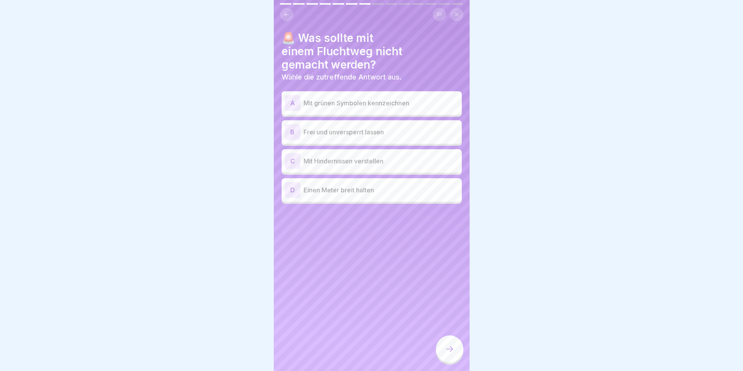
click at [349, 160] on p "Mit Hindernissen verstellen" at bounding box center [381, 160] width 155 height 9
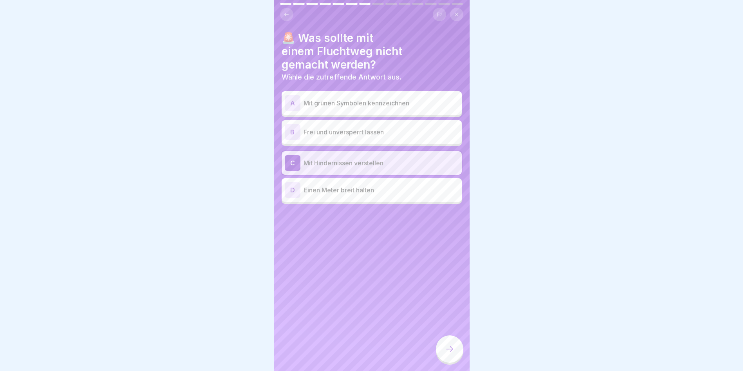
click at [445, 351] on div at bounding box center [449, 348] width 27 height 27
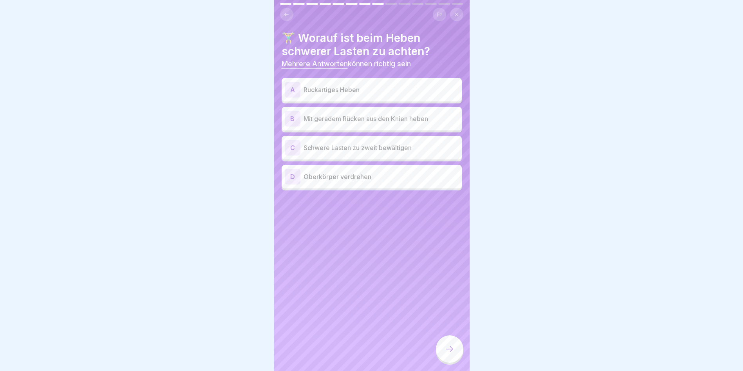
click at [378, 129] on div "B Mit geradem Rücken aus den Knien heben" at bounding box center [372, 119] width 180 height 24
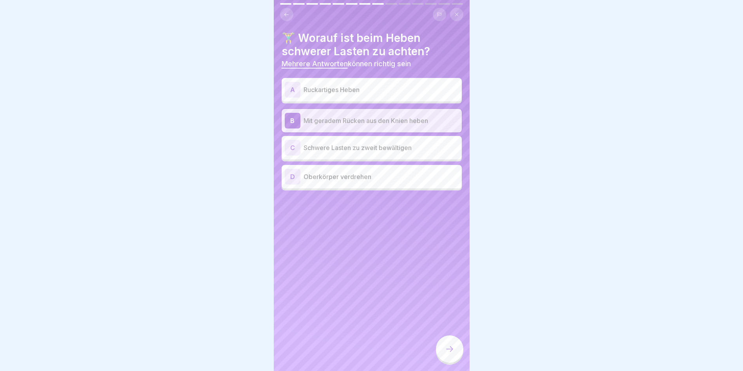
click at [383, 151] on p "Schwere Lasten zu zweit bewältigen" at bounding box center [381, 147] width 155 height 9
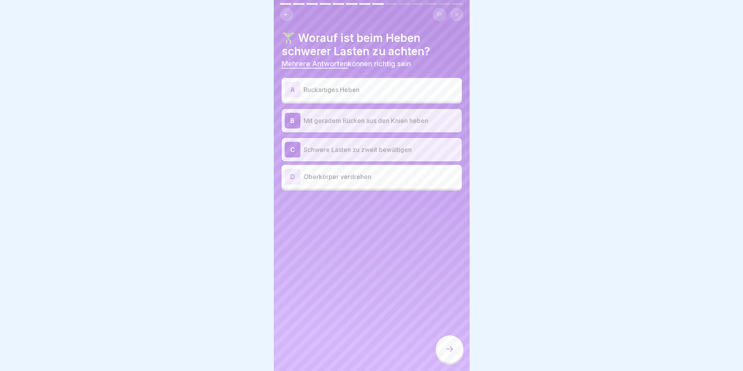
click at [455, 353] on div at bounding box center [449, 348] width 27 height 27
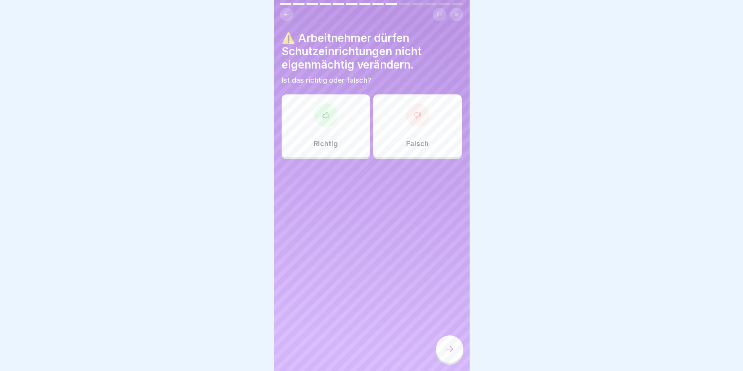
click at [348, 145] on div "Richtig" at bounding box center [326, 125] width 89 height 63
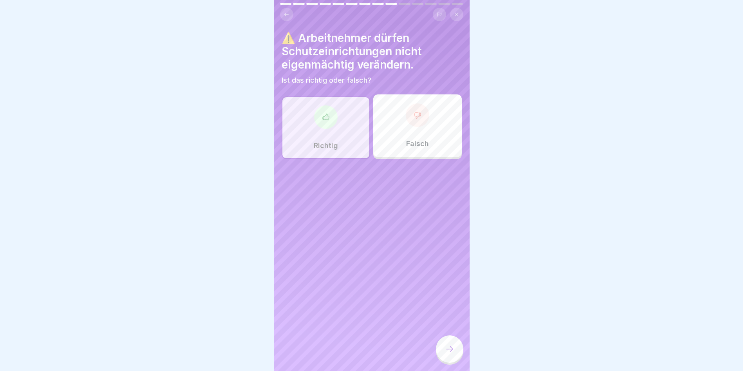
click at [455, 359] on div at bounding box center [449, 348] width 27 height 27
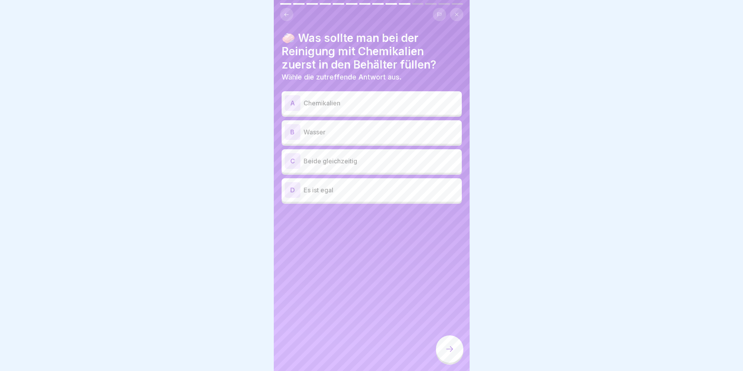
click at [371, 136] on p "Wasser" at bounding box center [381, 131] width 155 height 9
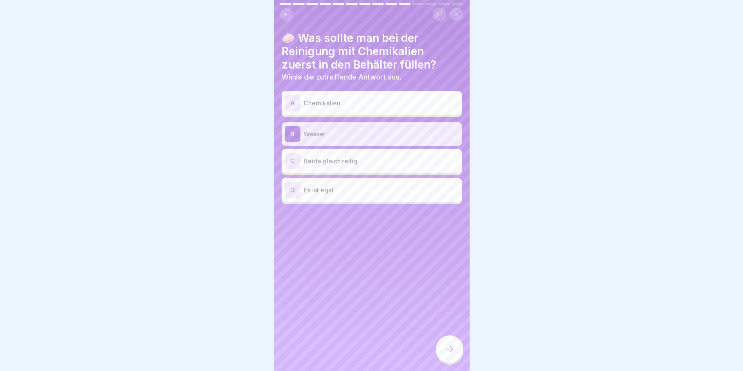
click at [447, 354] on icon at bounding box center [449, 348] width 9 height 9
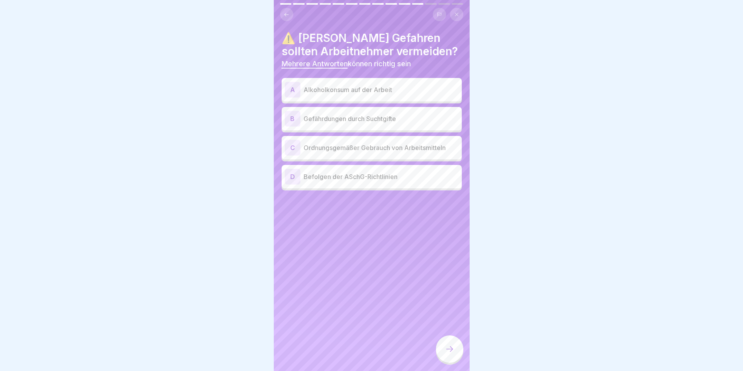
click at [347, 97] on div "A Alkoholkonsum auf der Arbeit" at bounding box center [372, 90] width 174 height 16
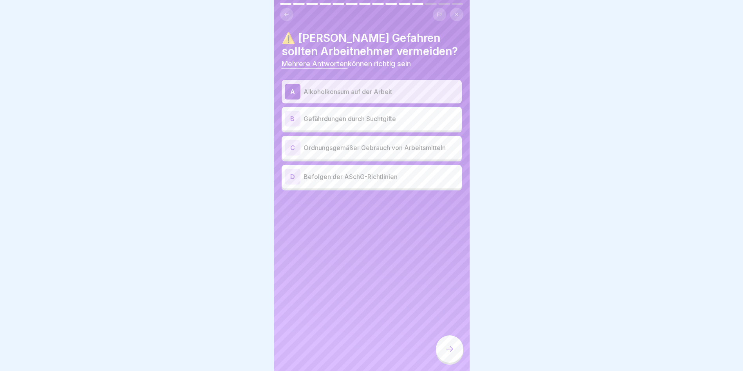
click at [414, 108] on div "B Gefährdungen durch Suchtgifte" at bounding box center [372, 119] width 180 height 24
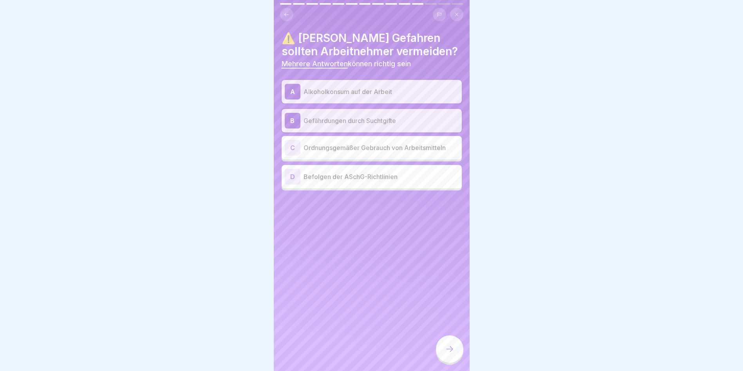
click at [443, 353] on div at bounding box center [449, 348] width 27 height 27
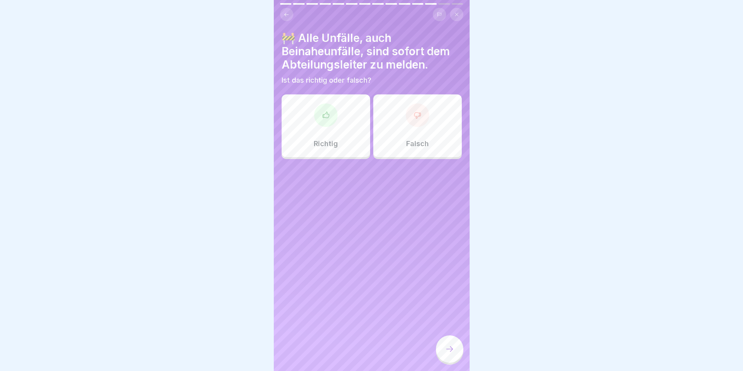
click at [336, 130] on div "Richtig" at bounding box center [326, 125] width 89 height 63
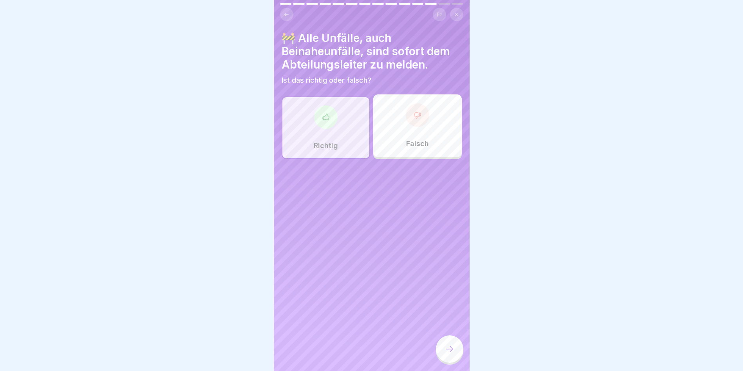
click at [445, 351] on icon at bounding box center [449, 348] width 9 height 9
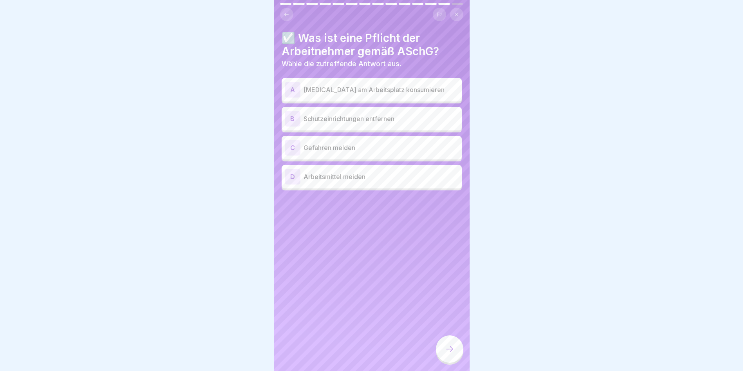
click at [330, 147] on p "Gefahren melden" at bounding box center [381, 147] width 155 height 9
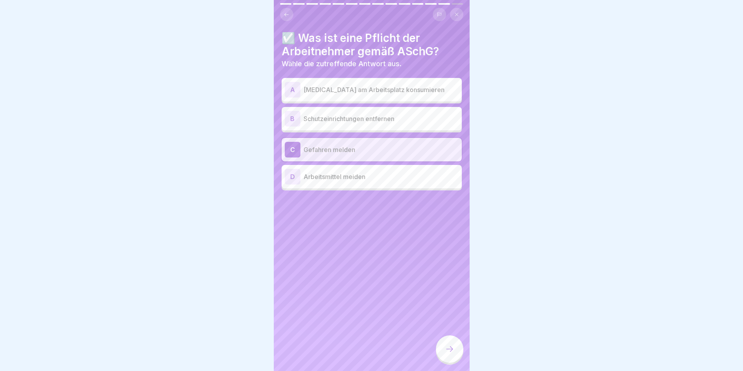
click at [454, 348] on div at bounding box center [449, 348] width 27 height 27
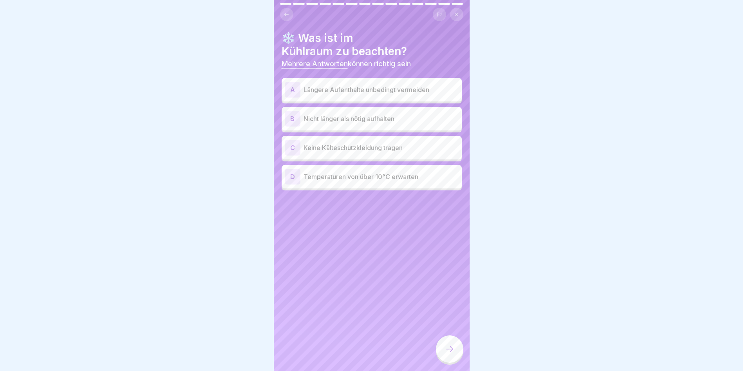
click at [409, 97] on div "A Längere Aufenthalte unbedingt vermeiden" at bounding box center [372, 90] width 174 height 16
click at [410, 111] on div "B Nicht länger als nötig aufhalten" at bounding box center [372, 119] width 174 height 16
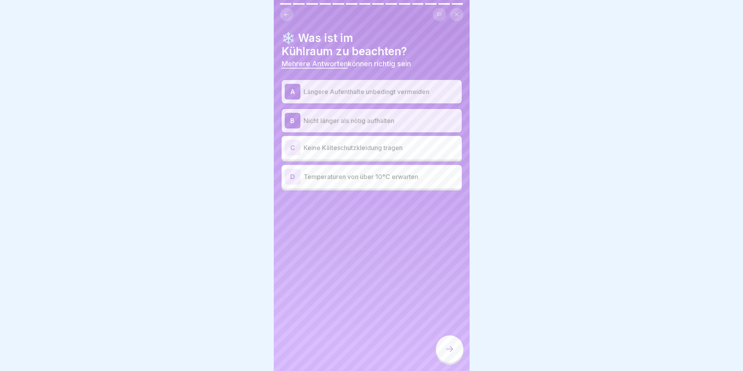
click at [448, 354] on icon at bounding box center [449, 348] width 9 height 9
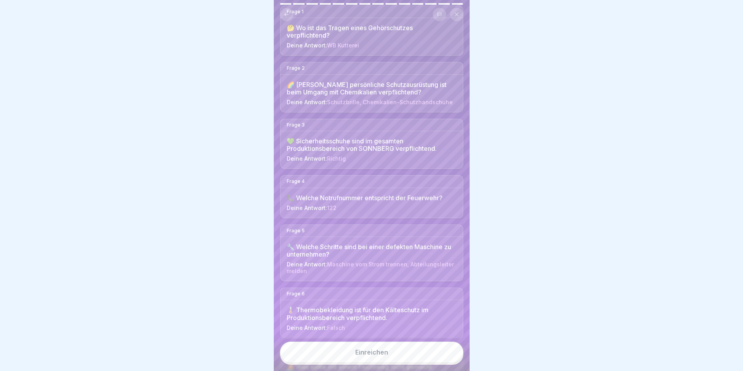
scroll to position [157, 0]
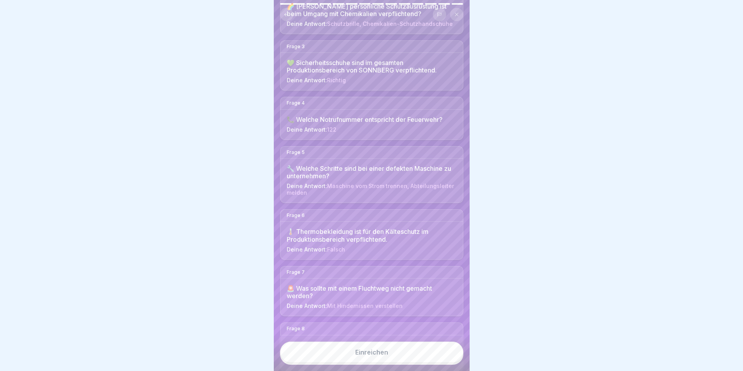
click at [369, 356] on div "Einreichen" at bounding box center [371, 352] width 33 height 7
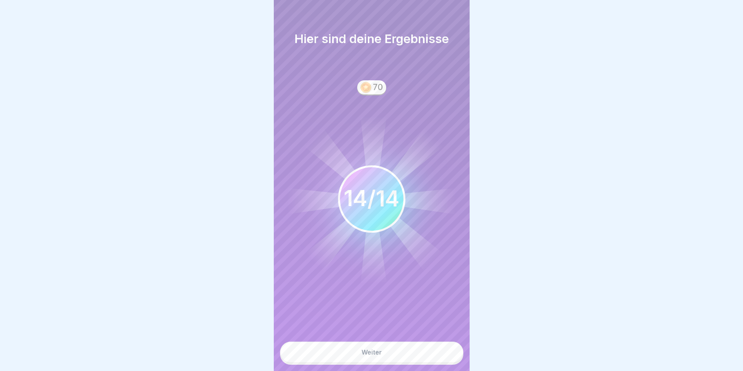
click at [365, 356] on div "Weiter" at bounding box center [372, 352] width 20 height 7
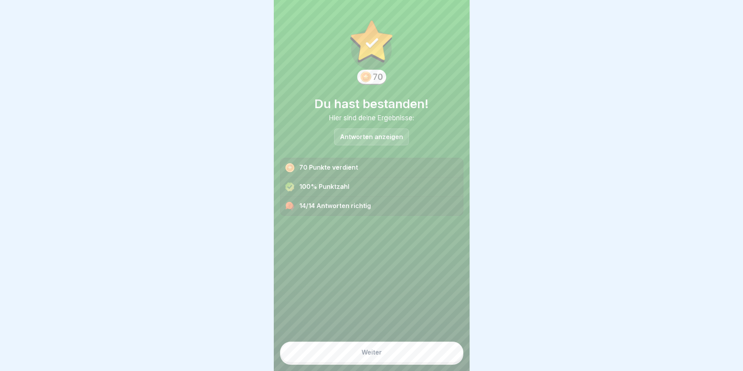
click at [356, 355] on button "Weiter" at bounding box center [371, 352] width 183 height 21
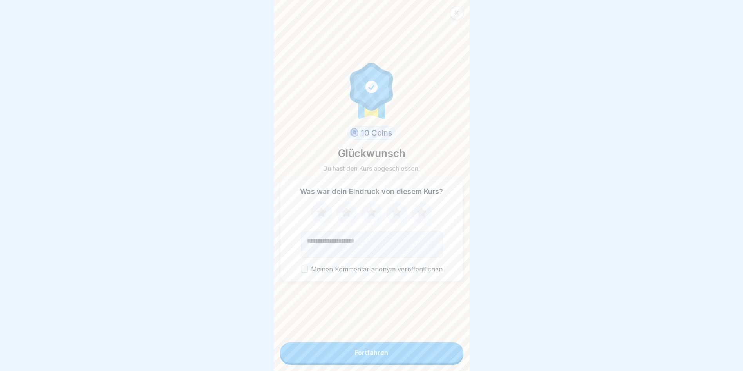
click at [363, 356] on div "Fortfahren" at bounding box center [371, 352] width 33 height 7
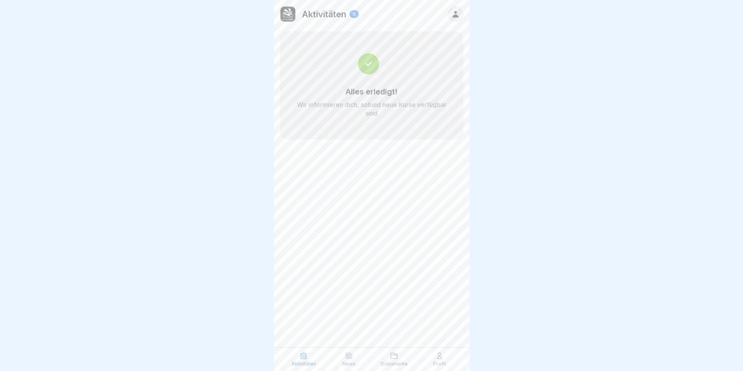
click at [297, 367] on p "Aktivitäten" at bounding box center [303, 363] width 25 height 5
click at [430, 362] on div "Profil" at bounding box center [440, 359] width 42 height 15
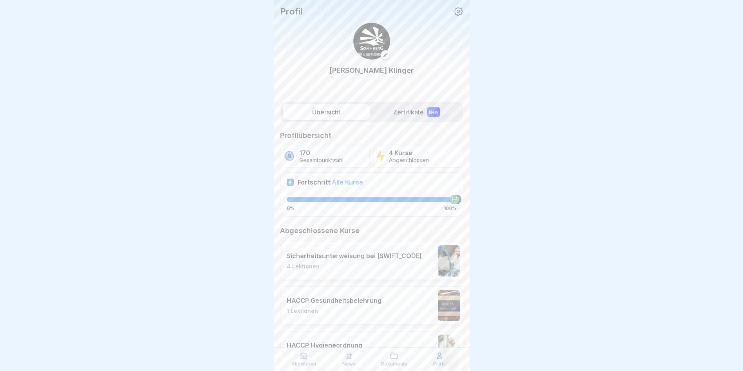
click at [307, 359] on icon at bounding box center [304, 356] width 8 height 8
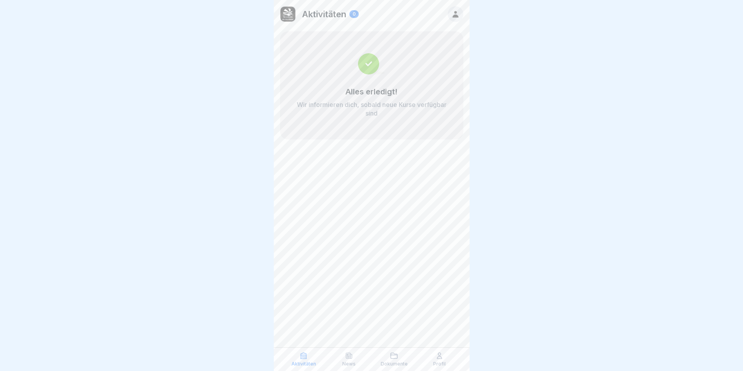
scroll to position [6, 0]
click at [383, 354] on div "Dokumente" at bounding box center [395, 359] width 42 height 15
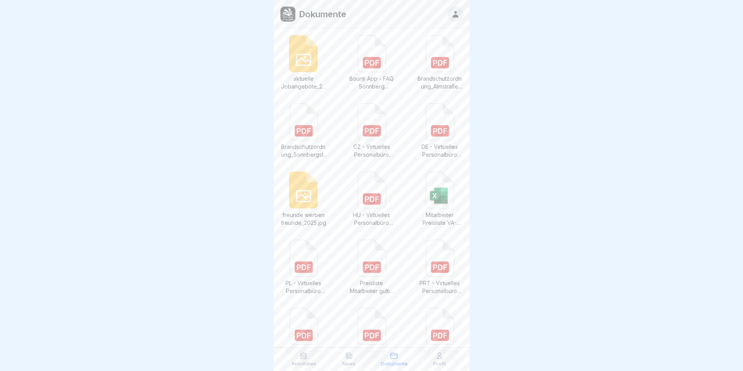
click at [357, 362] on div "News" at bounding box center [349, 359] width 42 height 15
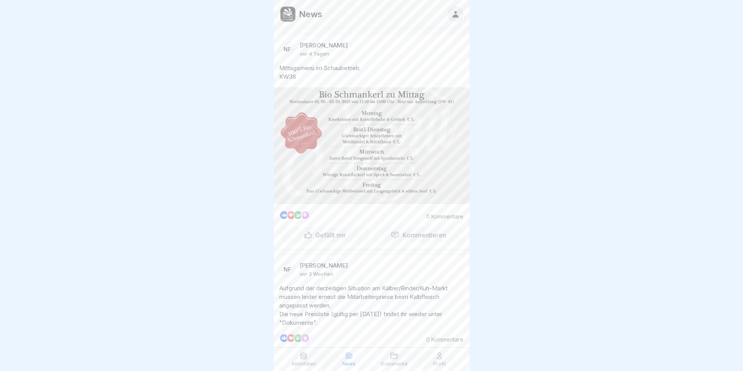
click at [365, 182] on img at bounding box center [372, 145] width 196 height 117
click at [490, 268] on div at bounding box center [371, 185] width 743 height 371
click at [390, 360] on icon at bounding box center [394, 356] width 8 height 8
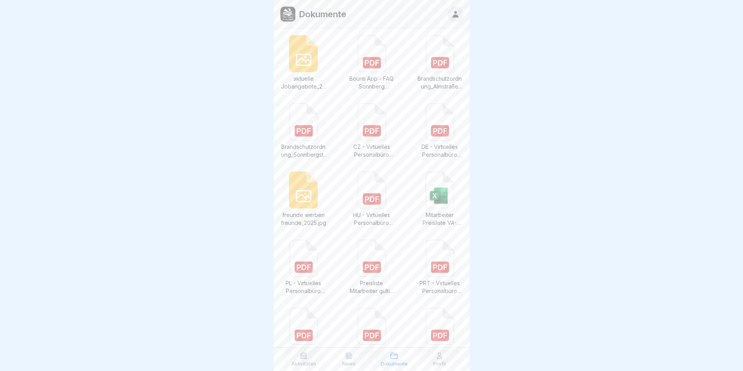
click at [351, 354] on icon at bounding box center [349, 355] width 6 height 5
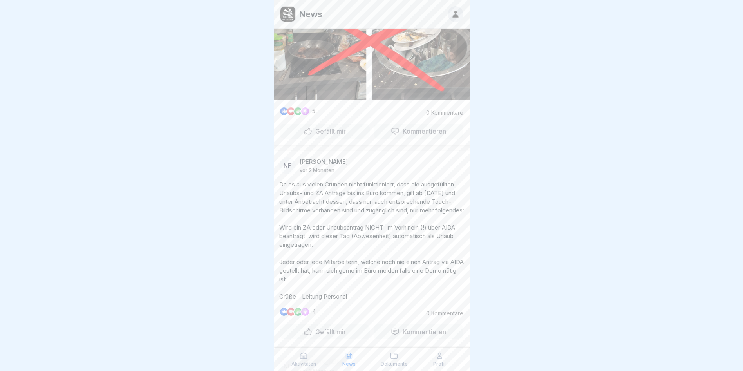
scroll to position [823, 0]
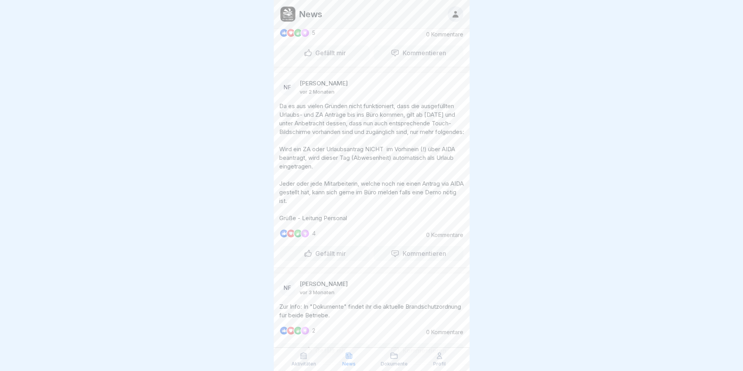
drag, startPoint x: 398, startPoint y: 175, endPoint x: 389, endPoint y: 193, distance: 19.4
drag, startPoint x: 389, startPoint y: 193, endPoint x: 392, endPoint y: 179, distance: 14.6
click at [392, 179] on p "Da es aus vielen Gründen nicht funktioniert, dass die ausgefüllten Urlaubs- und…" at bounding box center [371, 162] width 185 height 121
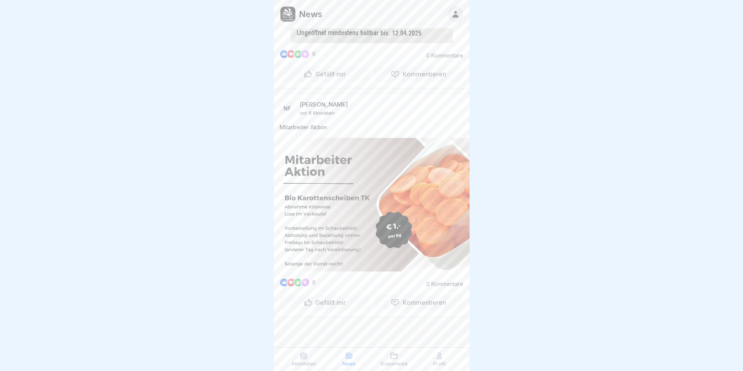
scroll to position [6, 0]
click at [486, 94] on div at bounding box center [371, 185] width 743 height 371
click at [493, 121] on div at bounding box center [371, 185] width 743 height 371
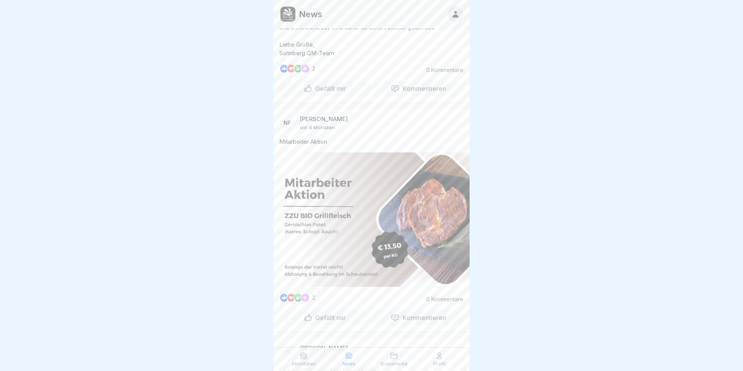
scroll to position [1263, 0]
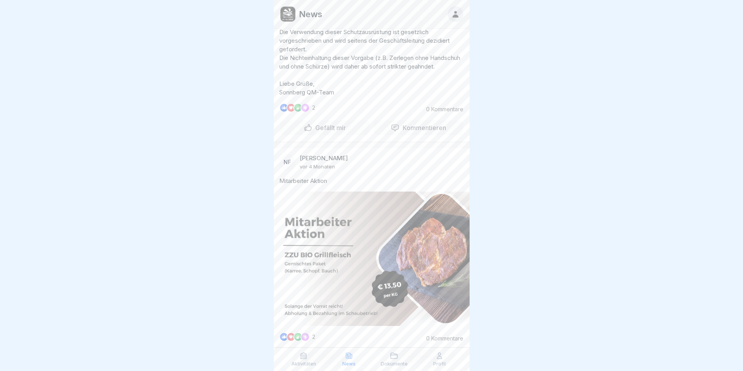
click at [306, 359] on icon at bounding box center [304, 356] width 8 height 8
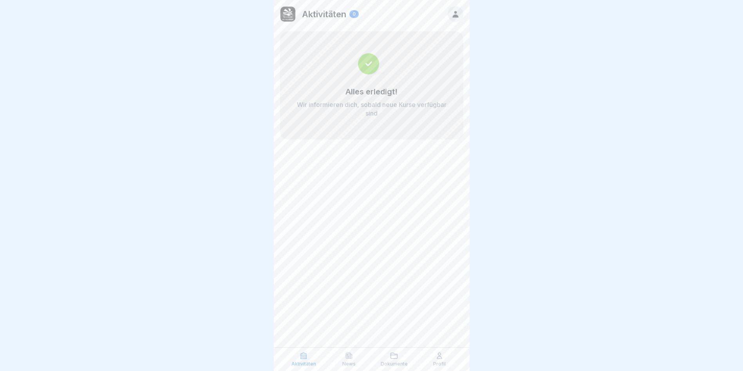
click at [344, 287] on div "Aktivitäten 0 Alles erledigt! Wir informieren dich, sobald neue Kurse verfügbar…" at bounding box center [372, 185] width 196 height 371
click at [369, 306] on div "Aktivitäten 0 Alles erledigt! Wir informieren dich, sobald neue Kurse verfügbar…" at bounding box center [372, 185] width 196 height 371
click at [360, 269] on div "Aktivitäten 0 Alles erledigt! Wir informieren dich, sobald neue Kurse verfügbar…" at bounding box center [372, 185] width 196 height 371
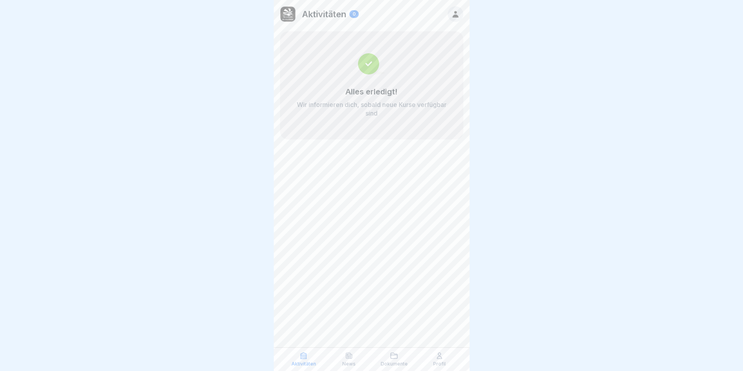
drag, startPoint x: 313, startPoint y: 274, endPoint x: 320, endPoint y: 275, distance: 6.7
click at [314, 274] on div "Aktivitäten 0 Alles erledigt! Wir informieren dich, sobald neue Kurse verfügbar…" at bounding box center [372, 185] width 196 height 371
click at [363, 265] on div "Aktivitäten 0 Alles erledigt! Wir informieren dich, sobald neue Kurse verfügbar…" at bounding box center [372, 185] width 196 height 371
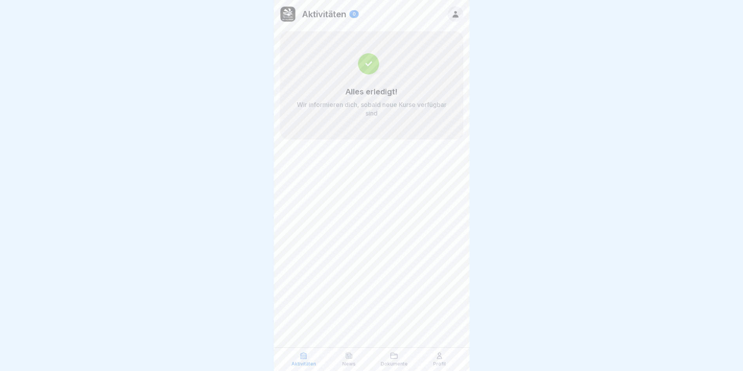
click at [363, 265] on div "Aktivitäten 0 Alles erledigt! Wir informieren dich, sobald neue Kurse verfügbar…" at bounding box center [372, 185] width 196 height 371
click at [315, 300] on div "Aktivitäten 0 Alles erledigt! Wir informieren dich, sobald neue Kurse verfügbar…" at bounding box center [372, 185] width 196 height 371
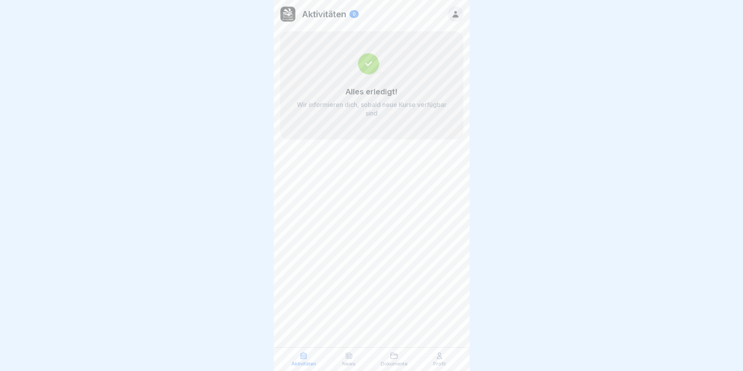
click at [315, 300] on div "Aktivitäten 0 Alles erledigt! Wir informieren dich, sobald neue Kurse verfügbar…" at bounding box center [372, 185] width 196 height 371
click at [389, 222] on div "Aktivitäten 0 Alles erledigt! Wir informieren dich, sobald neue Kurse verfügbar…" at bounding box center [372, 185] width 196 height 371
click at [435, 362] on p "Profil" at bounding box center [439, 363] width 13 height 5
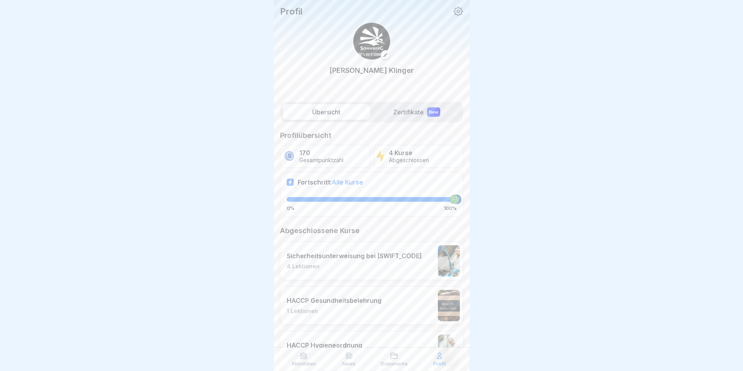
scroll to position [78, 0]
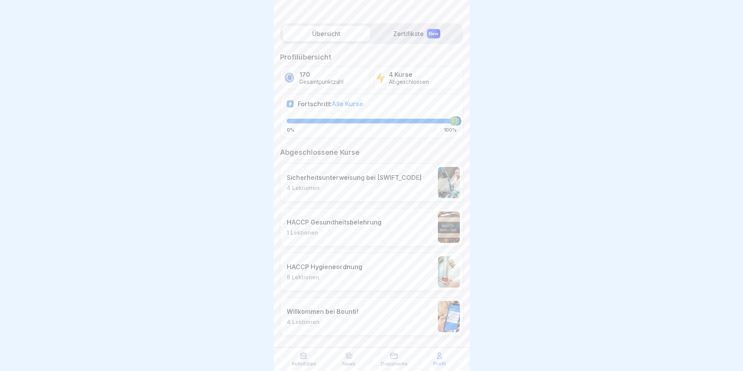
click at [349, 78] on div "170 Gesamtpunktzahl" at bounding box center [325, 78] width 90 height 23
click at [317, 83] on p "Gesamtpunktzahl" at bounding box center [321, 82] width 44 height 7
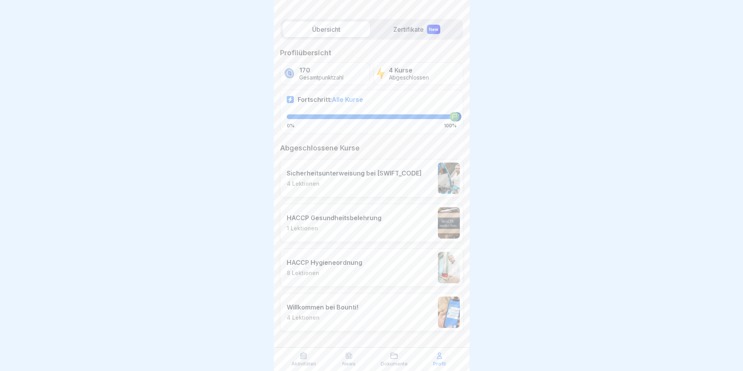
scroll to position [0, 0]
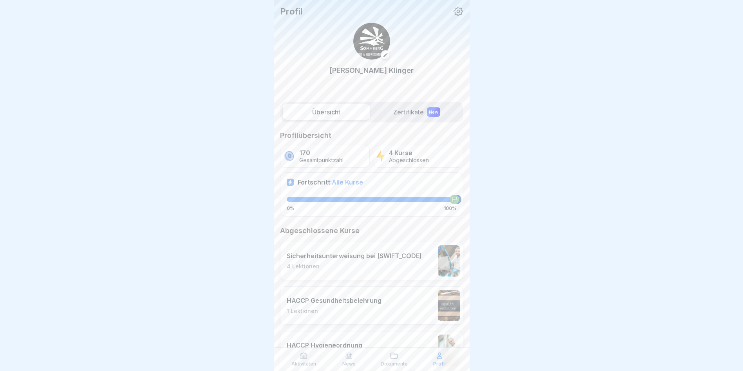
click at [396, 115] on label "Zertifikate New" at bounding box center [416, 112] width 87 height 16
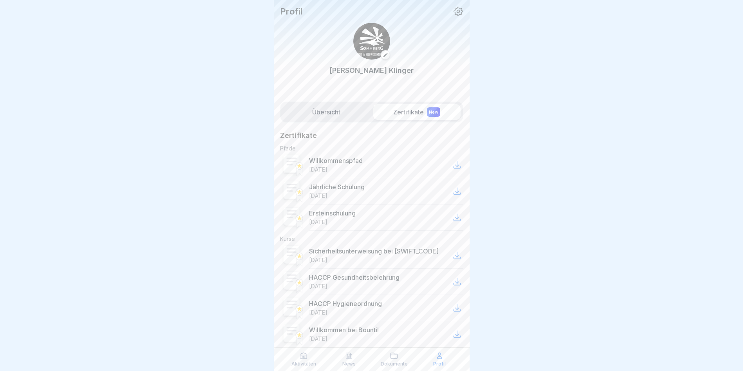
click at [331, 116] on label "Übersicht" at bounding box center [326, 112] width 87 height 16
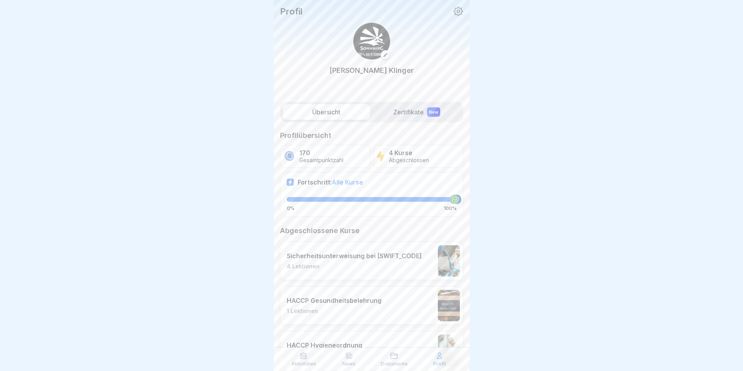
scroll to position [78, 0]
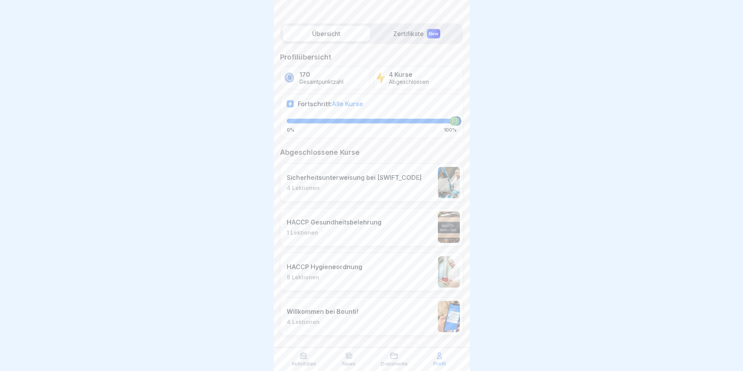
click at [452, 120] on icon at bounding box center [454, 120] width 5 height 5
click at [362, 104] on span "Alle Kurse" at bounding box center [347, 104] width 31 height 8
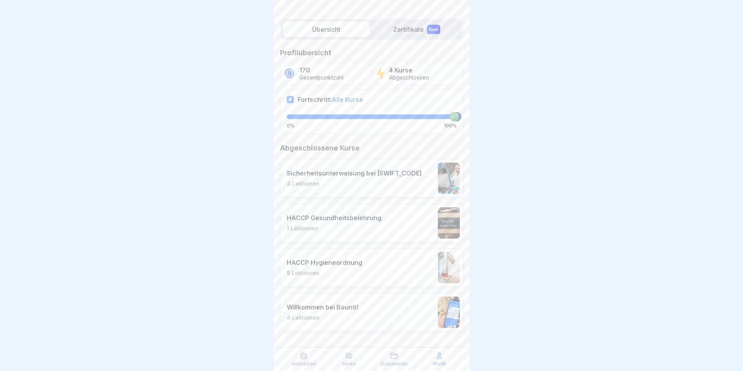
scroll to position [0, 0]
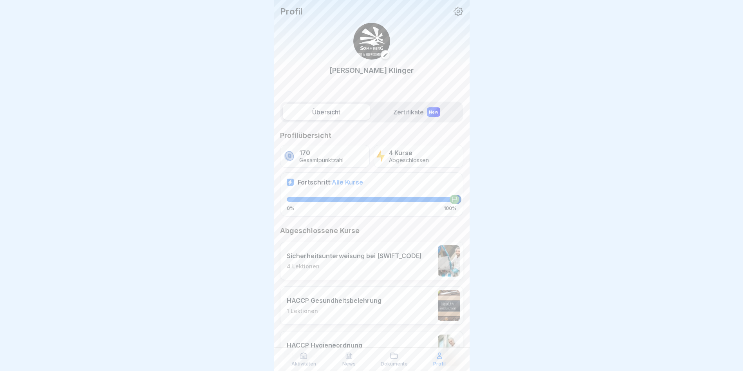
click at [400, 364] on p "Dokumente" at bounding box center [394, 363] width 27 height 5
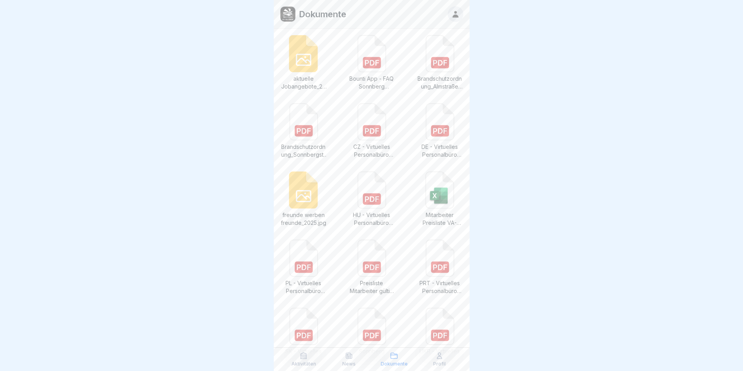
click at [306, 196] on icon at bounding box center [303, 190] width 29 height 37
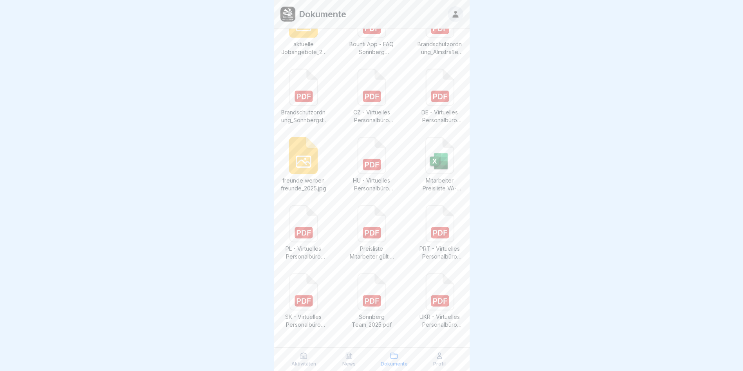
click at [361, 239] on icon at bounding box center [372, 224] width 28 height 36
click at [527, 163] on div at bounding box center [371, 185] width 743 height 371
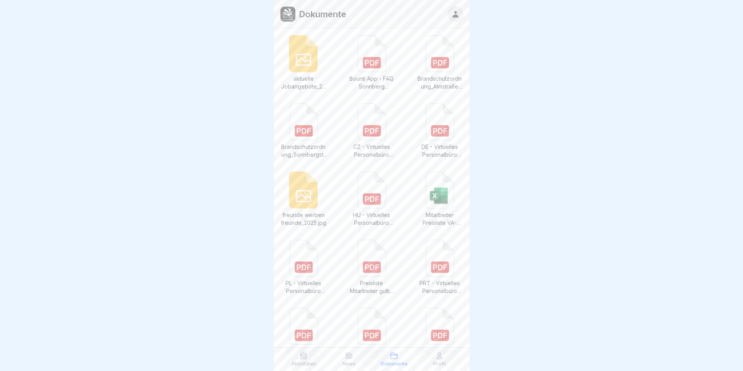
scroll to position [0, 0]
click at [303, 363] on p "Aktivitäten" at bounding box center [303, 363] width 25 height 5
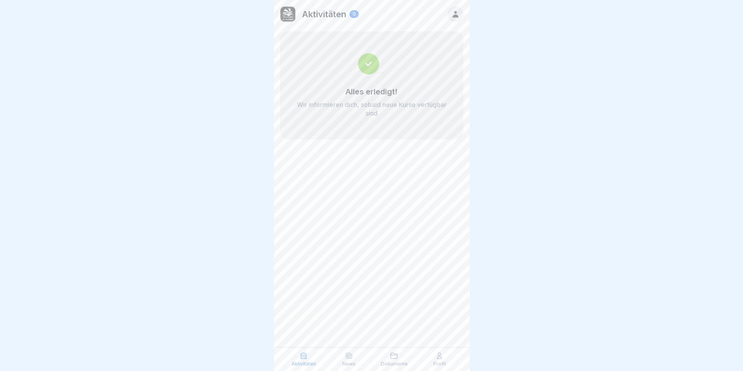
click at [386, 242] on div "Aktivitäten 0 Alles erledigt! Wir informieren dich, sobald neue Kurse verfügbar…" at bounding box center [372, 185] width 196 height 371
click at [386, 230] on div "Aktivitäten 0 Alles erledigt! Wir informieren dich, sobald neue Kurse verfügbar…" at bounding box center [372, 185] width 196 height 371
click at [176, 213] on div at bounding box center [371, 185] width 743 height 371
click at [489, 231] on div at bounding box center [371, 185] width 743 height 371
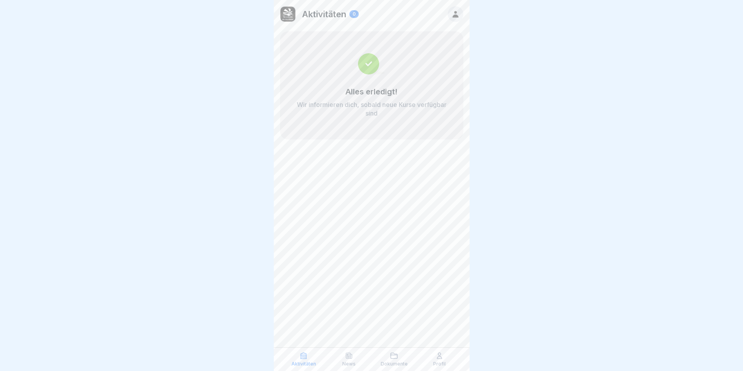
click at [295, 207] on div "Aktivitäten 0 Alles erledigt! Wir informieren dich, sobald neue Kurse verfügbar…" at bounding box center [372, 185] width 196 height 371
click at [521, 199] on div at bounding box center [371, 185] width 743 height 371
click at [398, 183] on div "Aktivitäten 0 Alles erledigt! Wir informieren dich, sobald neue Kurse verfügbar…" at bounding box center [372, 185] width 196 height 371
click at [324, 182] on div "Aktivitäten 0 Alles erledigt! Wir informieren dich, sobald neue Kurse verfügbar…" at bounding box center [372, 185] width 196 height 371
click at [388, 195] on div "Aktivitäten 0 Alles erledigt! Wir informieren dich, sobald neue Kurse verfügbar…" at bounding box center [372, 185] width 196 height 371
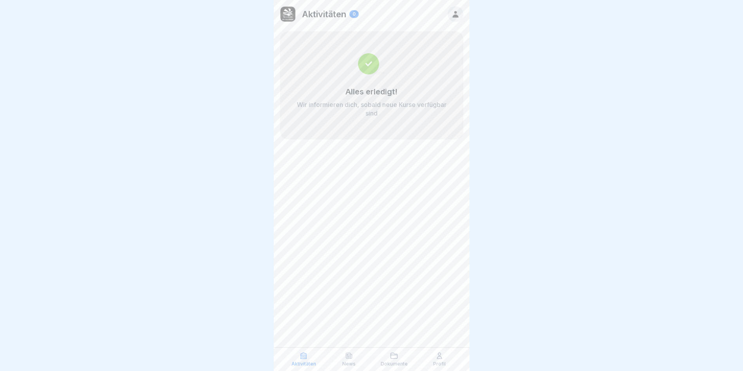
click at [388, 195] on div "Aktivitäten 0 Alles erledigt! Wir informieren dich, sobald neue Kurse verfügbar…" at bounding box center [372, 185] width 196 height 371
click at [384, 196] on div "Aktivitäten 0 Alles erledigt! Wir informieren dich, sobald neue Kurse verfügbar…" at bounding box center [372, 185] width 196 height 371
click at [392, 222] on div "Aktivitäten 0 Alles erledigt! Wir informieren dich, sobald neue Kurse verfügbar…" at bounding box center [372, 185] width 196 height 371
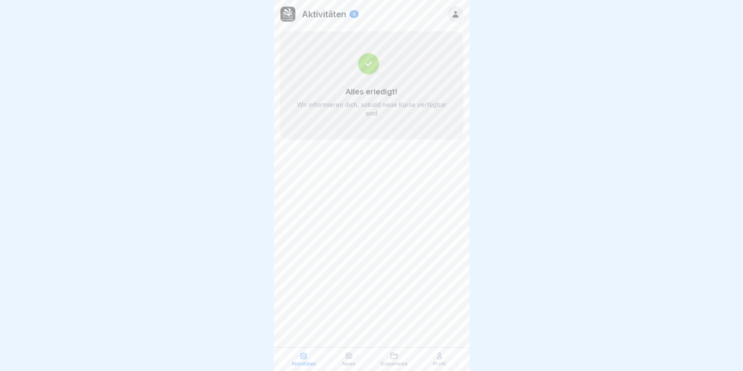
click at [392, 222] on div "Aktivitäten 0 Alles erledigt! Wir informieren dich, sobald neue Kurse verfügbar…" at bounding box center [372, 185] width 196 height 371
click at [447, 364] on div "Profil" at bounding box center [440, 359] width 42 height 15
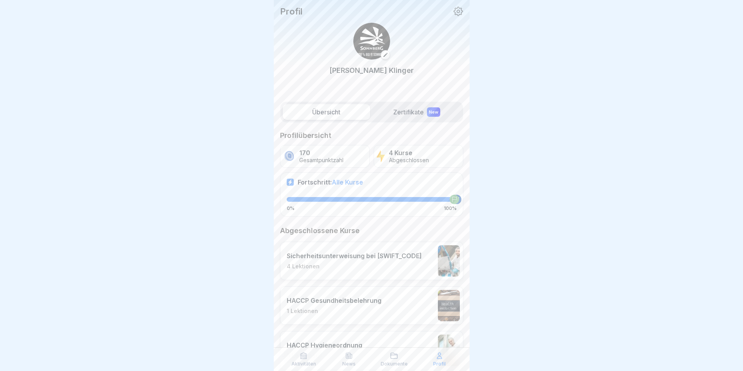
click at [299, 369] on div "Aktivitäten News Dokumente Profil" at bounding box center [372, 359] width 196 height 24
click at [302, 363] on p "Aktivitäten" at bounding box center [303, 363] width 25 height 5
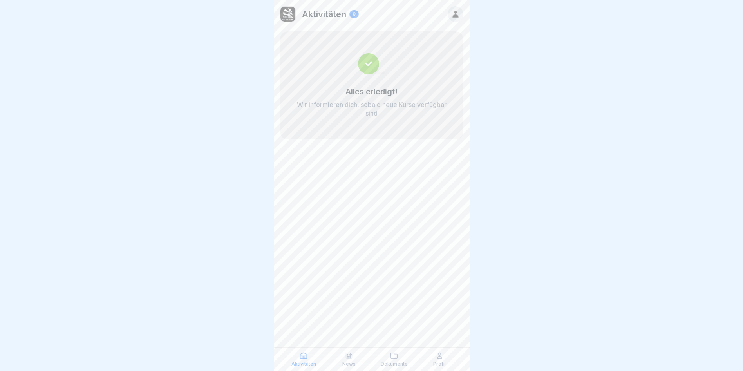
click at [185, 263] on div at bounding box center [371, 185] width 743 height 371
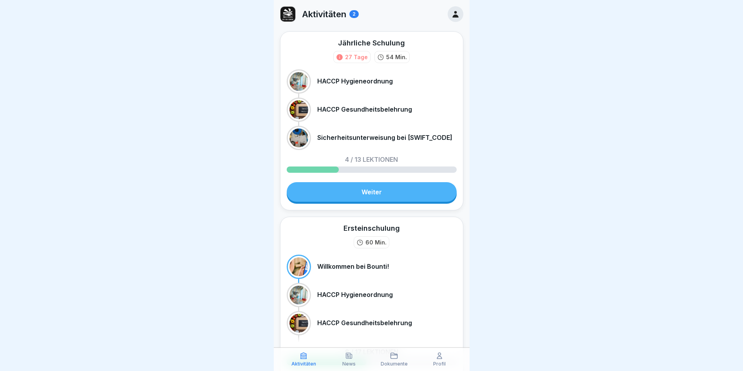
scroll to position [79, 0]
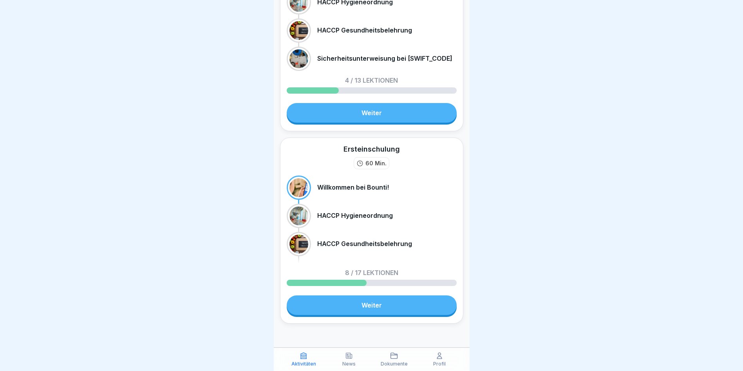
click at [353, 363] on p "News" at bounding box center [348, 363] width 13 height 5
click at [343, 355] on div "News" at bounding box center [349, 359] width 42 height 15
click at [347, 359] on icon at bounding box center [349, 356] width 8 height 8
click at [349, 354] on icon at bounding box center [349, 355] width 6 height 5
click at [351, 359] on icon at bounding box center [349, 356] width 8 height 8
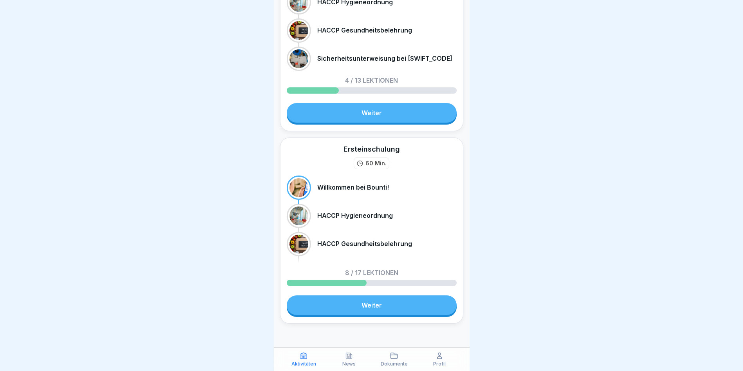
click at [351, 359] on icon at bounding box center [349, 356] width 8 height 8
click at [403, 360] on div "Dokumente" at bounding box center [395, 359] width 42 height 15
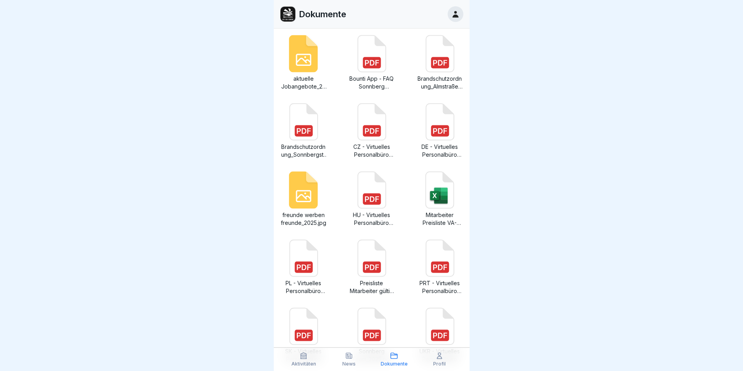
click at [438, 363] on p "Profil" at bounding box center [439, 363] width 13 height 5
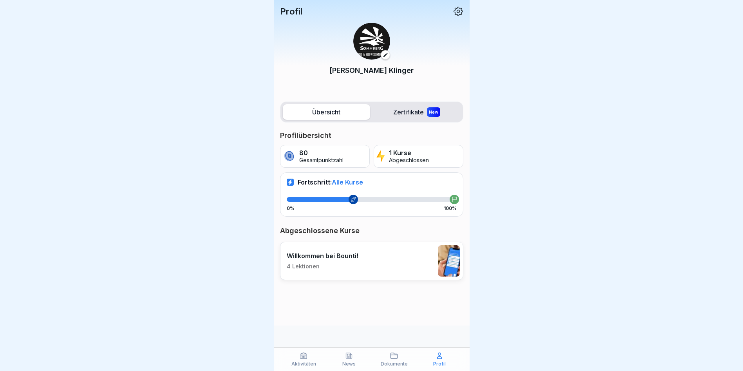
click at [380, 368] on div "Aktivitäten News Dokumente Profil" at bounding box center [372, 359] width 196 height 24
click at [394, 363] on p "Dokumente" at bounding box center [394, 363] width 27 height 5
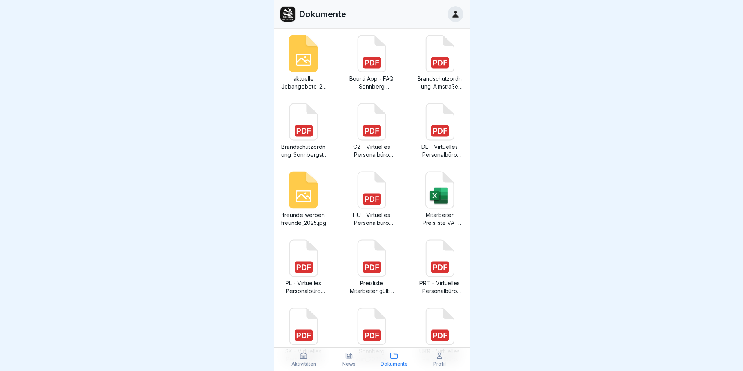
scroll to position [34, 0]
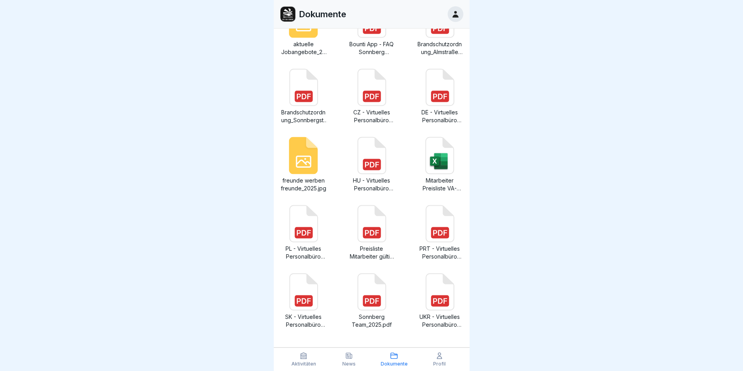
click at [347, 360] on div "News" at bounding box center [349, 359] width 42 height 15
click at [348, 356] on icon at bounding box center [349, 356] width 8 height 8
click at [306, 360] on icon at bounding box center [304, 356] width 8 height 8
